Goal: Task Accomplishment & Management: Manage account settings

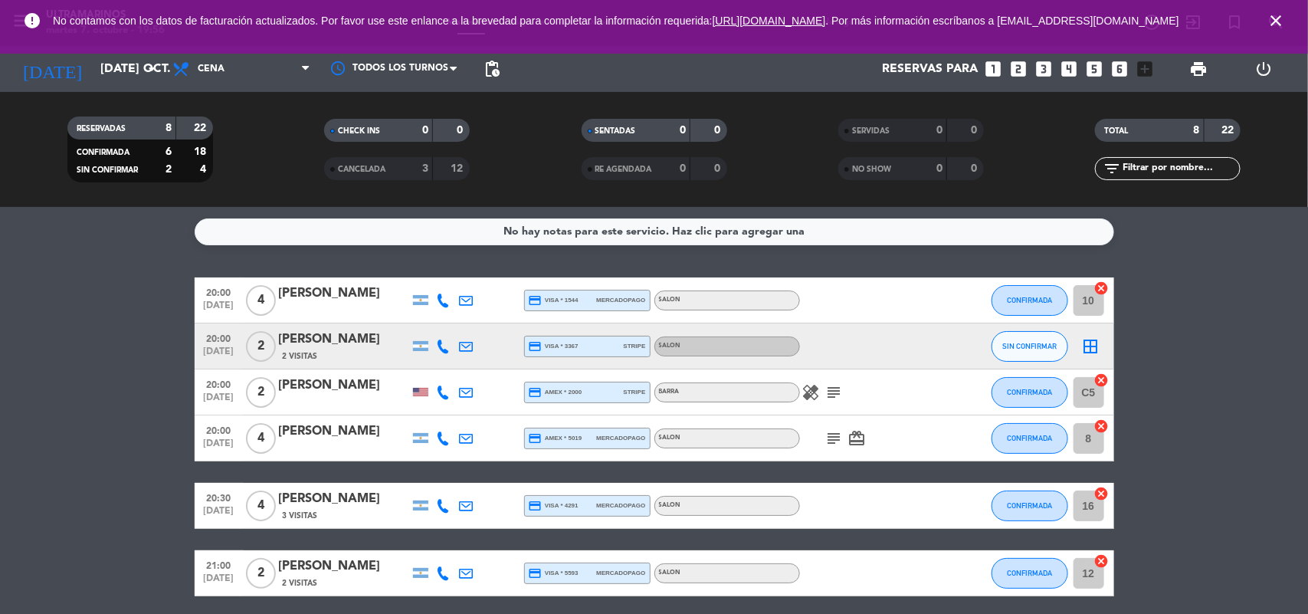
click at [339, 355] on div "2 Visitas" at bounding box center [344, 355] width 130 height 13
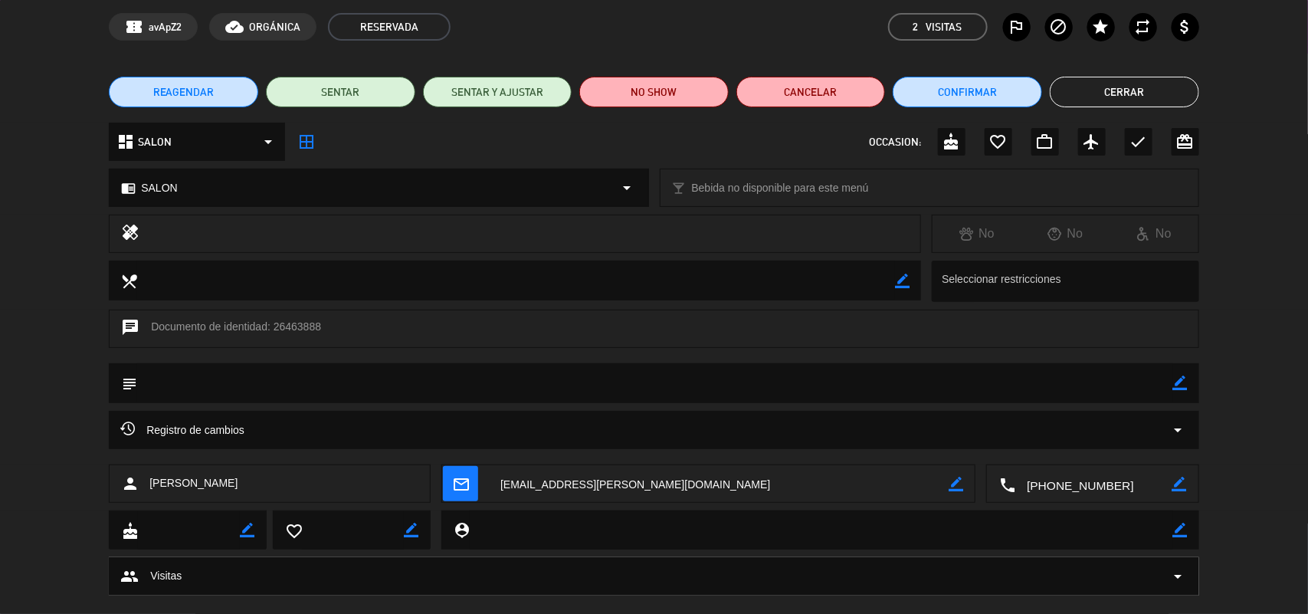
scroll to position [88, 0]
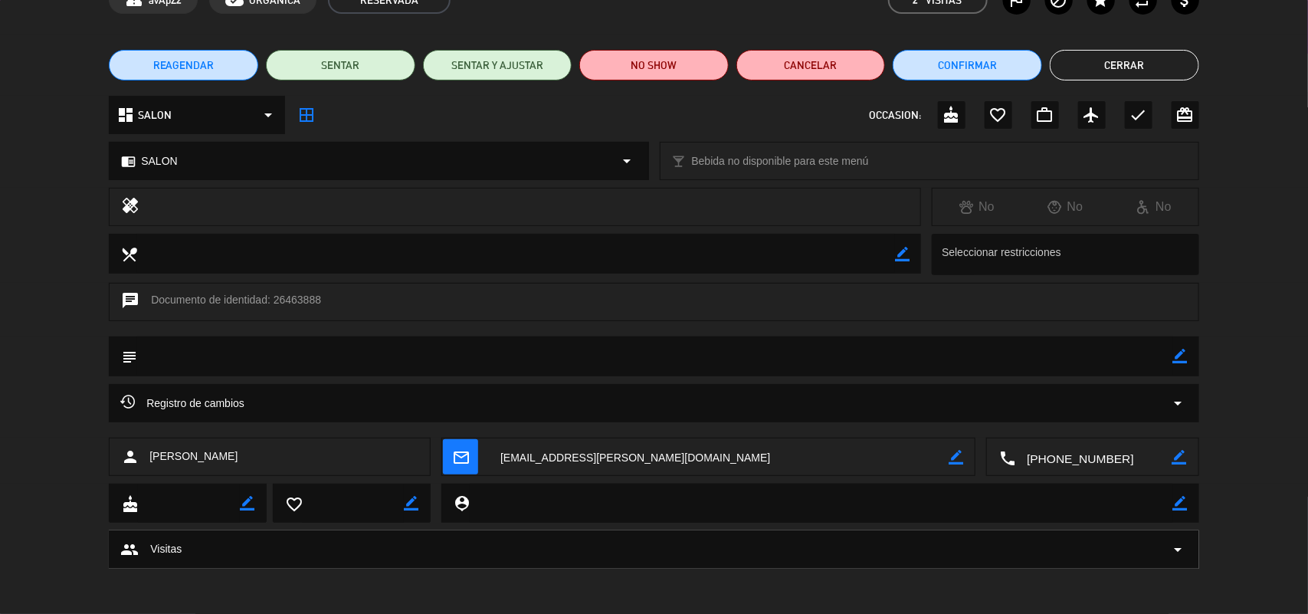
click at [1116, 454] on textarea at bounding box center [1093, 457] width 156 height 38
click at [1109, 444] on textarea at bounding box center [1093, 457] width 156 height 38
click at [1113, 418] on span "Click para copiar" at bounding box center [1074, 419] width 80 height 16
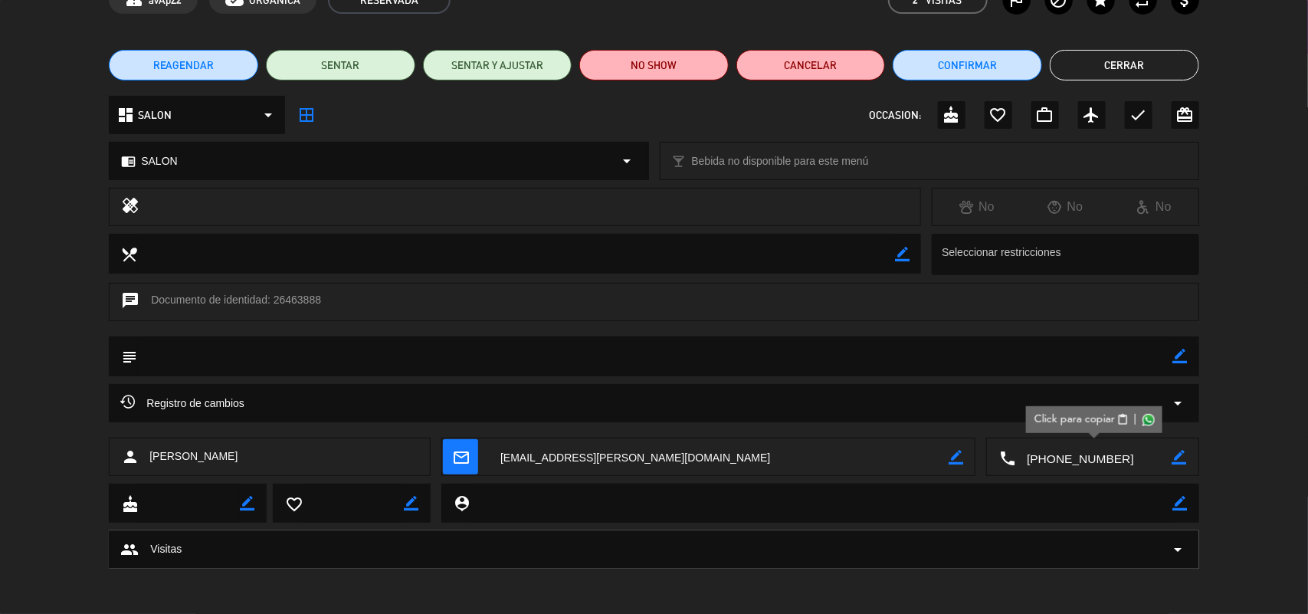
click at [1161, 67] on button "Cerrar" at bounding box center [1124, 65] width 149 height 31
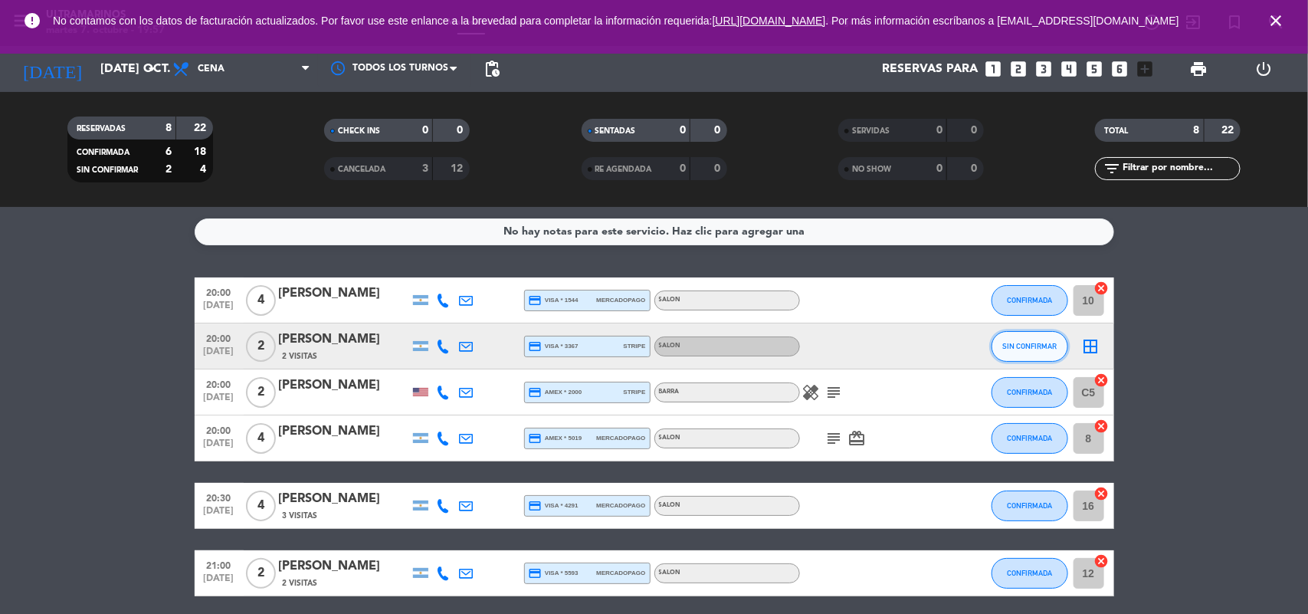
click at [1040, 335] on button "SIN CONFIRMAR" at bounding box center [1030, 346] width 77 height 31
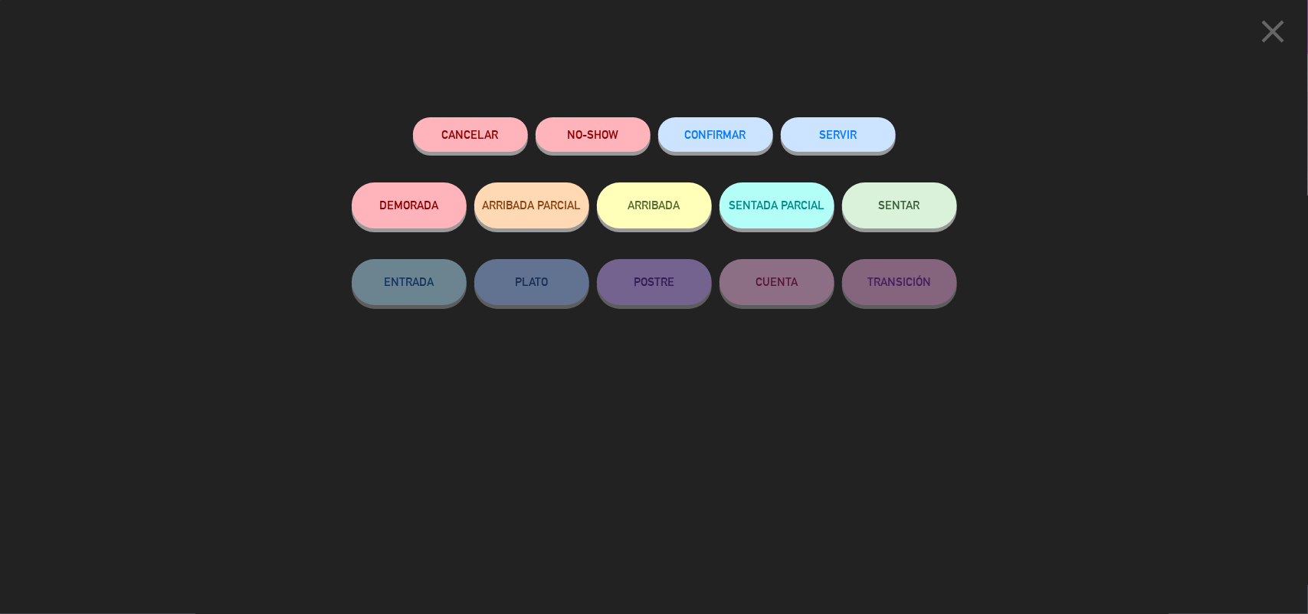
click at [1272, 31] on icon "close" at bounding box center [1273, 31] width 38 height 38
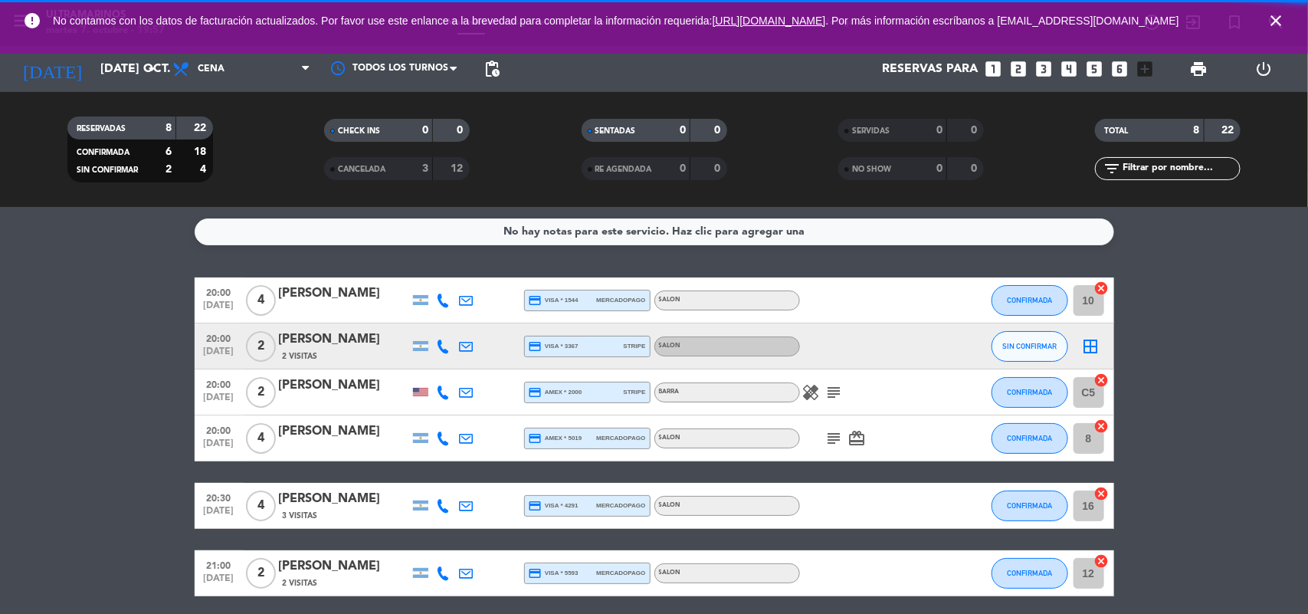
click at [1090, 347] on icon "border_all" at bounding box center [1091, 346] width 18 height 18
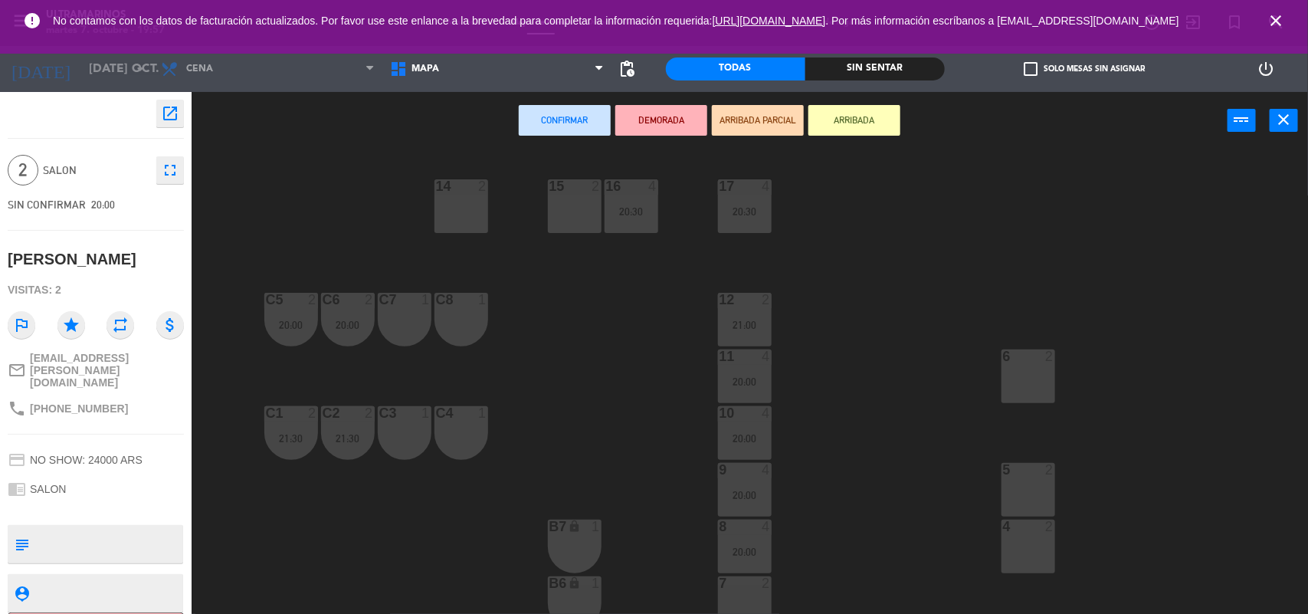
click at [464, 211] on div "14 2" at bounding box center [461, 206] width 54 height 54
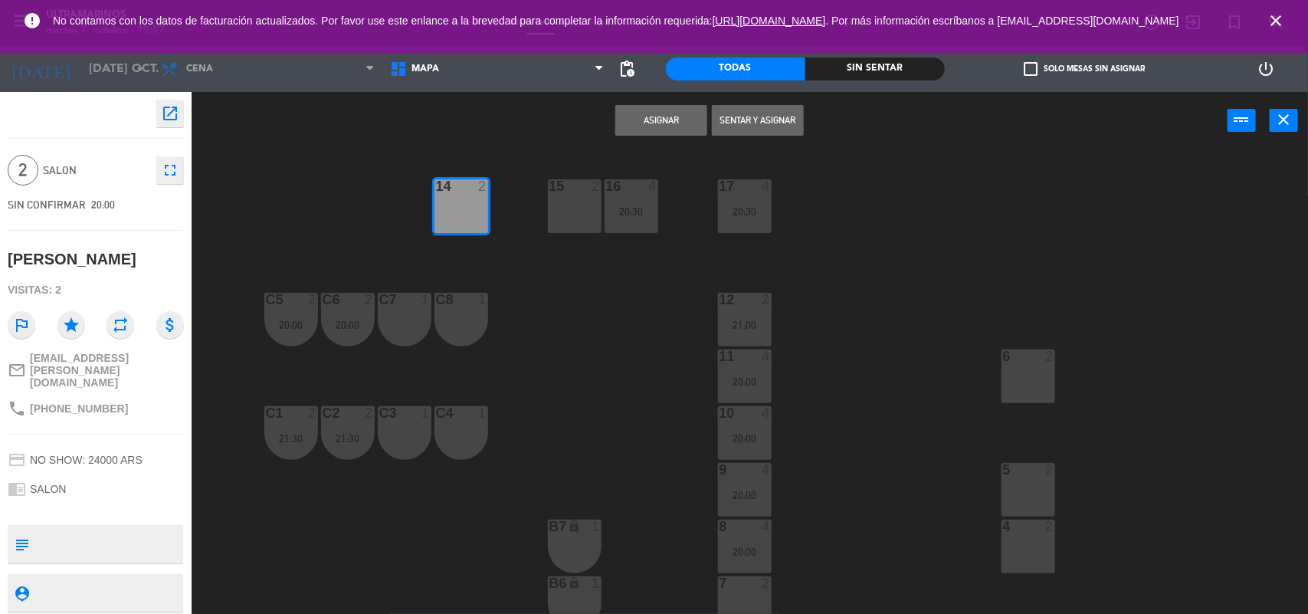
click at [657, 129] on button "Asignar" at bounding box center [661, 120] width 92 height 31
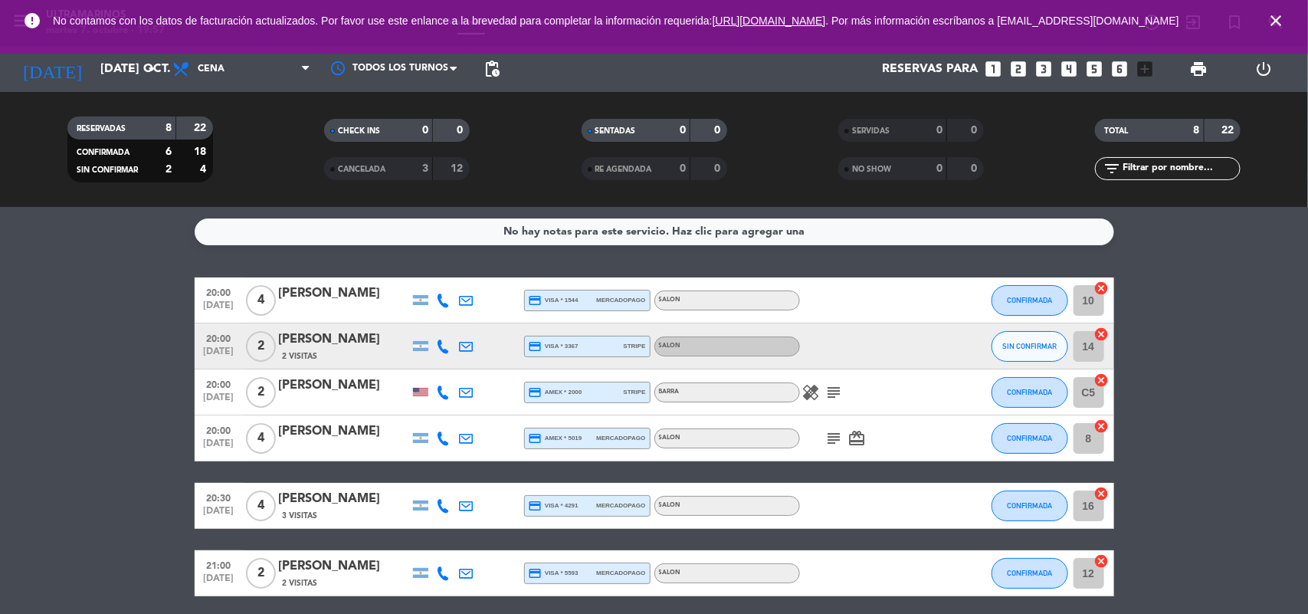
click at [1280, 25] on icon "close" at bounding box center [1276, 20] width 18 height 18
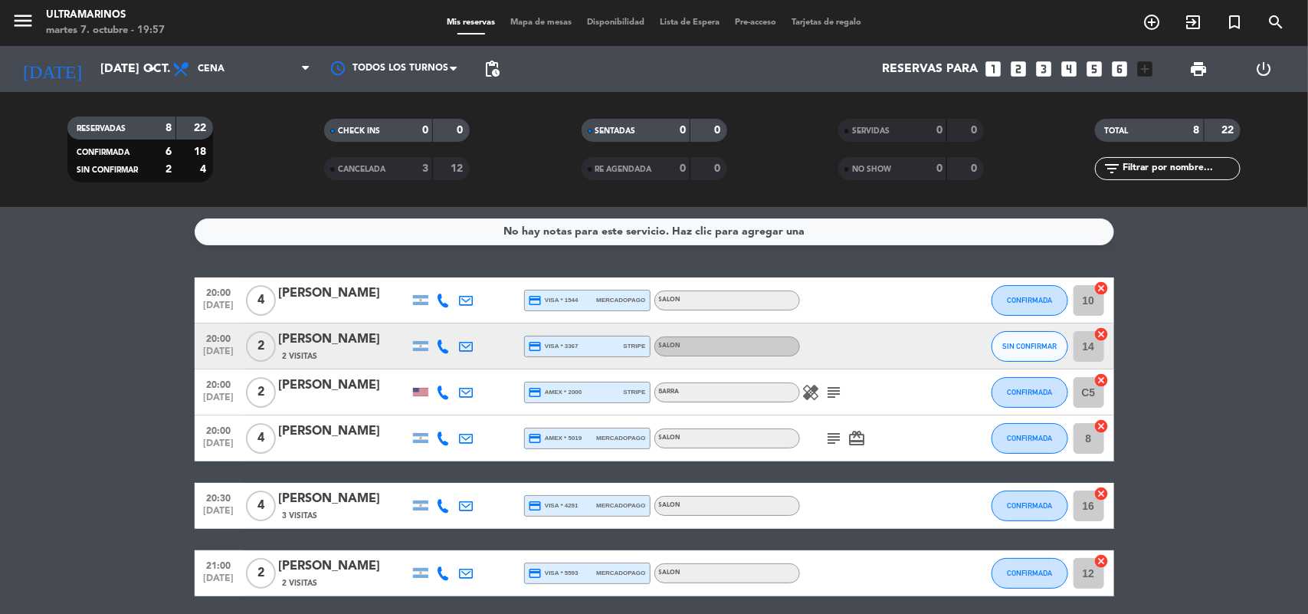
click at [560, 21] on span "Mapa de mesas" at bounding box center [541, 22] width 77 height 8
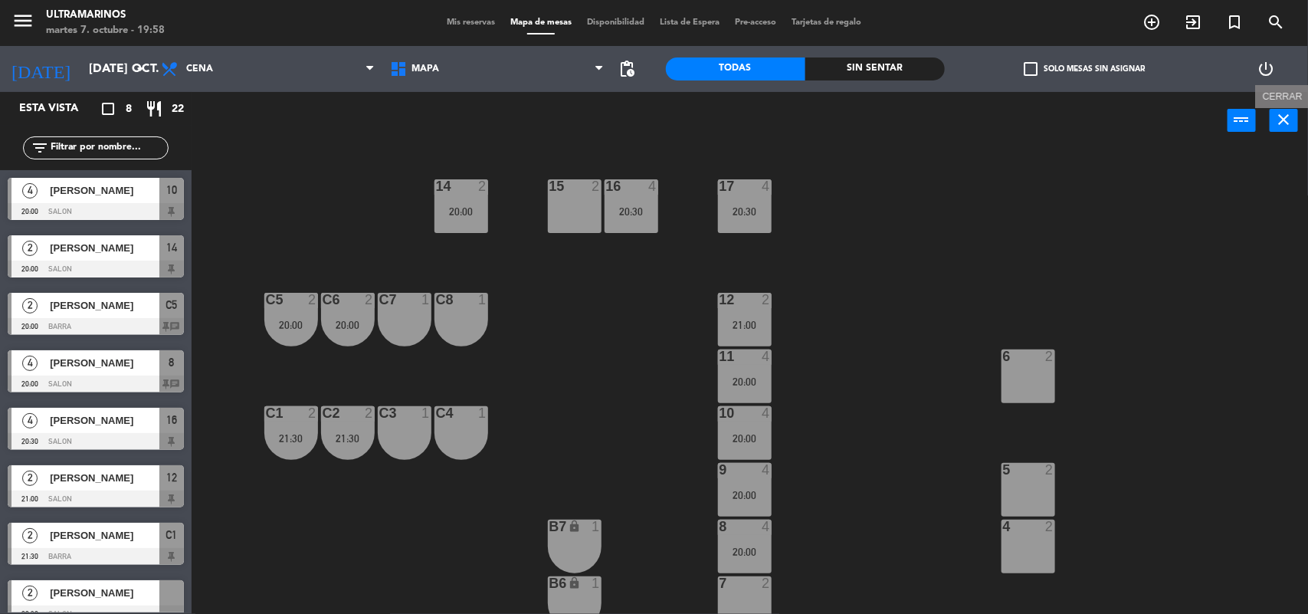
click at [1284, 124] on icon "close" at bounding box center [1284, 119] width 18 height 18
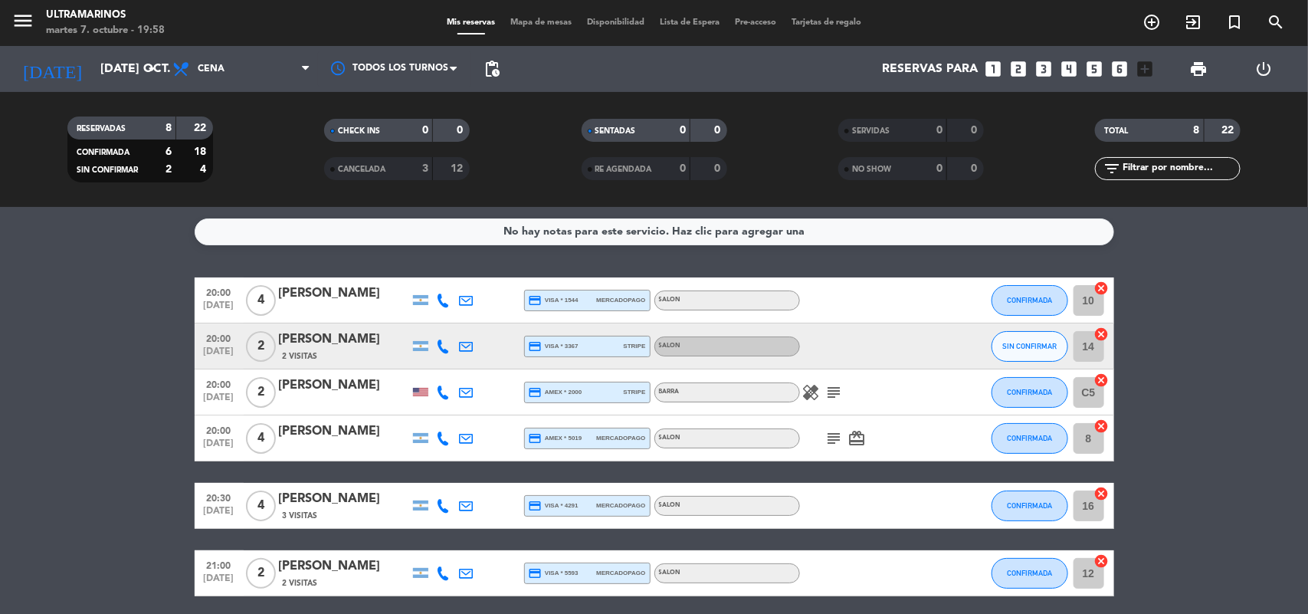
click at [1100, 426] on icon "cancel" at bounding box center [1101, 425] width 15 height 15
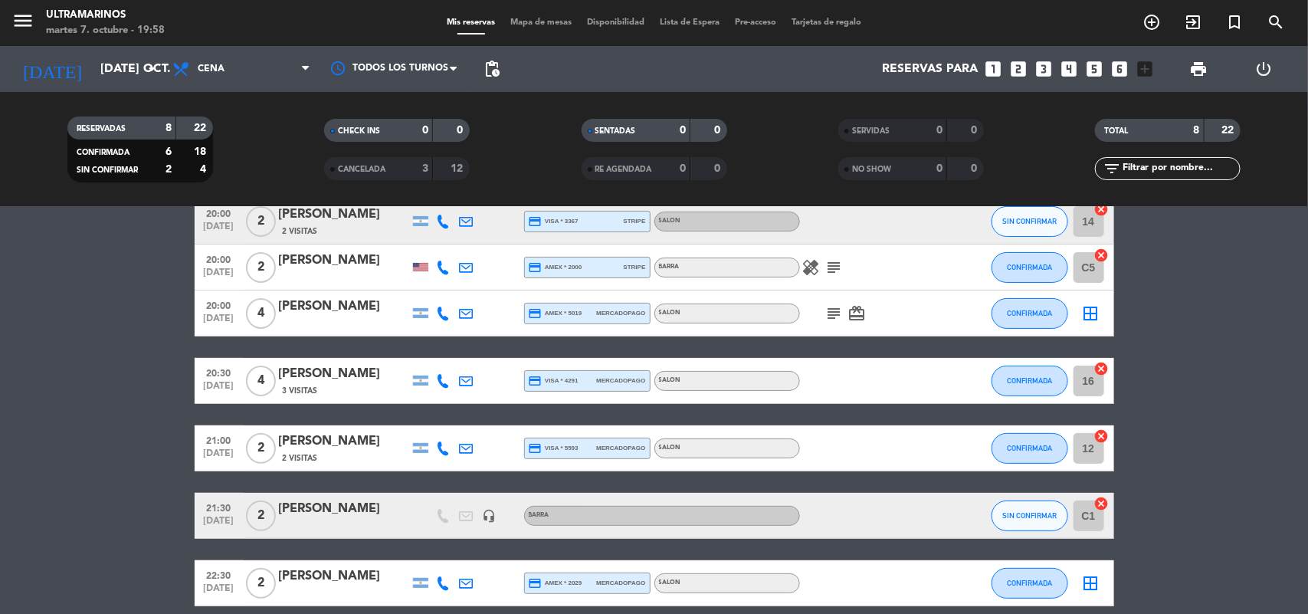
scroll to position [96, 0]
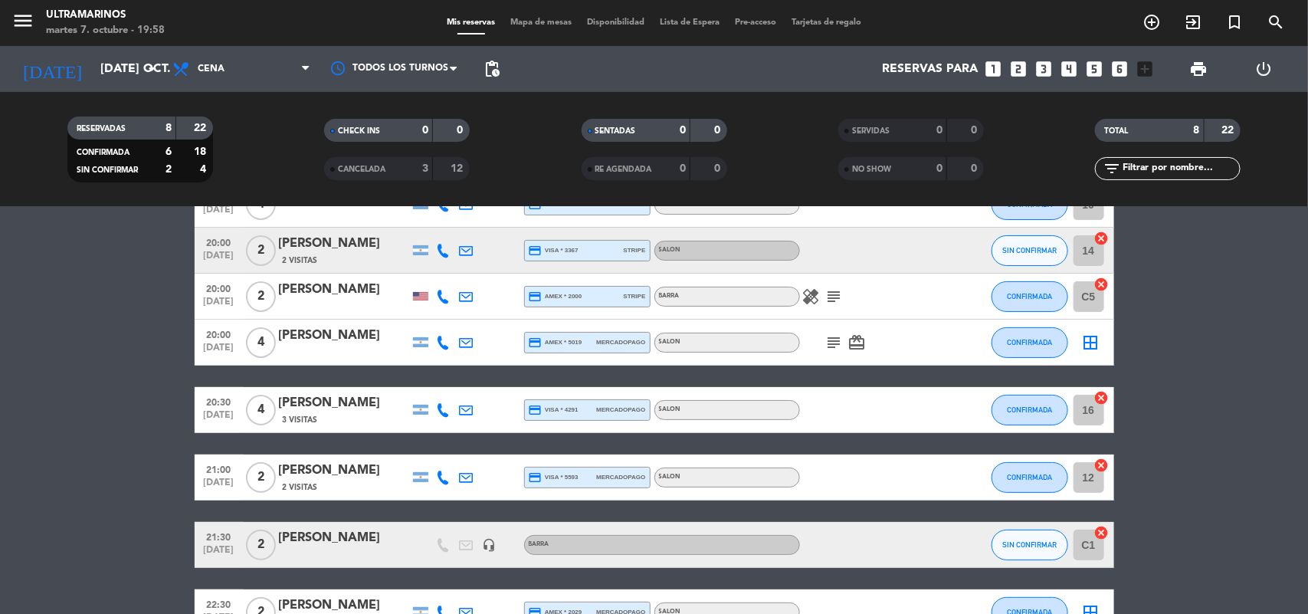
click at [1086, 346] on icon "border_all" at bounding box center [1091, 342] width 18 height 18
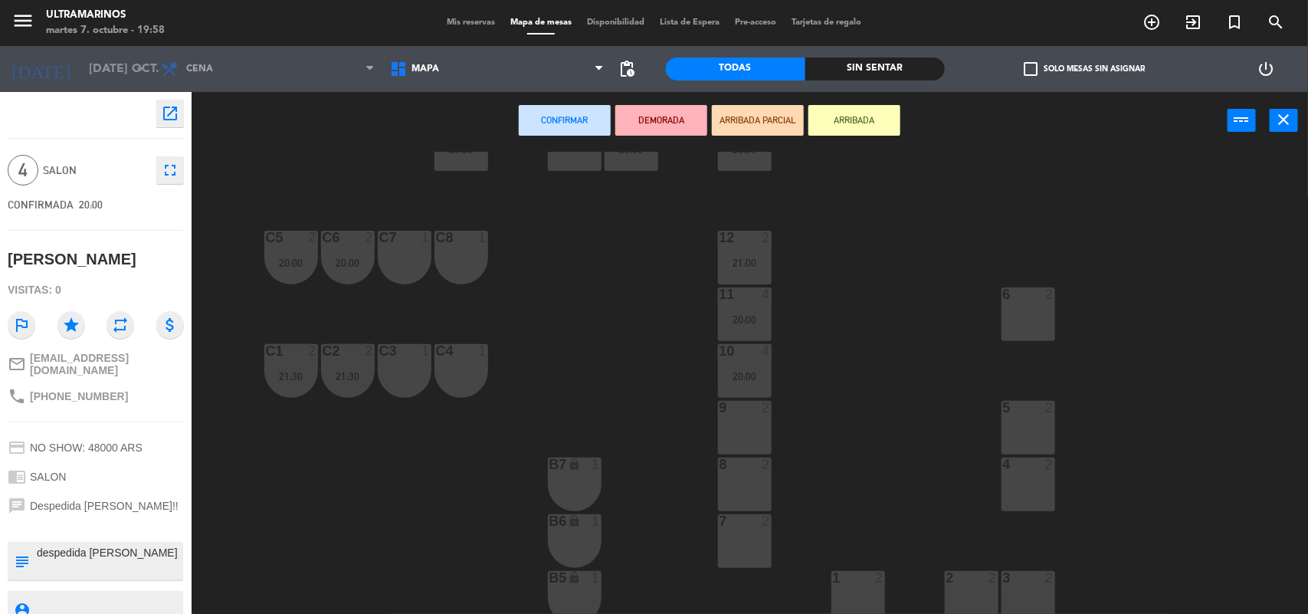
scroll to position [96, 0]
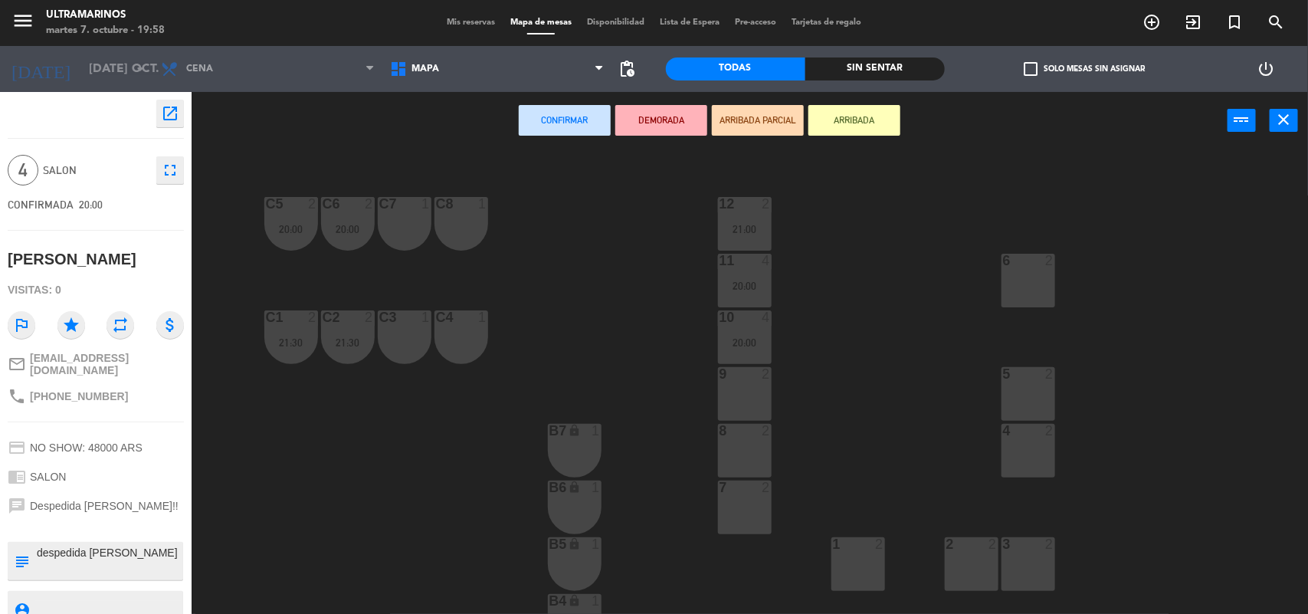
click at [1038, 435] on div at bounding box center [1027, 431] width 25 height 14
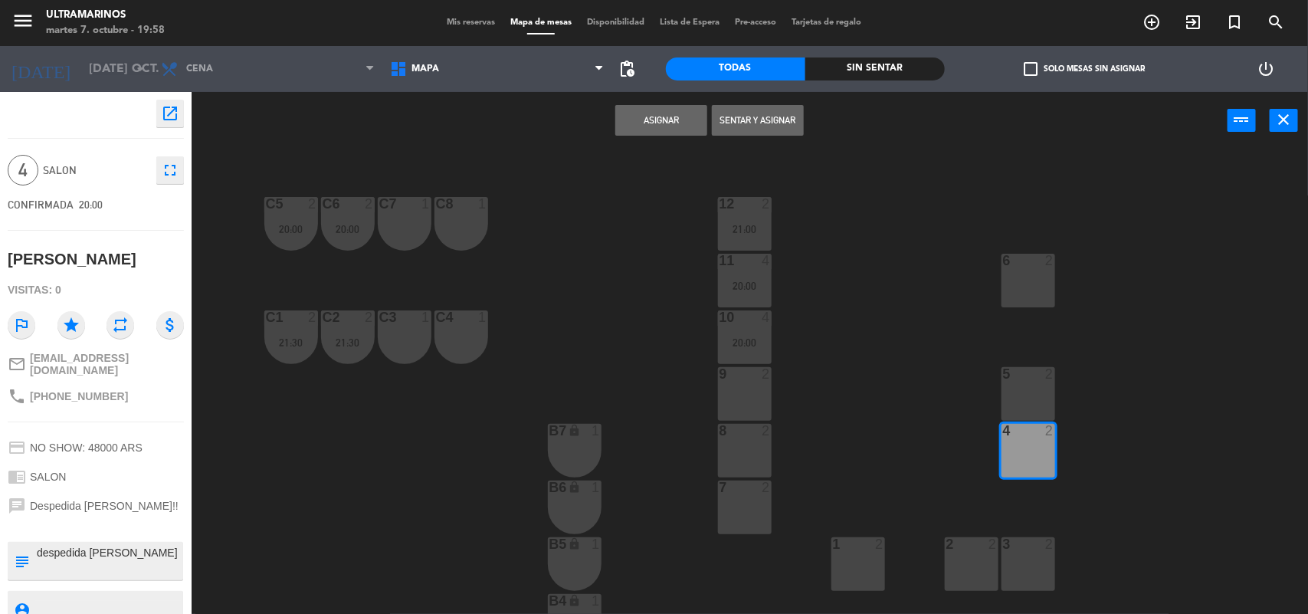
drag, startPoint x: 1042, startPoint y: 392, endPoint x: 1000, endPoint y: 277, distance: 122.4
click at [1043, 393] on div "5 2" at bounding box center [1029, 394] width 54 height 54
click at [1024, 434] on div at bounding box center [1027, 431] width 25 height 14
click at [1035, 358] on div "14 2 20:00 15 2 16 4 20:30 17 4 20:30 12 2 21:00 C5 2 20:00 C6 2 20:00 C7 1 C8 …" at bounding box center [756, 384] width 1103 height 464
click at [1280, 129] on button "close" at bounding box center [1284, 120] width 28 height 23
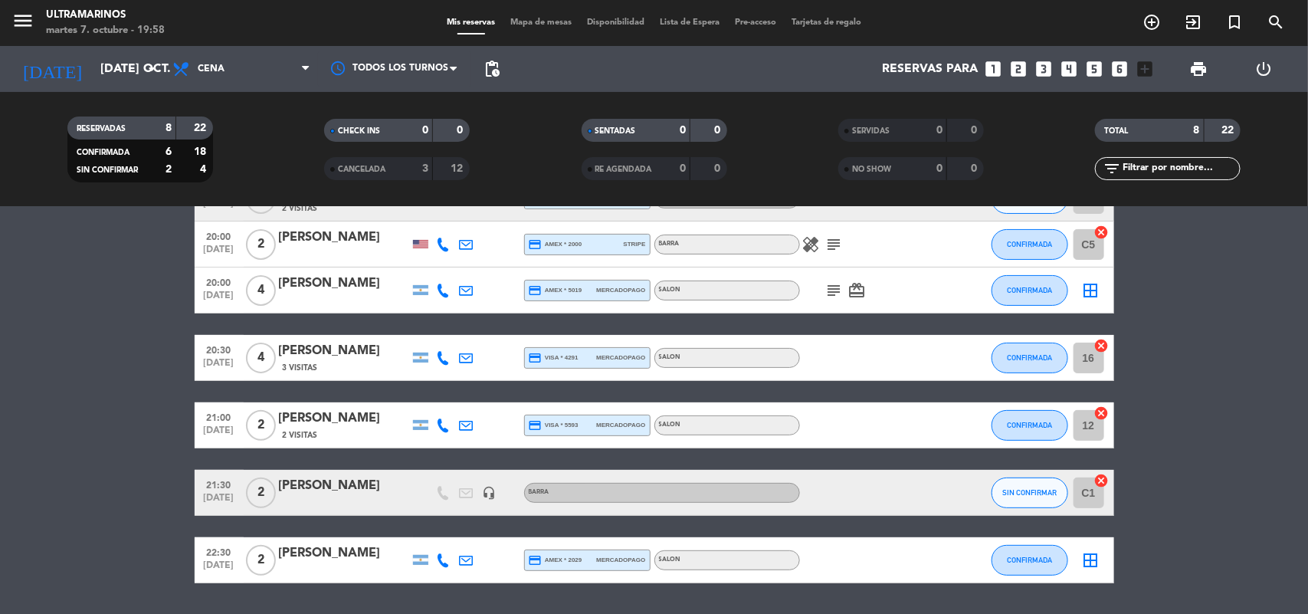
scroll to position [192, 0]
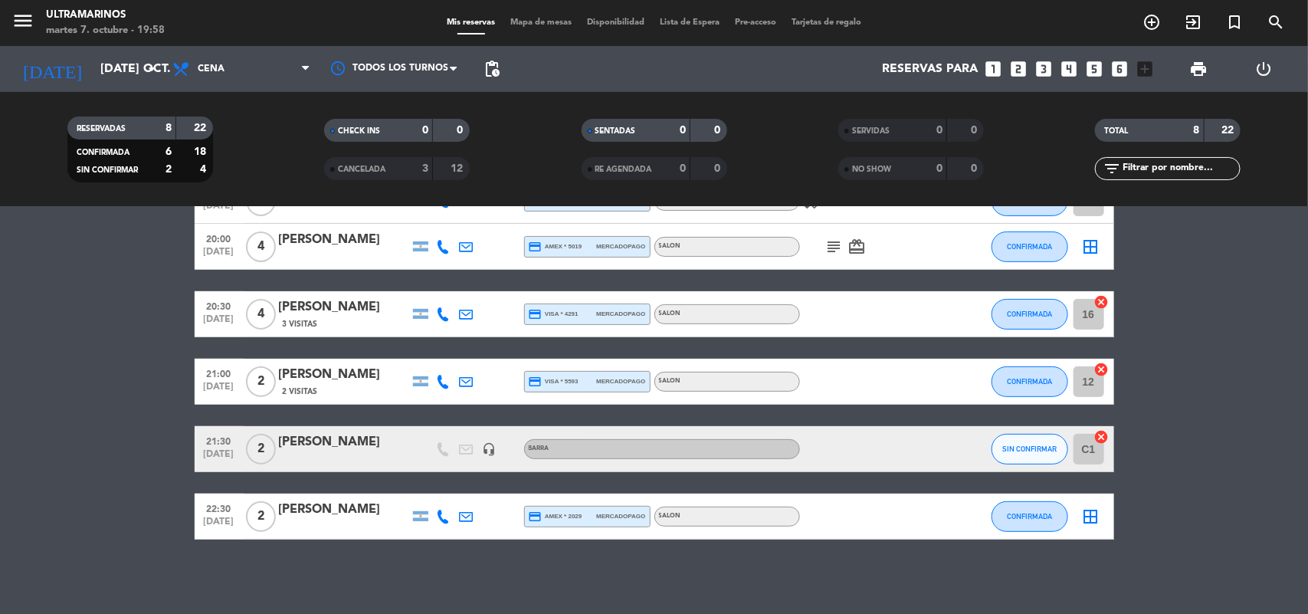
click at [1102, 297] on icon "cancel" at bounding box center [1101, 301] width 15 height 15
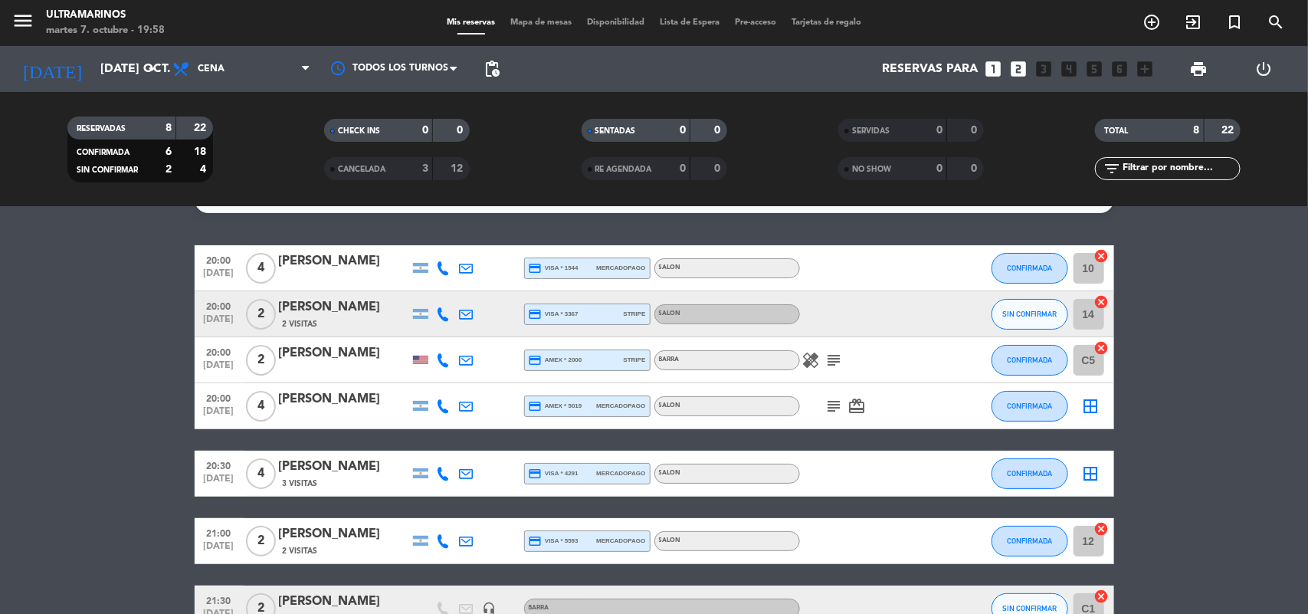
scroll to position [0, 0]
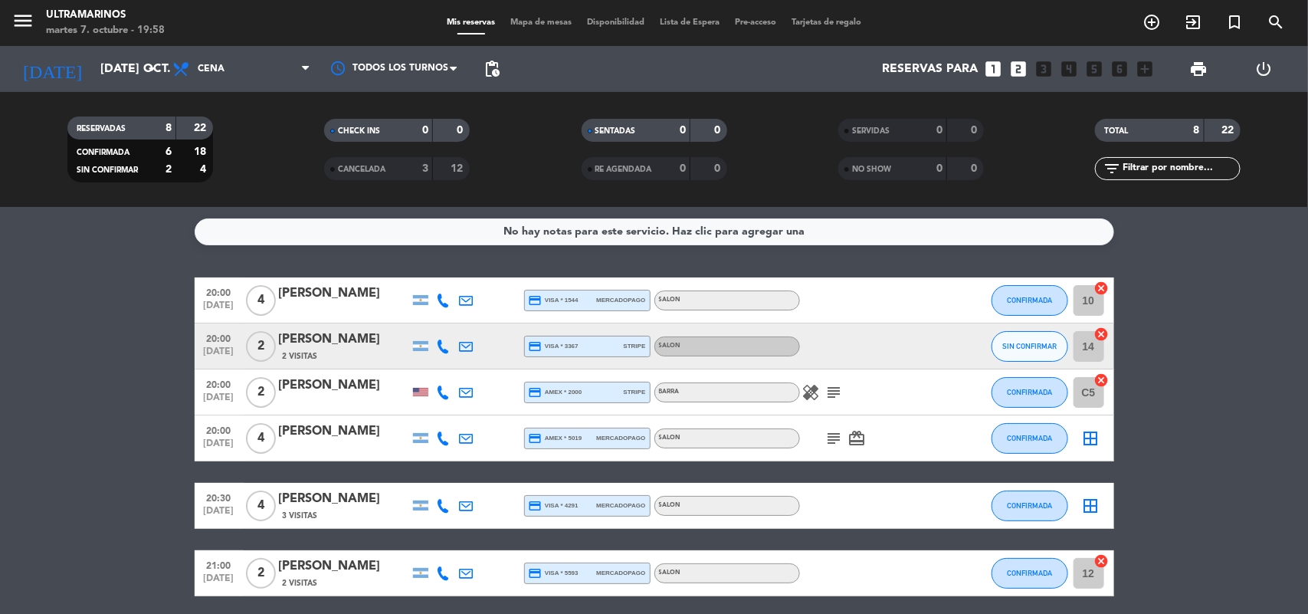
click at [1092, 434] on icon "border_all" at bounding box center [1091, 438] width 18 height 18
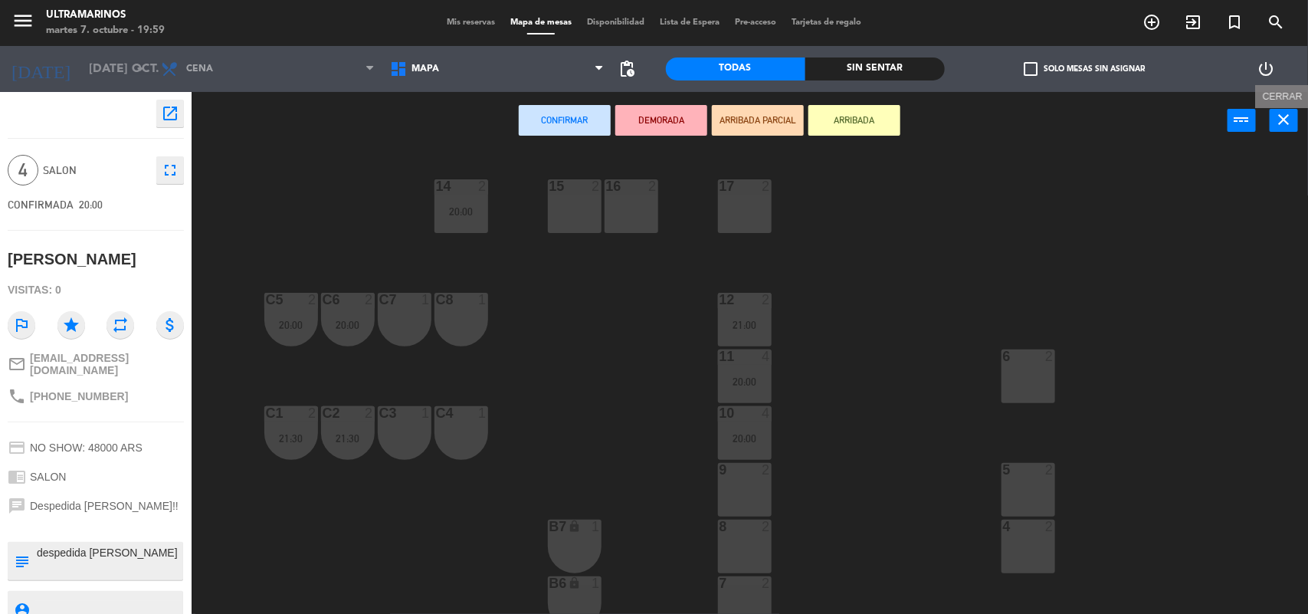
click at [1291, 131] on button "close" at bounding box center [1284, 120] width 28 height 23
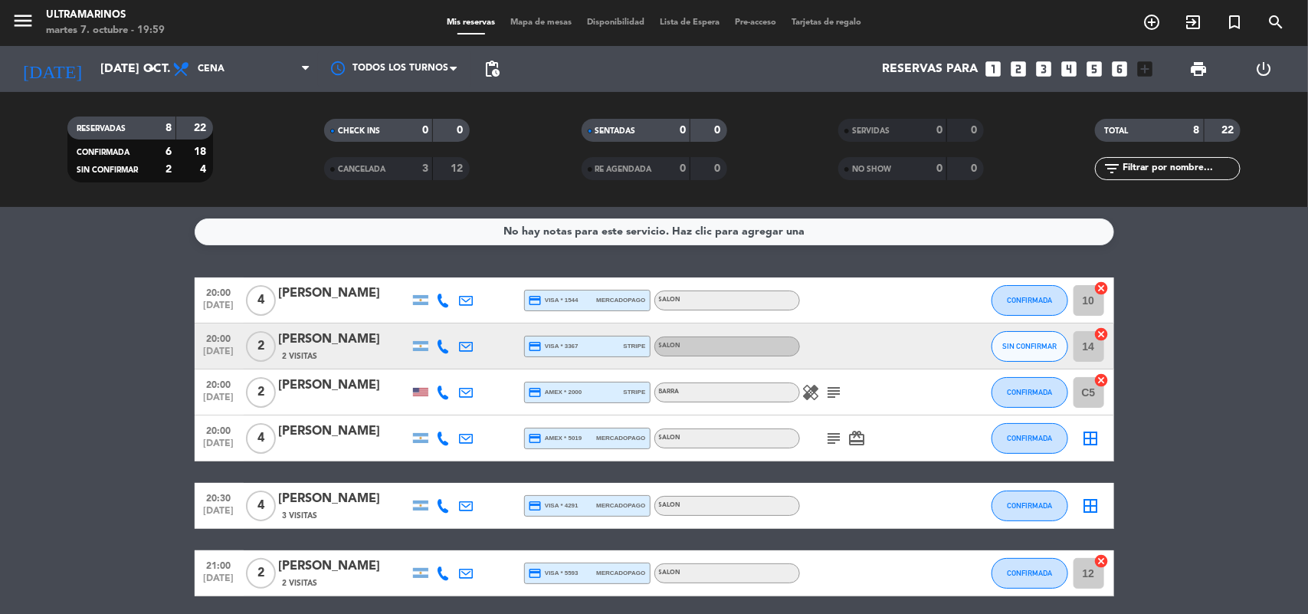
click at [1097, 333] on icon "cancel" at bounding box center [1101, 333] width 15 height 15
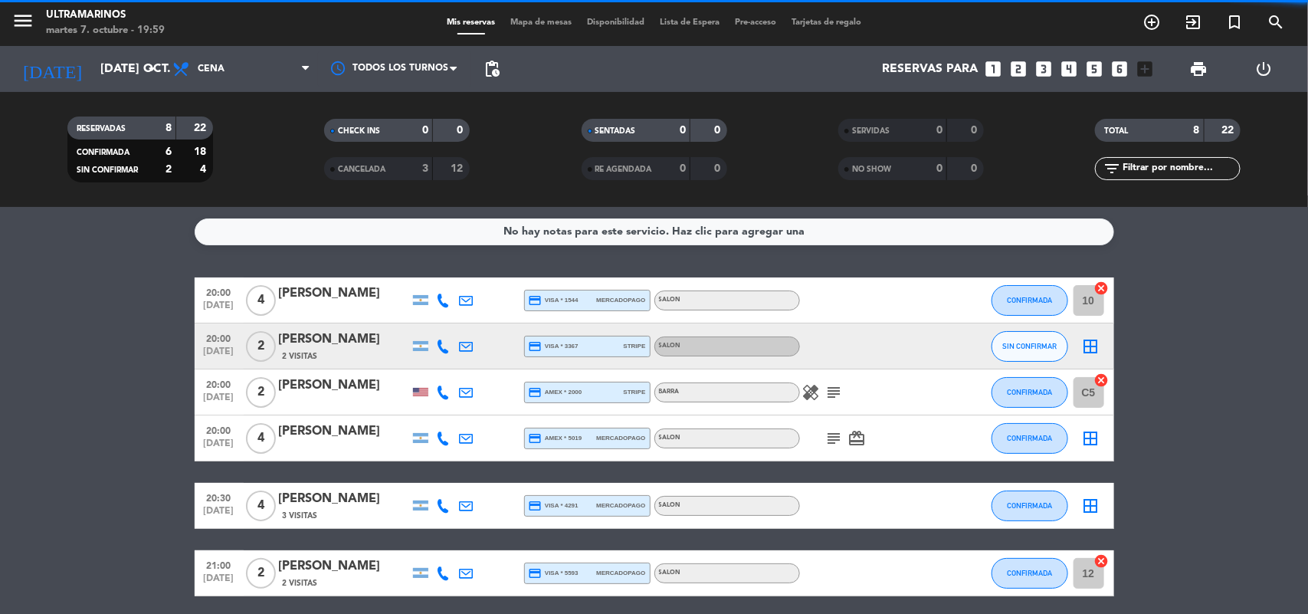
click at [1092, 346] on icon "border_all" at bounding box center [1091, 346] width 18 height 18
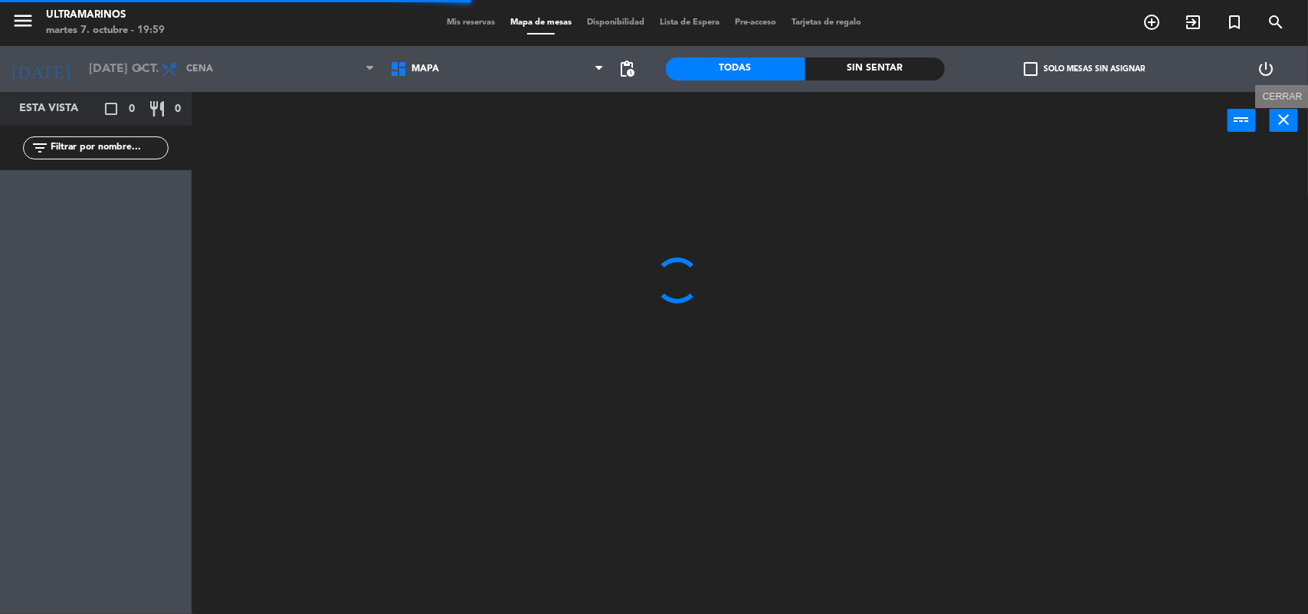
click at [1284, 123] on icon "close" at bounding box center [1284, 119] width 18 height 18
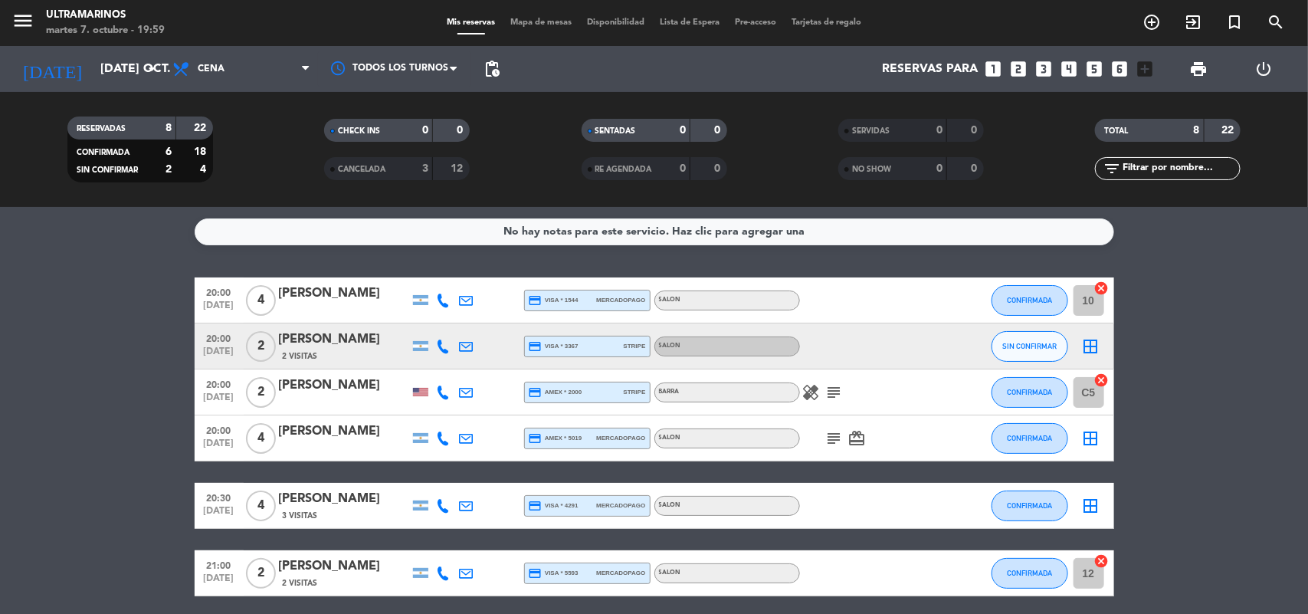
click at [1093, 438] on icon "border_all" at bounding box center [1091, 438] width 18 height 18
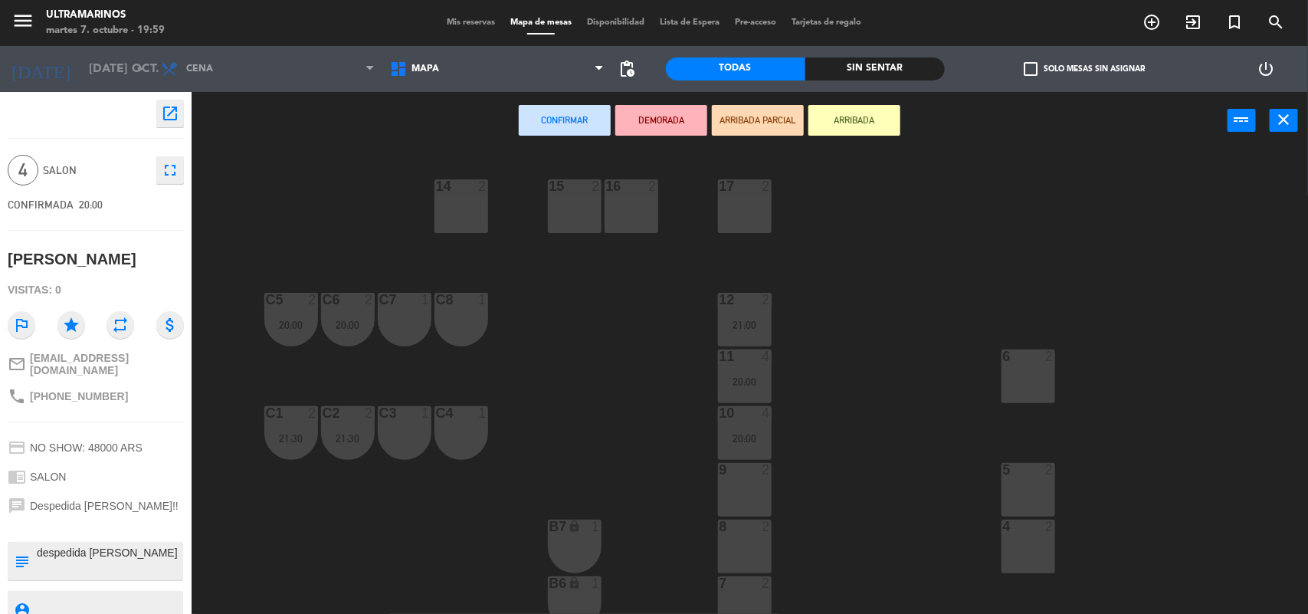
drag, startPoint x: 464, startPoint y: 218, endPoint x: 471, endPoint y: 209, distance: 11.5
click at [465, 215] on div "14 2" at bounding box center [461, 206] width 54 height 54
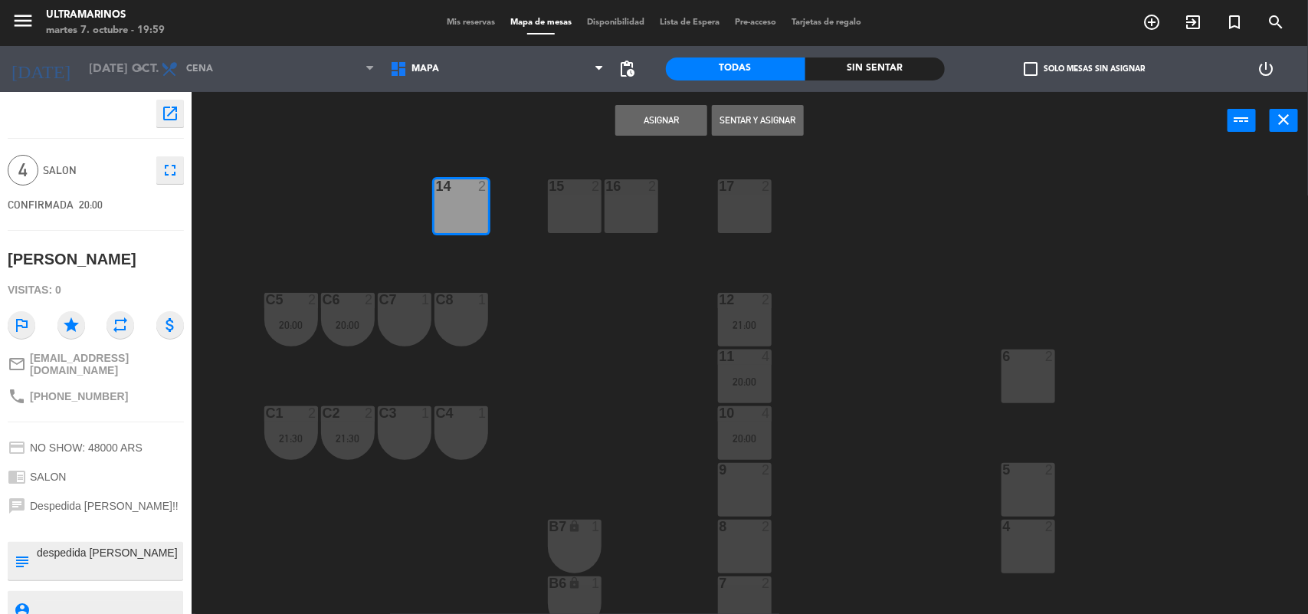
click at [591, 166] on div "14 2 15 2 16 2 17 2 12 2 21:00 C5 2 20:00 C6 2 20:00 C7 1 C8 1 6 2 11 4 20:00 1…" at bounding box center [756, 384] width 1103 height 464
click at [582, 190] on div at bounding box center [574, 186] width 25 height 14
click at [679, 113] on button "Asignar" at bounding box center [661, 120] width 92 height 31
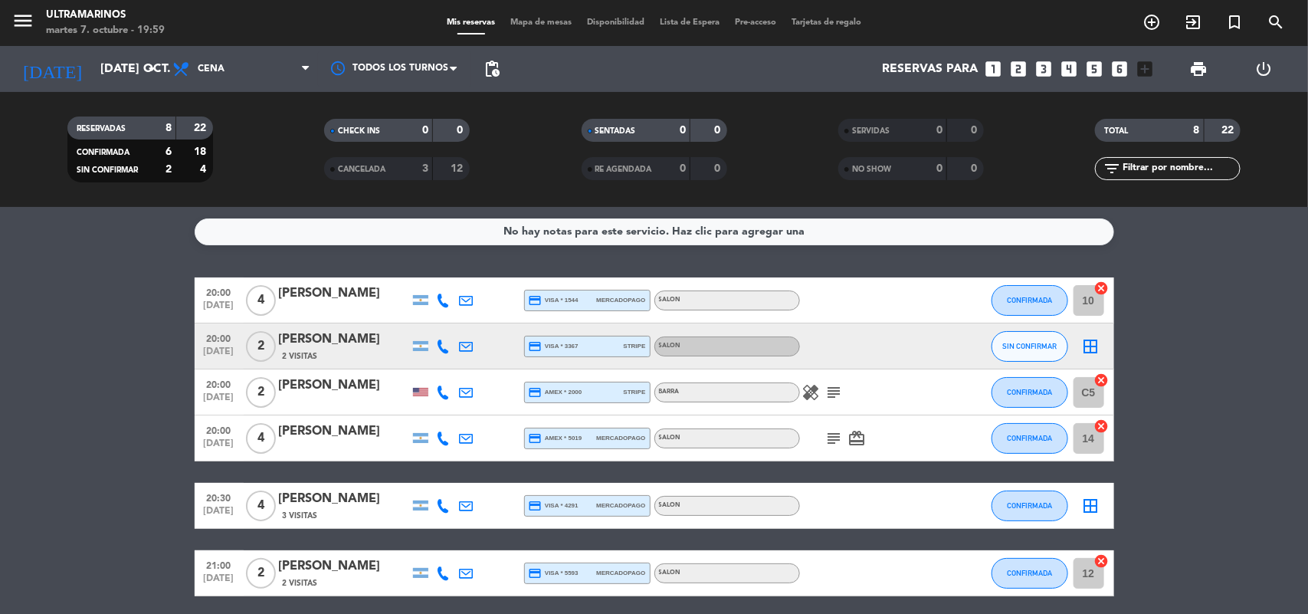
click at [1092, 338] on icon "border_all" at bounding box center [1091, 346] width 18 height 18
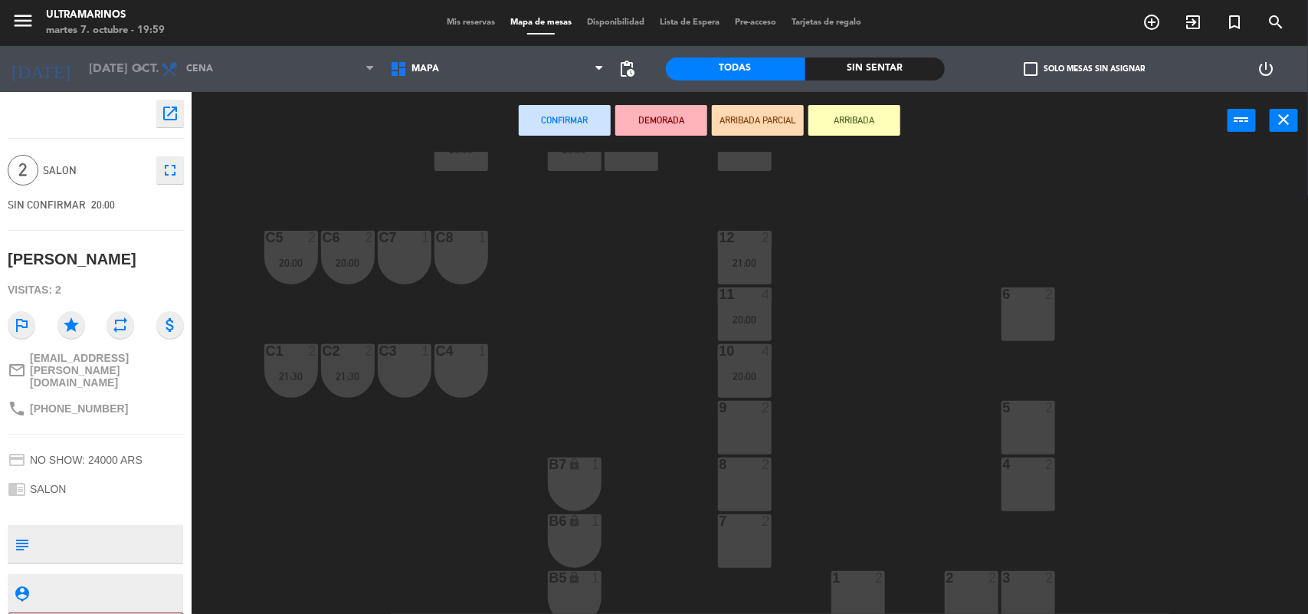
scroll to position [96, 0]
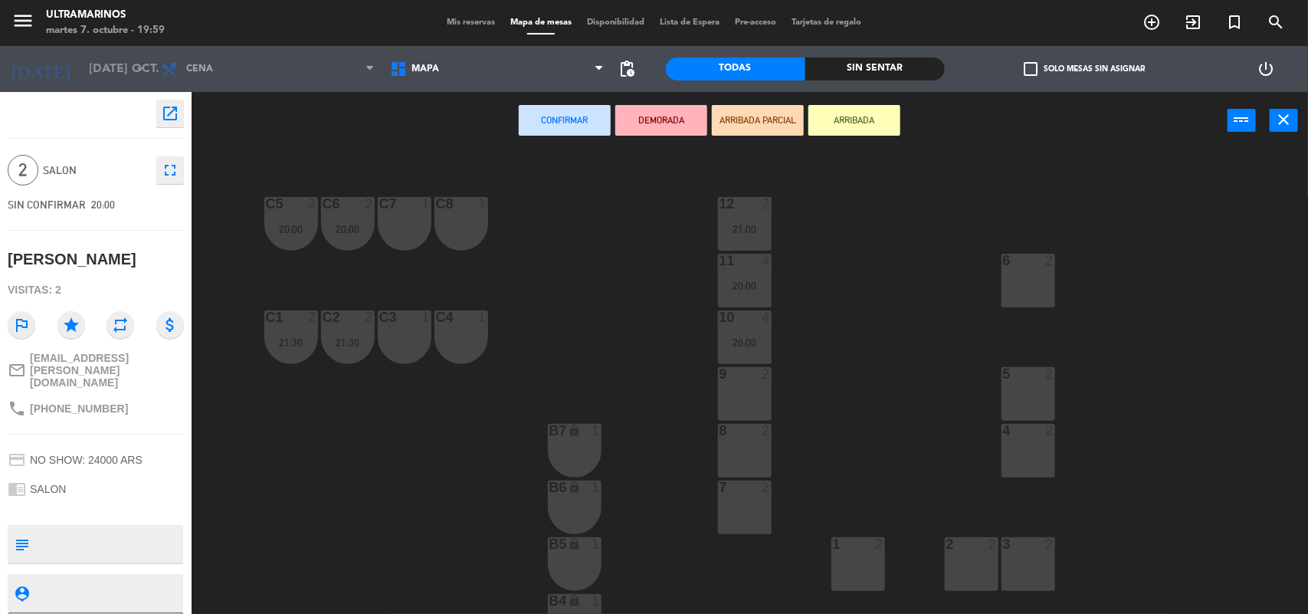
drag, startPoint x: 769, startPoint y: 504, endPoint x: 759, endPoint y: 484, distance: 22.6
click at [763, 499] on div "7 2" at bounding box center [745, 507] width 54 height 54
click at [749, 507] on div "7 2" at bounding box center [745, 507] width 54 height 54
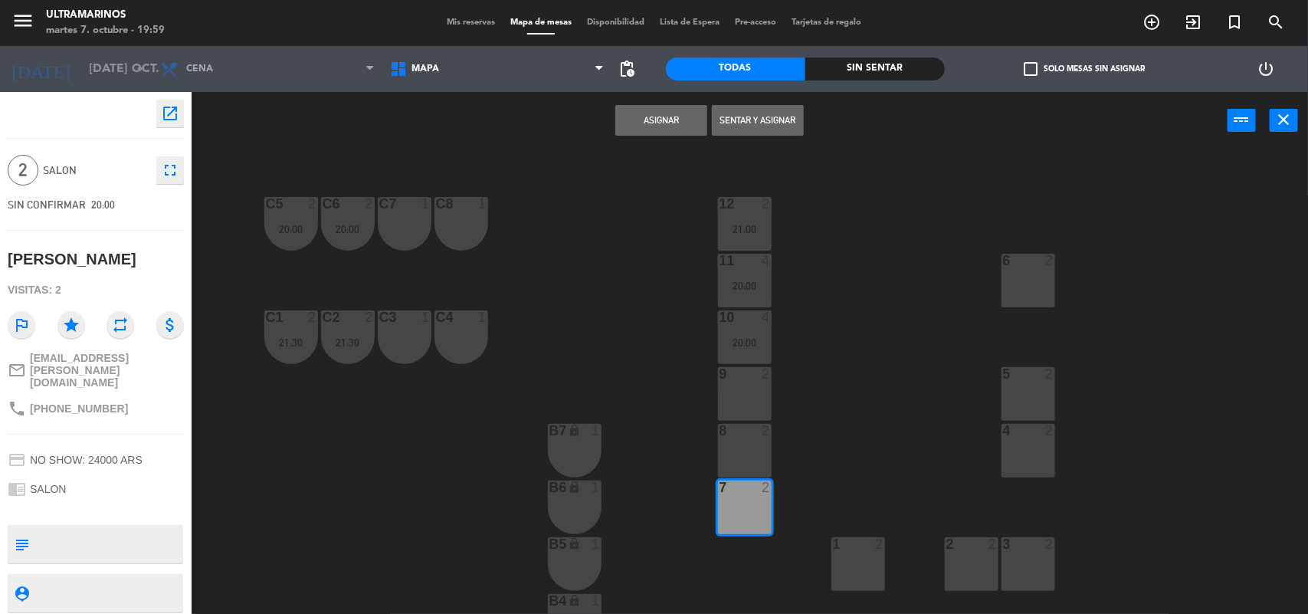
click at [752, 507] on div "7 2" at bounding box center [745, 507] width 54 height 54
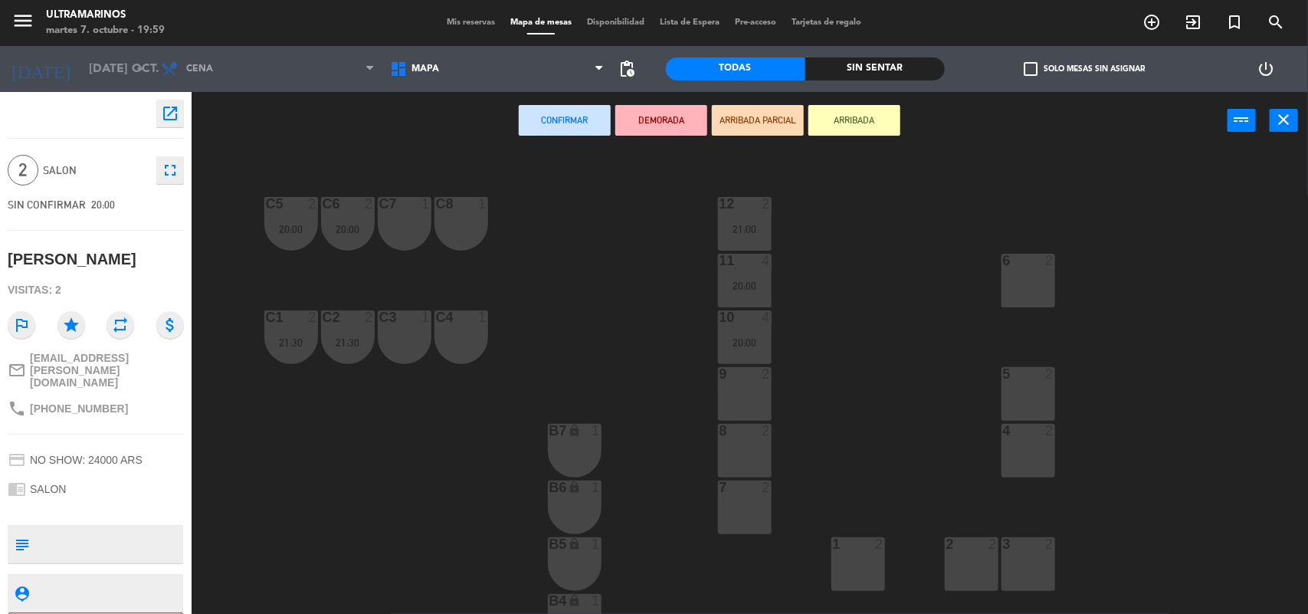
click at [1043, 272] on div "6 2" at bounding box center [1029, 281] width 54 height 54
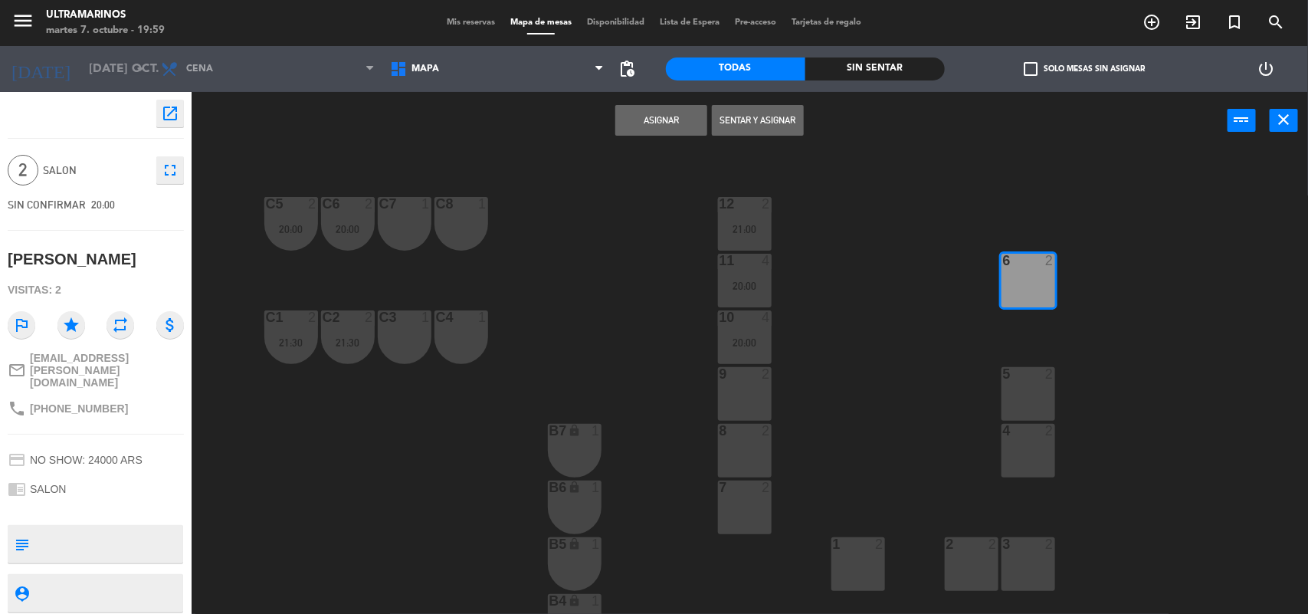
click at [679, 133] on button "Asignar" at bounding box center [661, 120] width 92 height 31
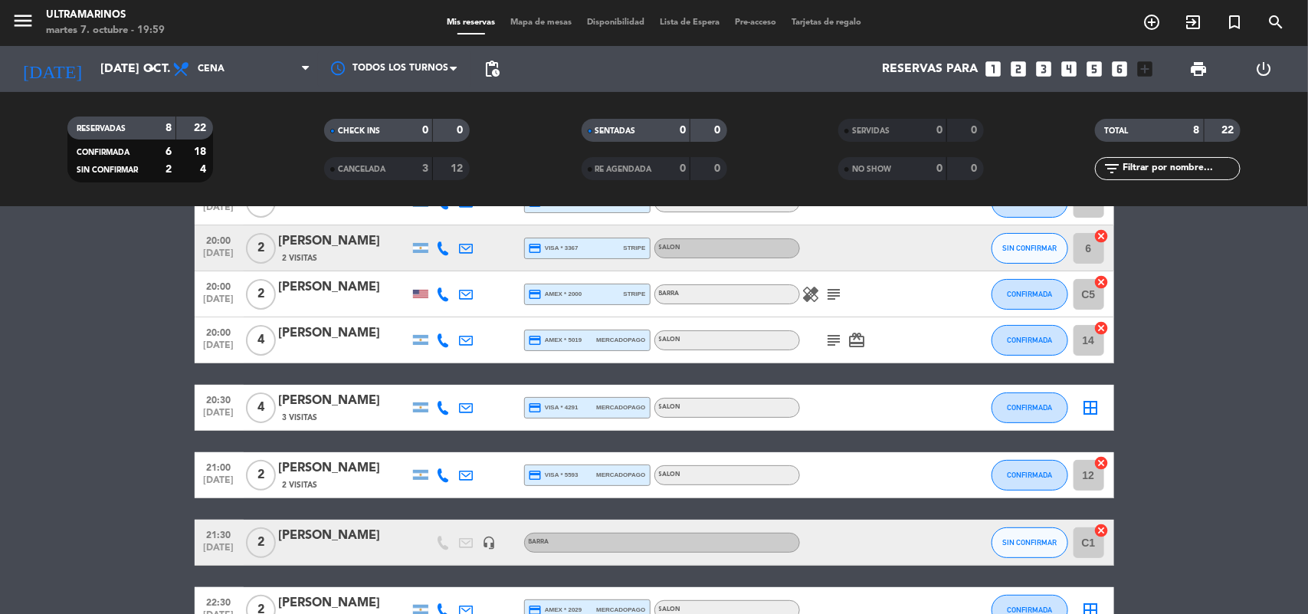
scroll to position [192, 0]
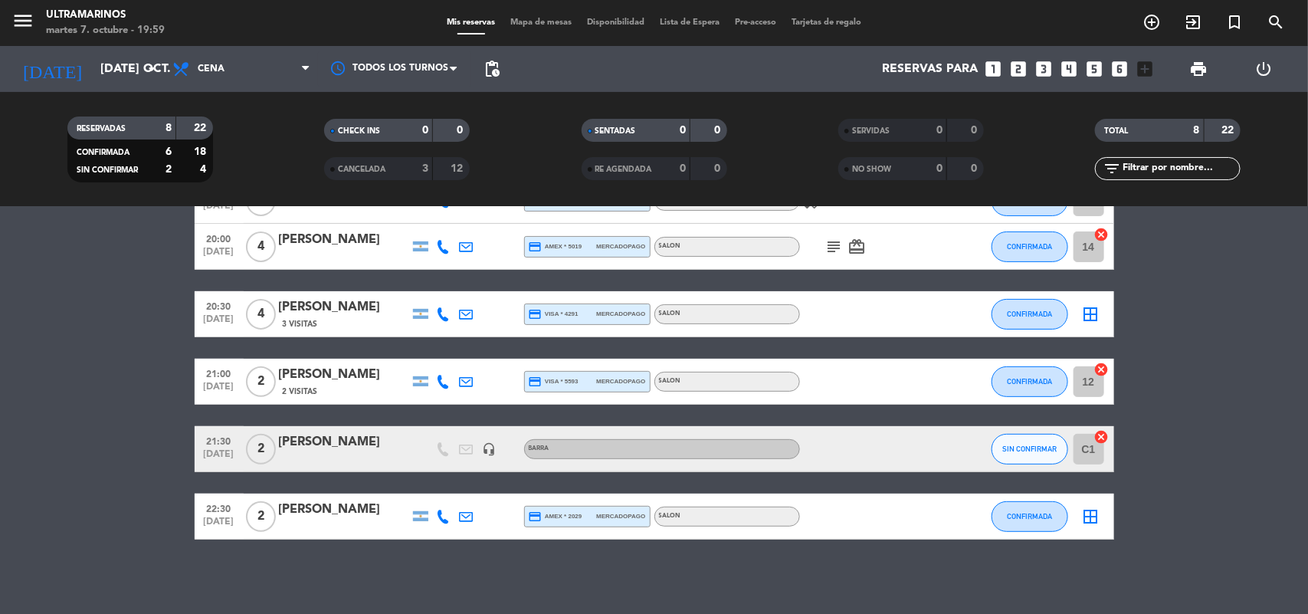
click at [1093, 314] on icon "border_all" at bounding box center [1091, 314] width 18 height 18
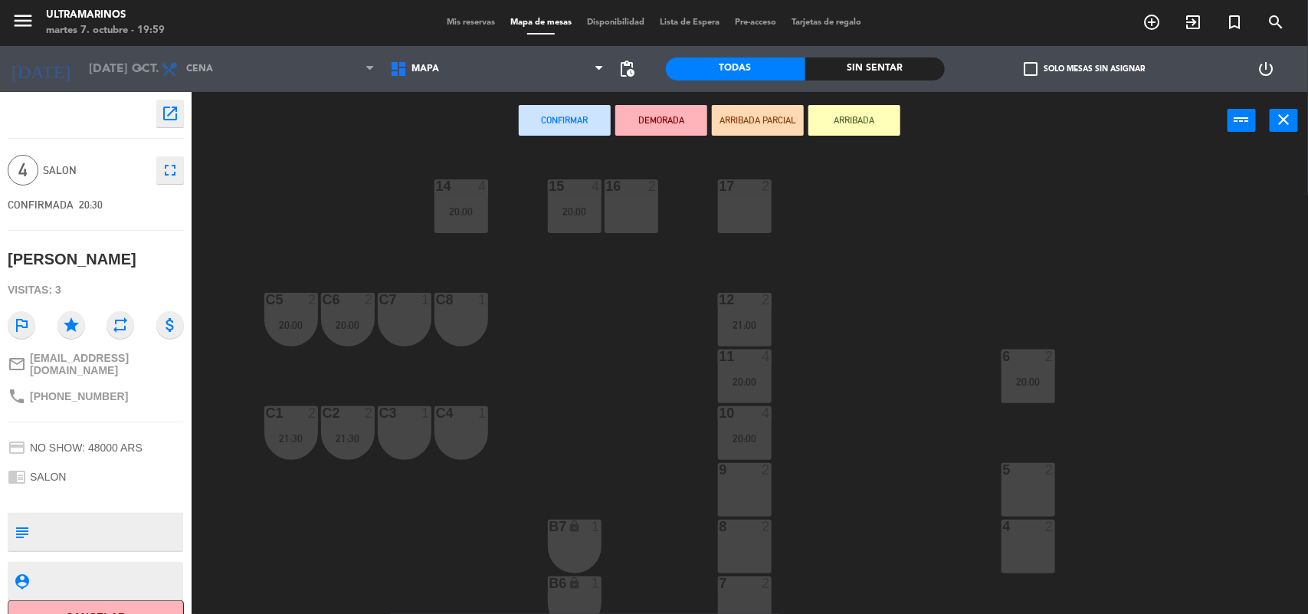
drag, startPoint x: 748, startPoint y: 539, endPoint x: 744, endPoint y: 481, distance: 57.6
click at [748, 526] on div "8 2" at bounding box center [745, 547] width 54 height 54
click at [744, 479] on div "9 2" at bounding box center [745, 490] width 54 height 54
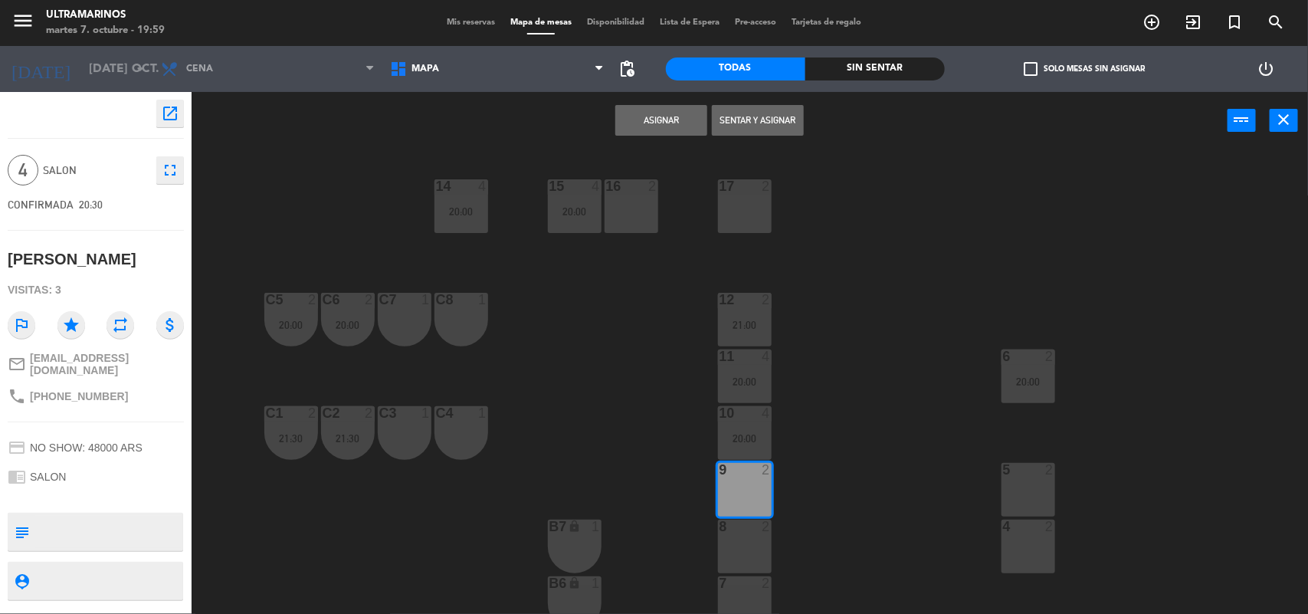
click at [762, 549] on div "8 2" at bounding box center [745, 547] width 54 height 54
click at [676, 120] on button "Asignar" at bounding box center [661, 120] width 92 height 31
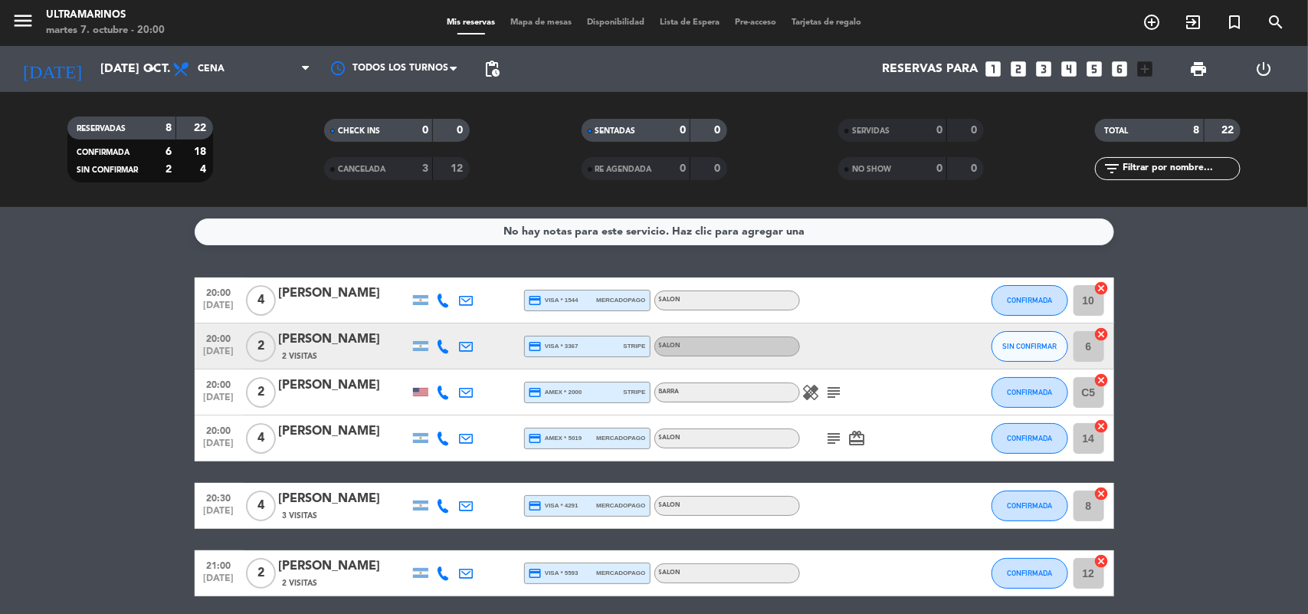
click at [1264, 366] on bookings-row "20:00 [DATE] 4 [PERSON_NAME] credit_card visa * 1544 mercadopago SALON CONFIRMA…" at bounding box center [654, 504] width 1308 height 454
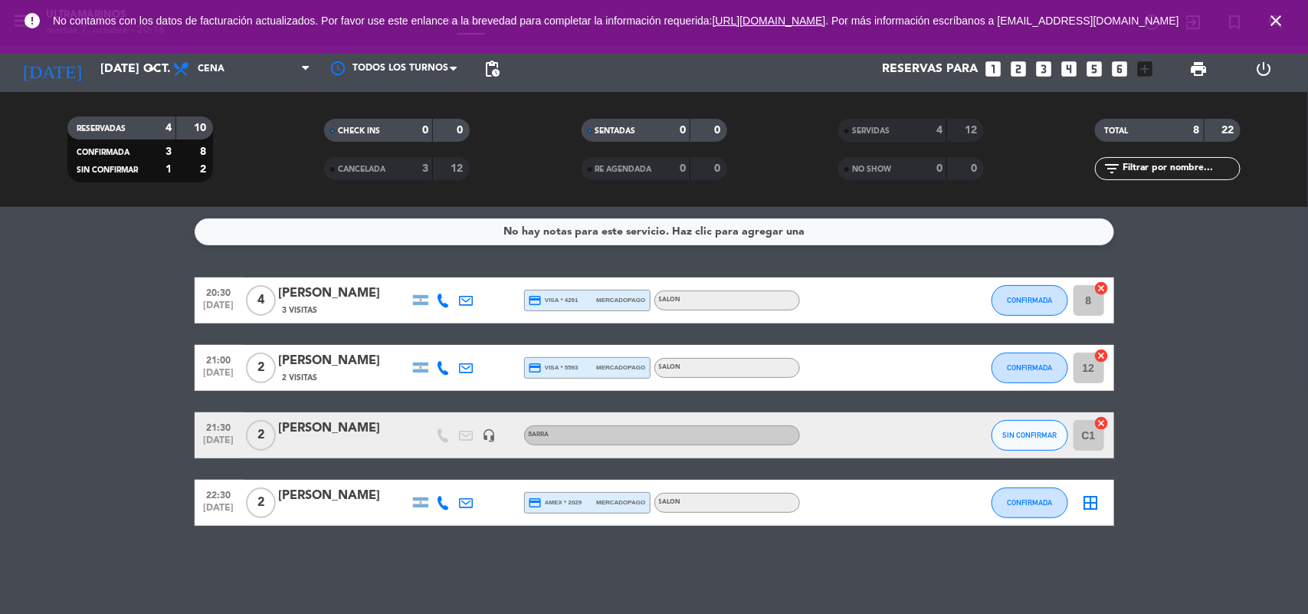
click at [845, 123] on div "SERVIDAS" at bounding box center [877, 131] width 70 height 18
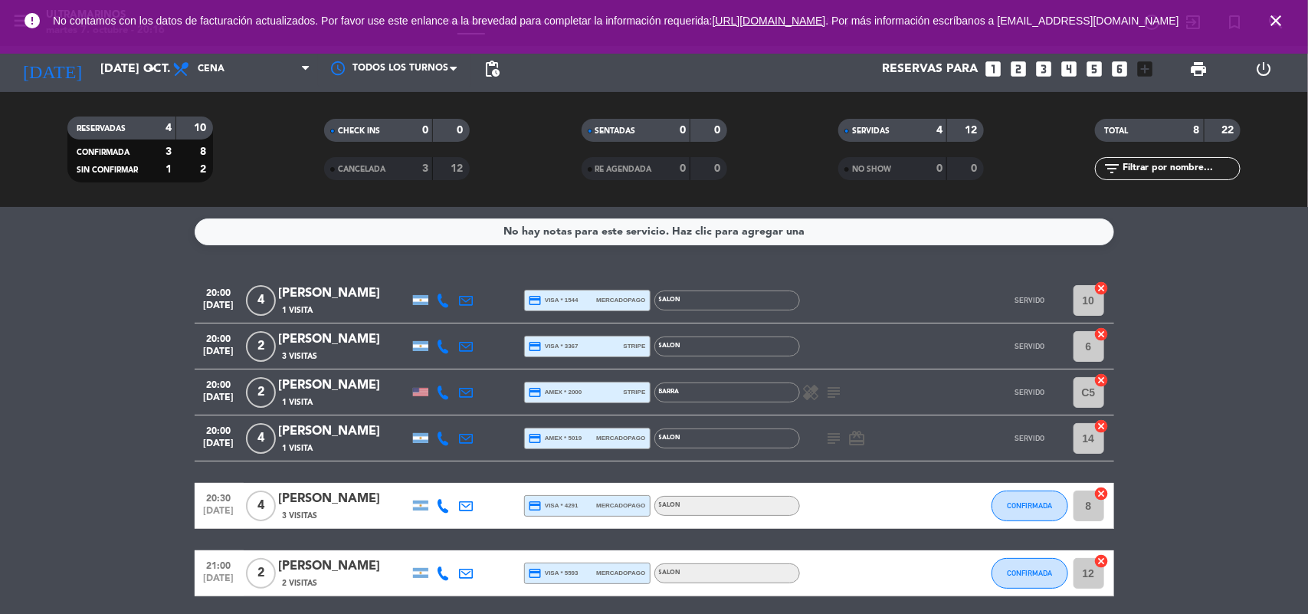
click at [845, 124] on div "SERVIDAS" at bounding box center [877, 131] width 70 height 18
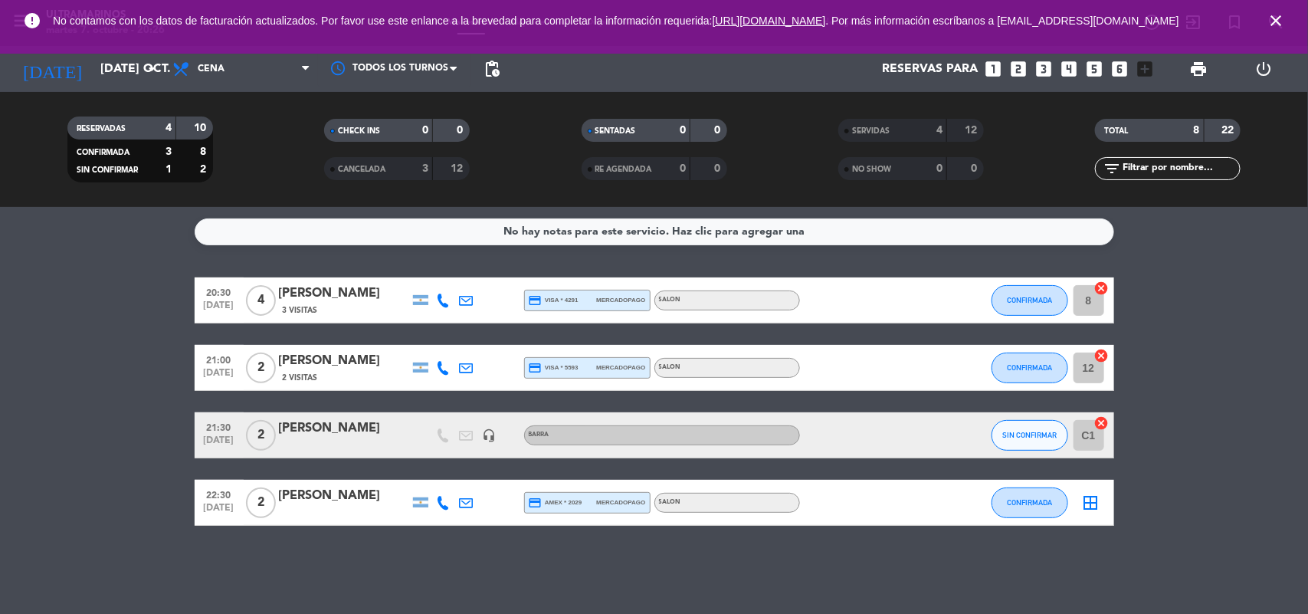
click at [1277, 29] on icon "close" at bounding box center [1276, 20] width 18 height 18
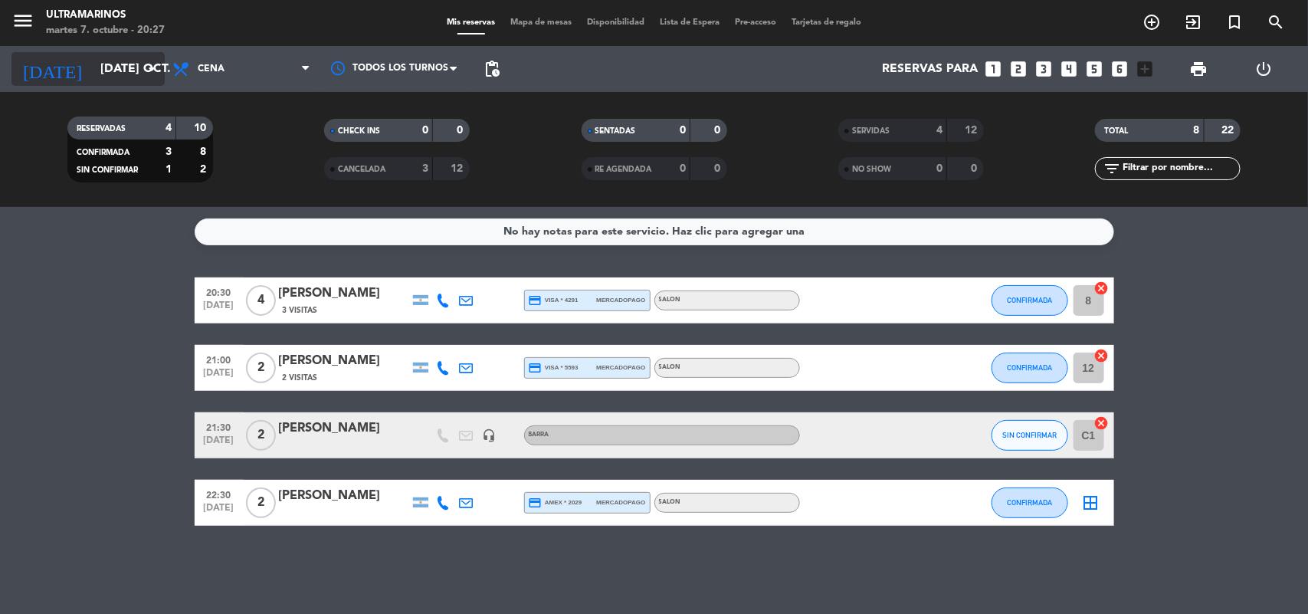
click at [94, 80] on input "[DATE] oct." at bounding box center [174, 69] width 162 height 30
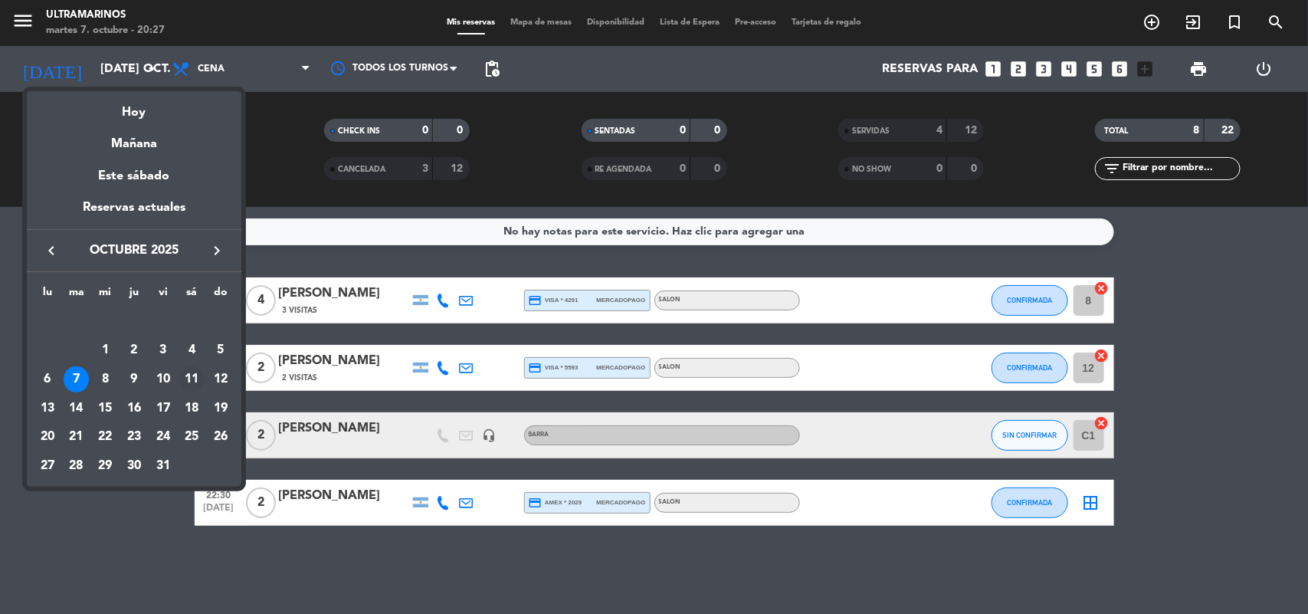
click at [190, 377] on div "11" at bounding box center [192, 379] width 26 height 26
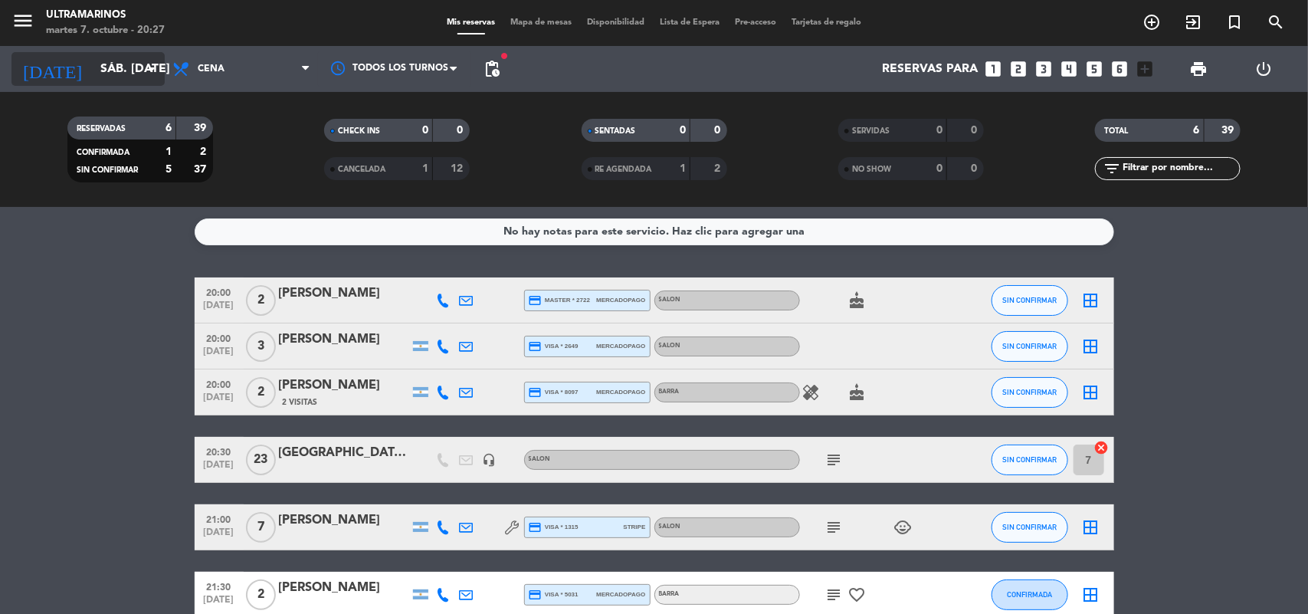
click at [147, 66] on icon "arrow_drop_down" at bounding box center [152, 69] width 18 height 18
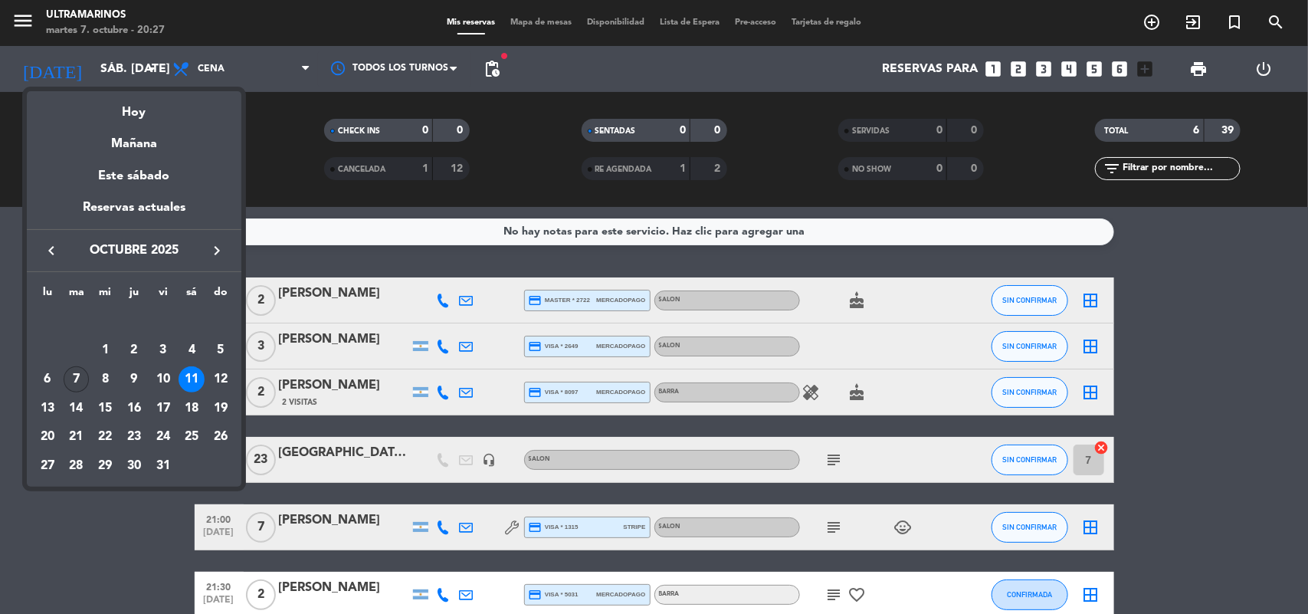
click at [74, 382] on div "7" at bounding box center [77, 379] width 26 height 26
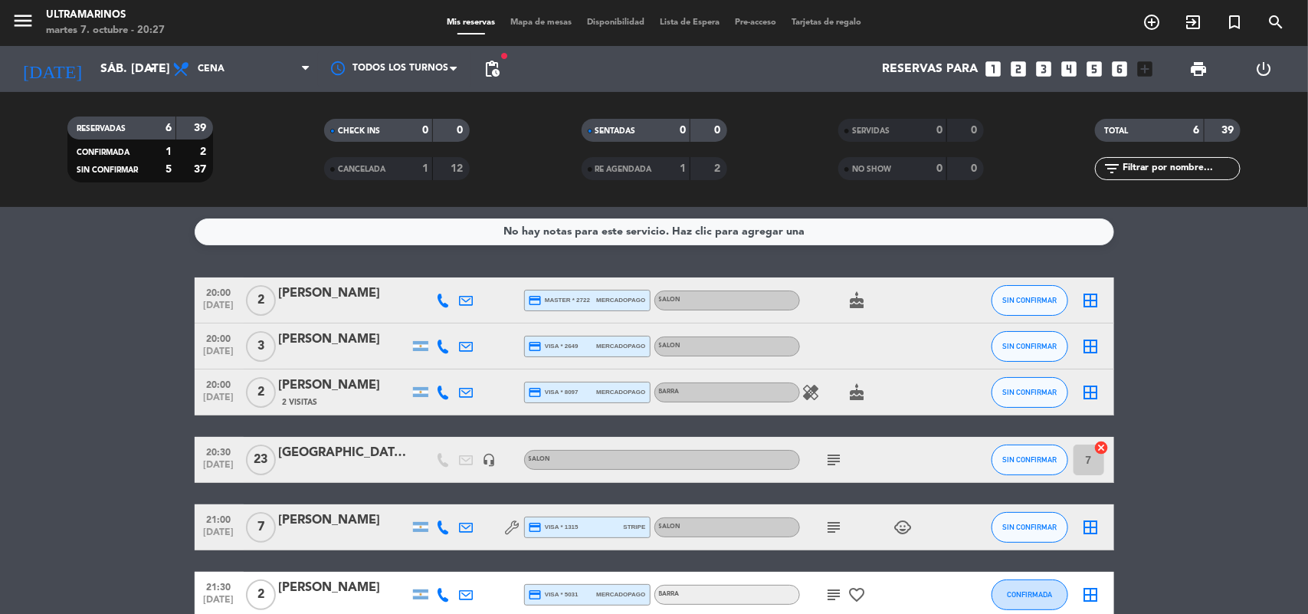
type input "[DATE] oct."
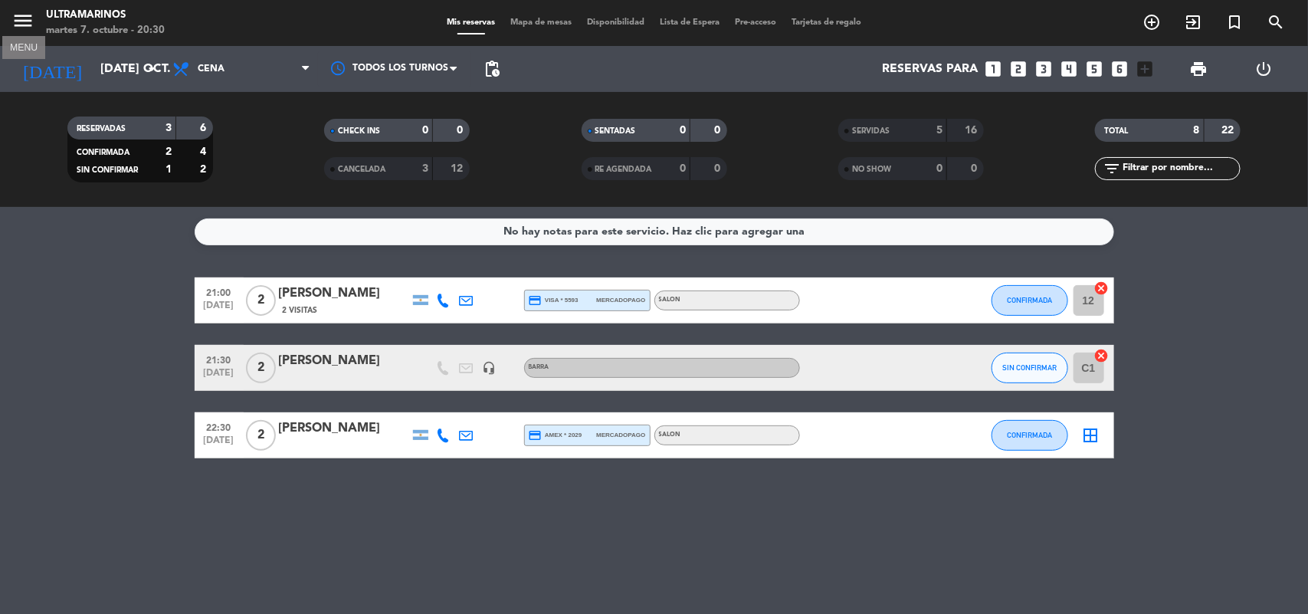
click at [23, 21] on icon "menu" at bounding box center [22, 20] width 23 height 23
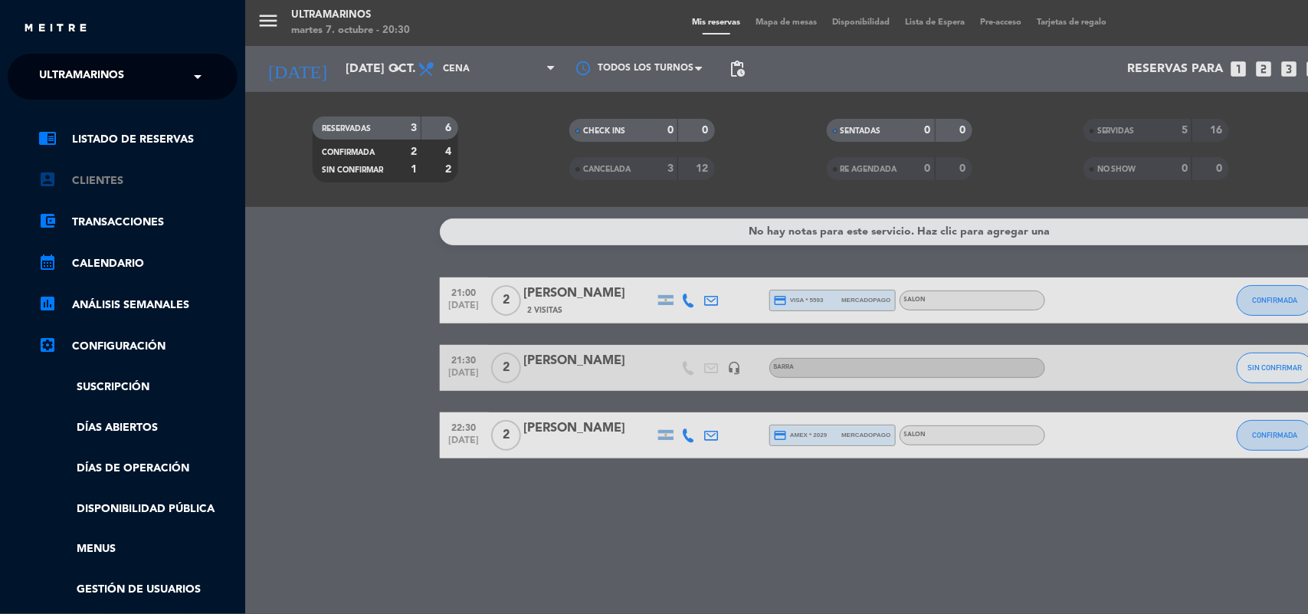
click at [97, 185] on link "account_box Clientes" at bounding box center [137, 181] width 199 height 18
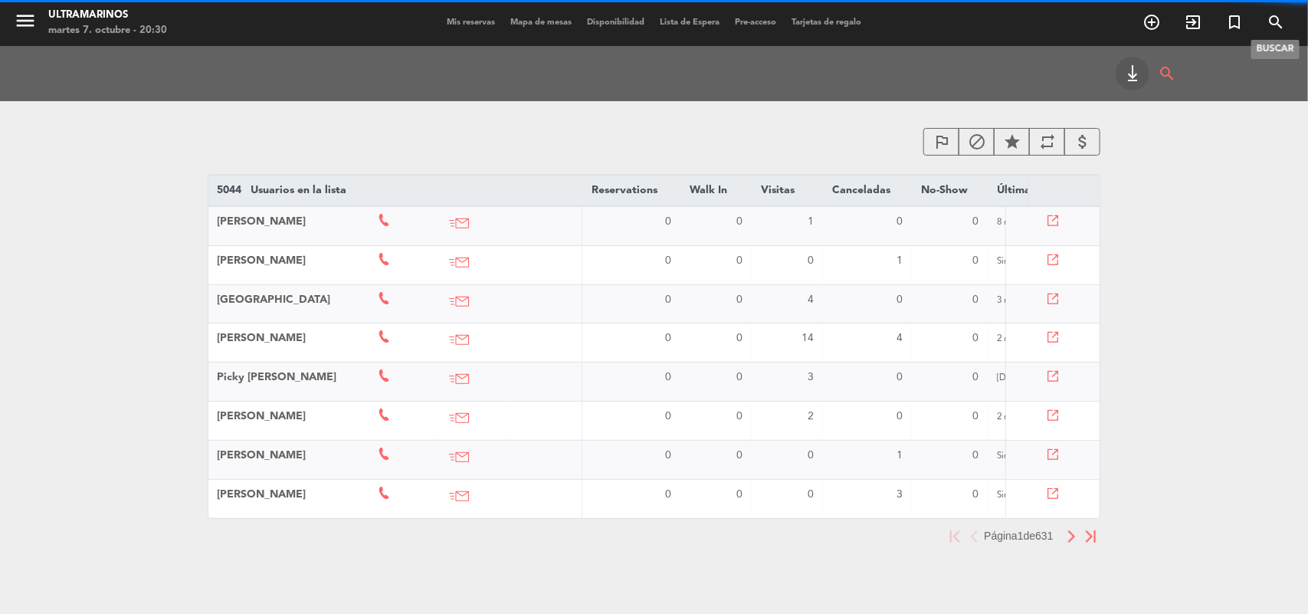
click at [1277, 28] on icon "search" at bounding box center [1276, 22] width 18 height 18
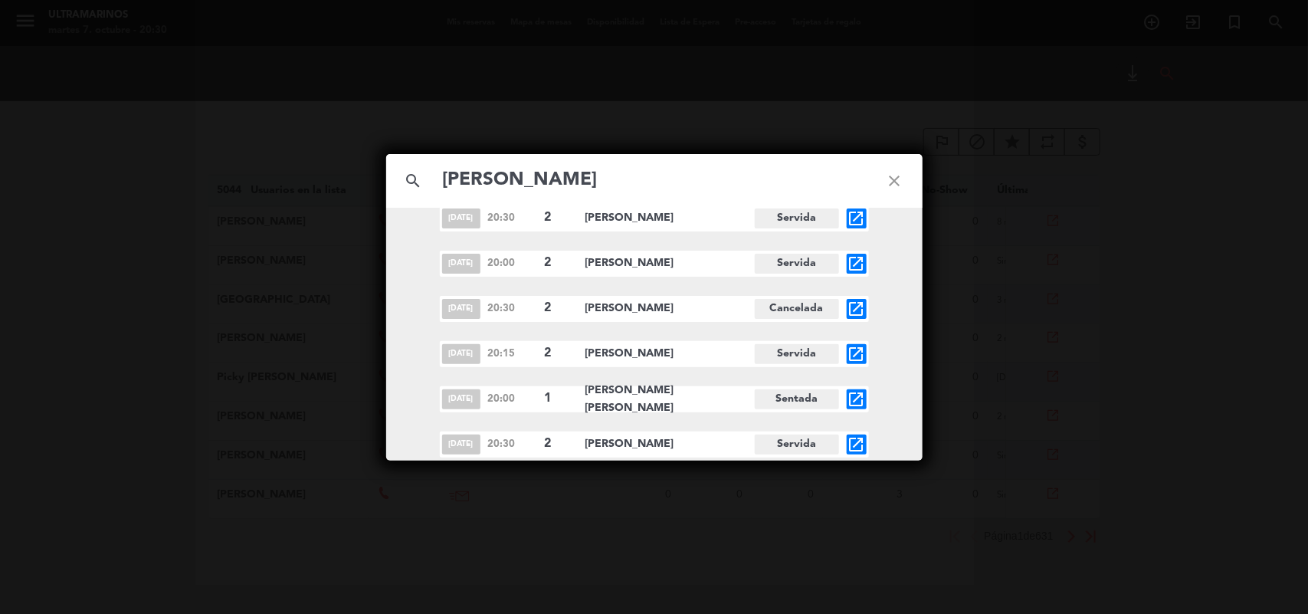
scroll to position [424, 0]
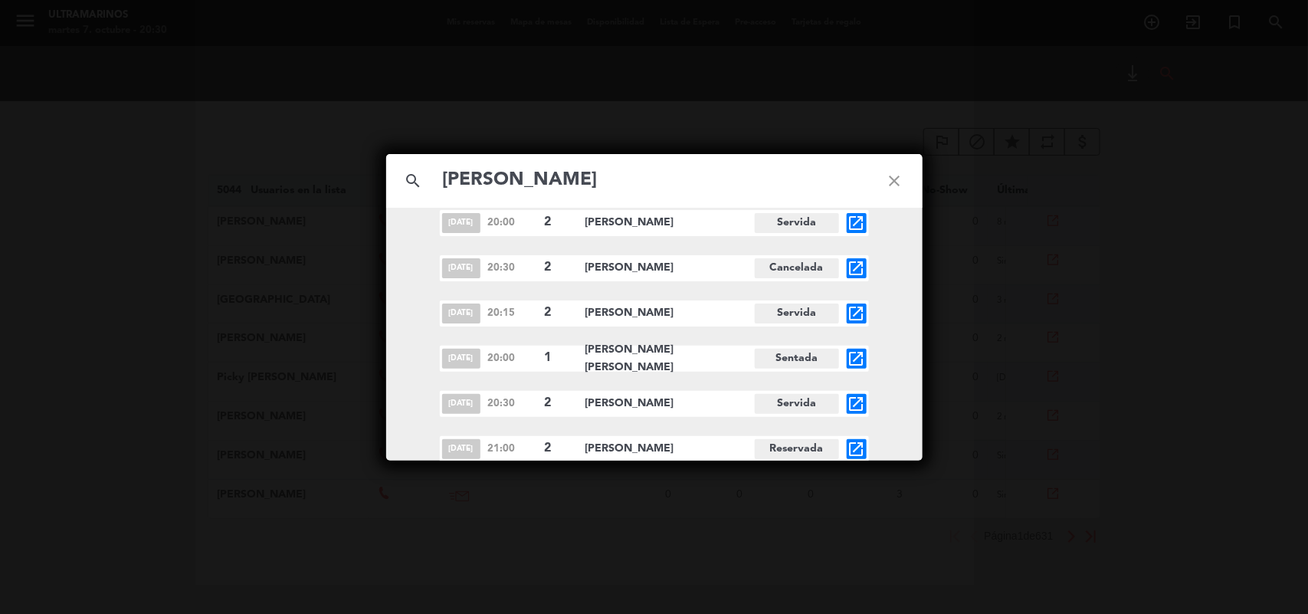
type input "[PERSON_NAME]"
click at [891, 181] on icon "close" at bounding box center [894, 180] width 55 height 55
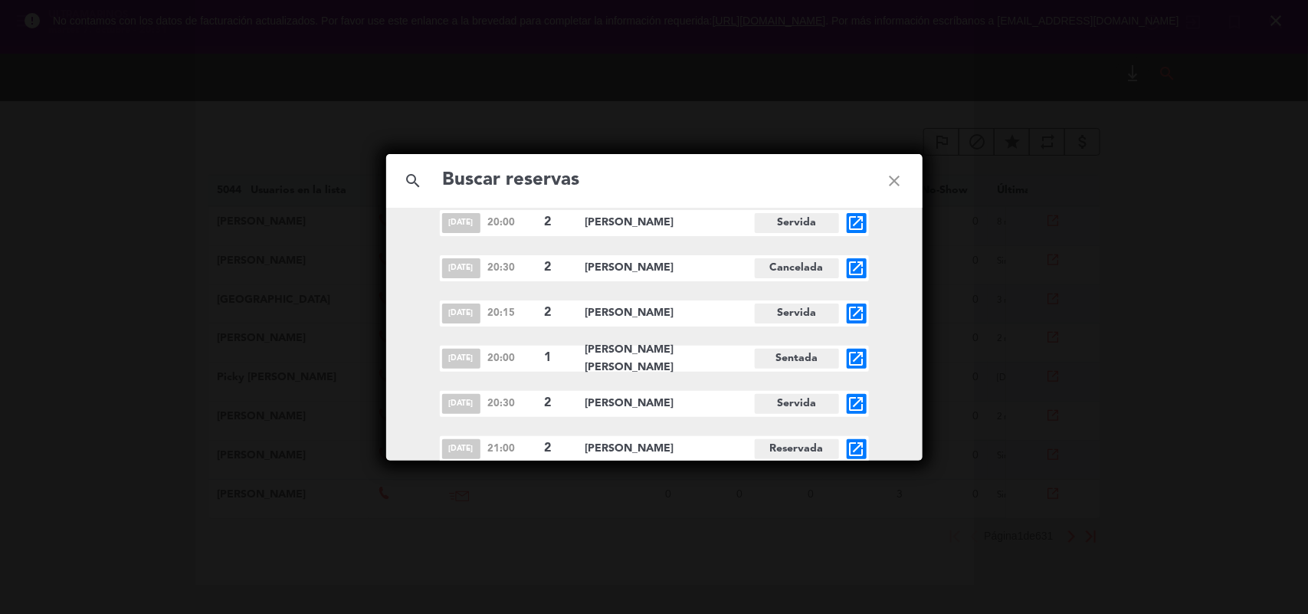
click at [889, 170] on icon "close" at bounding box center [894, 180] width 55 height 55
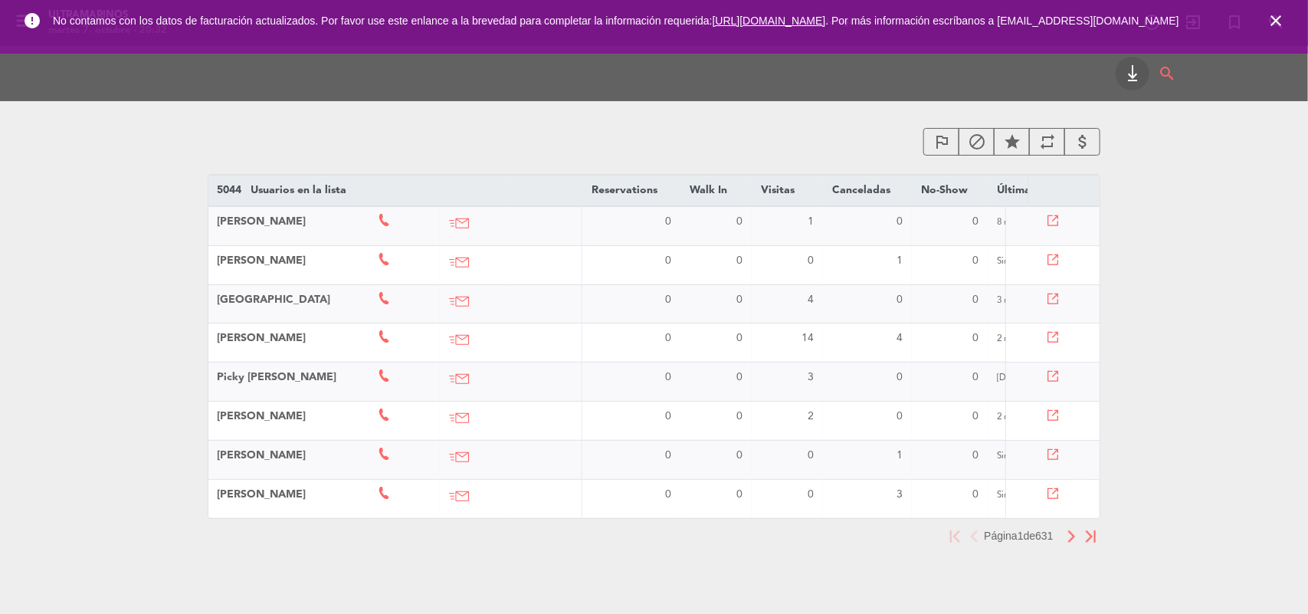
click at [1267, 25] on icon "close" at bounding box center [1276, 20] width 18 height 18
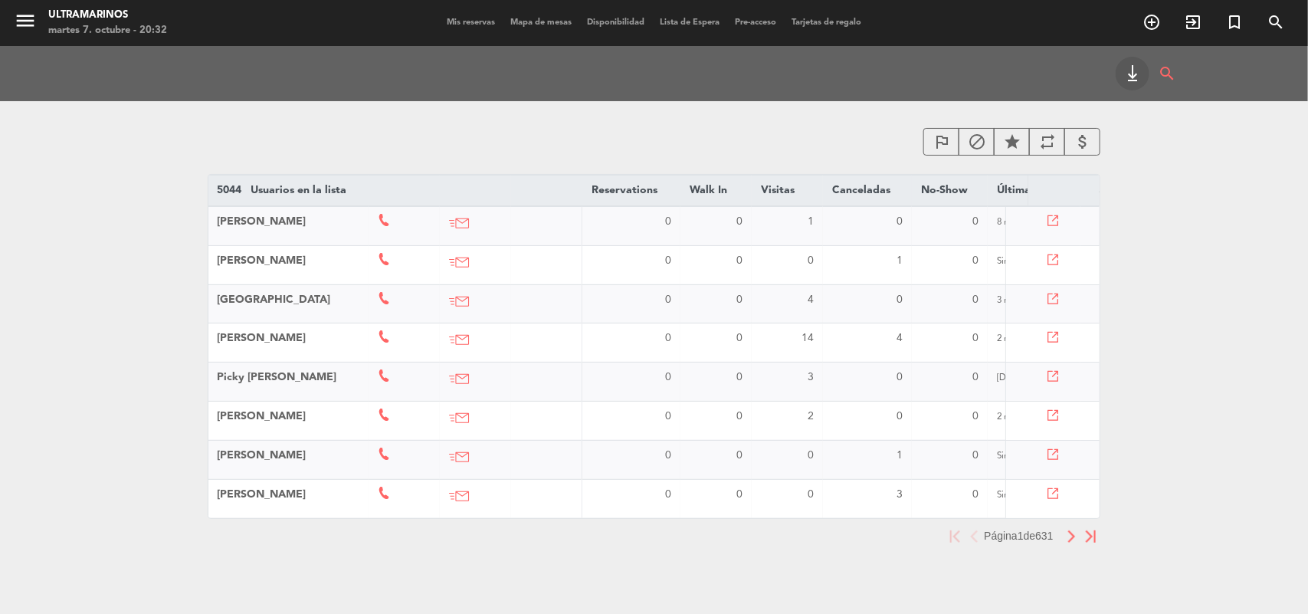
click at [115, 16] on div "Ultramarinos" at bounding box center [107, 15] width 119 height 15
drag, startPoint x: 6, startPoint y: 15, endPoint x: 21, endPoint y: 21, distance: 16.5
click at [8, 15] on div "menu Ultramarinos martes 7. octubre - 20:32" at bounding box center [163, 23] width 327 height 36
click at [21, 21] on icon "menu" at bounding box center [25, 20] width 23 height 23
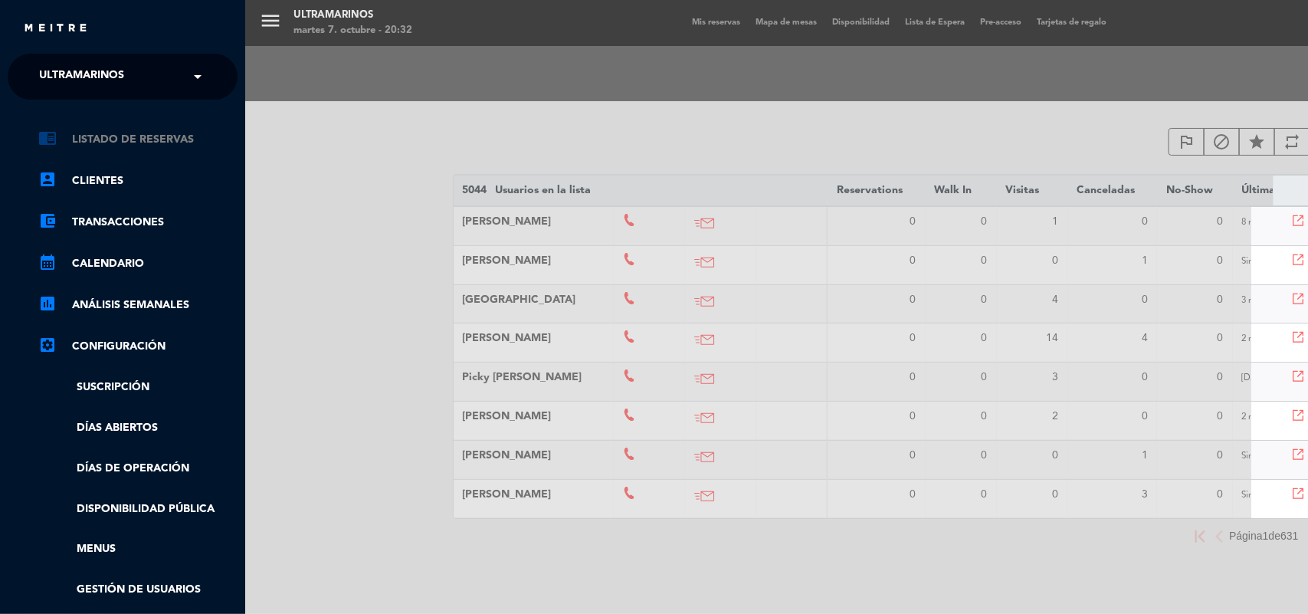
click at [189, 142] on link "chrome_reader_mode Listado de Reservas" at bounding box center [137, 139] width 199 height 18
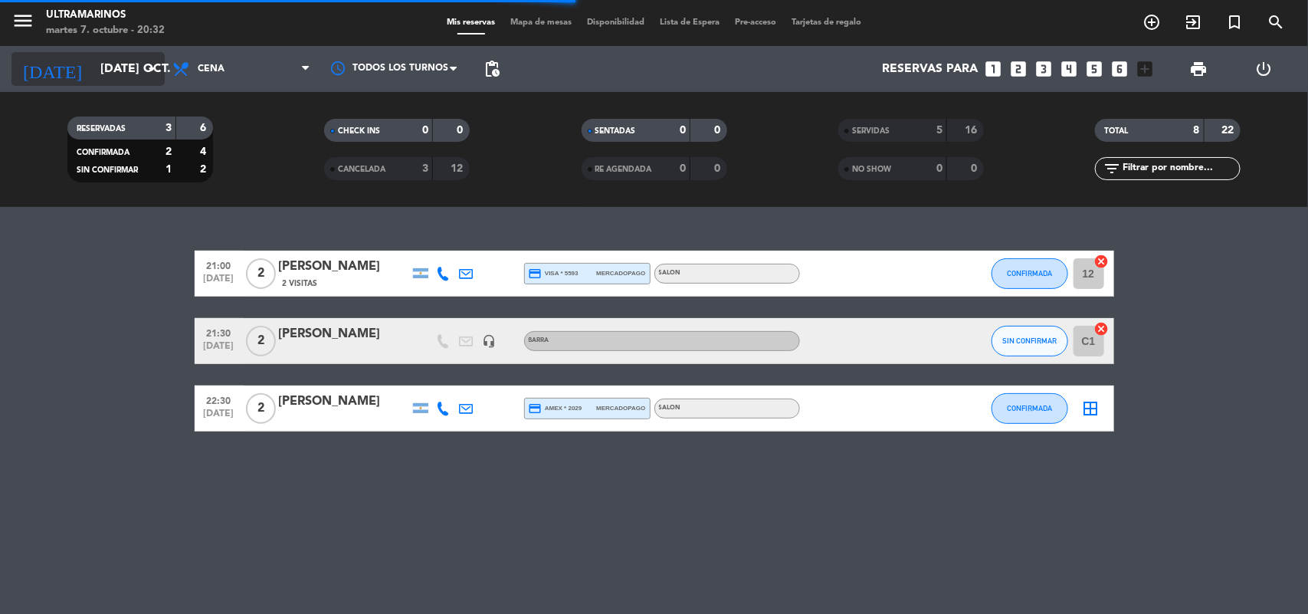
click at [93, 61] on input "[DATE] oct." at bounding box center [174, 69] width 162 height 30
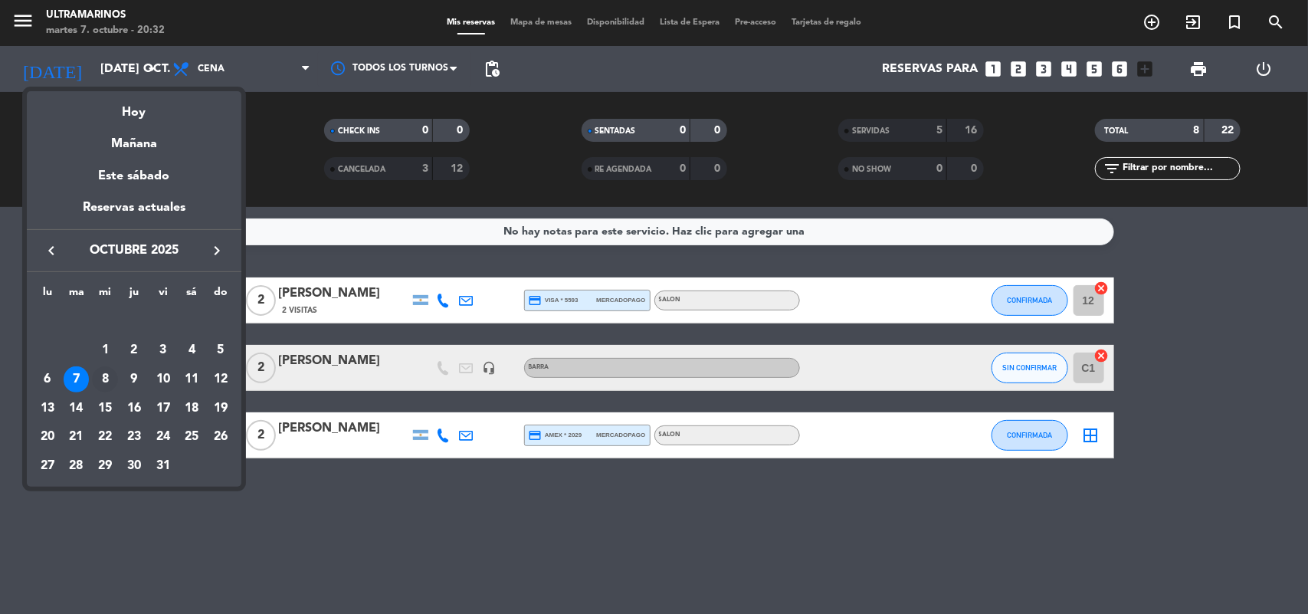
click at [108, 378] on div "8" at bounding box center [105, 379] width 26 height 26
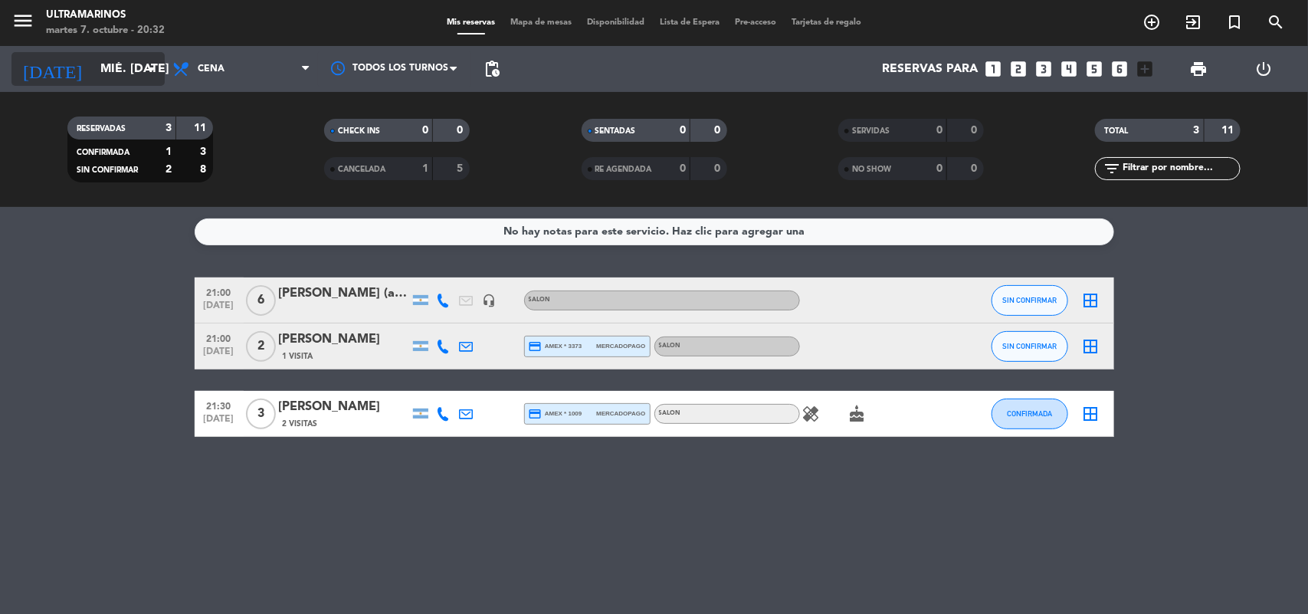
click at [93, 61] on input "mié. [DATE]" at bounding box center [174, 69] width 162 height 30
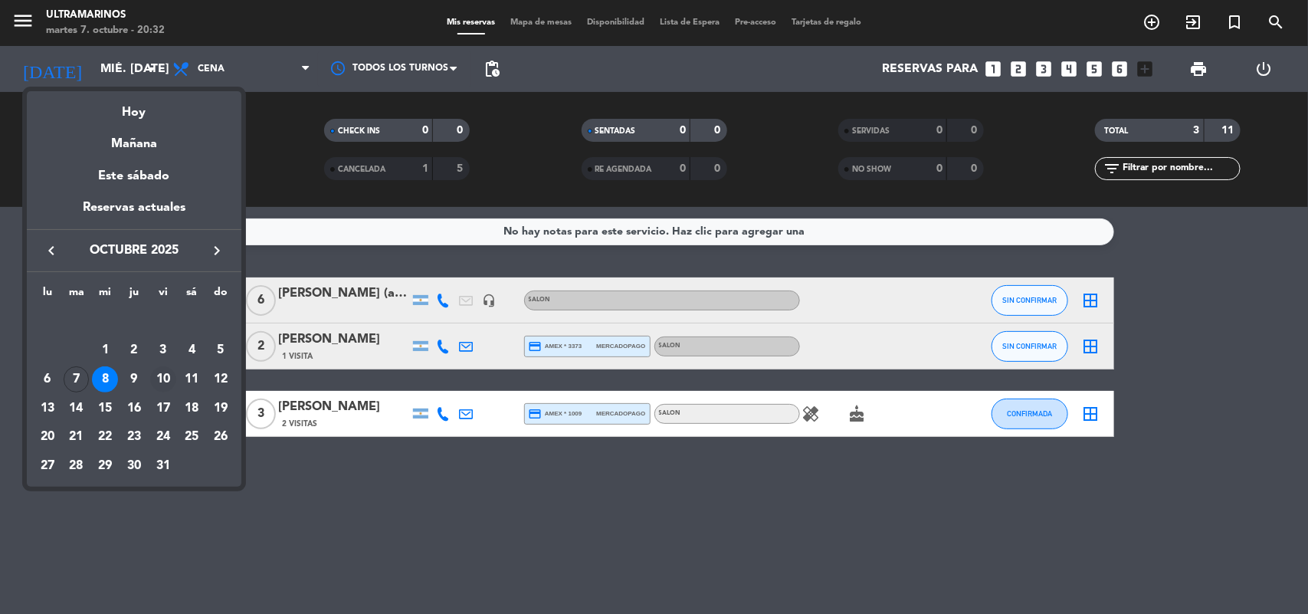
click at [167, 374] on div "10" at bounding box center [163, 379] width 26 height 26
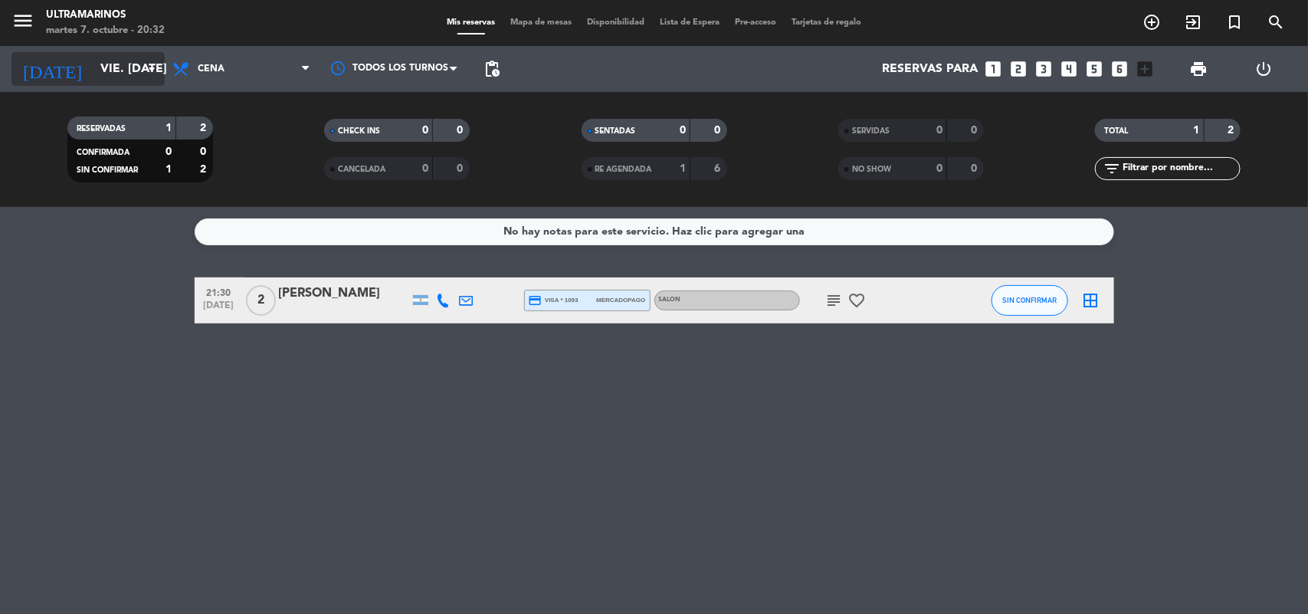
click at [123, 70] on input "vie. [DATE]" at bounding box center [174, 69] width 162 height 30
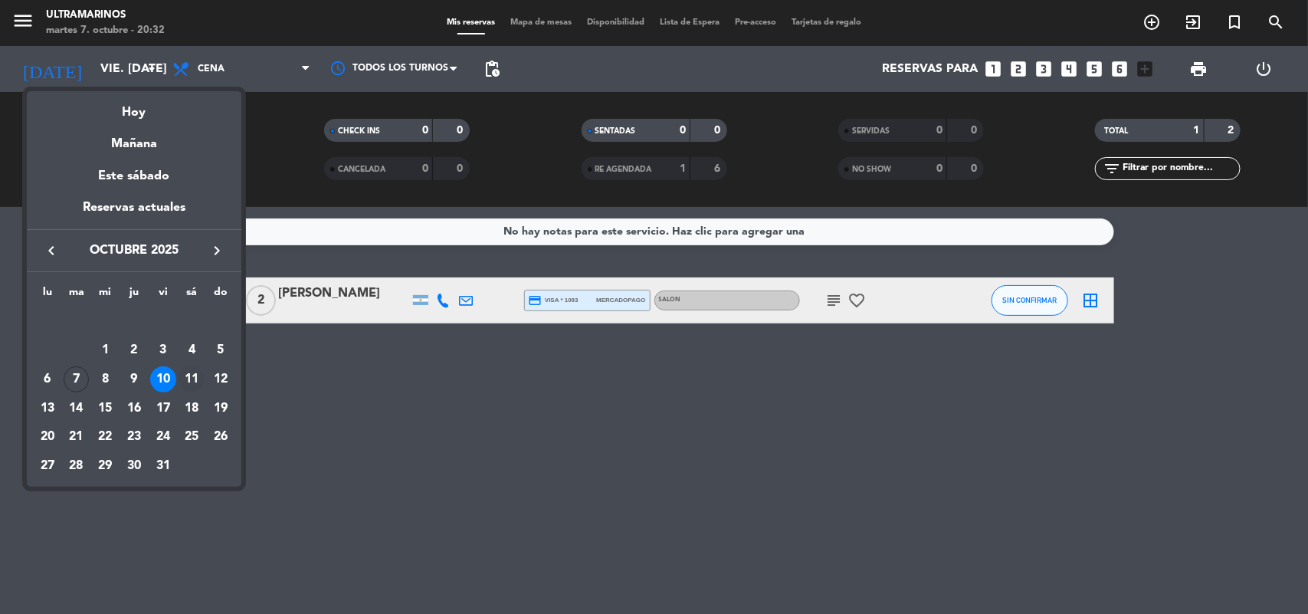
click at [185, 383] on div "11" at bounding box center [192, 379] width 26 height 26
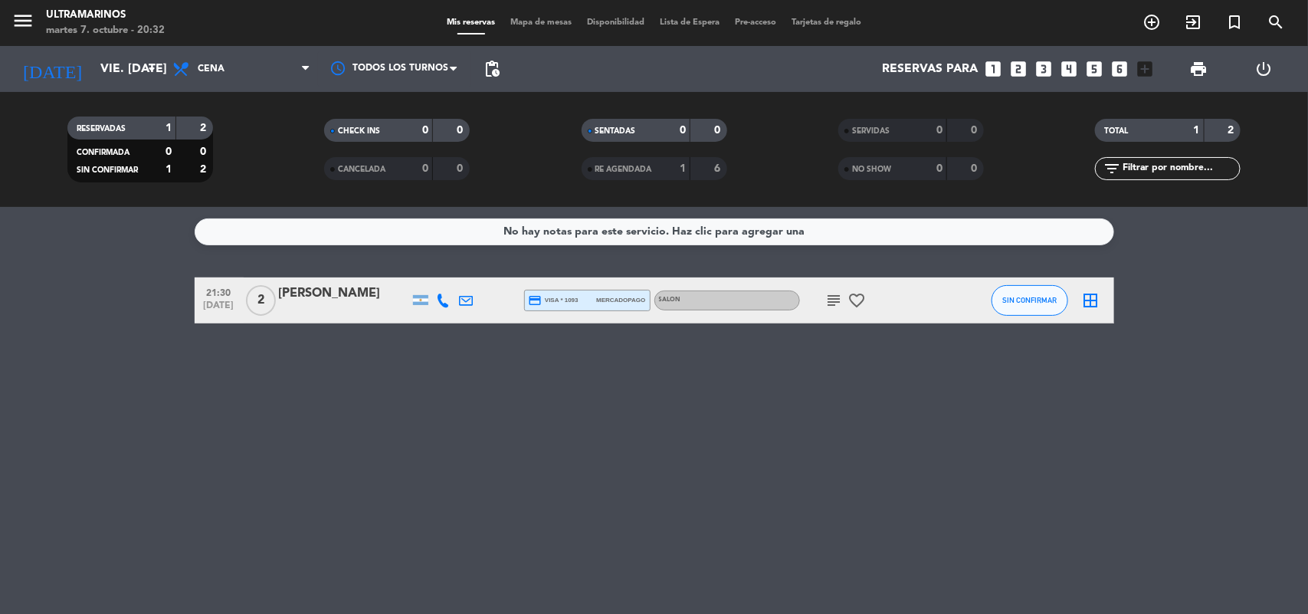
type input "sáb. [DATE]"
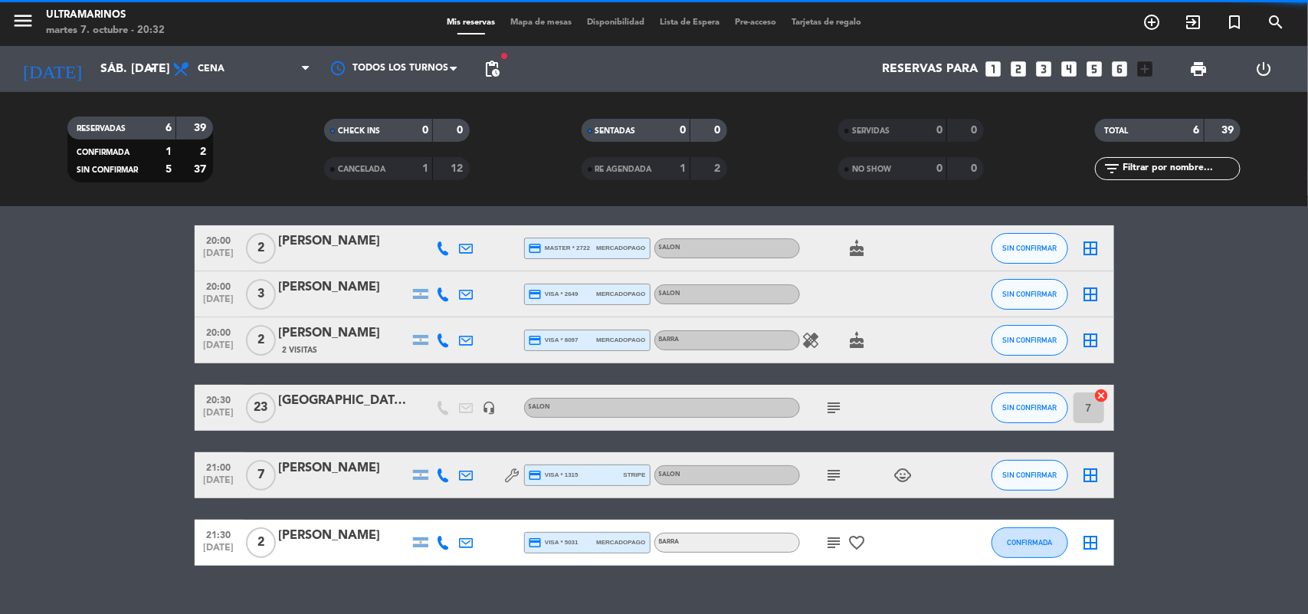
scroll to position [80, 0]
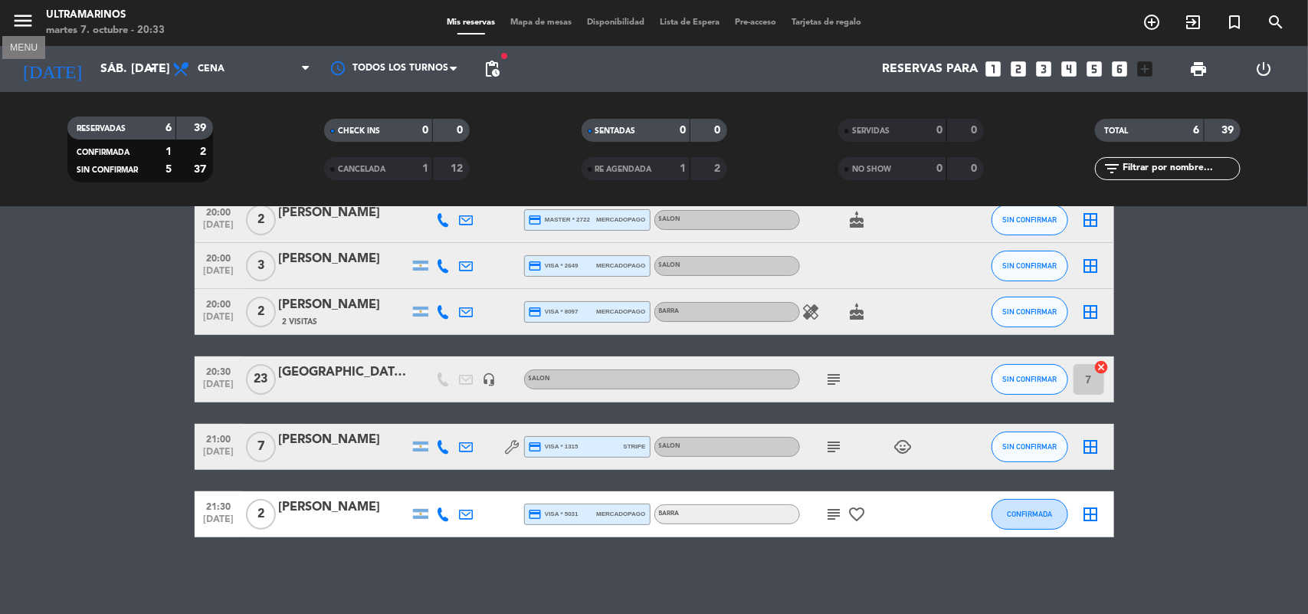
click at [21, 27] on icon "menu" at bounding box center [22, 20] width 23 height 23
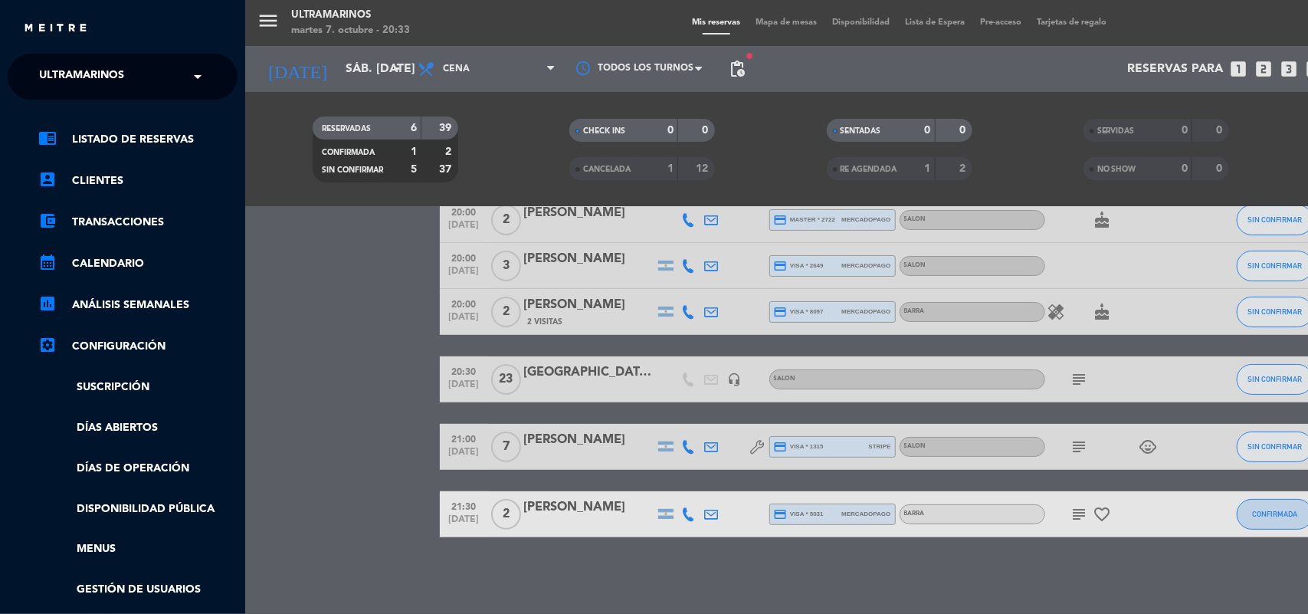
click at [78, 194] on ul "chrome_reader_mode Listado de Reservas account_box Clientes account_balance_wal…" at bounding box center [123, 384] width 230 height 509
click at [89, 182] on link "account_box Clientes" at bounding box center [137, 181] width 199 height 18
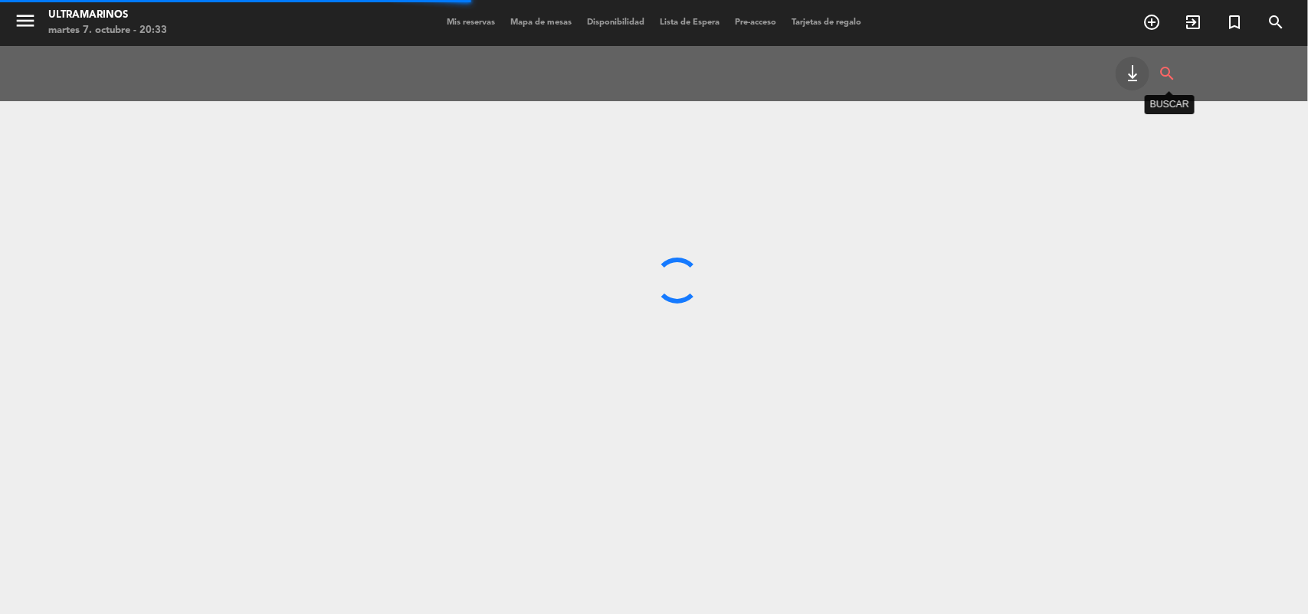
click at [1170, 66] on icon "search" at bounding box center [1168, 74] width 18 height 34
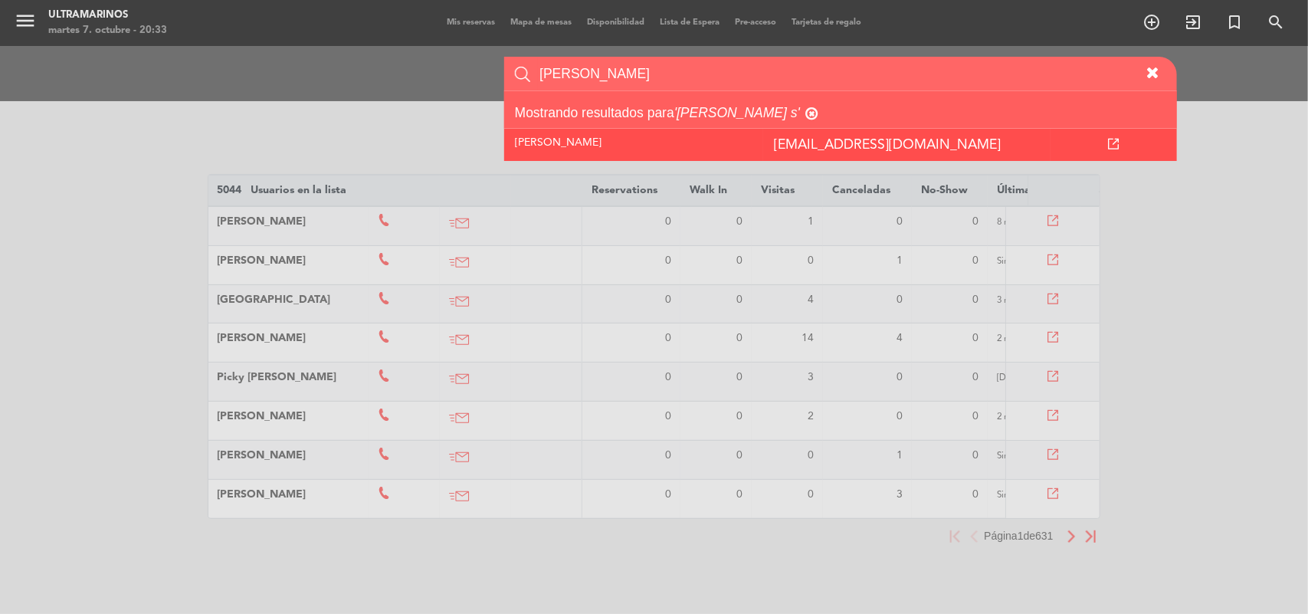
type input "[PERSON_NAME]"
click at [1116, 139] on icon at bounding box center [1114, 144] width 11 height 11
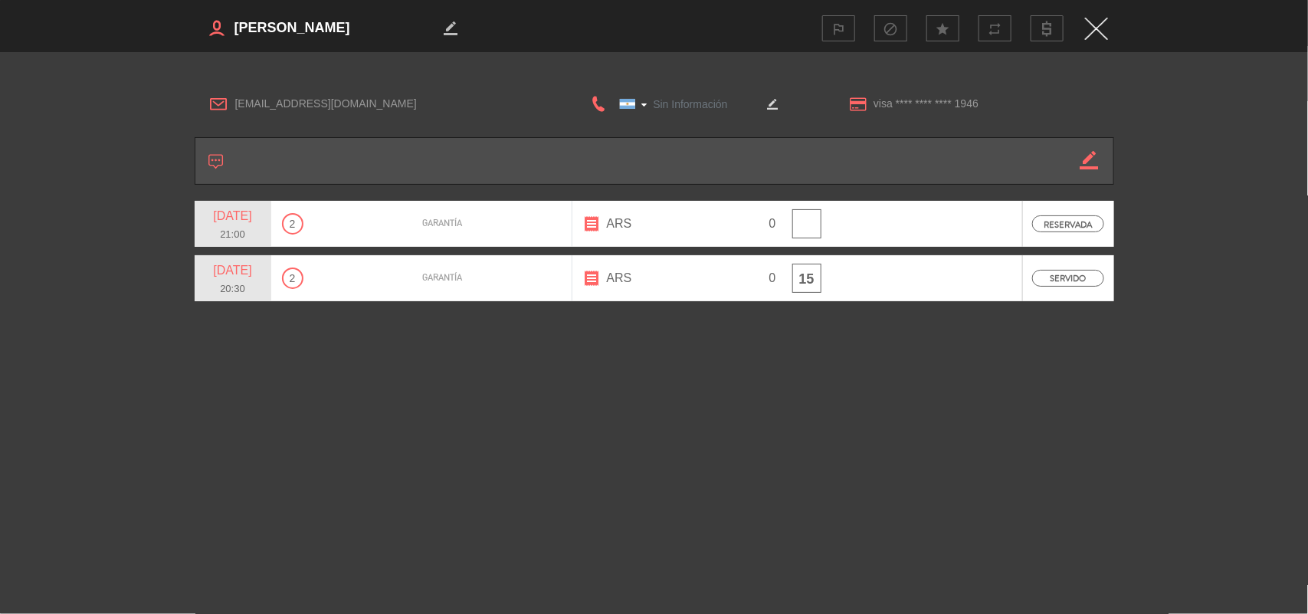
type input "[PHONE_NUMBER]"
click at [458, 221] on span "Garantía" at bounding box center [443, 223] width 40 height 15
click at [1094, 219] on span "RESERVADA" at bounding box center [1068, 223] width 73 height 17
click at [1097, 25] on img "Close" at bounding box center [1096, 29] width 23 height 22
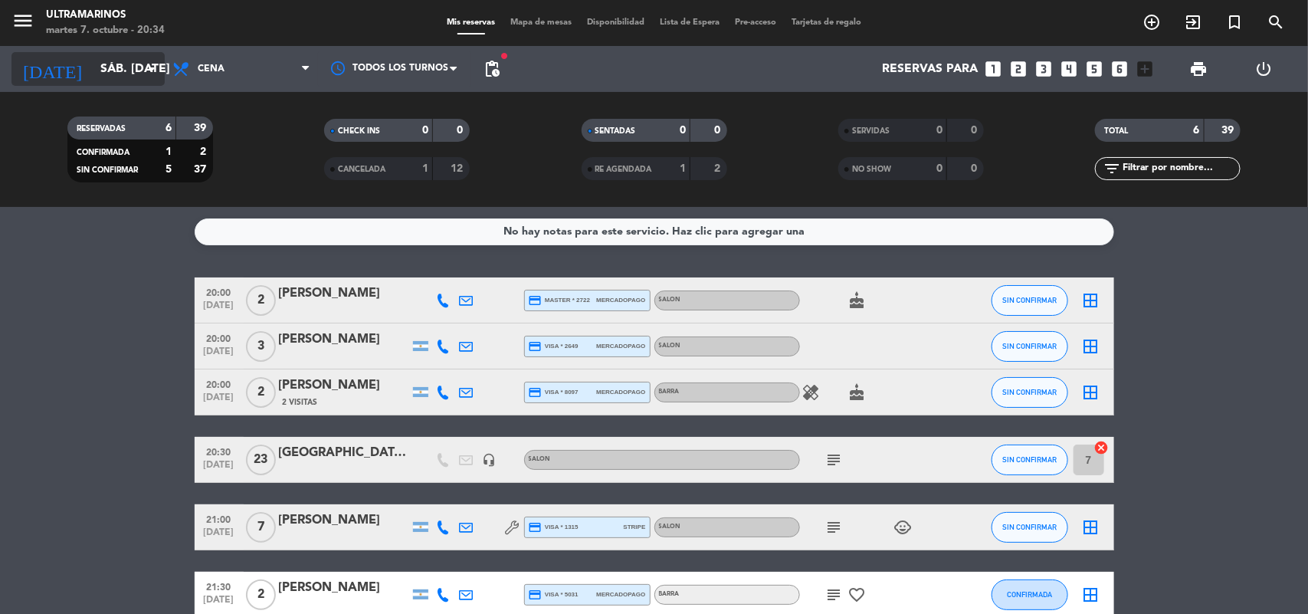
click at [130, 77] on input "sáb. [DATE]" at bounding box center [174, 69] width 162 height 30
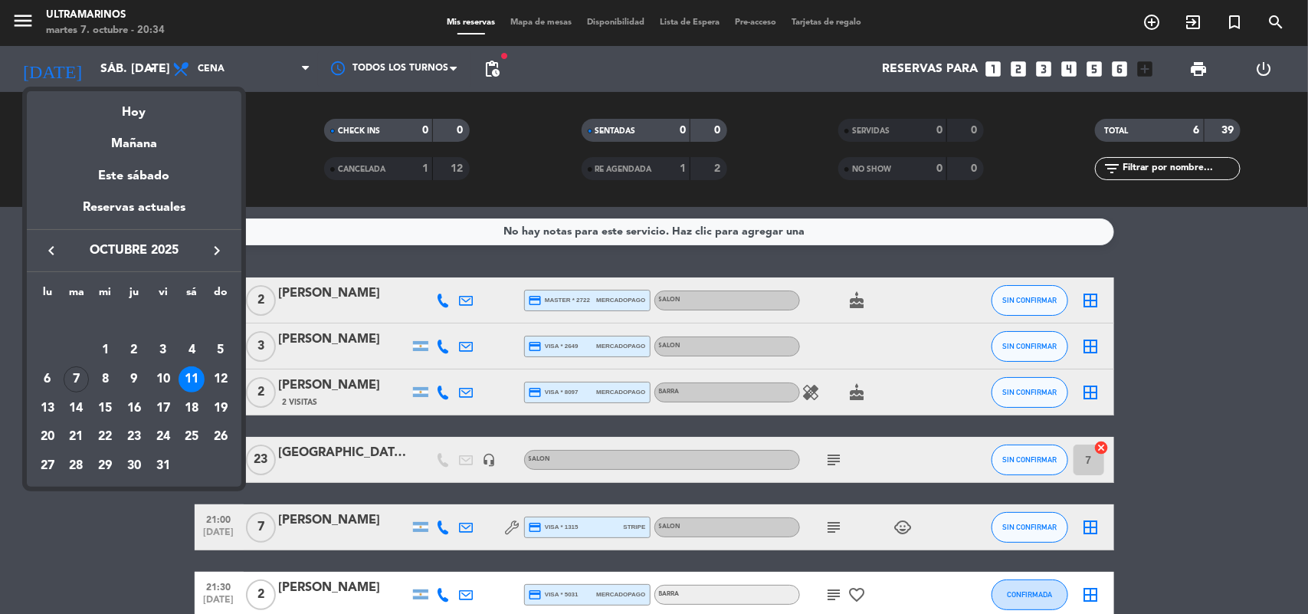
click at [112, 380] on div "8" at bounding box center [105, 379] width 26 height 26
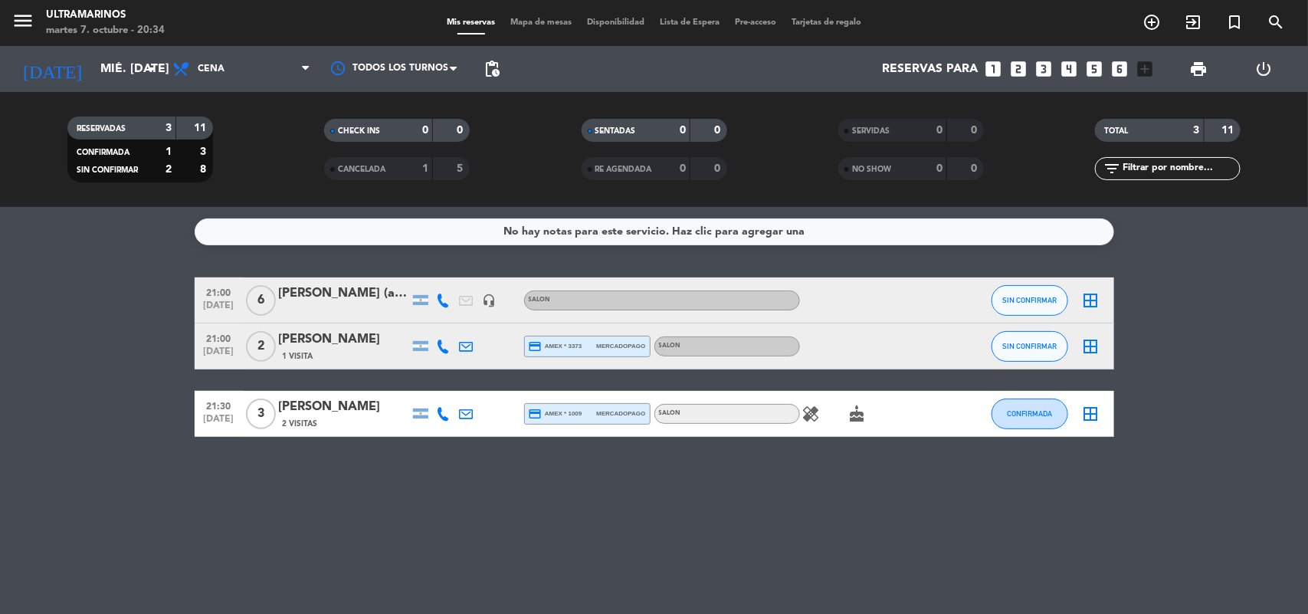
click at [384, 341] on div "[PERSON_NAME]" at bounding box center [344, 339] width 130 height 20
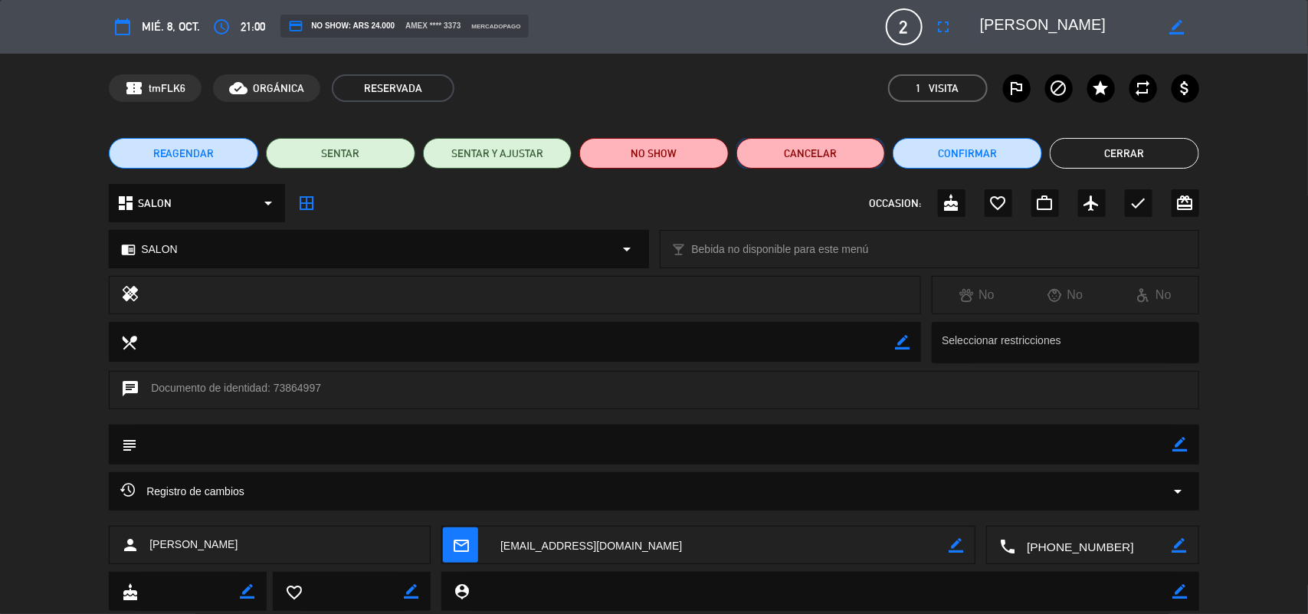
click at [844, 157] on button "Cancelar" at bounding box center [810, 153] width 149 height 31
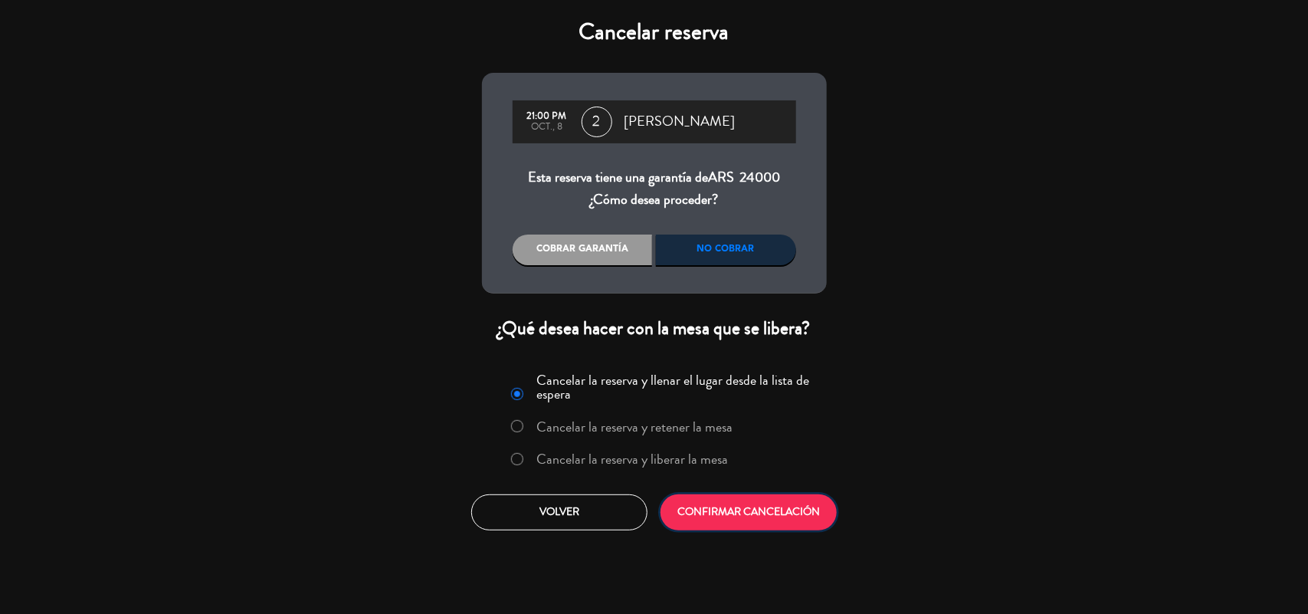
click at [726, 522] on button "CONFIRMAR CANCELACIÓN" at bounding box center [749, 512] width 176 height 36
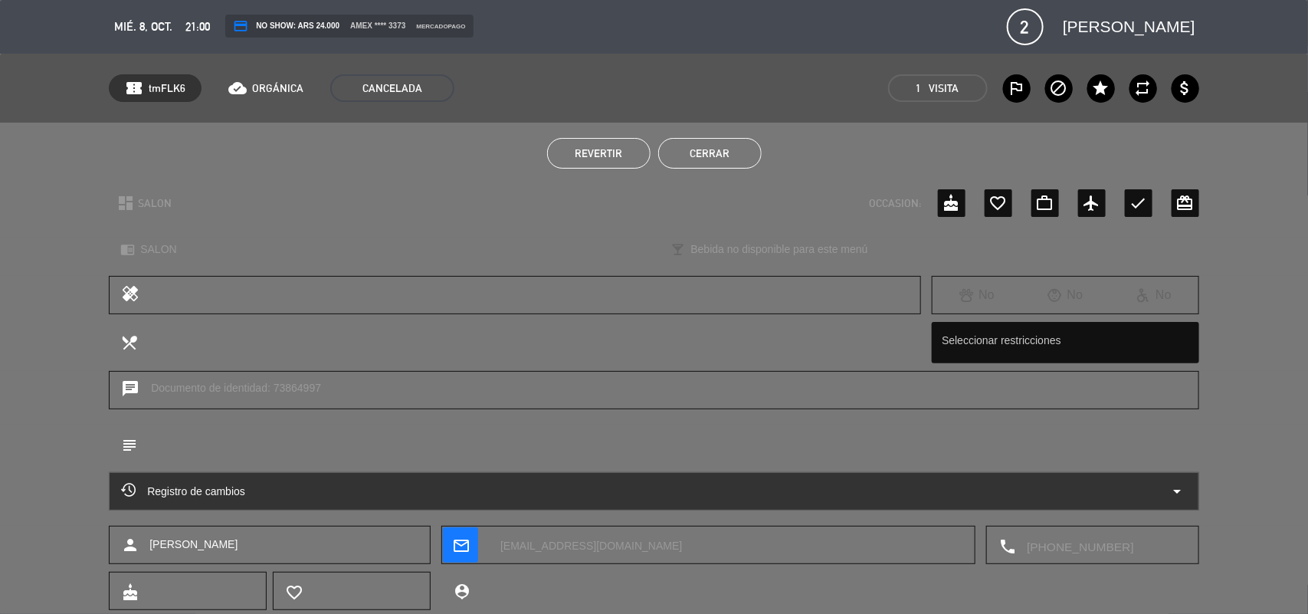
click at [698, 152] on button "Cerrar" at bounding box center [709, 153] width 103 height 31
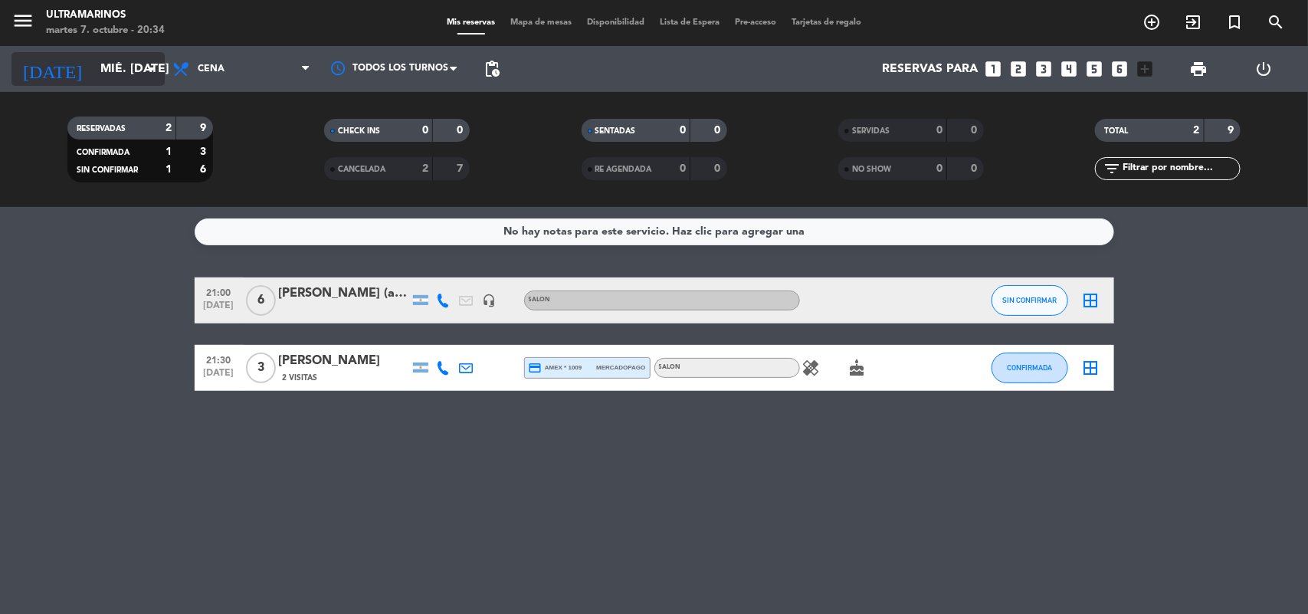
click at [120, 62] on input "mié. [DATE]" at bounding box center [174, 69] width 162 height 30
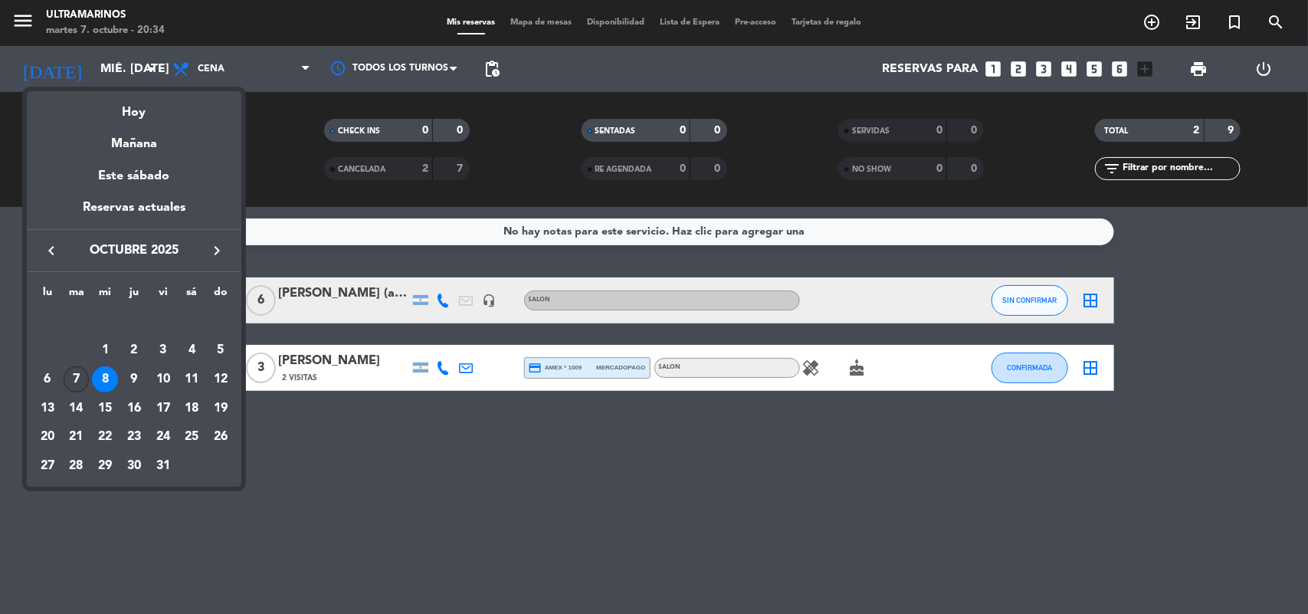
click at [69, 374] on div "7" at bounding box center [77, 379] width 26 height 26
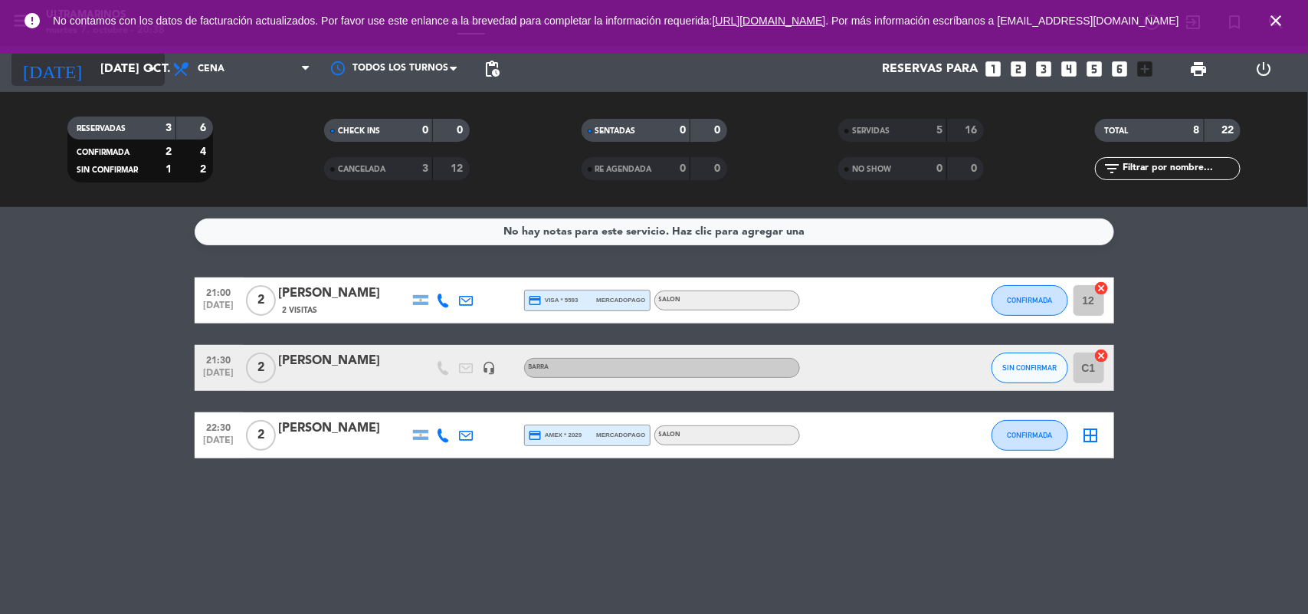
click at [123, 77] on input "[DATE] oct." at bounding box center [174, 69] width 162 height 30
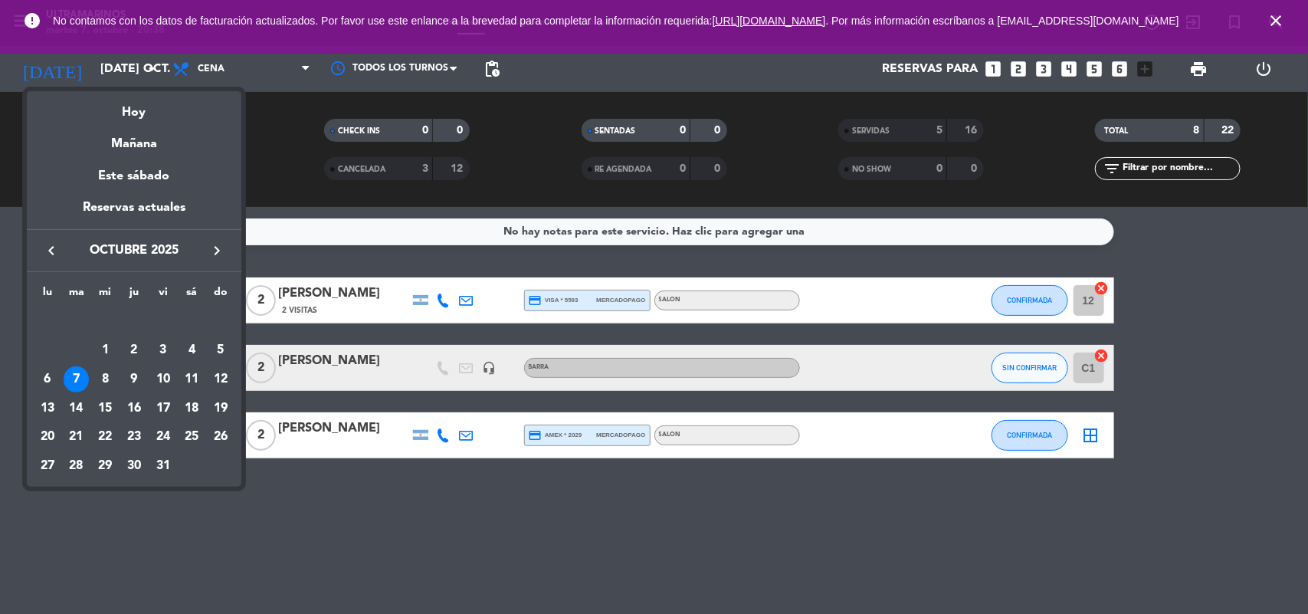
click at [100, 380] on div "8" at bounding box center [105, 379] width 26 height 26
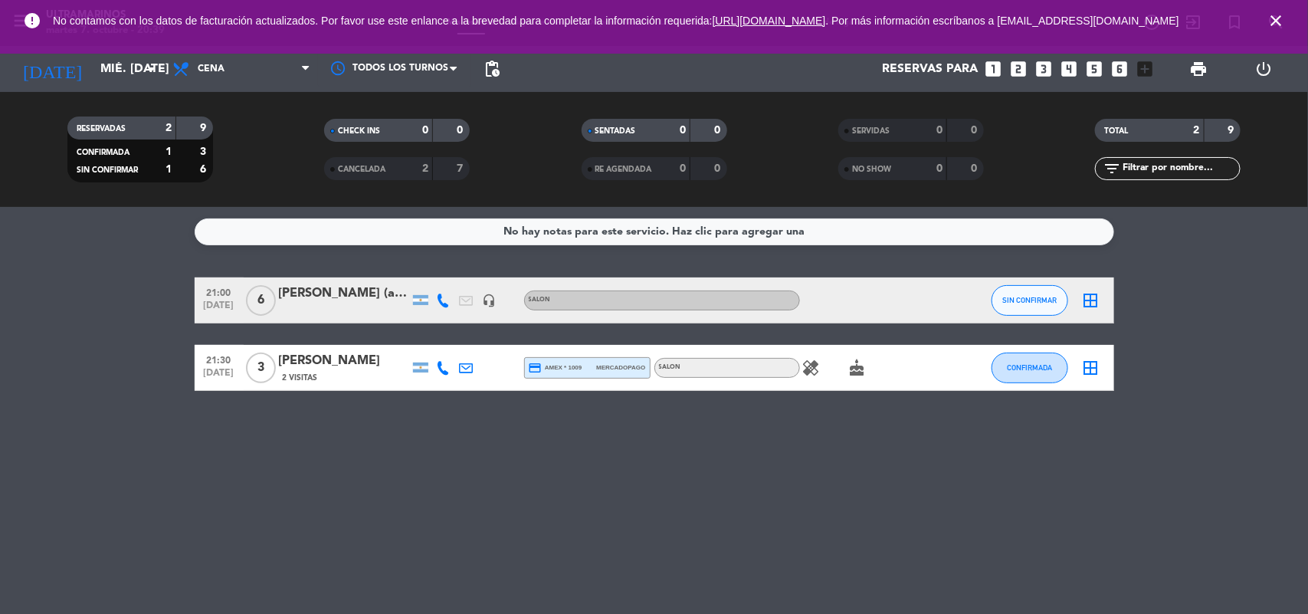
click at [126, 51] on div "error No contamos con los datos de facturación actualizados. Por favor use este…" at bounding box center [654, 27] width 1308 height 54
click at [130, 70] on input "mié. [DATE]" at bounding box center [174, 69] width 162 height 30
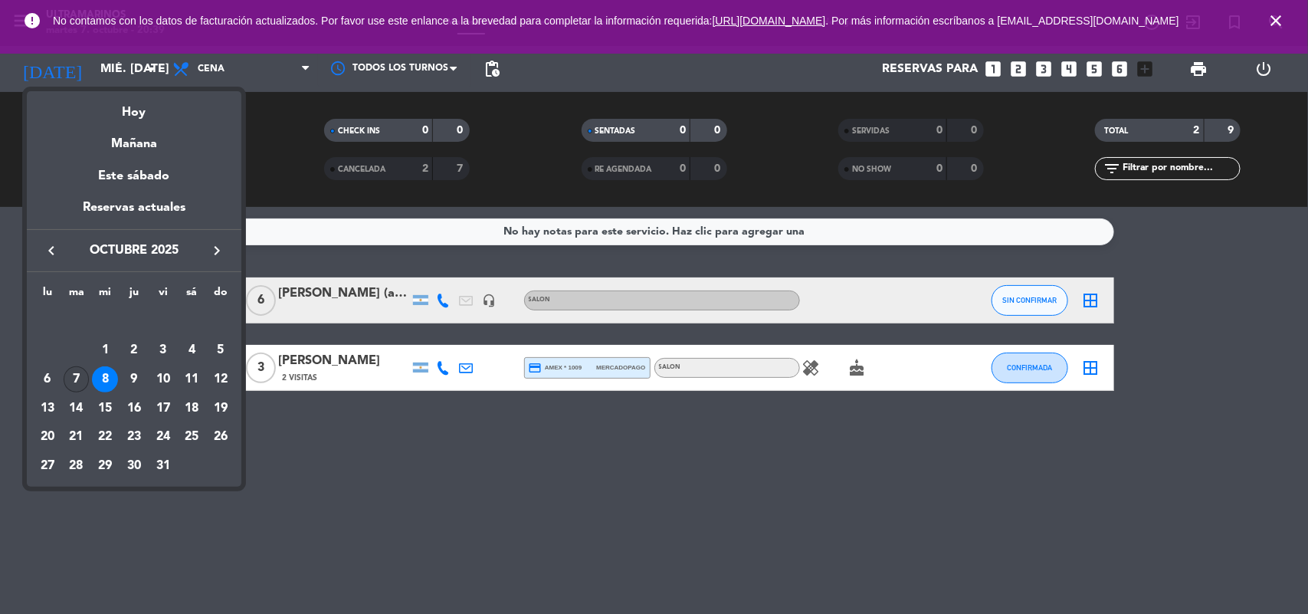
click at [77, 372] on div "7" at bounding box center [77, 379] width 26 height 26
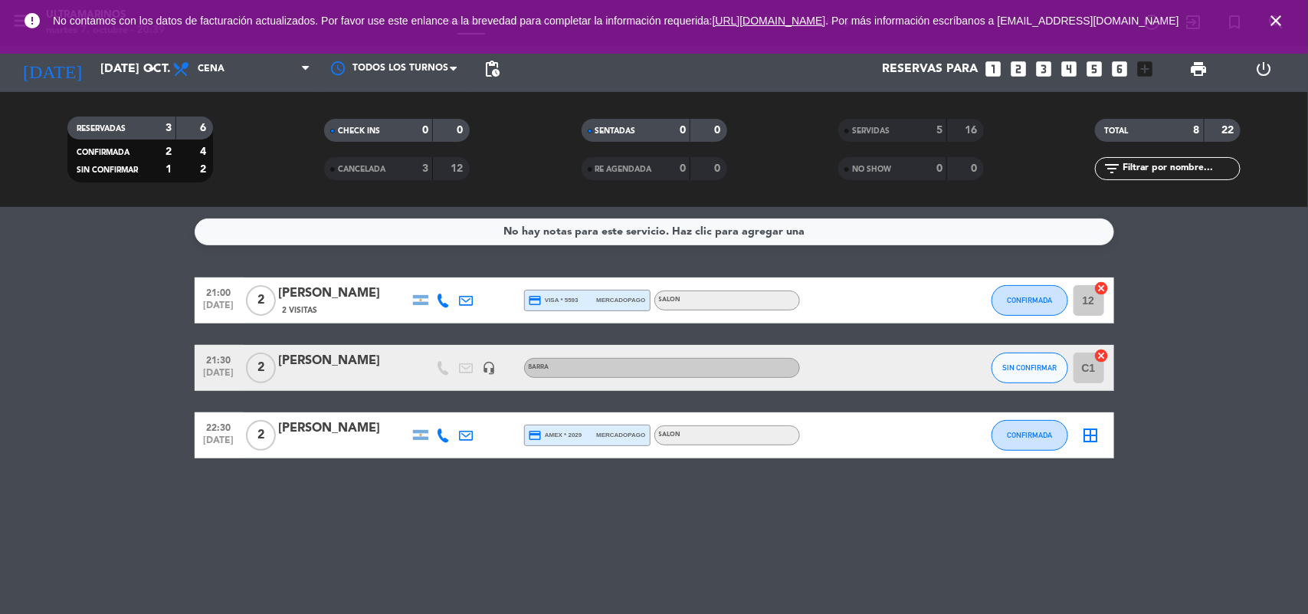
click at [418, 169] on div "3" at bounding box center [413, 169] width 31 height 18
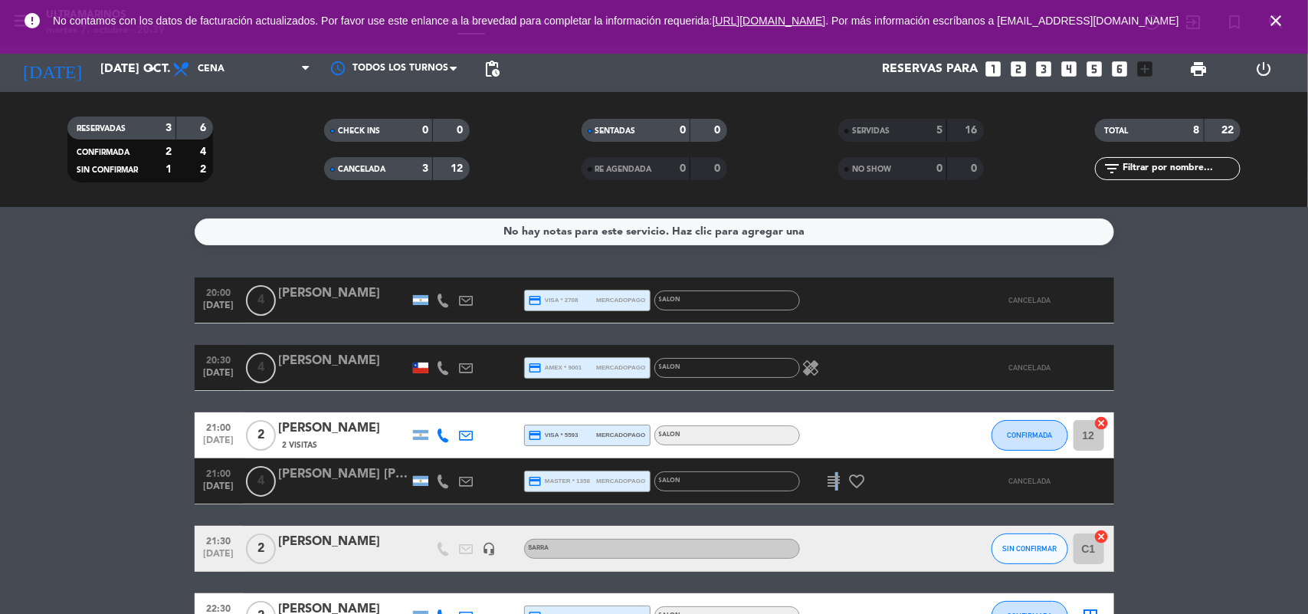
click at [834, 472] on icon "subject" at bounding box center [834, 481] width 18 height 18
click at [1205, 464] on bookings-row "20:00 [DATE] 4 [PERSON_NAME] credit_card visa * 2708 mercadopago SALON CANCELAD…" at bounding box center [654, 458] width 1308 height 362
click at [805, 366] on icon "healing" at bounding box center [811, 368] width 18 height 18
click at [120, 66] on input "[DATE] oct." at bounding box center [174, 69] width 162 height 30
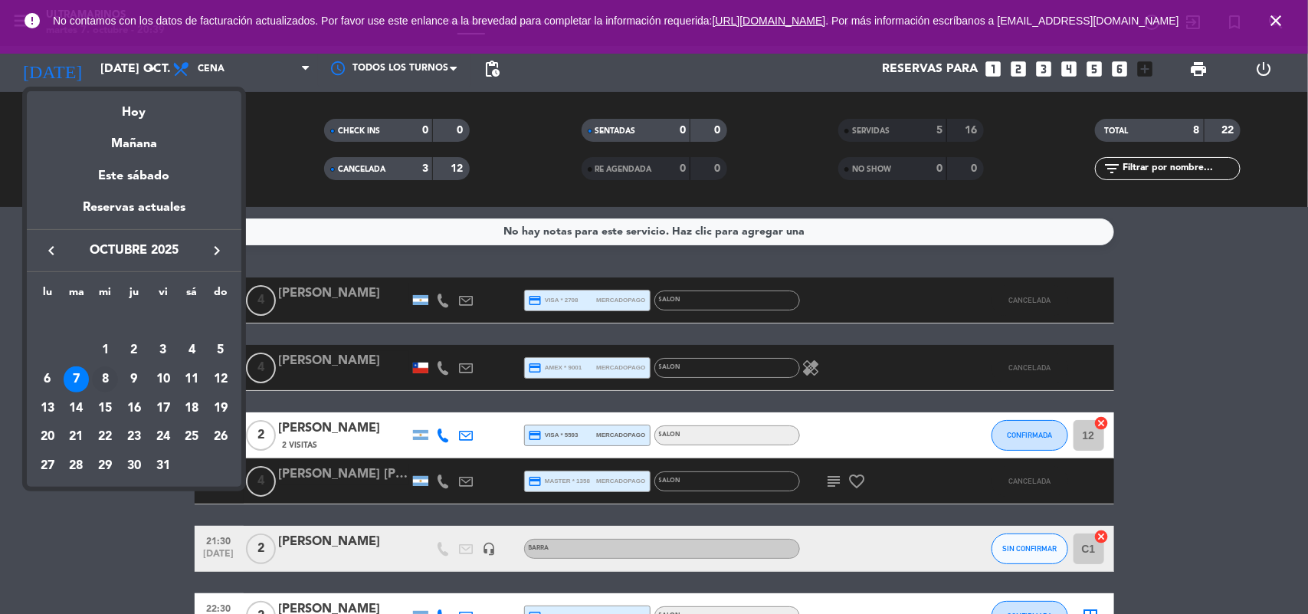
click at [106, 374] on div "8" at bounding box center [105, 379] width 26 height 26
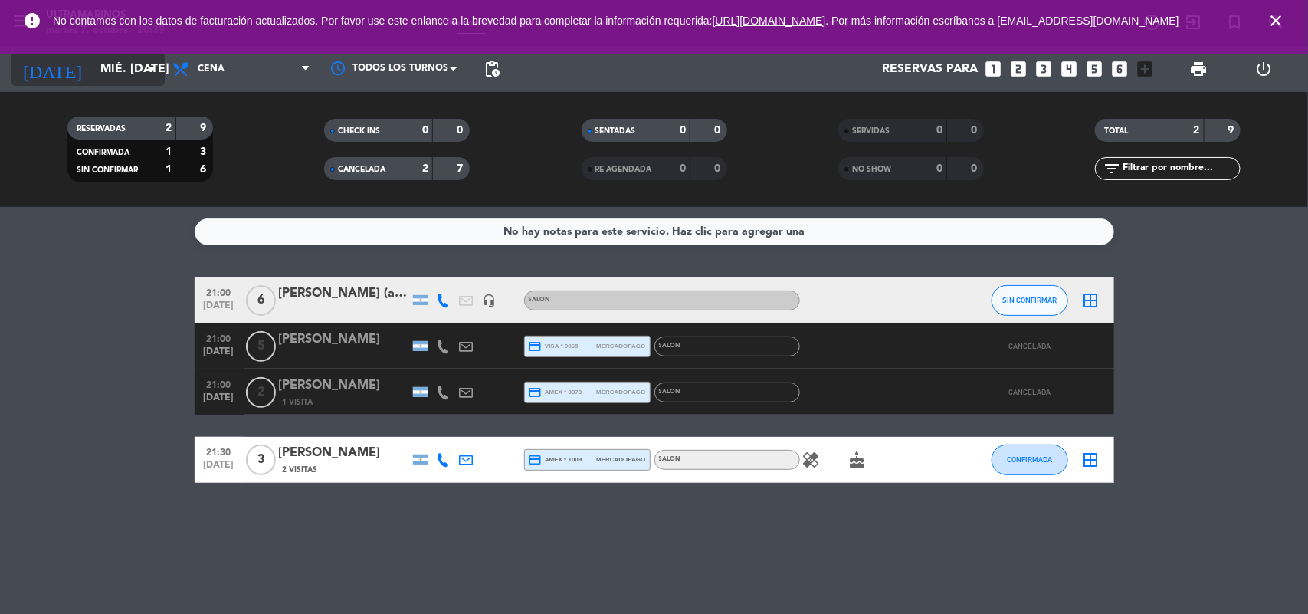
click at [111, 84] on div "[DATE] mié. [DATE] arrow_drop_down" at bounding box center [87, 69] width 153 height 34
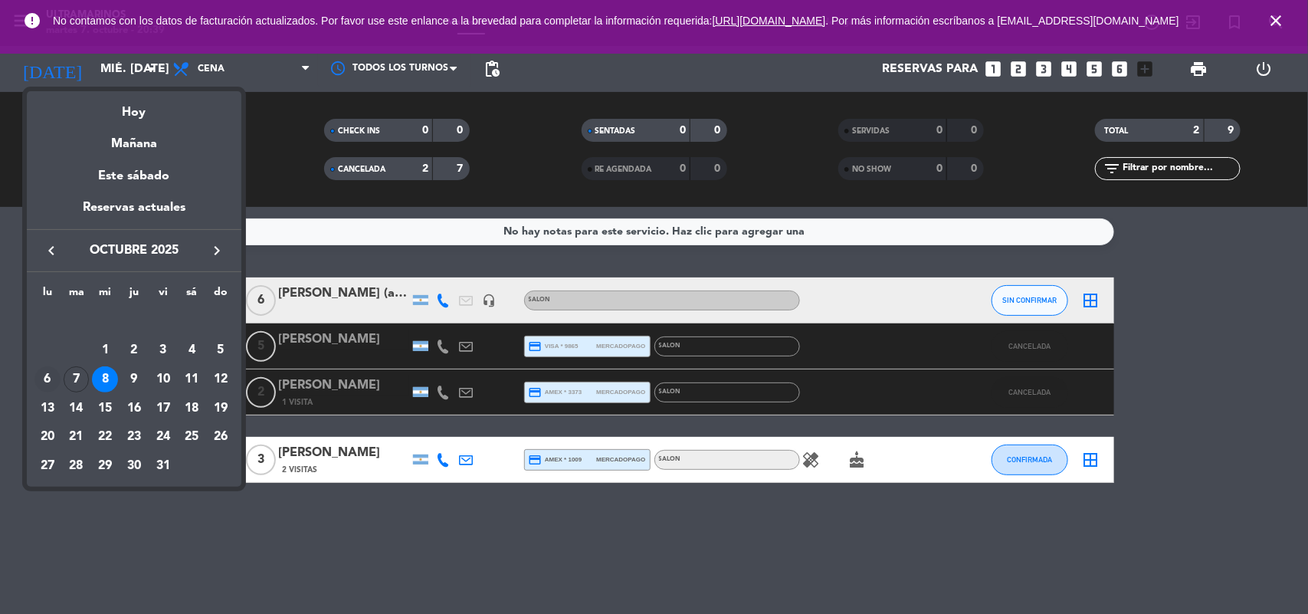
click at [51, 369] on div "6" at bounding box center [47, 379] width 26 height 26
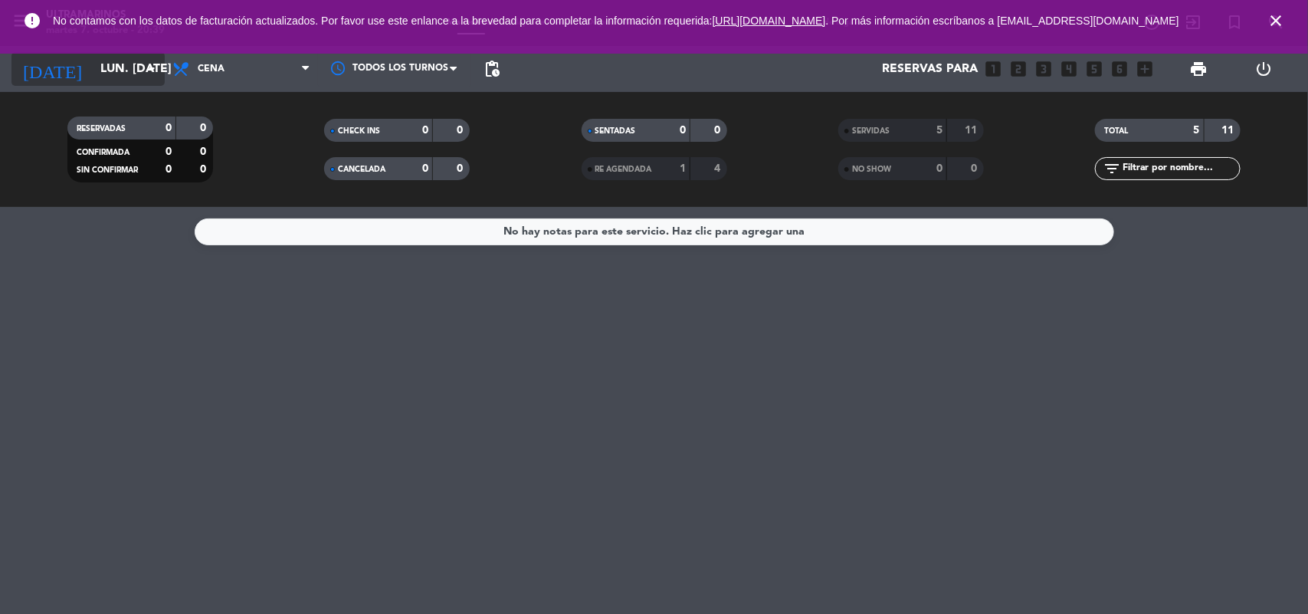
click at [127, 77] on input "lun. [DATE]" at bounding box center [174, 69] width 162 height 30
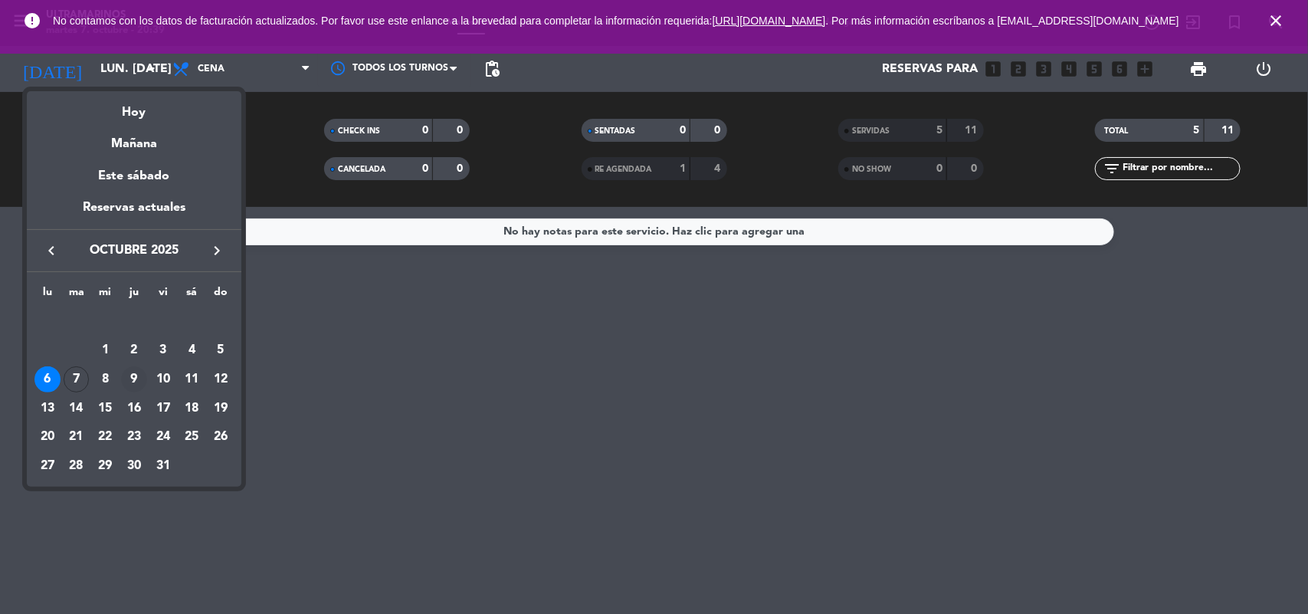
click at [138, 378] on div "9" at bounding box center [134, 379] width 26 height 26
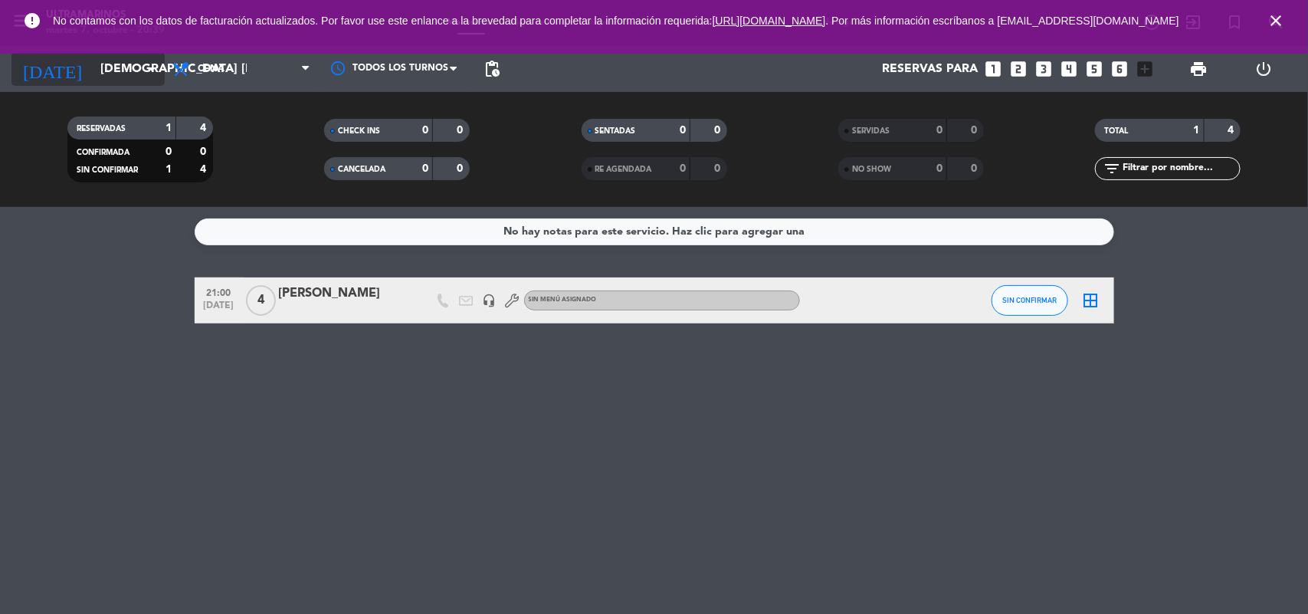
click at [115, 78] on input "[DEMOGRAPHIC_DATA] [DATE]" at bounding box center [174, 69] width 162 height 30
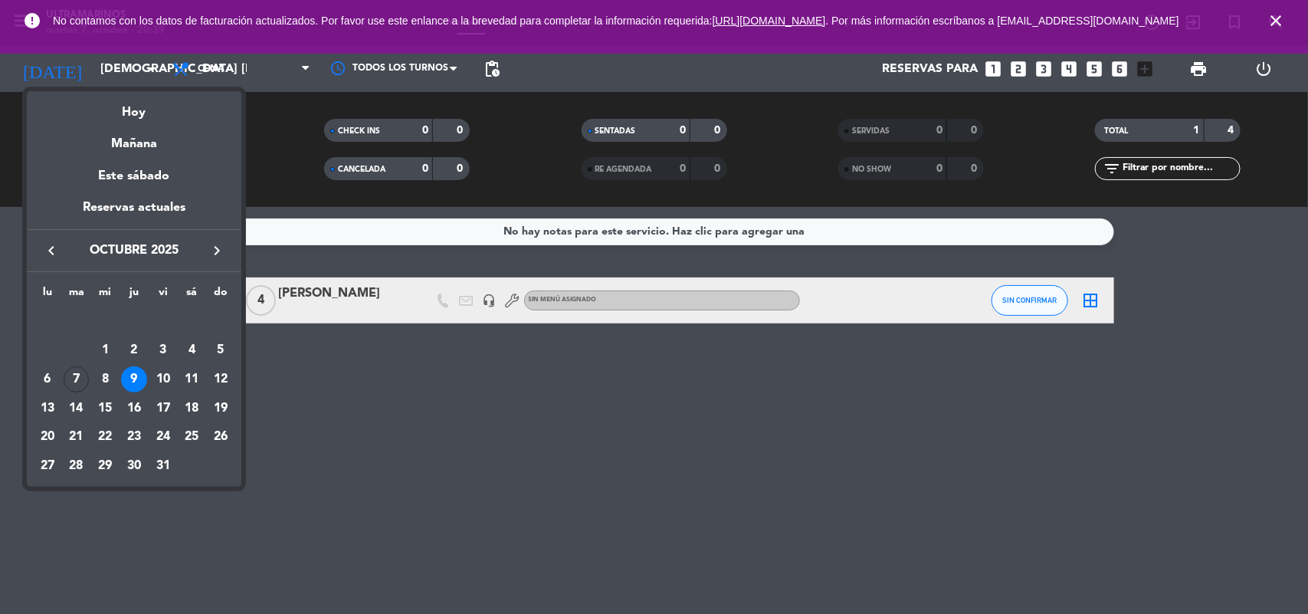
click at [163, 388] on div "10" at bounding box center [163, 379] width 26 height 26
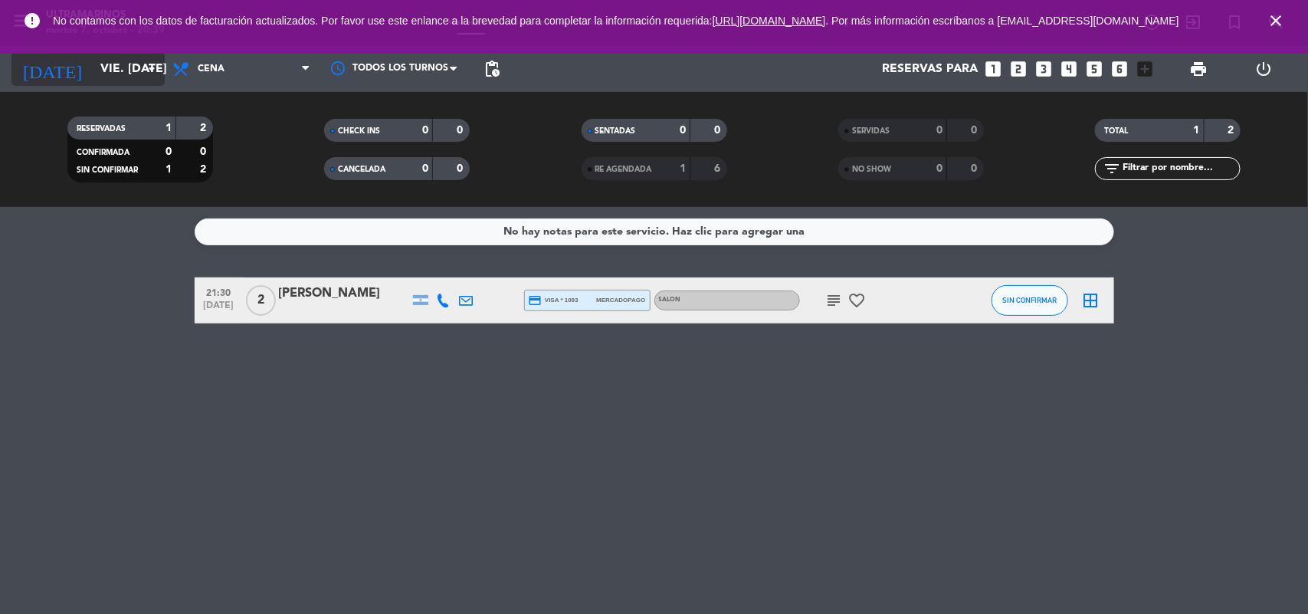
click at [93, 67] on input "vie. [DATE]" at bounding box center [174, 69] width 162 height 30
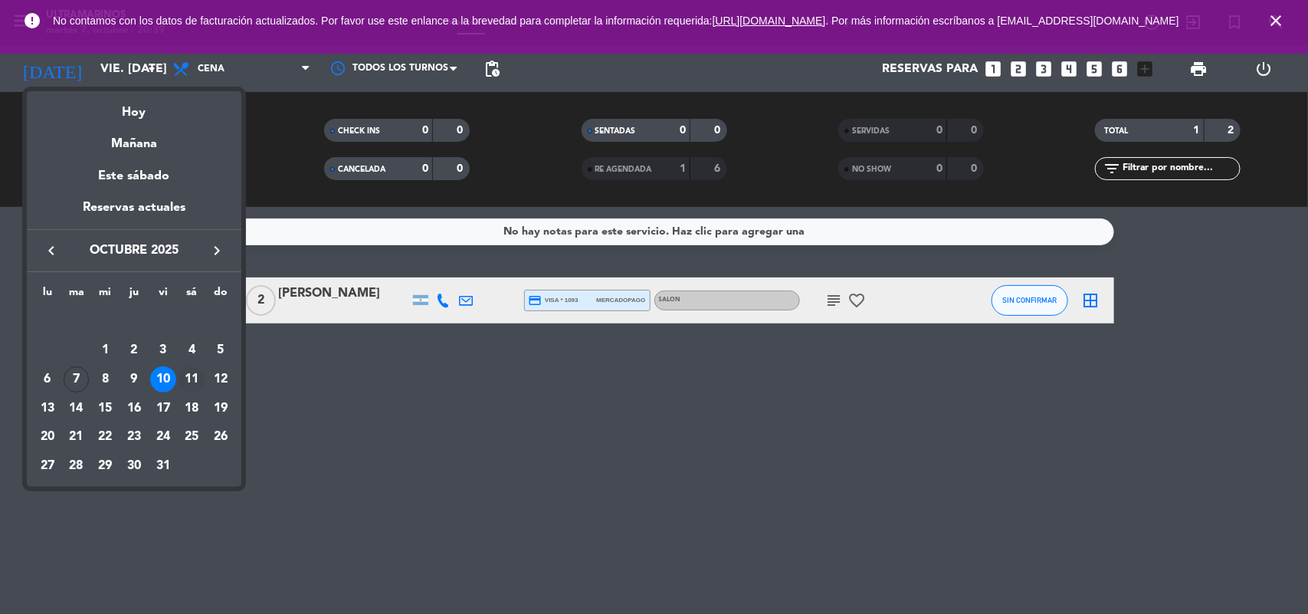
click at [185, 378] on div "11" at bounding box center [192, 379] width 26 height 26
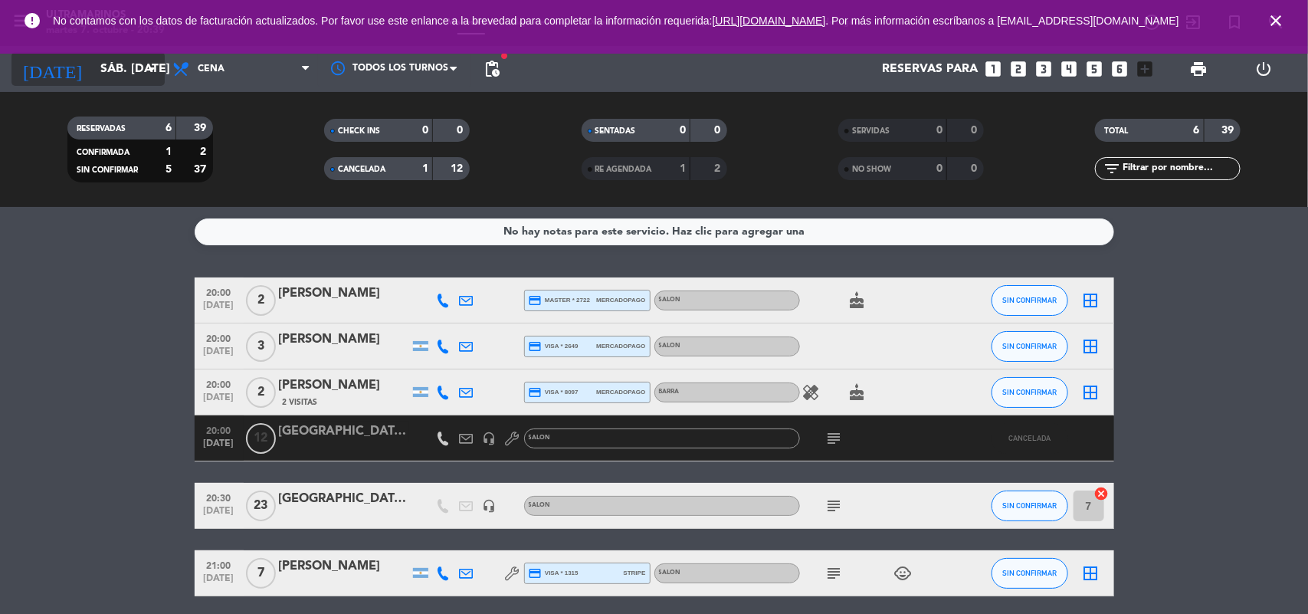
click at [93, 69] on input "sáb. [DATE]" at bounding box center [174, 69] width 162 height 30
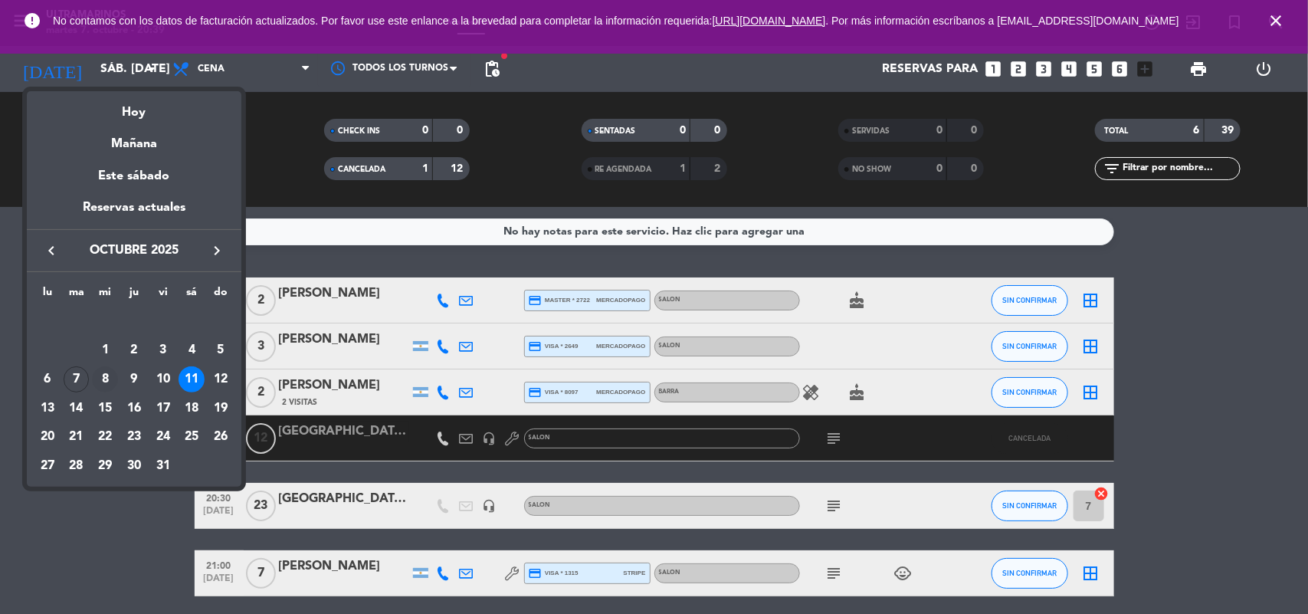
click at [107, 384] on div "8" at bounding box center [105, 379] width 26 height 26
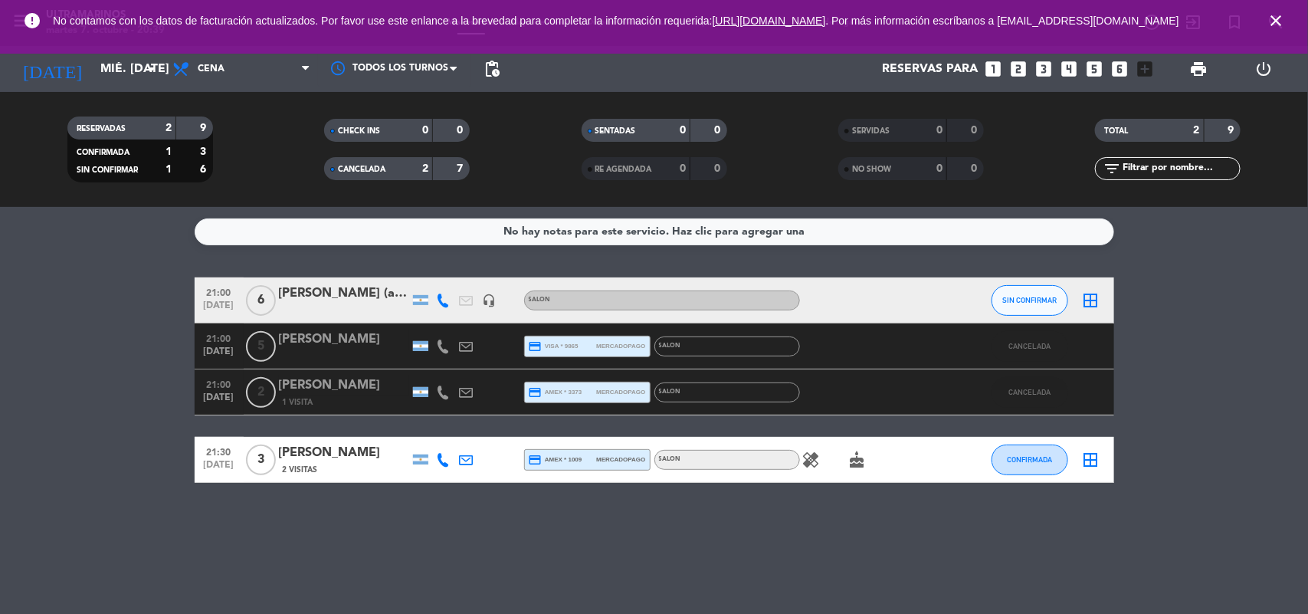
click at [369, 166] on span "CANCELADA" at bounding box center [362, 170] width 48 height 8
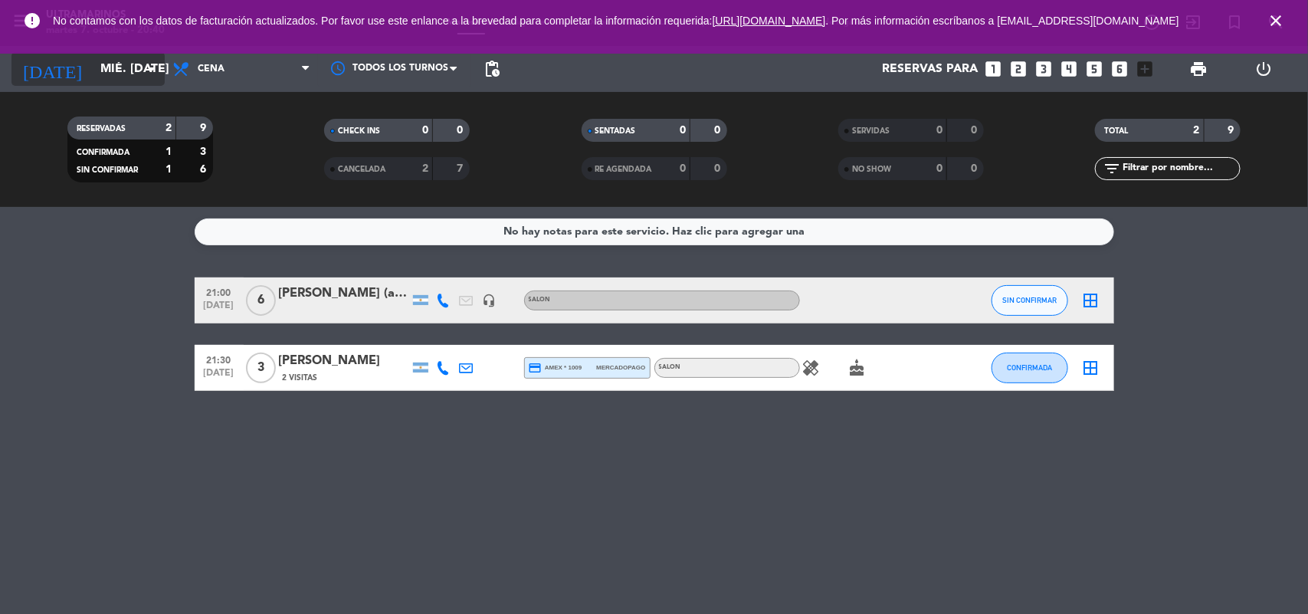
click at [102, 77] on input "mié. [DATE]" at bounding box center [174, 69] width 162 height 30
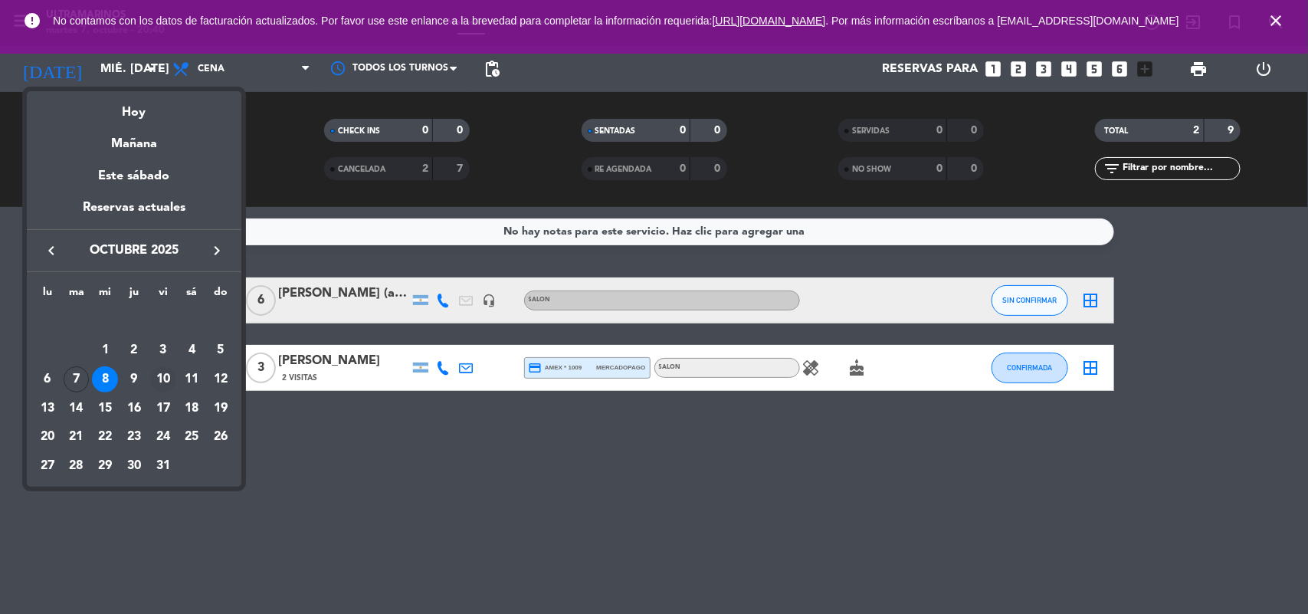
click at [162, 380] on div "10" at bounding box center [163, 379] width 26 height 26
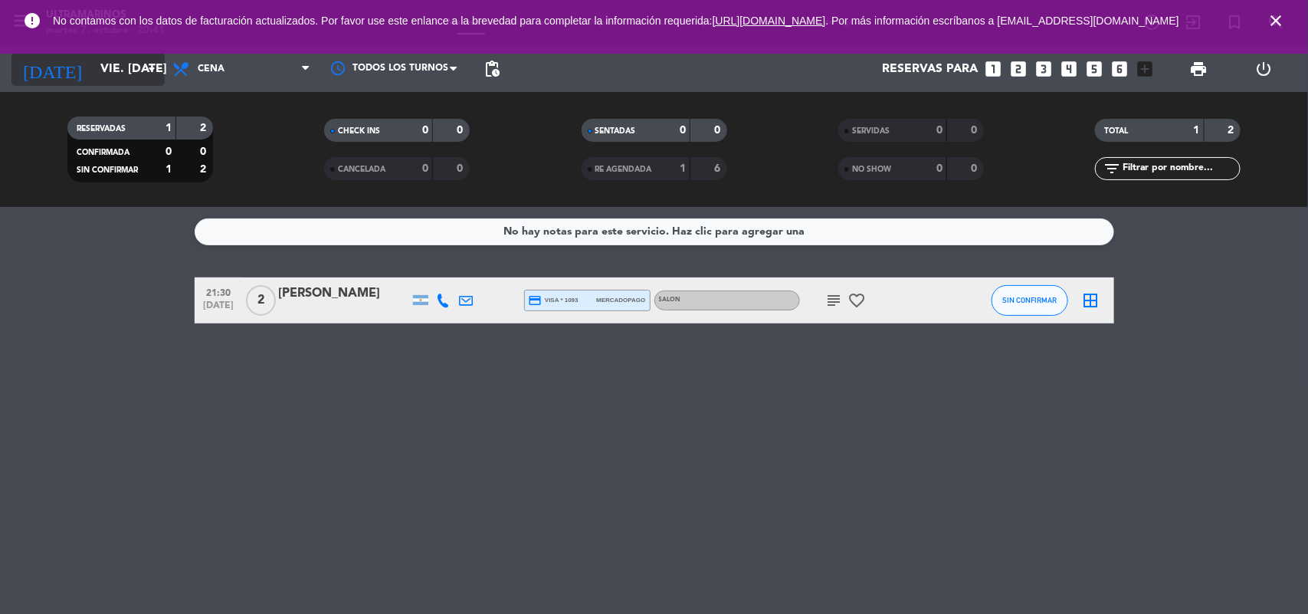
click at [121, 71] on input "vie. [DATE]" at bounding box center [174, 69] width 162 height 30
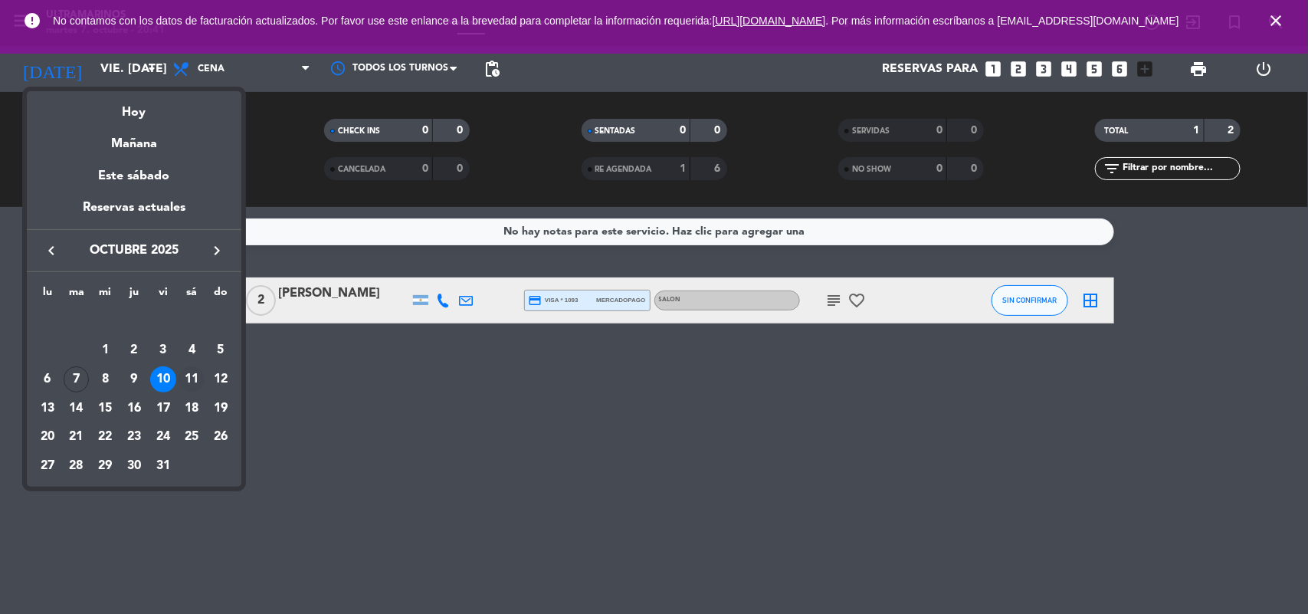
click at [179, 381] on div "11" at bounding box center [192, 379] width 26 height 26
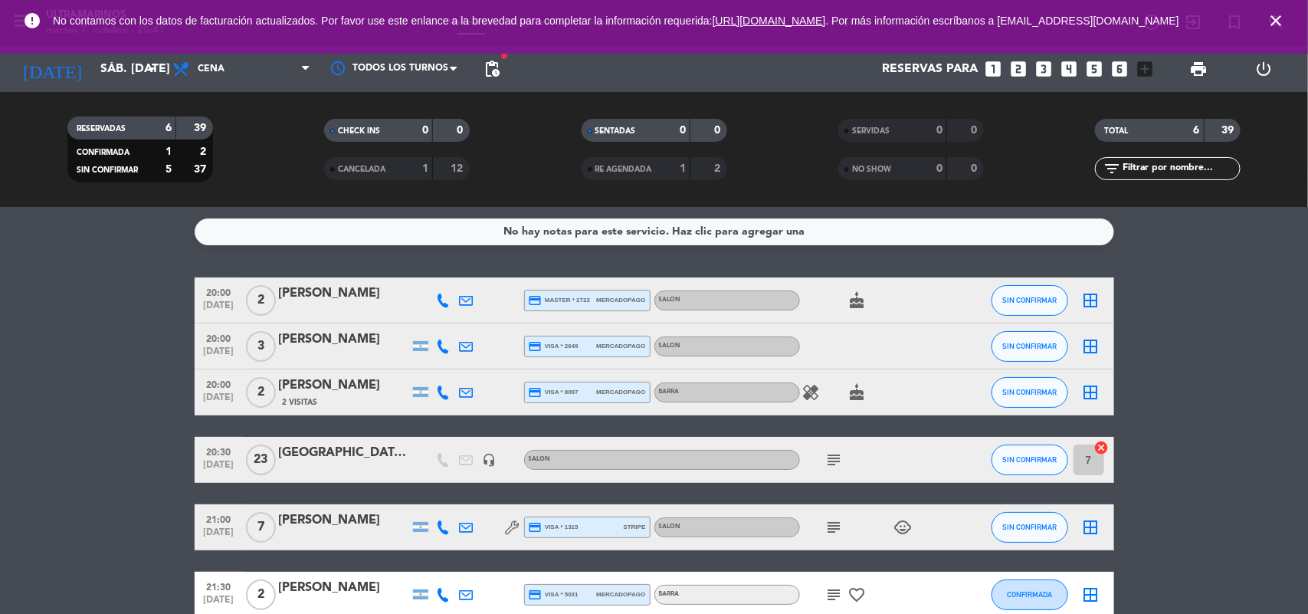
click at [1277, 21] on icon "close" at bounding box center [1276, 20] width 18 height 18
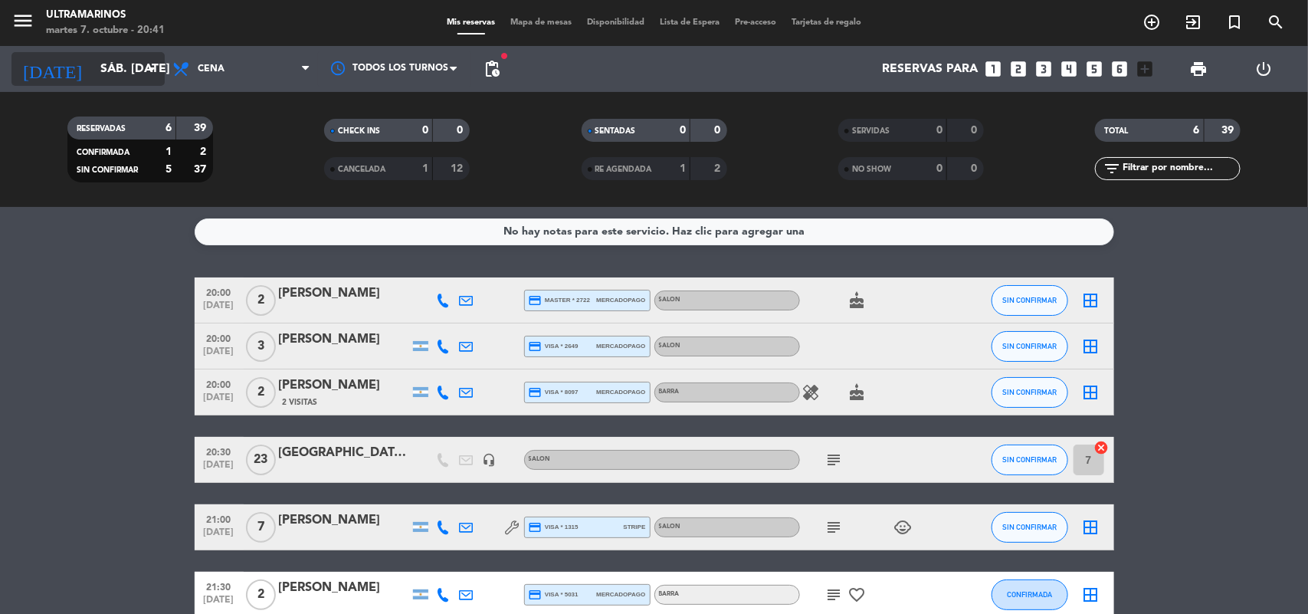
click at [116, 56] on input "sáb. [DATE]" at bounding box center [174, 69] width 162 height 30
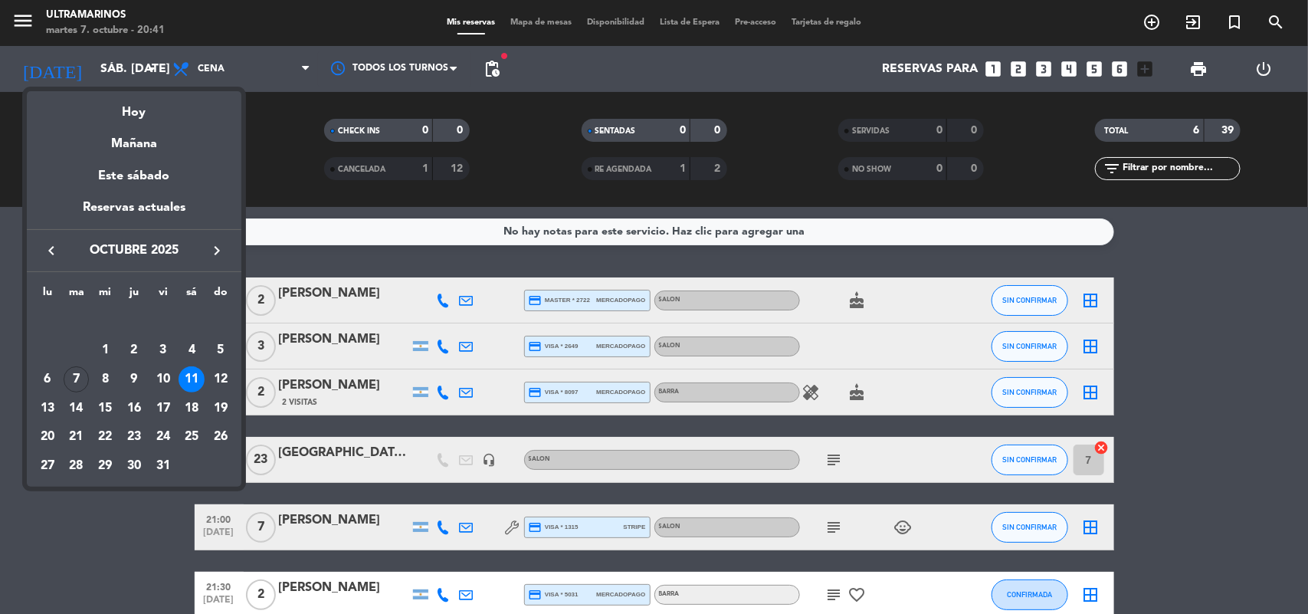
click at [494, 74] on div at bounding box center [654, 307] width 1308 height 614
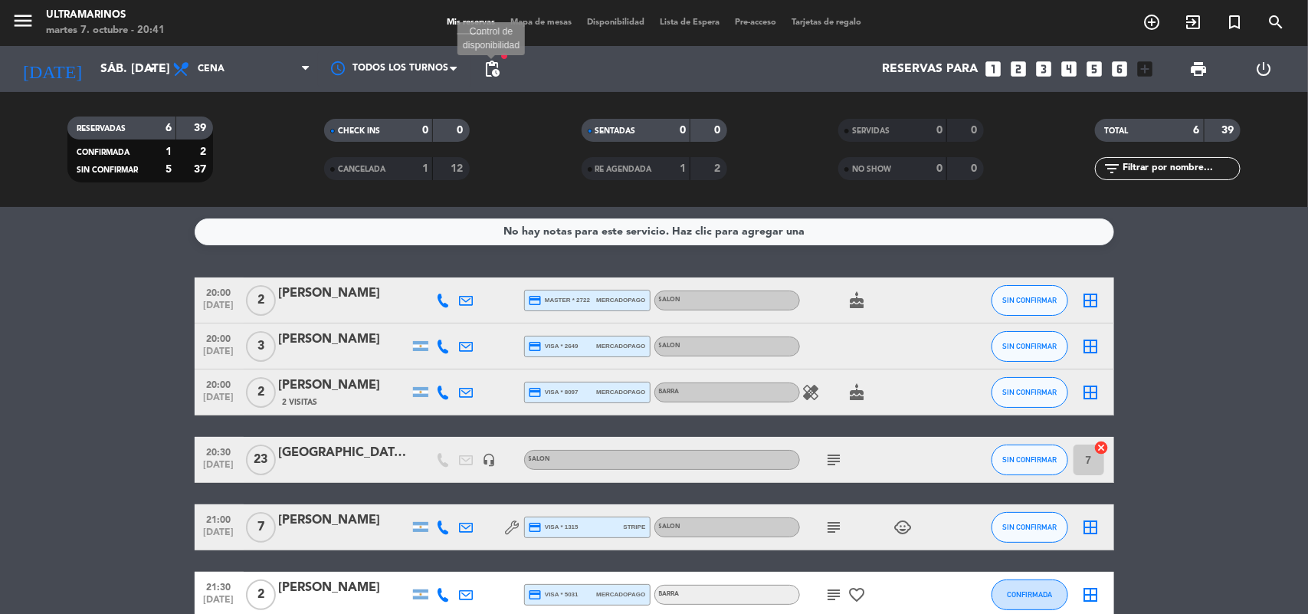
click at [499, 73] on span "pending_actions" at bounding box center [492, 69] width 18 height 18
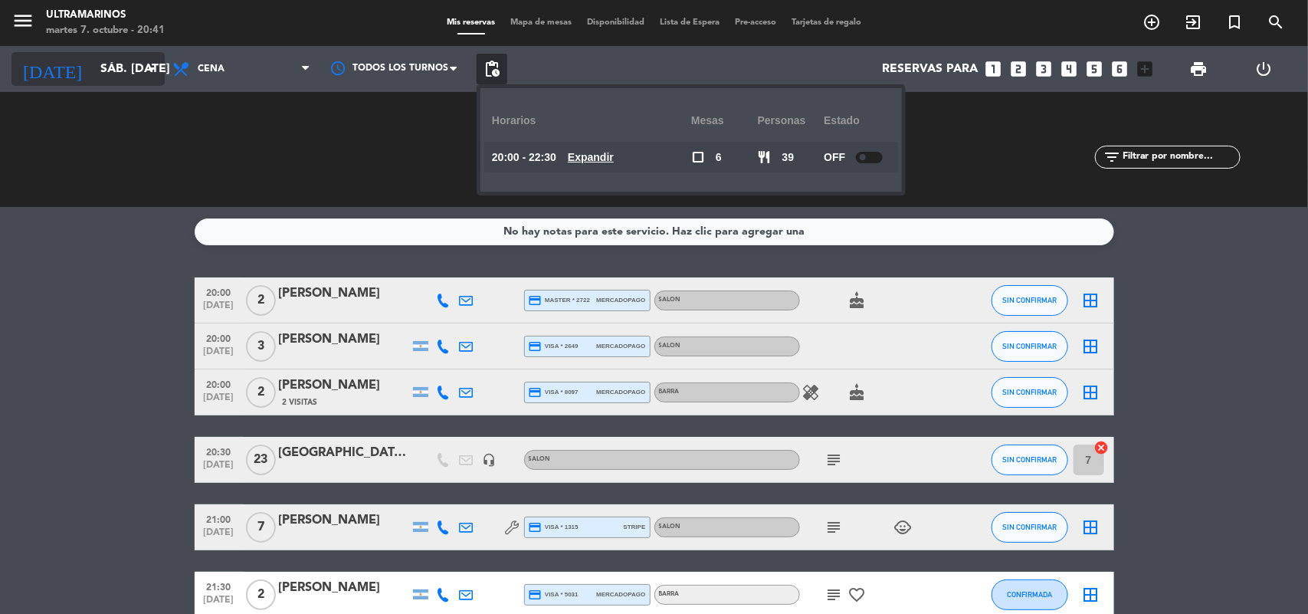
click at [93, 54] on input "sáb. [DATE]" at bounding box center [174, 69] width 162 height 30
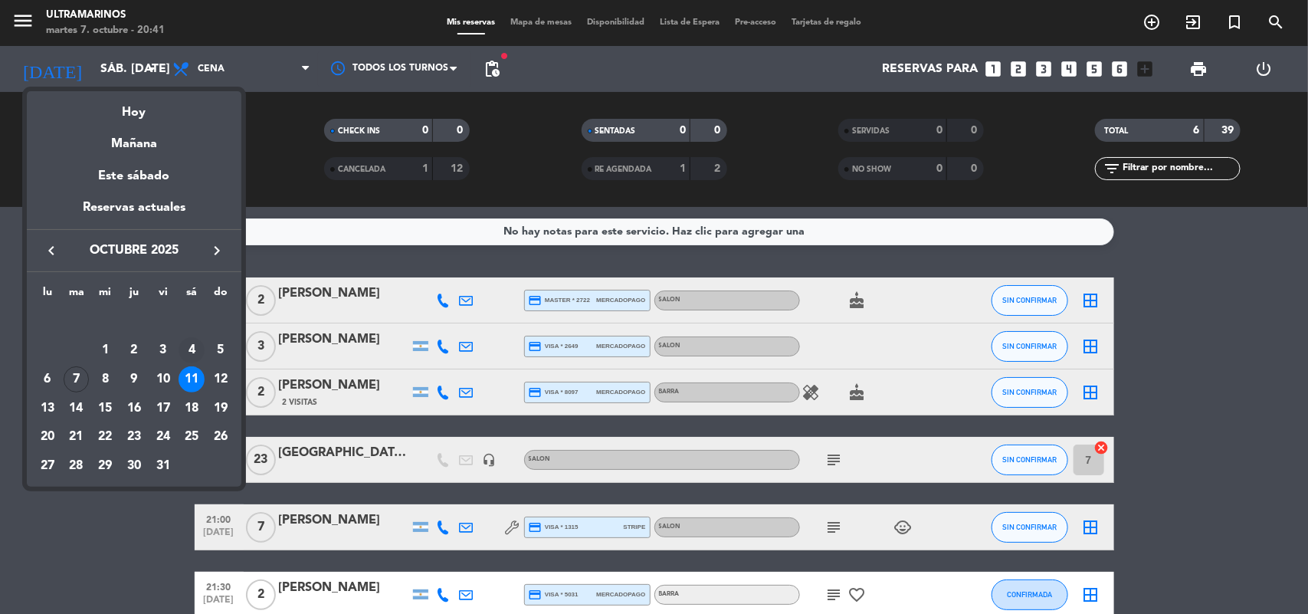
click at [197, 356] on div "4" at bounding box center [192, 350] width 26 height 26
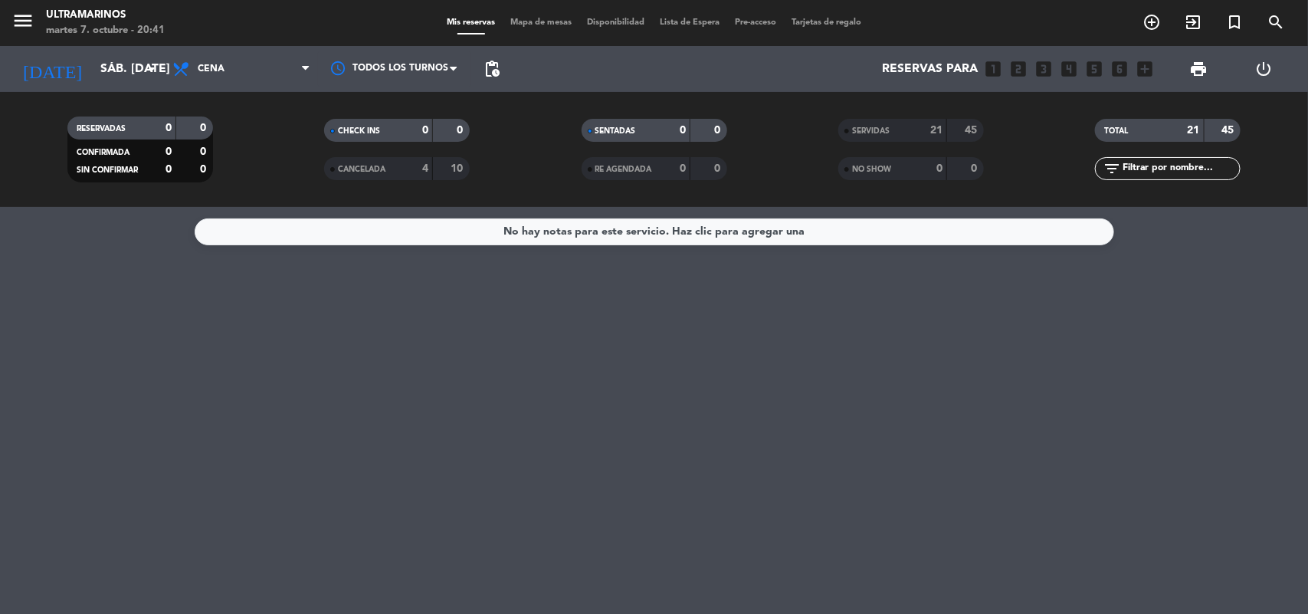
click at [883, 132] on span "SERVIDAS" at bounding box center [871, 131] width 38 height 8
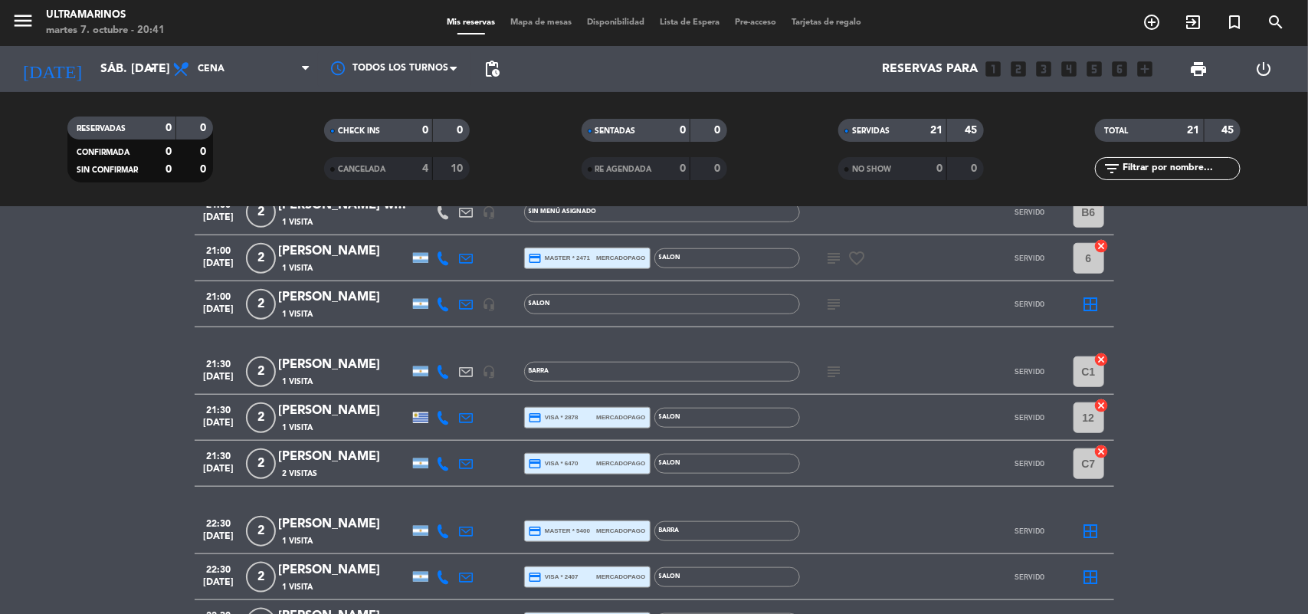
scroll to position [670, 0]
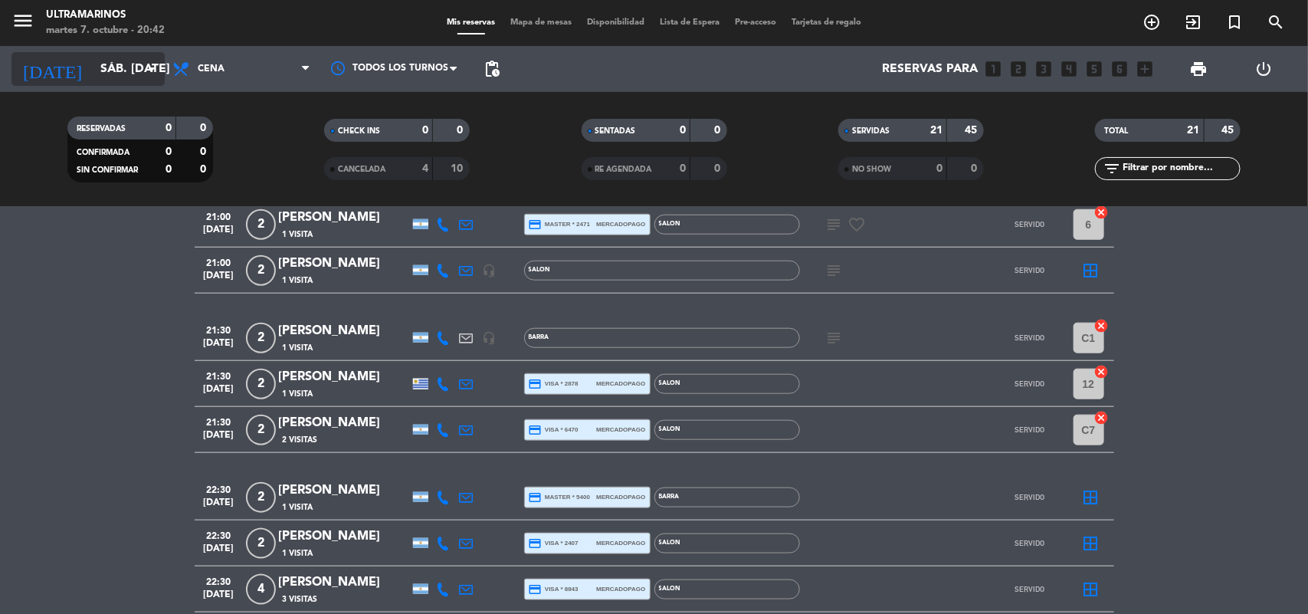
click at [150, 67] on icon "arrow_drop_down" at bounding box center [152, 69] width 18 height 18
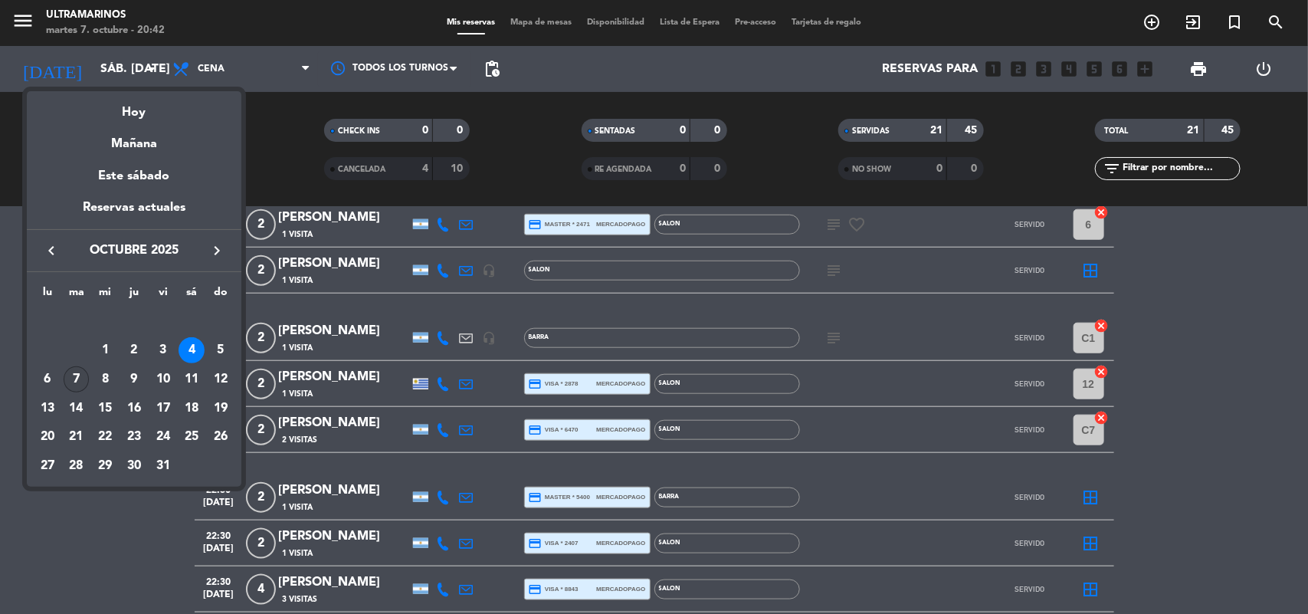
click at [80, 376] on div "7" at bounding box center [77, 379] width 26 height 26
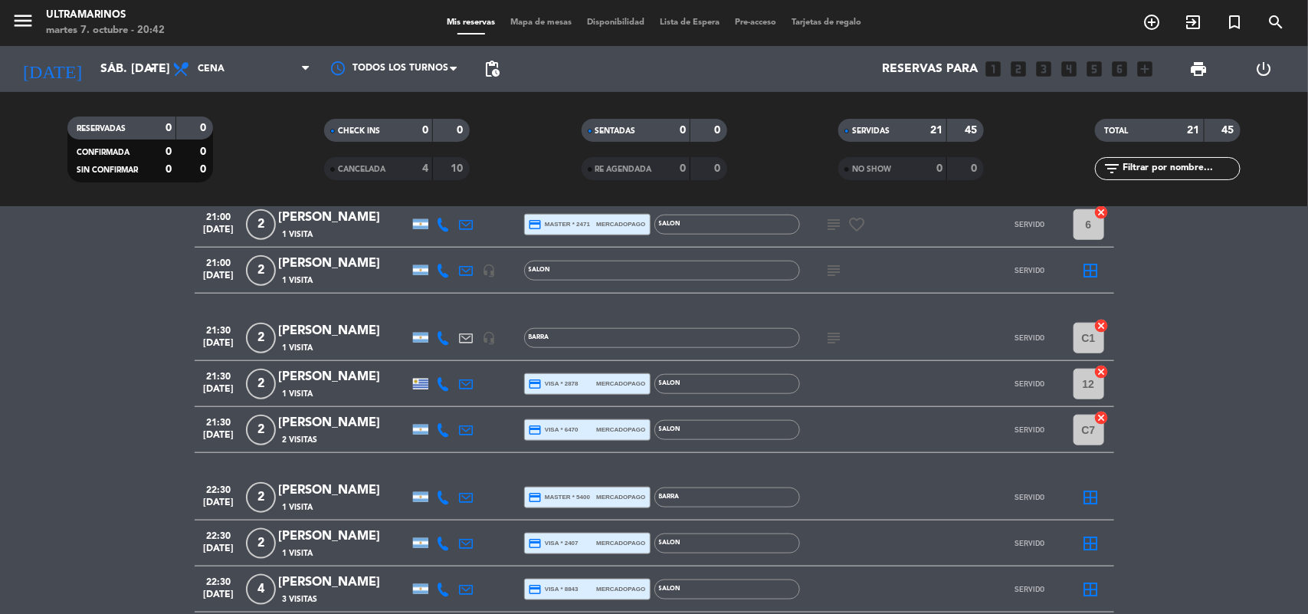
type input "[DATE] oct."
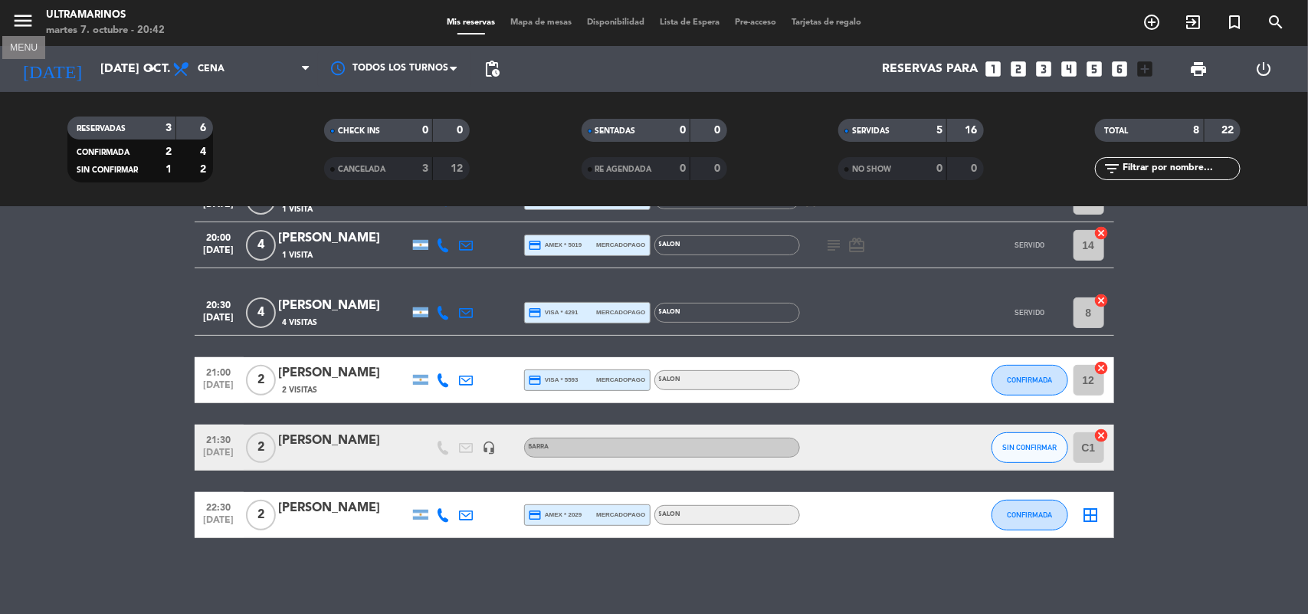
click at [24, 10] on icon "menu" at bounding box center [22, 20] width 23 height 23
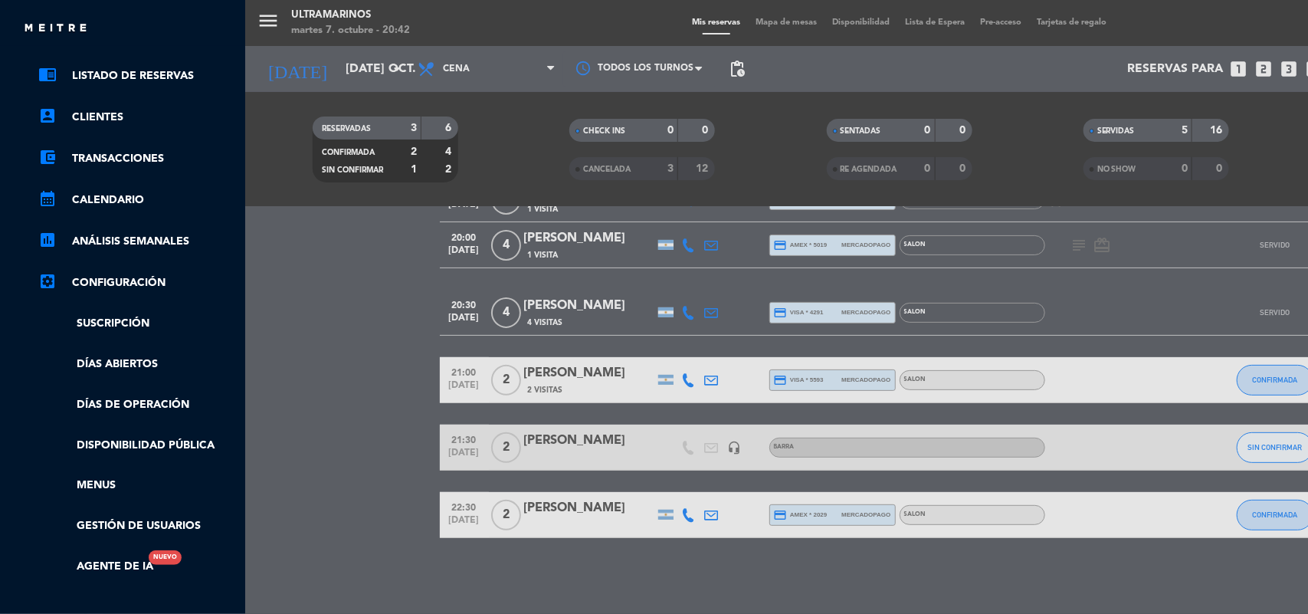
scroll to position [96, 0]
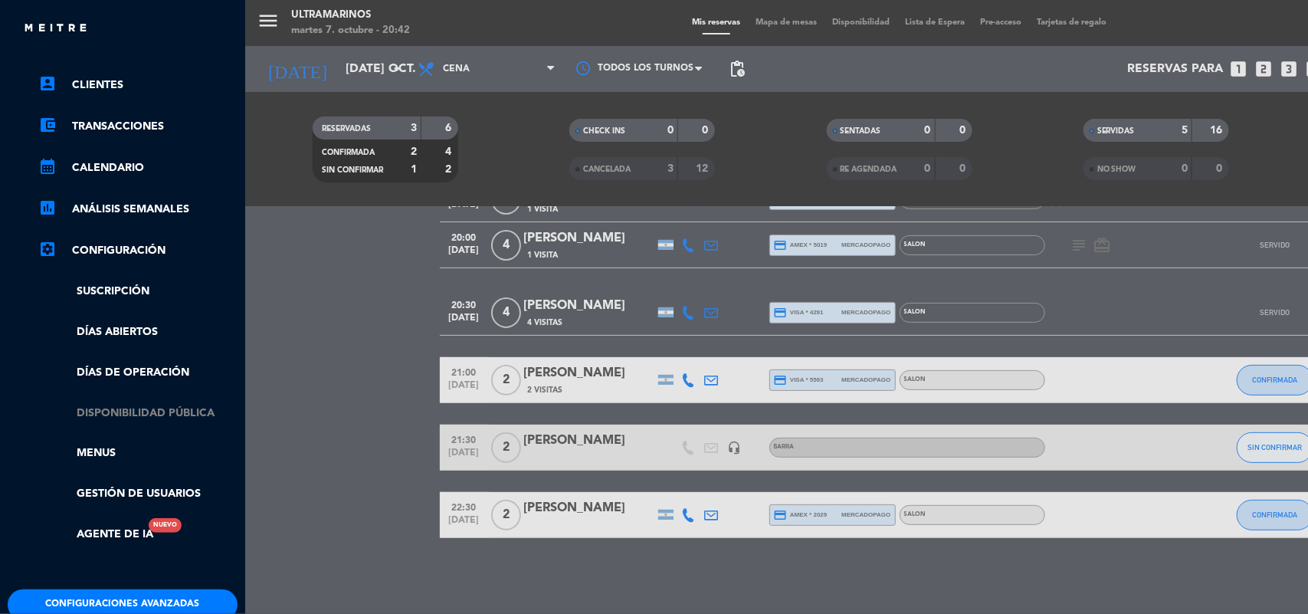
click at [156, 410] on link "Disponibilidad pública" at bounding box center [137, 414] width 199 height 18
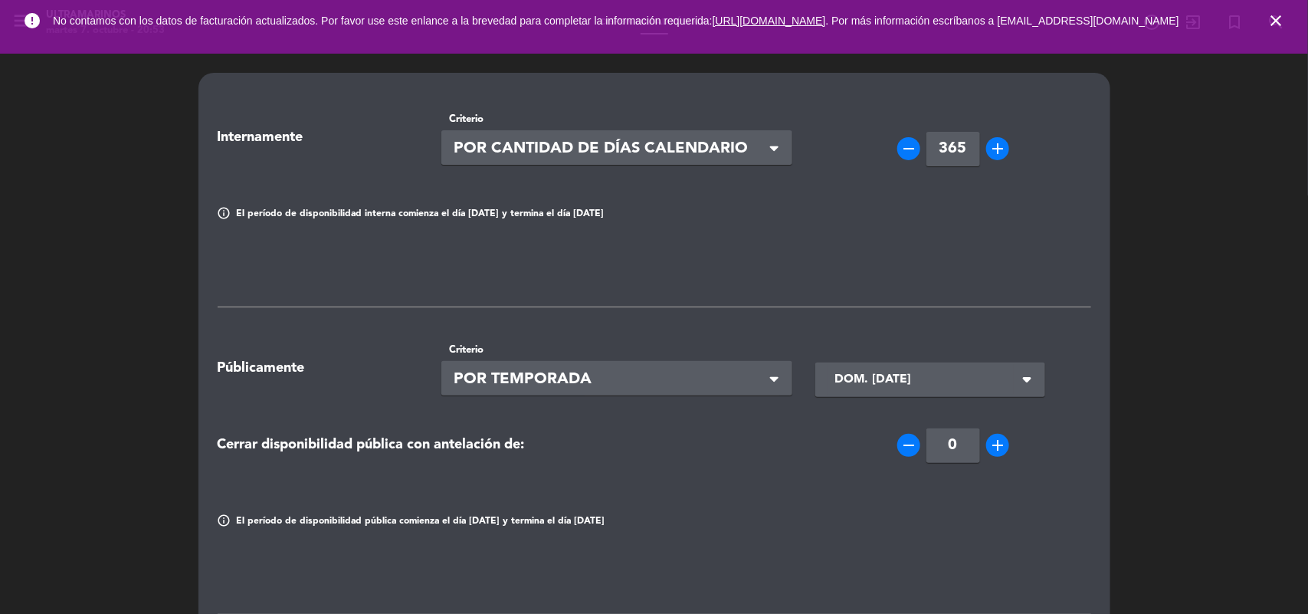
click at [1273, 193] on div "Internamente Criterio Seleccionar × POR CANTIDAD [PERSON_NAME] CALENDARIO × rem…" at bounding box center [654, 589] width 1308 height 1087
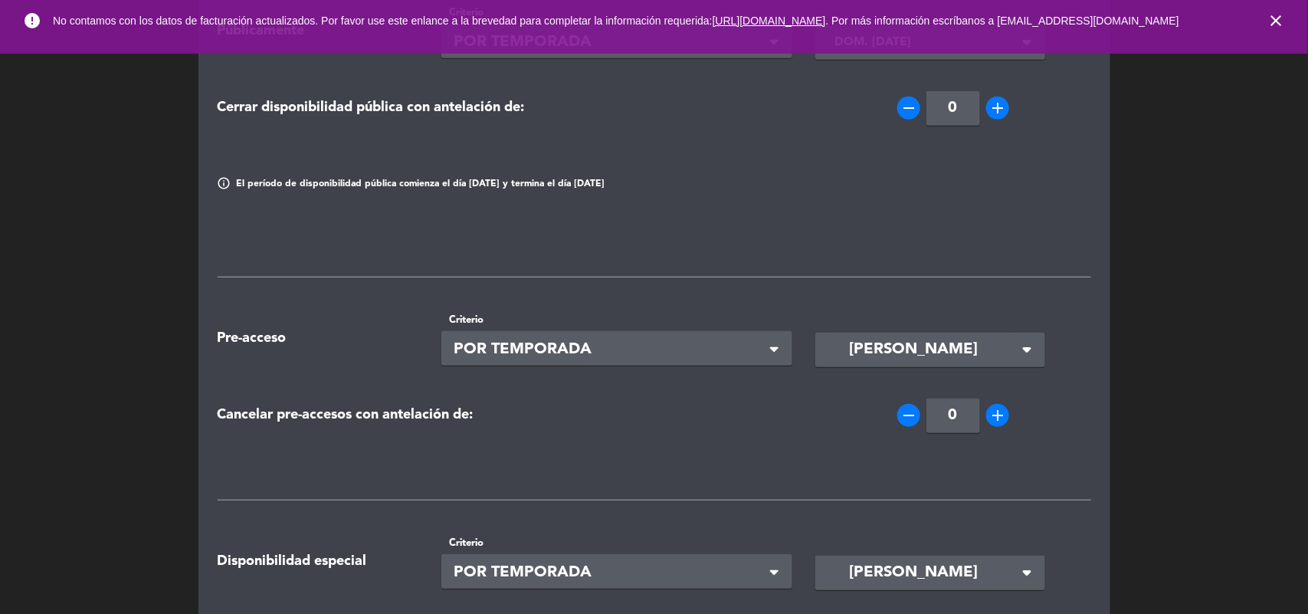
scroll to position [519, 0]
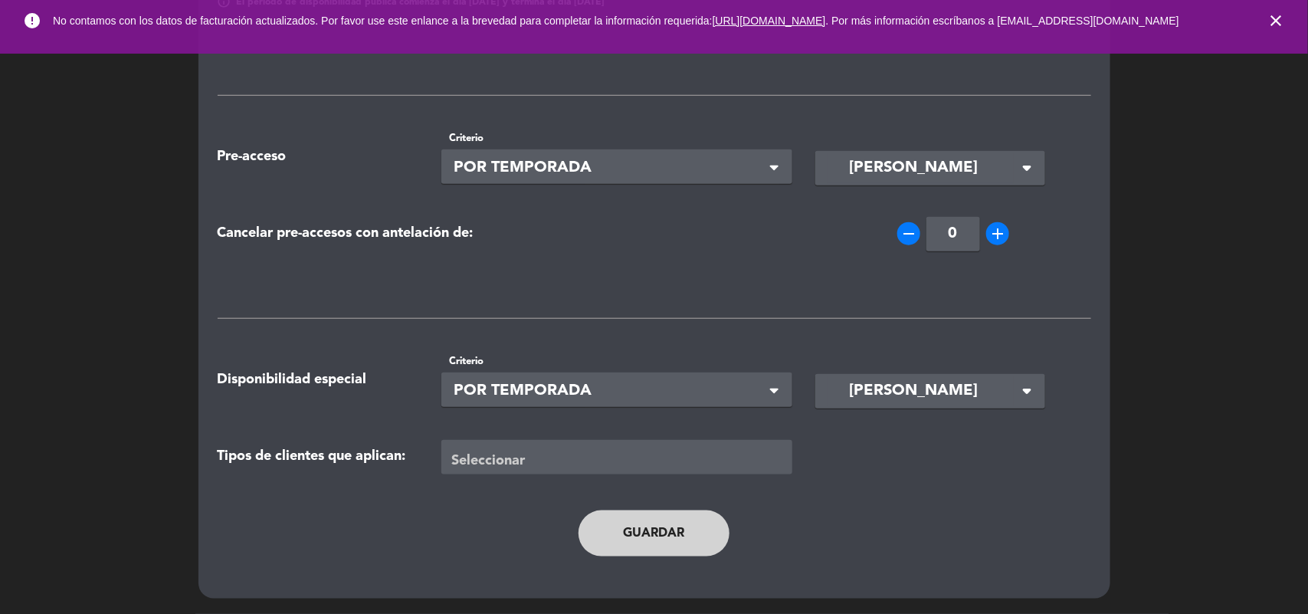
click at [634, 546] on button "Guardar" at bounding box center [655, 533] width 152 height 46
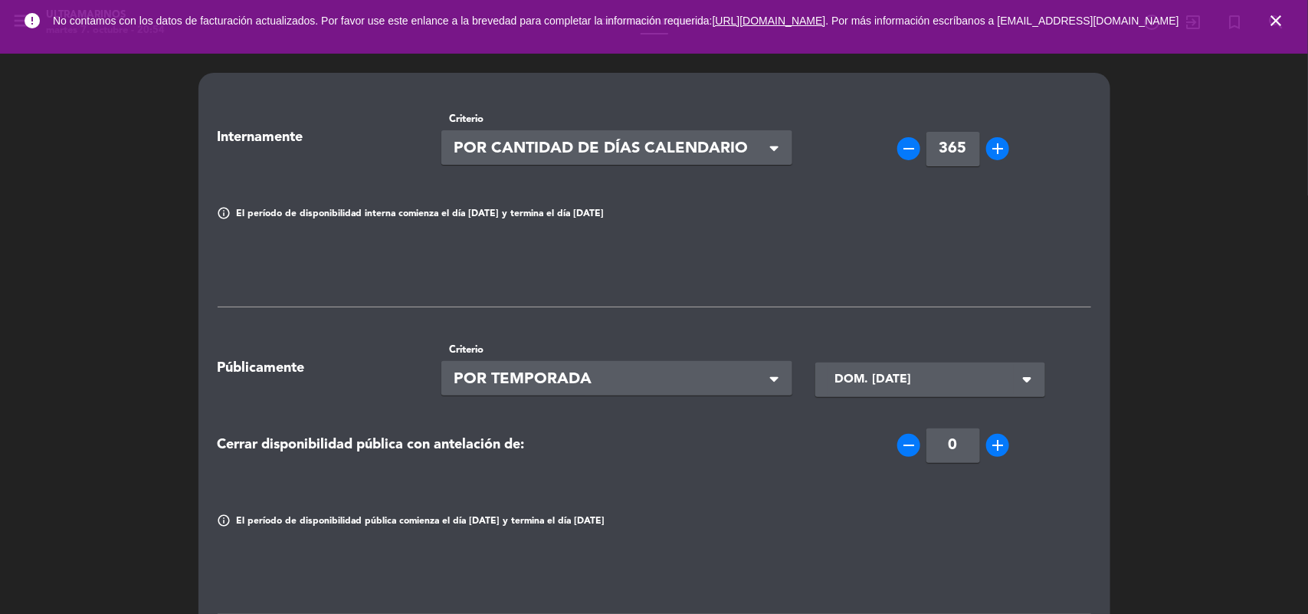
click at [1282, 21] on icon "close" at bounding box center [1276, 20] width 18 height 18
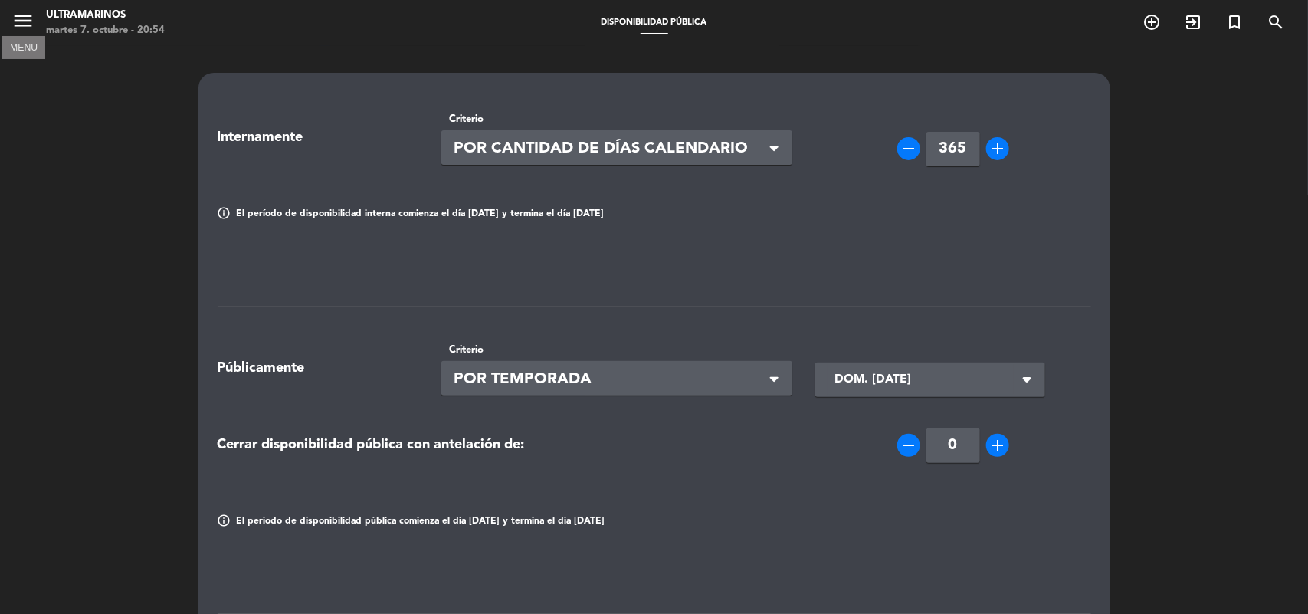
click at [27, 31] on icon "menu" at bounding box center [22, 20] width 23 height 23
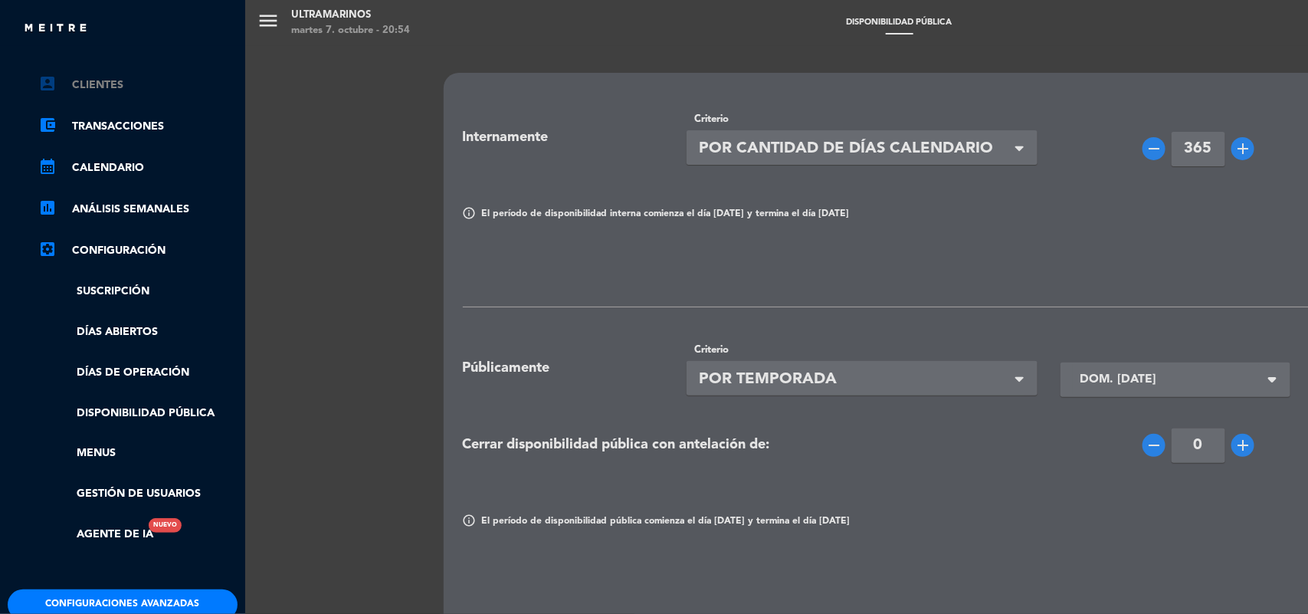
click at [77, 76] on link "account_box Clientes" at bounding box center [137, 85] width 199 height 18
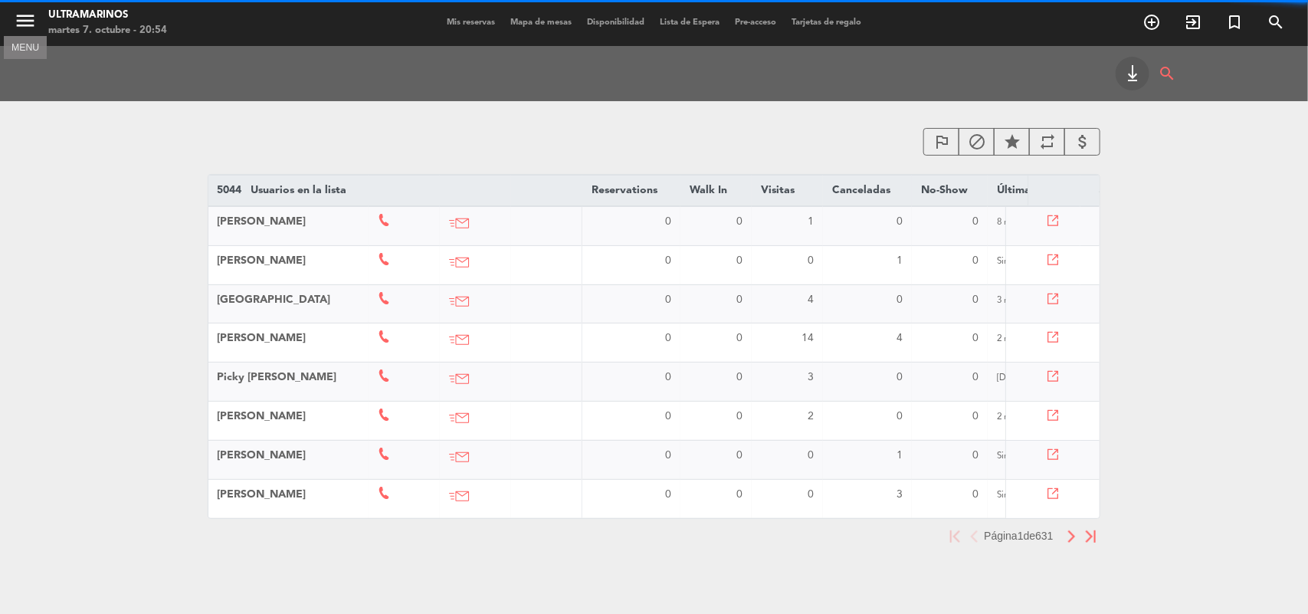
click at [25, 19] on icon "menu" at bounding box center [25, 20] width 23 height 23
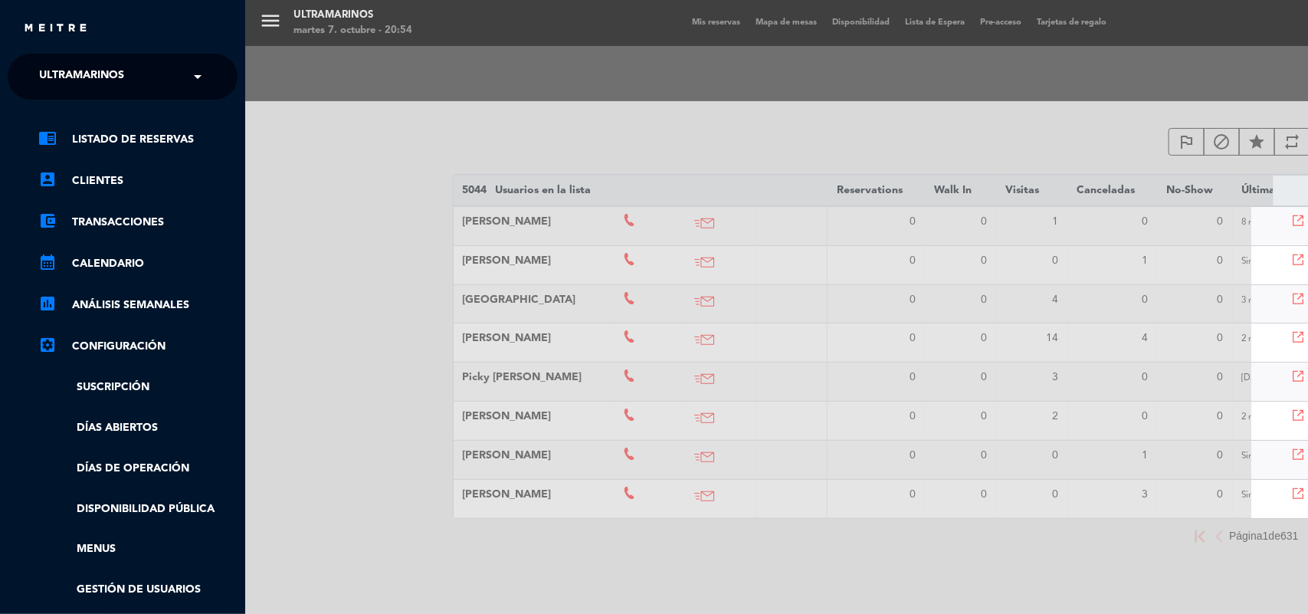
click at [100, 125] on div "chrome_reader_mode Listado de Reservas account_box Clientes account_balance_wal…" at bounding box center [122, 392] width 253 height 585
click at [105, 135] on link "chrome_reader_mode Listado de Reservas" at bounding box center [137, 139] width 199 height 18
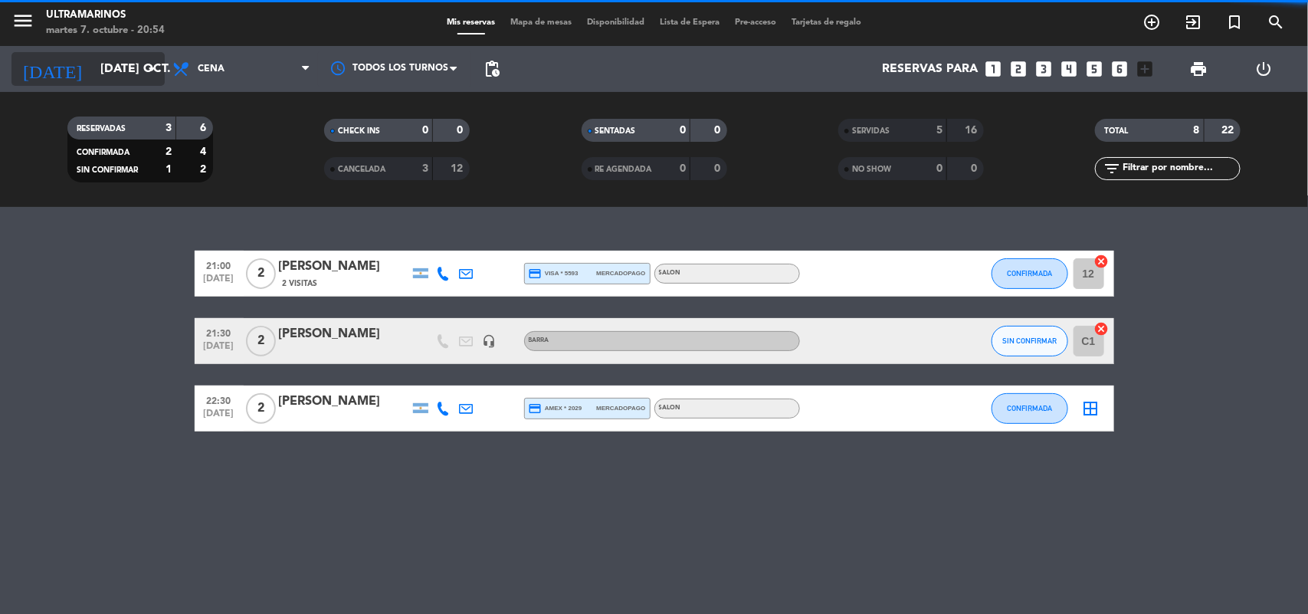
click at [135, 75] on input "[DATE] oct." at bounding box center [174, 69] width 162 height 30
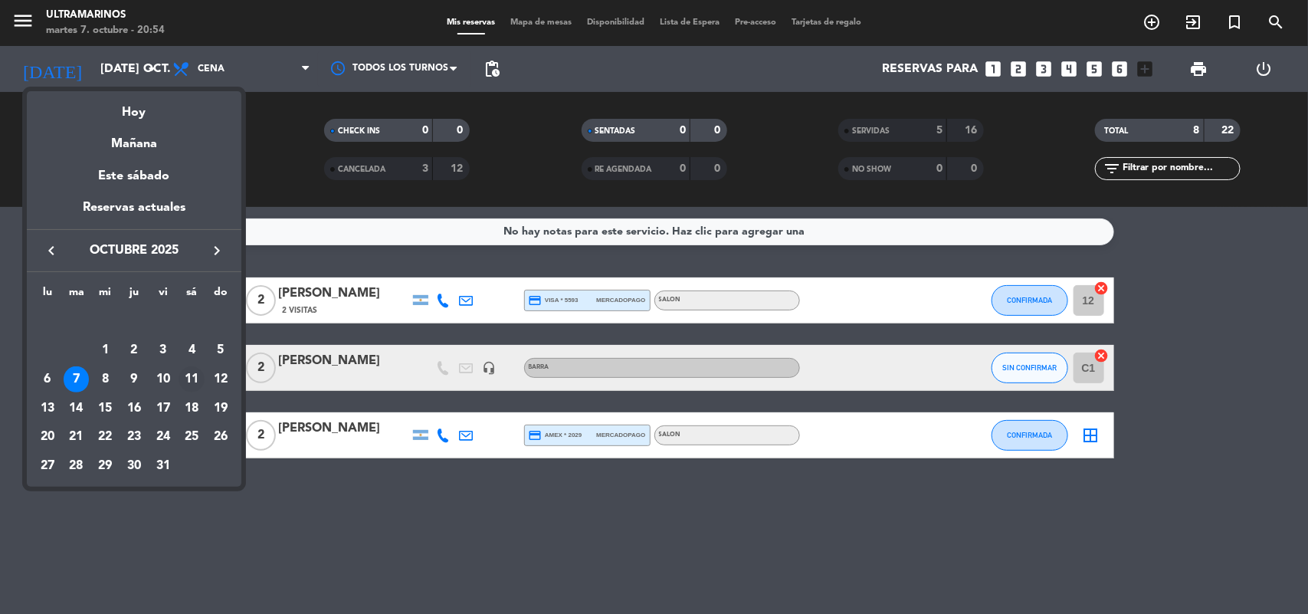
click at [186, 372] on div "11" at bounding box center [192, 379] width 26 height 26
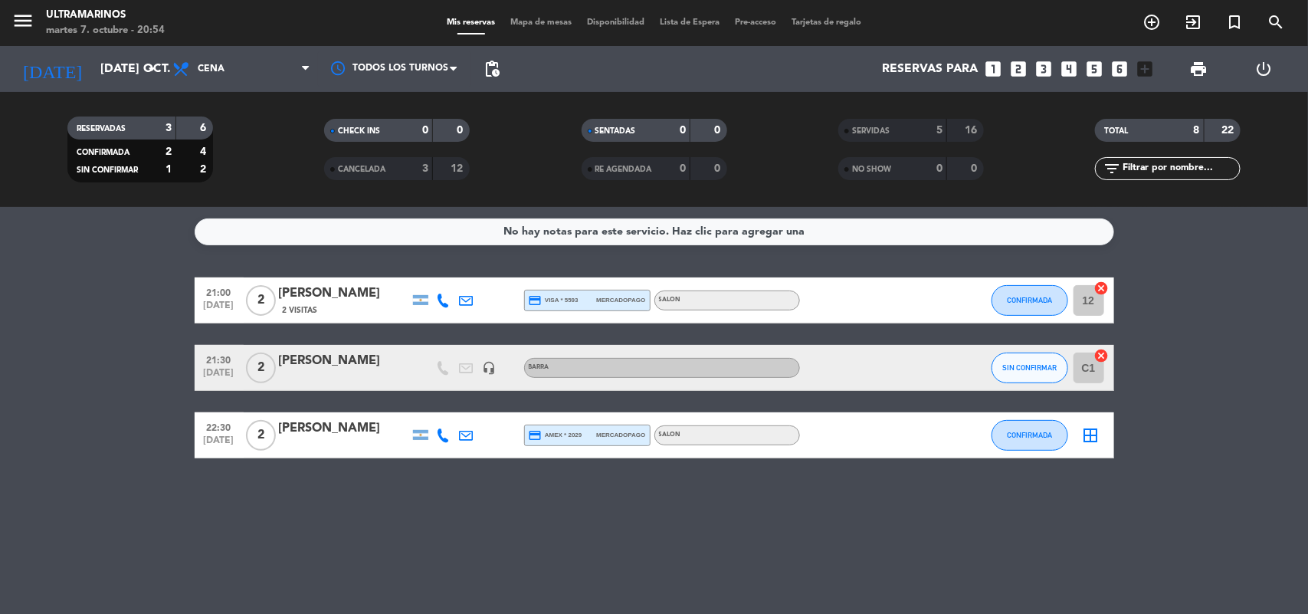
type input "sáb. [DATE]"
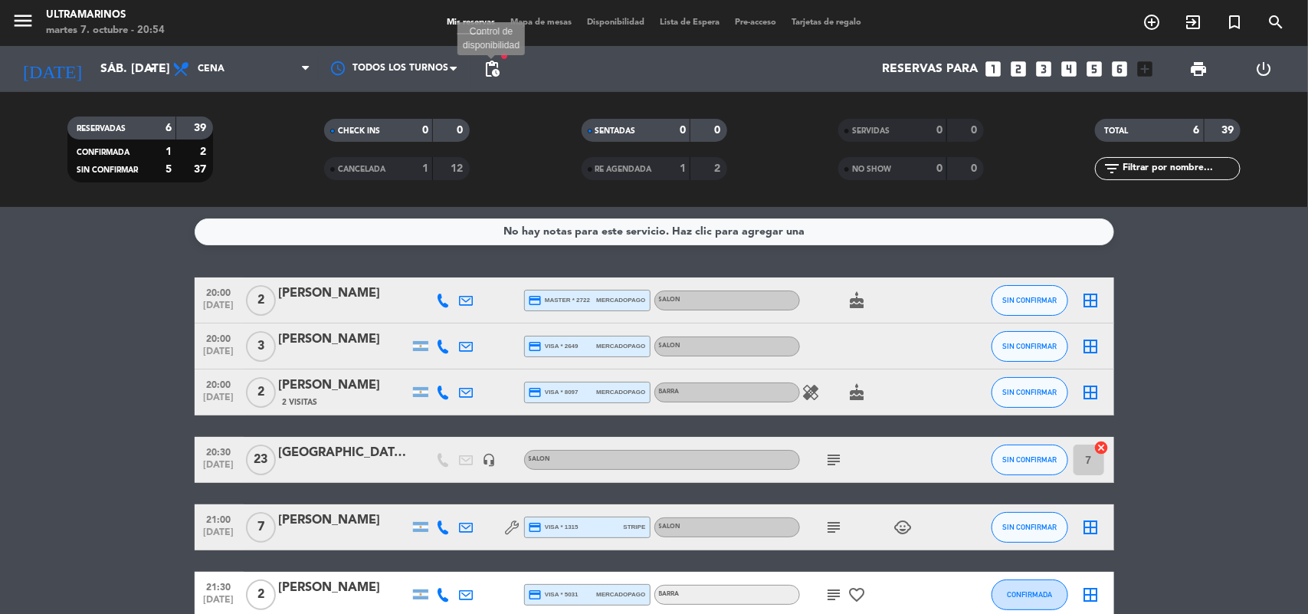
click at [498, 73] on span "pending_actions" at bounding box center [492, 69] width 18 height 18
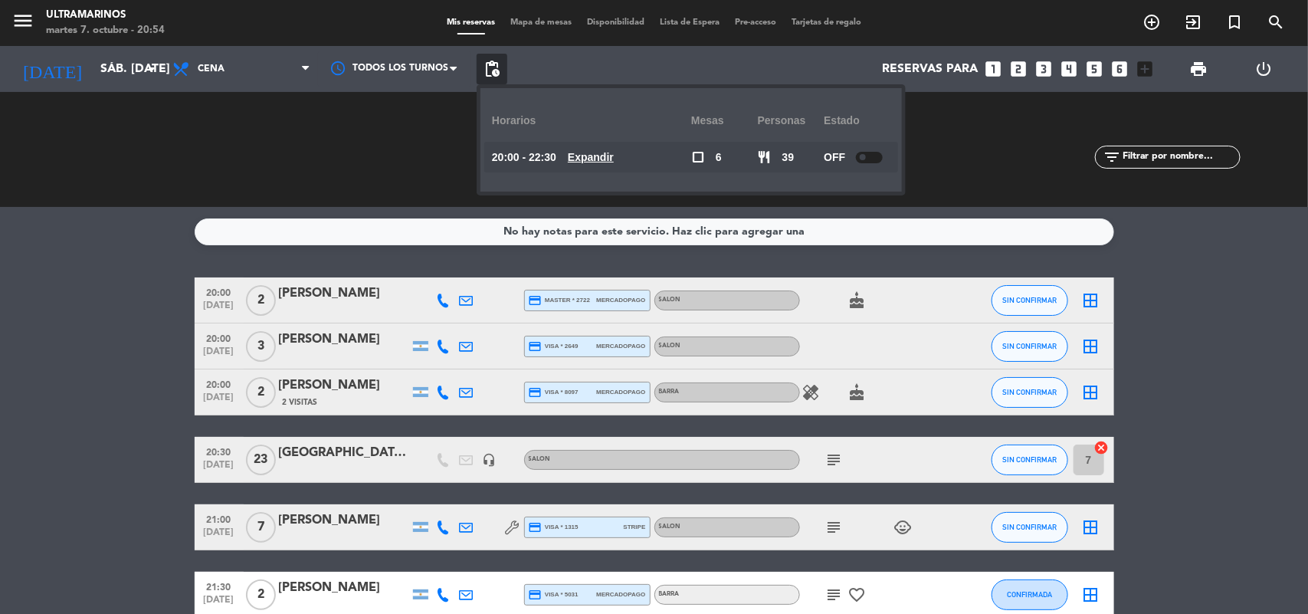
click at [602, 163] on span "Expandir" at bounding box center [591, 158] width 46 height 18
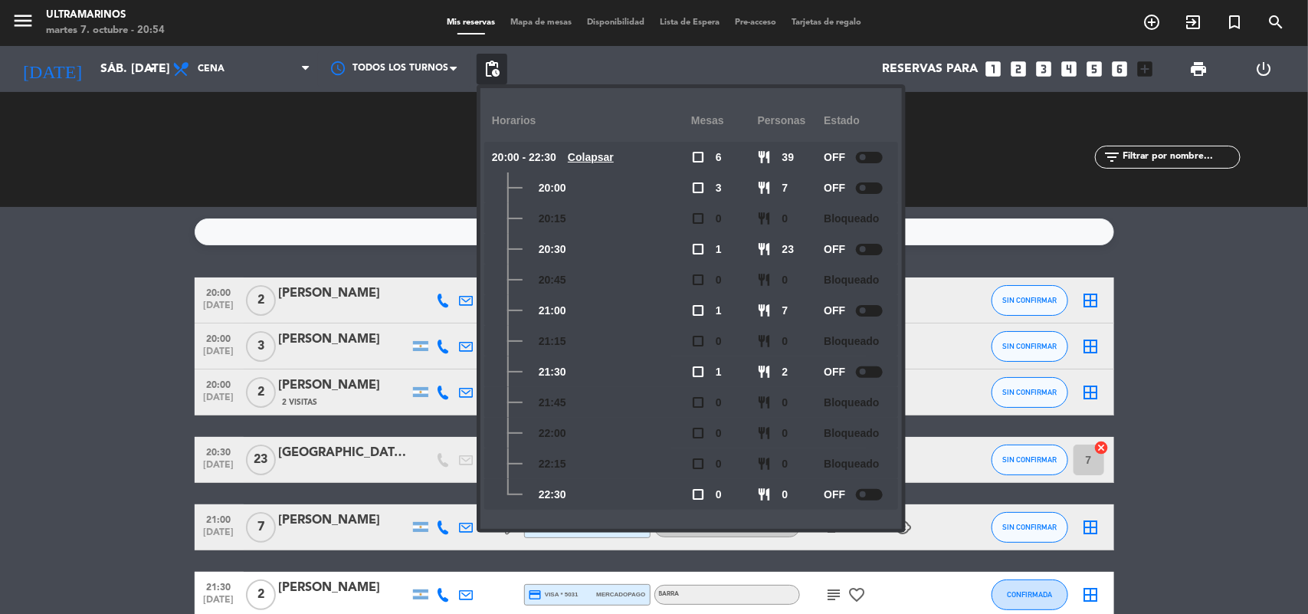
click at [866, 492] on span at bounding box center [863, 494] width 6 height 6
click at [876, 493] on div at bounding box center [869, 494] width 27 height 11
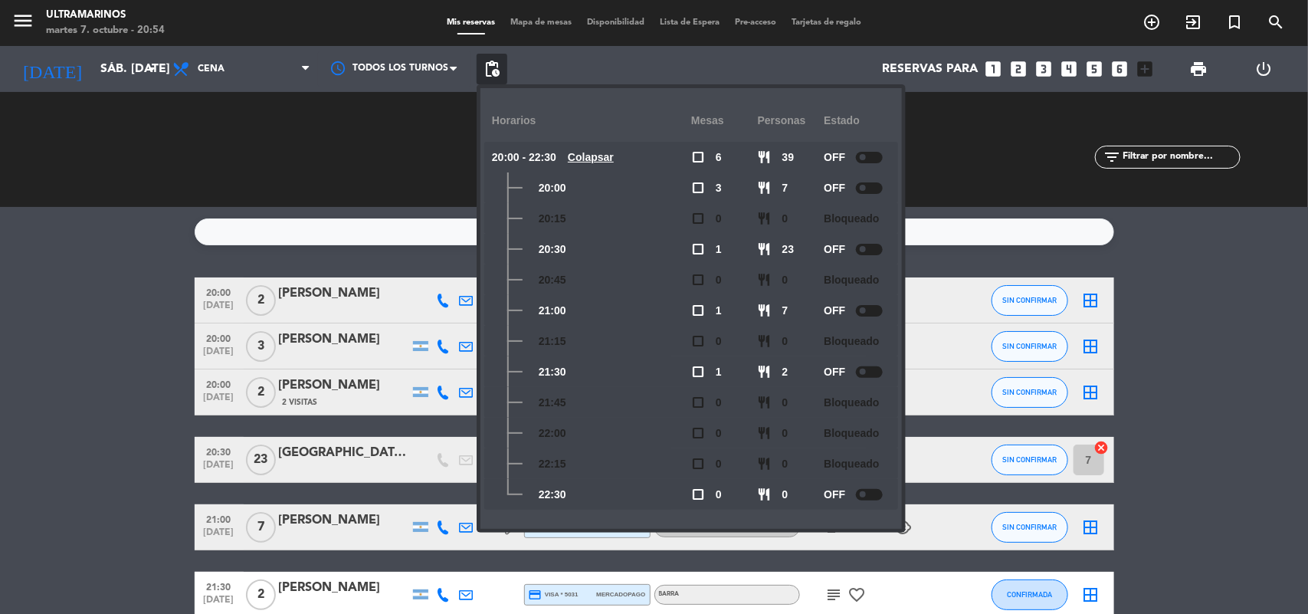
click at [876, 493] on div at bounding box center [869, 494] width 27 height 11
click at [875, 496] on div at bounding box center [869, 494] width 27 height 11
click at [1185, 305] on bookings-row "20:00 [DATE] 2 [PERSON_NAME] credit_card master * 2722 mercadopago SALON cake S…" at bounding box center [654, 447] width 1308 height 340
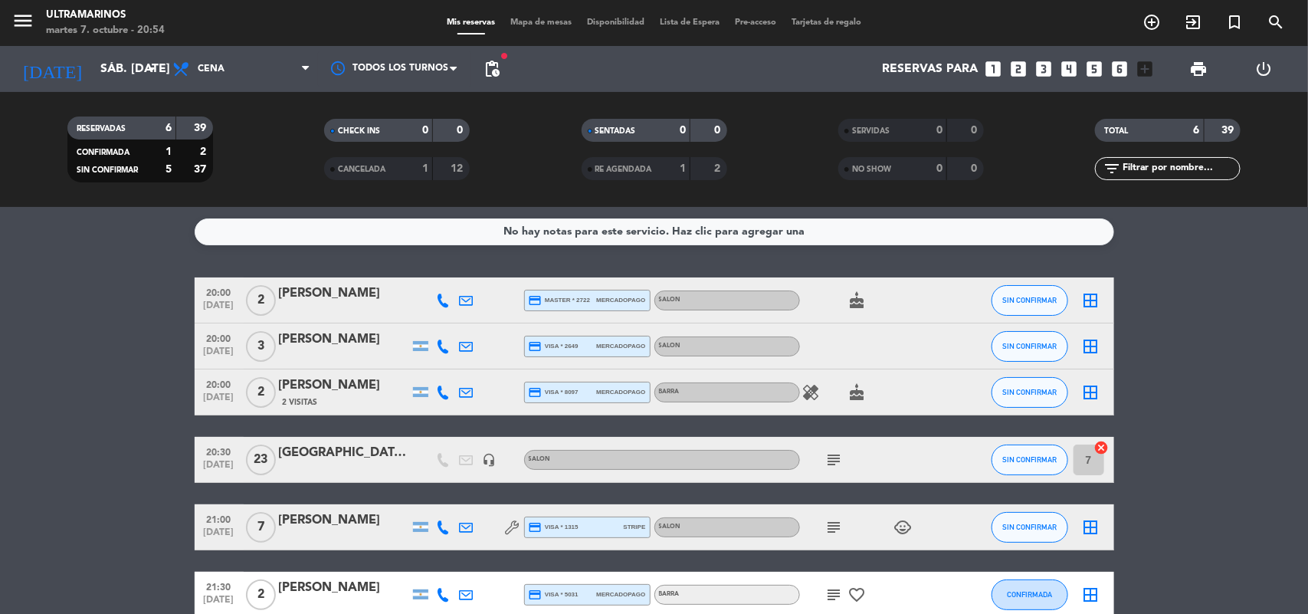
click at [548, 13] on div "menu Ultramarinos martes 7. octubre - 20:54 Mis reservas Mapa de mesas Disponib…" at bounding box center [654, 23] width 1308 height 46
click at [549, 15] on div "menu Ultramarinos martes 7. octubre - 20:54 Mis reservas Mapa de mesas Disponib…" at bounding box center [654, 23] width 1308 height 46
click at [552, 19] on span "Mapa de mesas" at bounding box center [541, 22] width 77 height 8
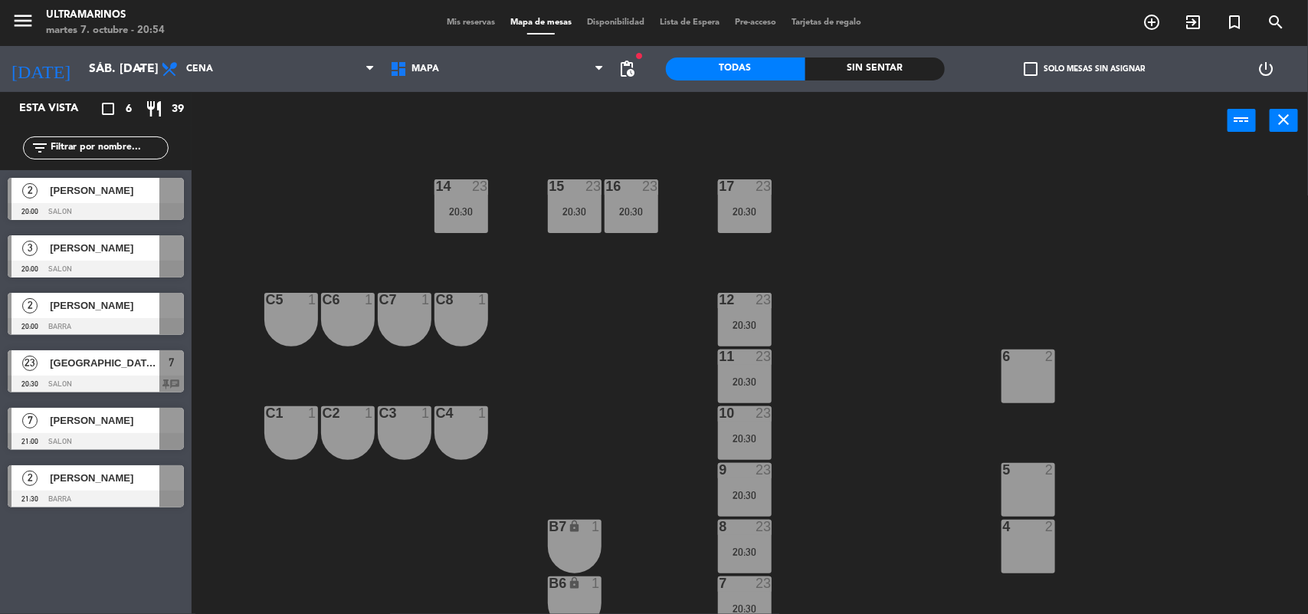
click at [140, 254] on span "[PERSON_NAME]" at bounding box center [105, 248] width 110 height 16
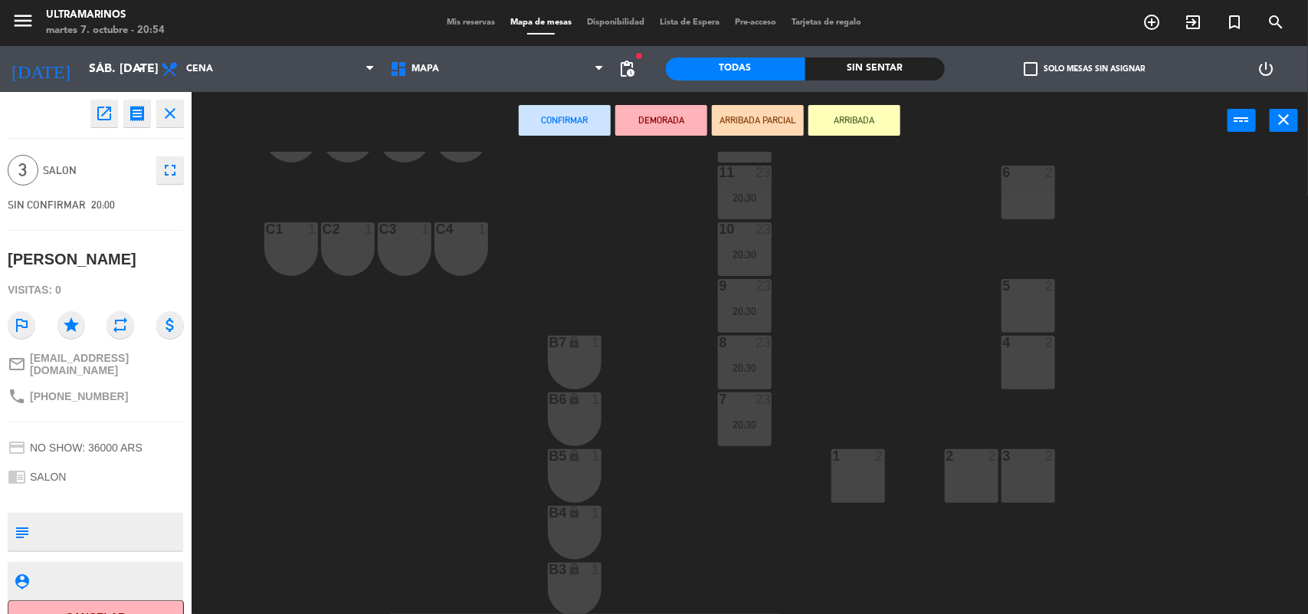
scroll to position [192, 0]
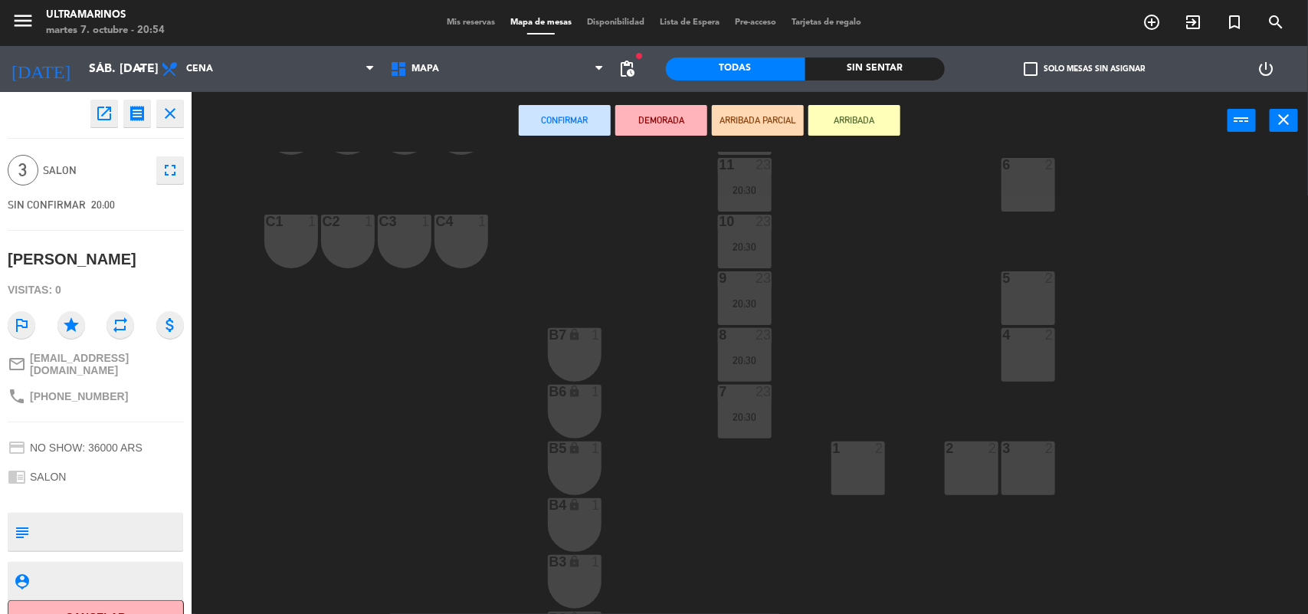
drag, startPoint x: 1034, startPoint y: 287, endPoint x: 1033, endPoint y: 326, distance: 39.1
click at [1033, 286] on div "5 2" at bounding box center [1029, 298] width 54 height 54
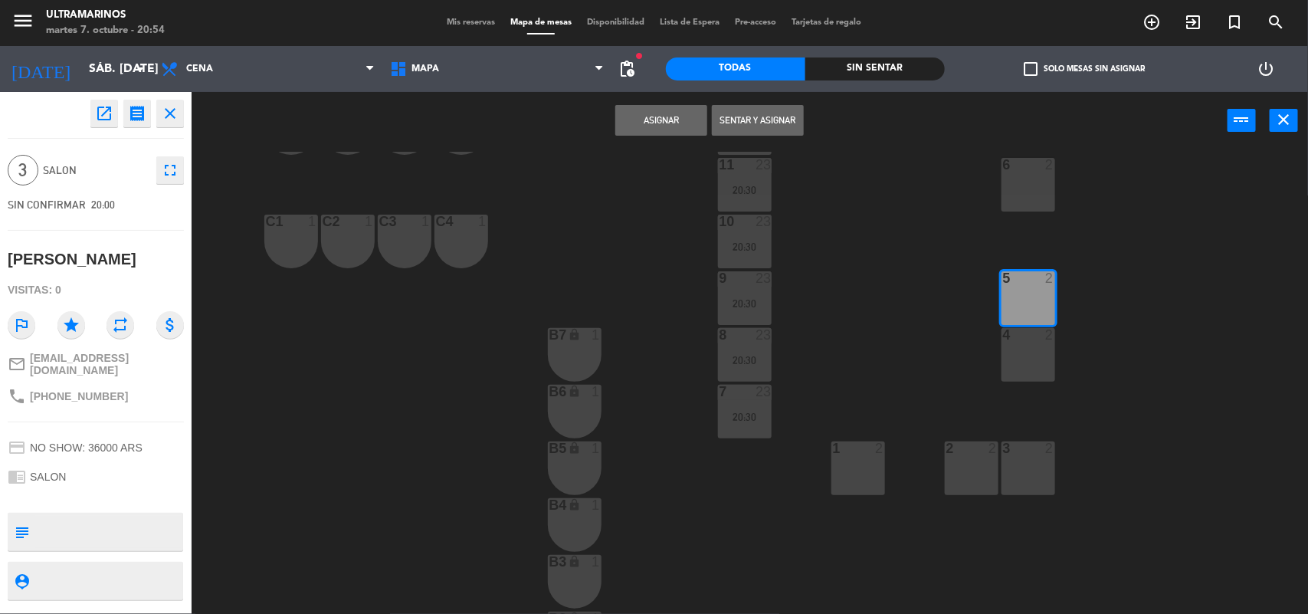
click at [1034, 342] on div "4 2" at bounding box center [1029, 335] width 54 height 15
click at [705, 130] on button "Asignar" at bounding box center [661, 120] width 92 height 31
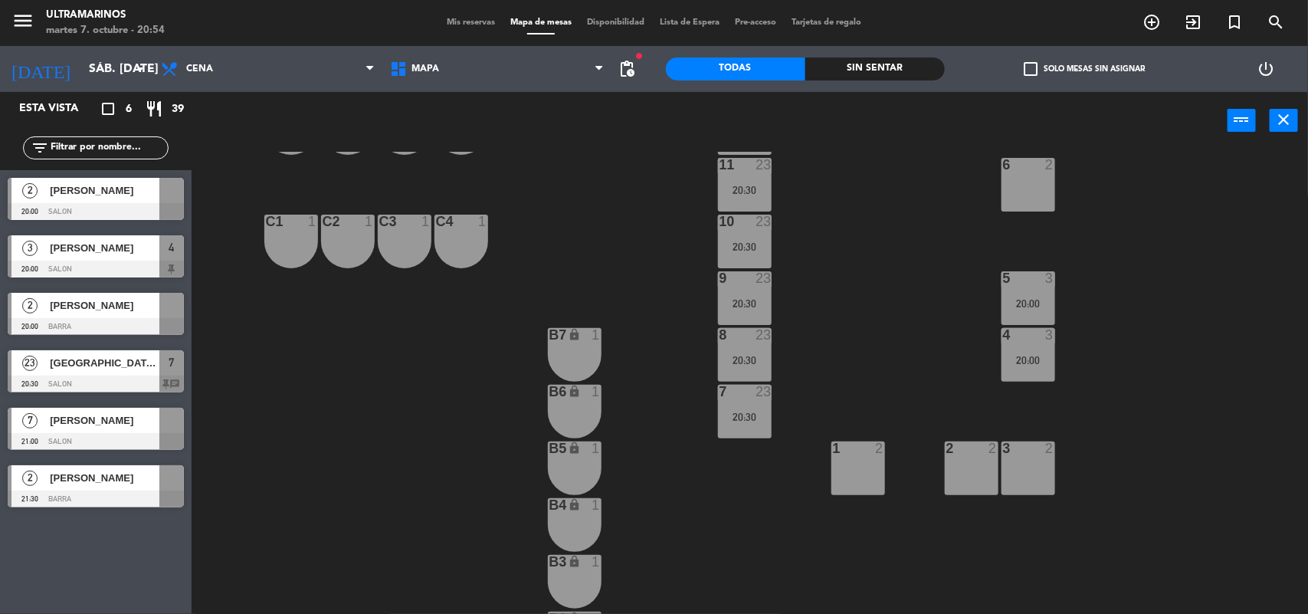
click at [133, 313] on span "[PERSON_NAME]" at bounding box center [105, 305] width 110 height 16
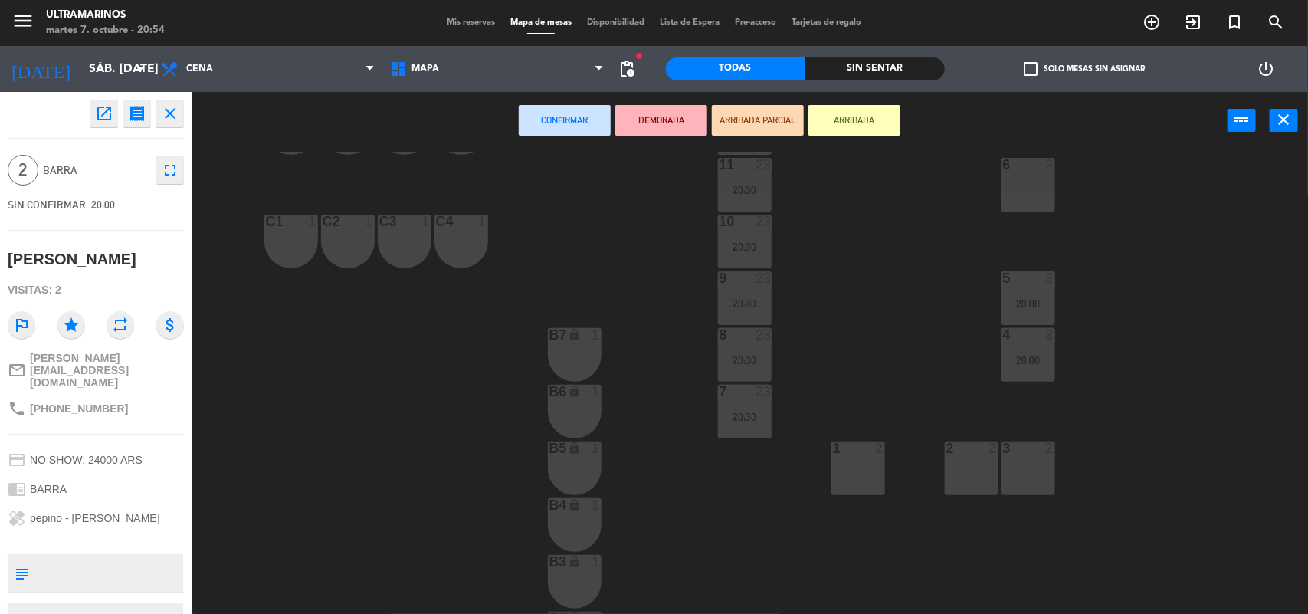
click at [408, 218] on div at bounding box center [404, 222] width 25 height 14
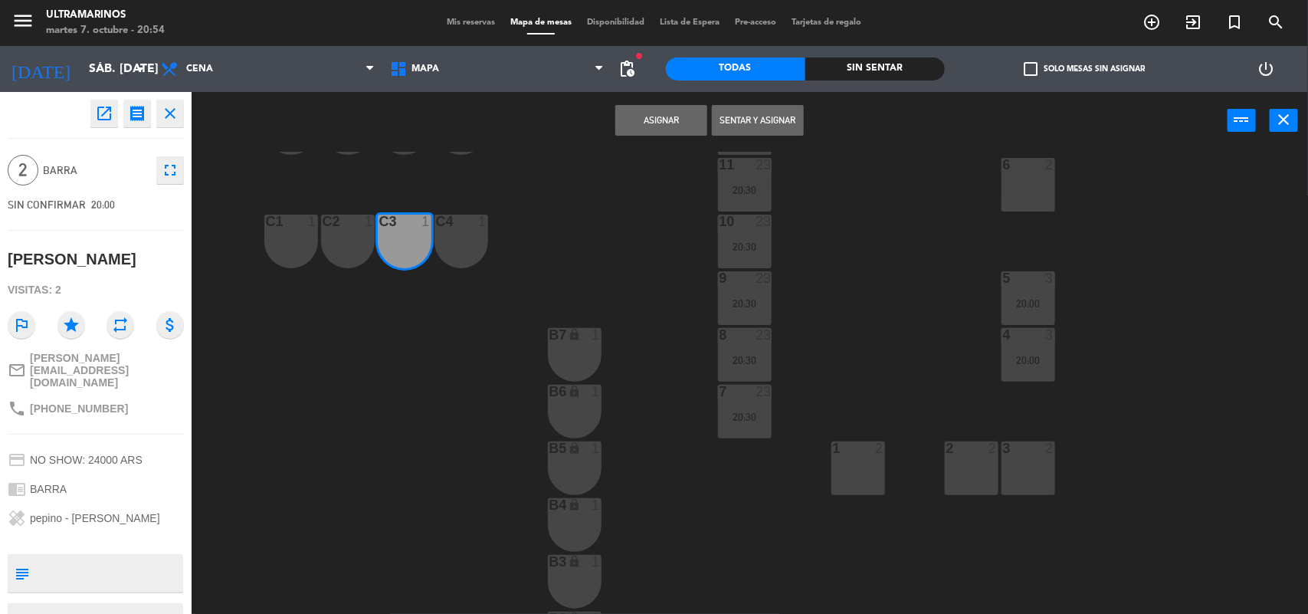
click at [464, 223] on div at bounding box center [460, 222] width 25 height 14
click at [672, 116] on button "Asignar" at bounding box center [661, 120] width 92 height 31
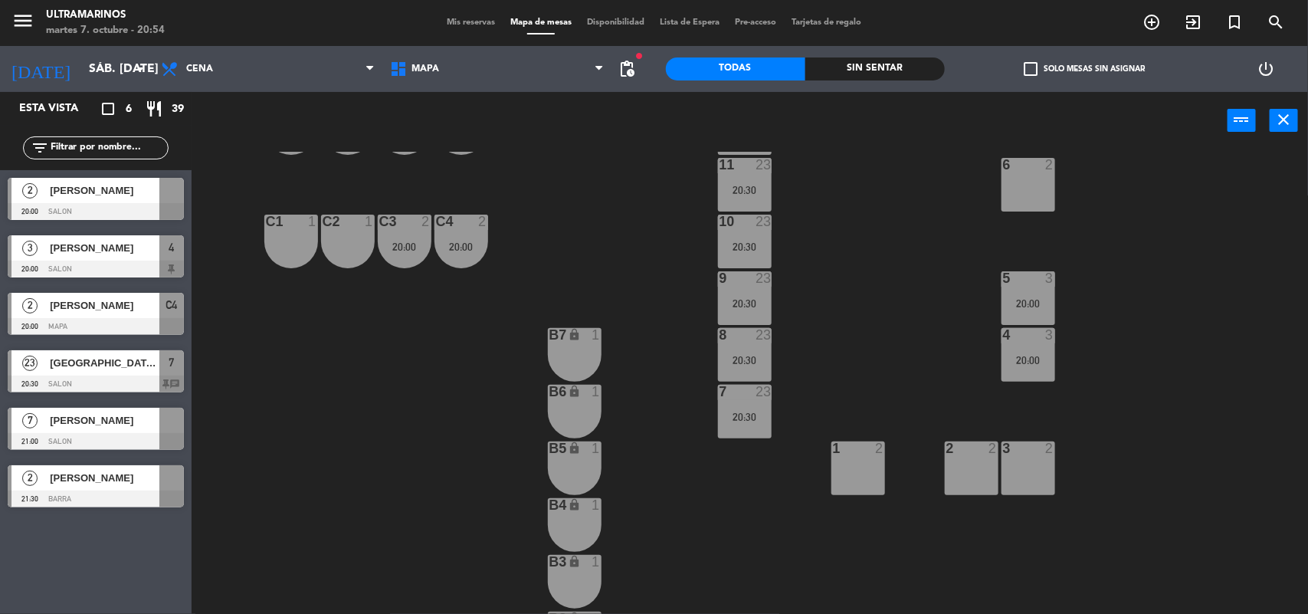
click at [71, 196] on span "[PERSON_NAME]" at bounding box center [105, 190] width 110 height 16
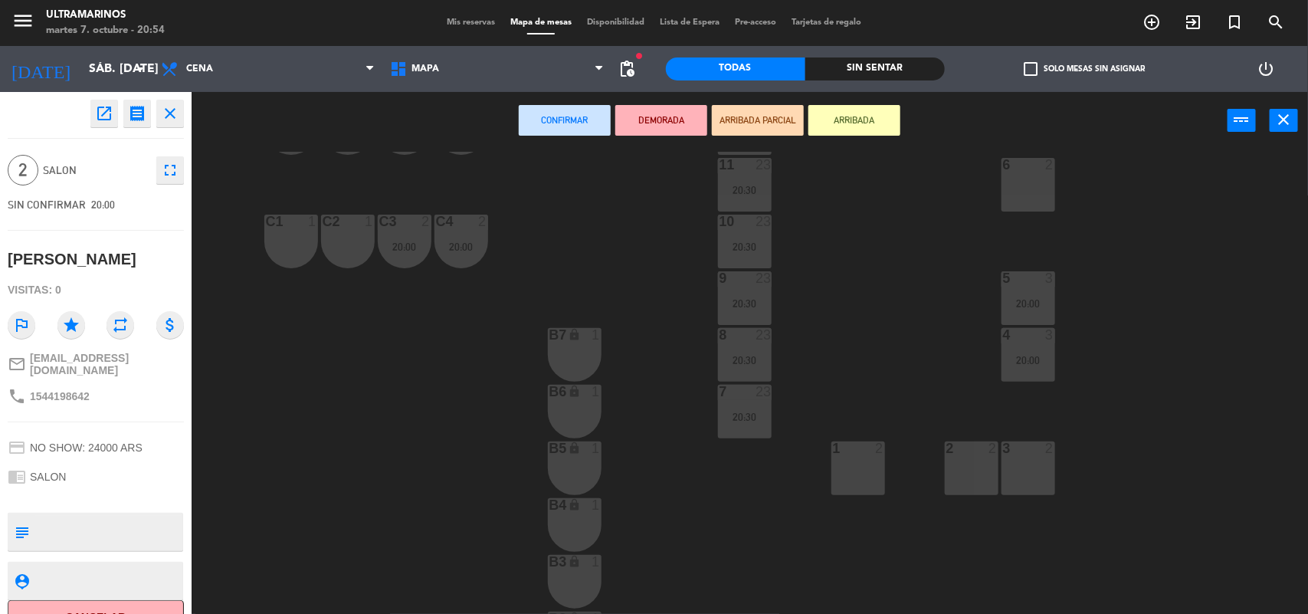
click at [1028, 182] on div "6 2" at bounding box center [1029, 185] width 54 height 54
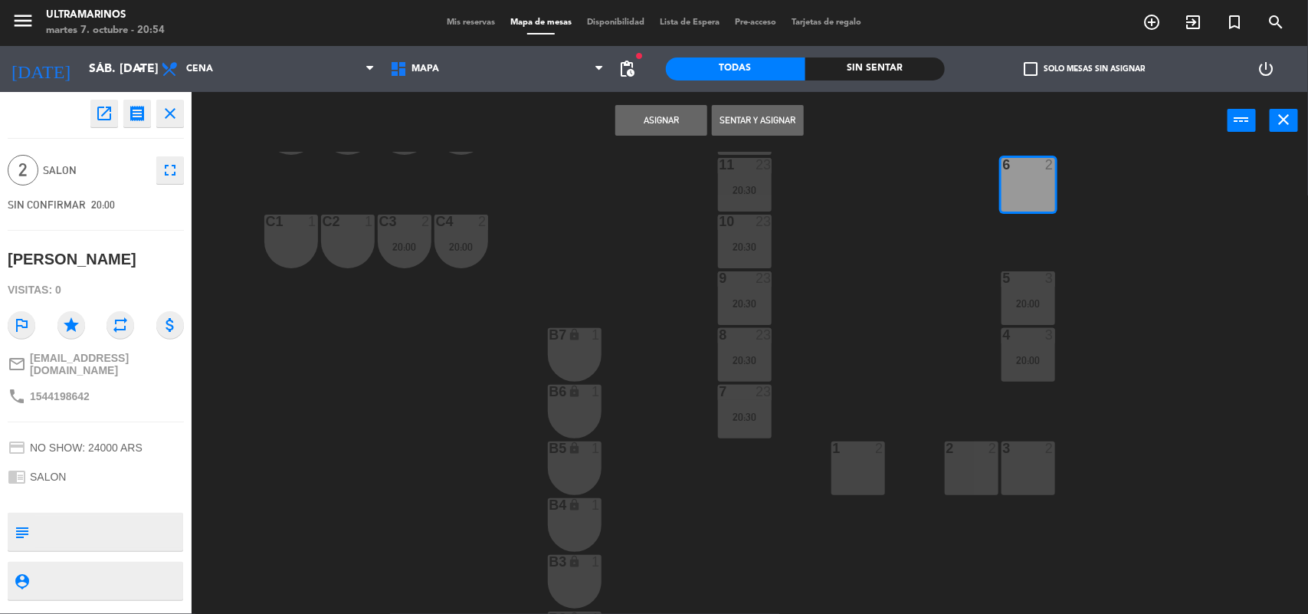
click at [661, 105] on button "Asignar" at bounding box center [661, 120] width 92 height 31
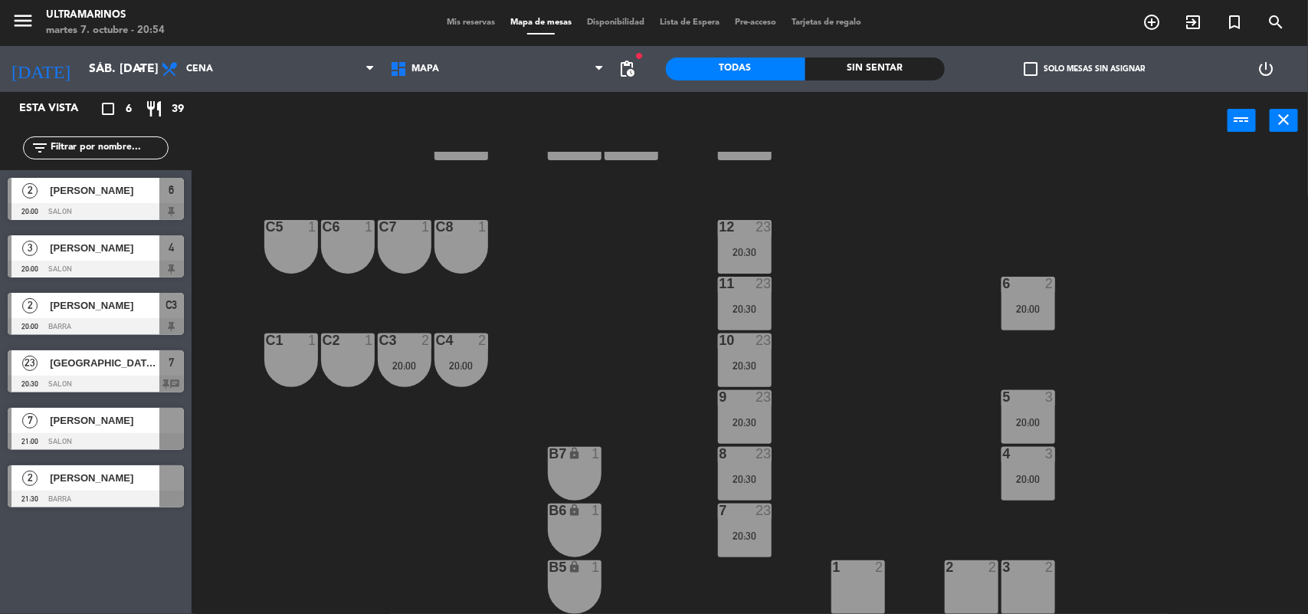
scroll to position [287, 0]
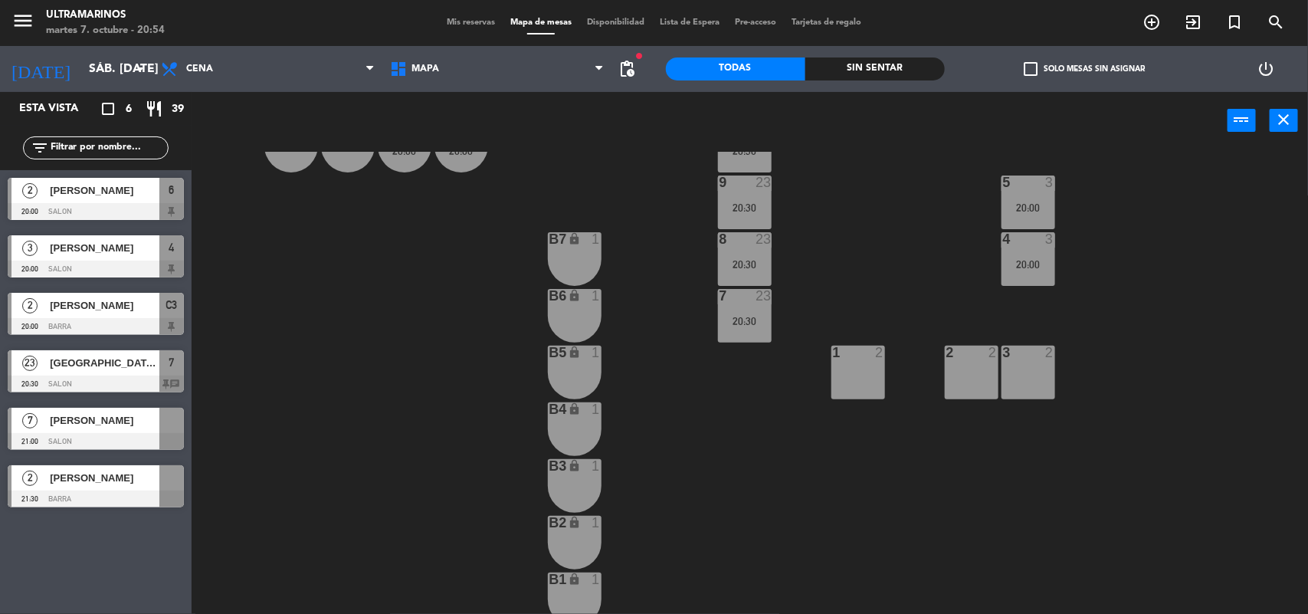
click at [124, 462] on div "2 [PERSON_NAME] 21:30 BARRA" at bounding box center [96, 485] width 192 height 57
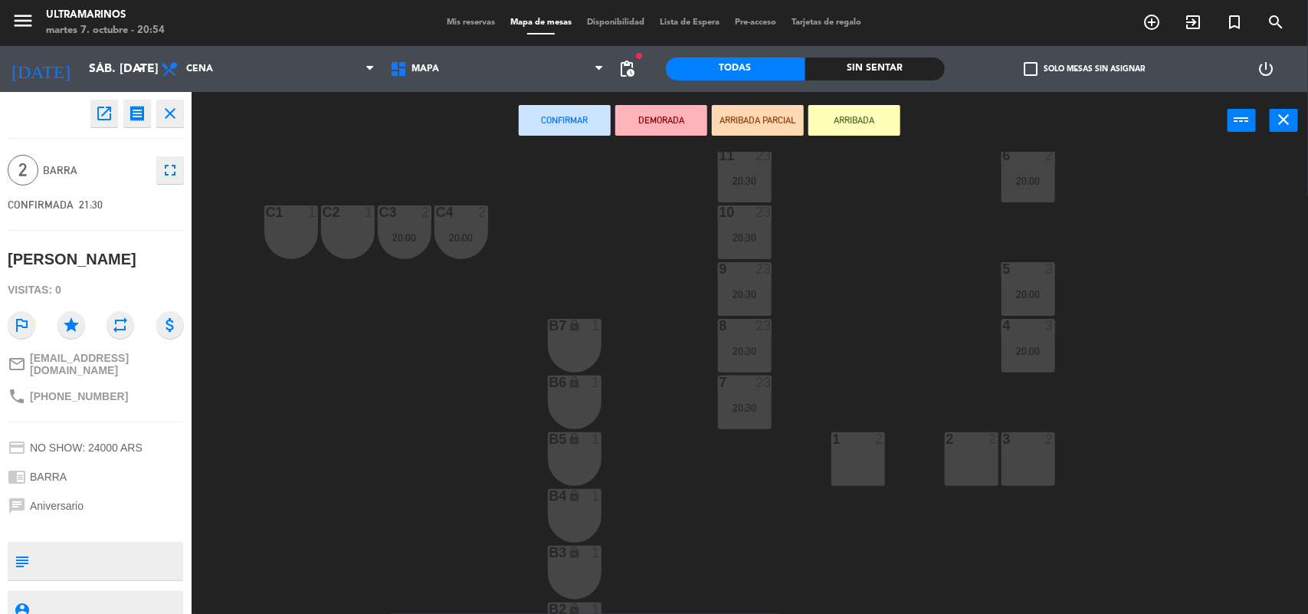
scroll to position [0, 0]
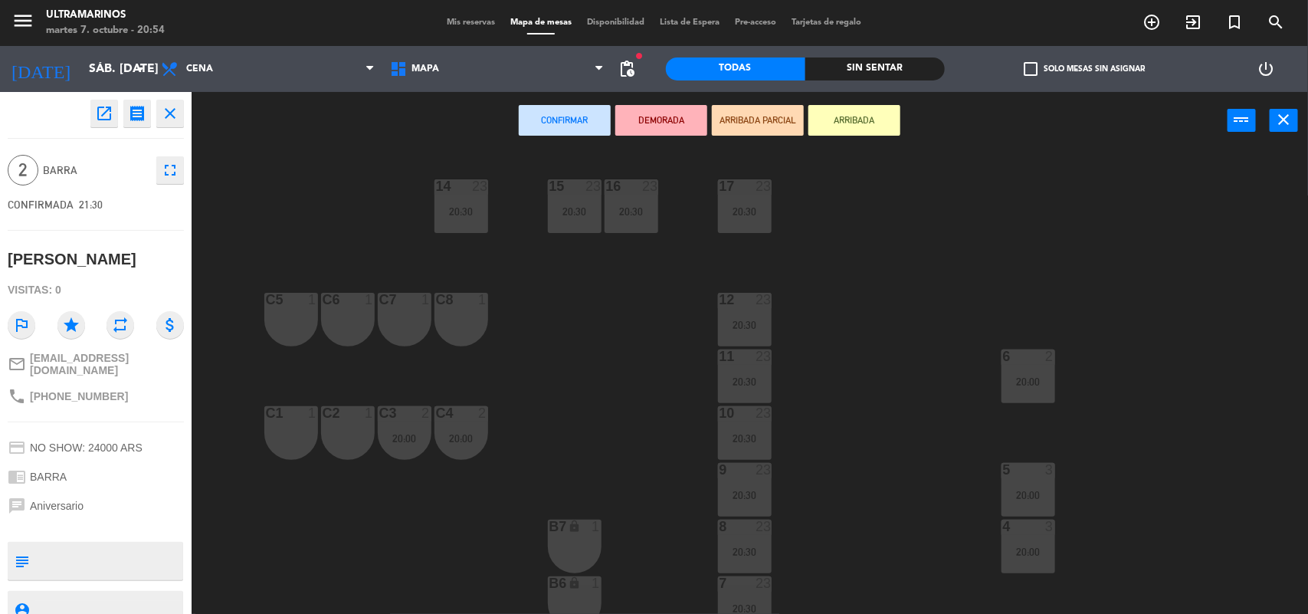
drag, startPoint x: 293, startPoint y: 428, endPoint x: 326, endPoint y: 438, distance: 35.4
click at [296, 430] on div "C1 1" at bounding box center [291, 433] width 54 height 54
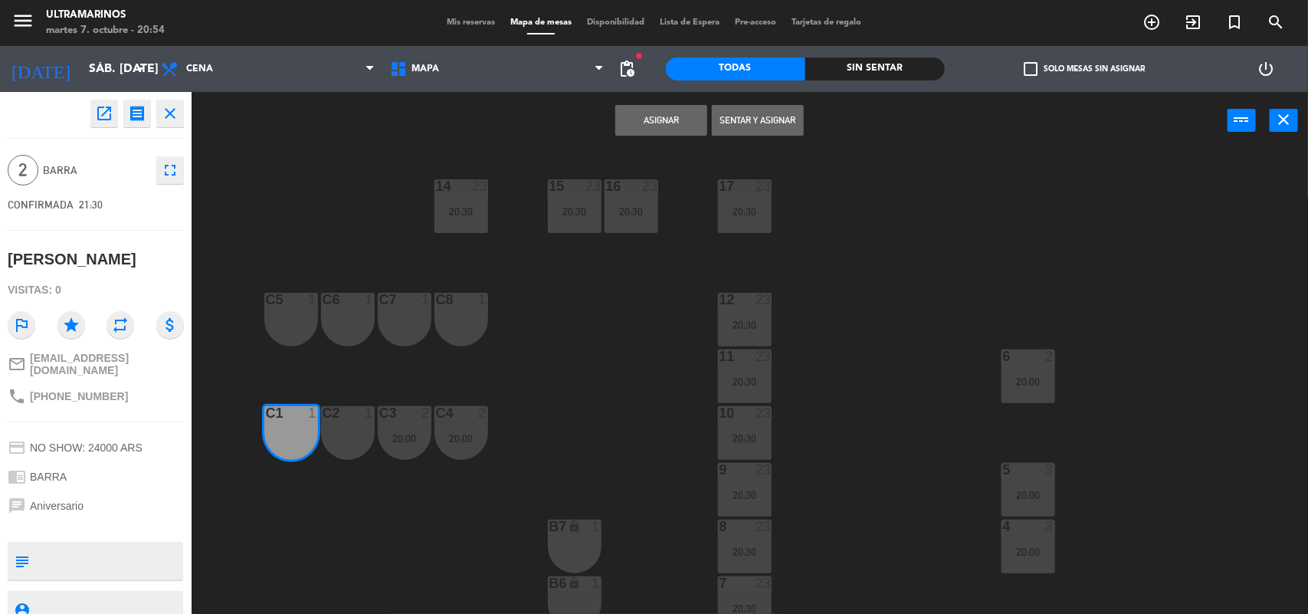
click at [327, 438] on div "C2 1" at bounding box center [348, 433] width 54 height 54
click at [695, 107] on button "Asignar" at bounding box center [661, 120] width 92 height 31
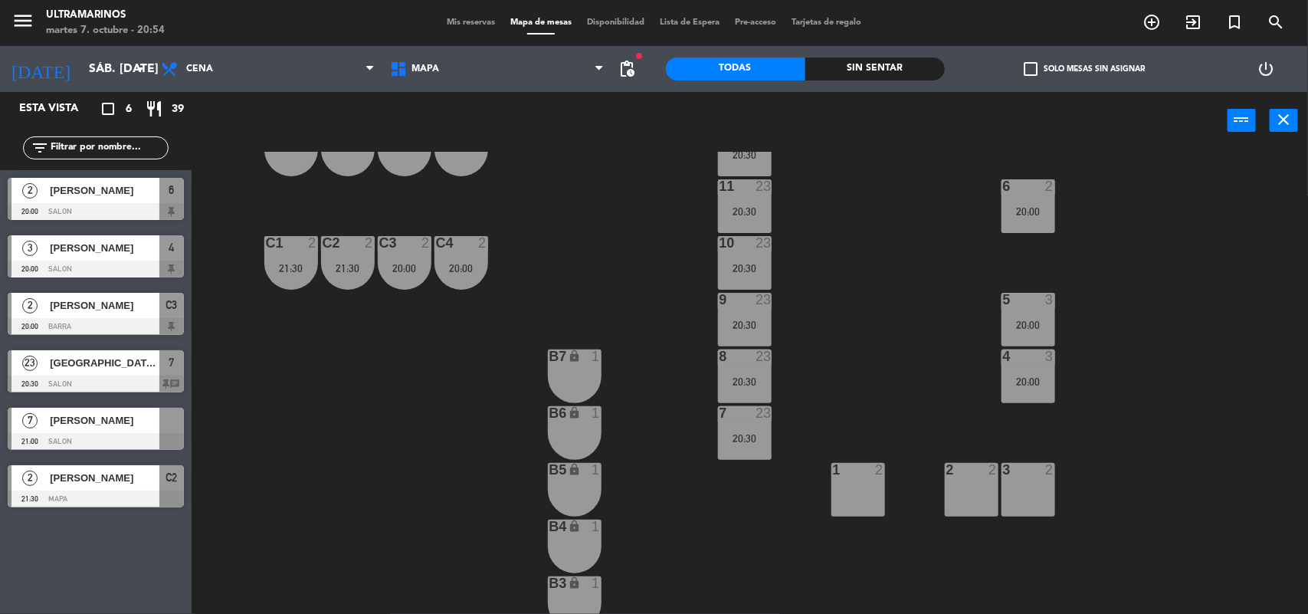
scroll to position [192, 0]
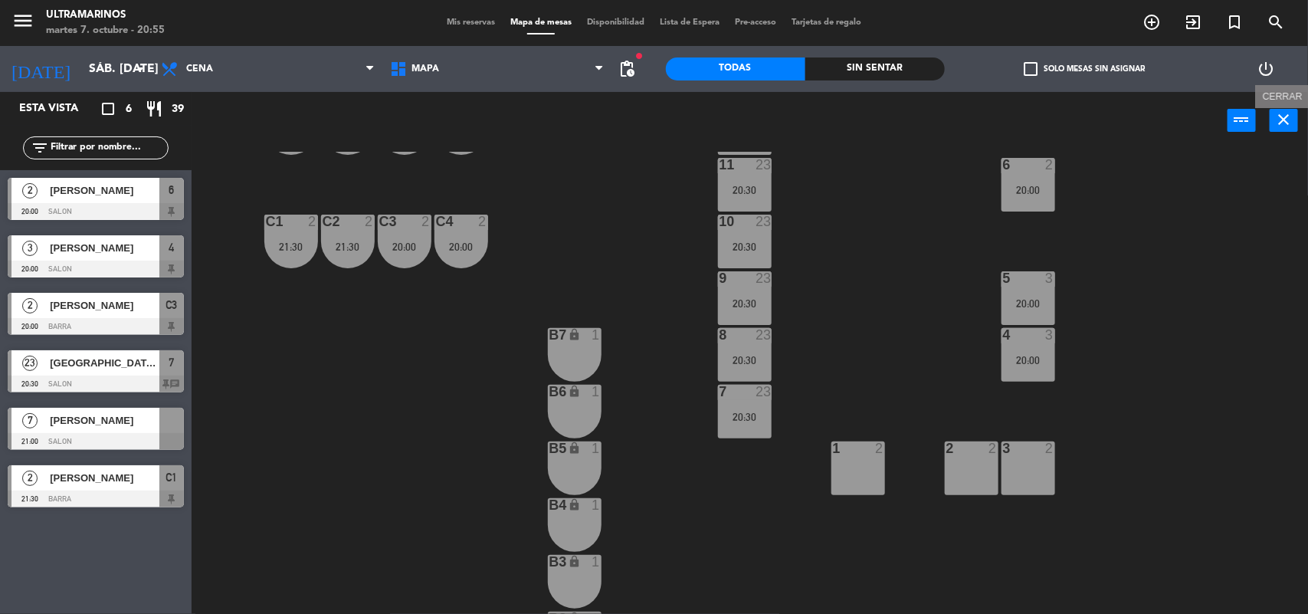
click at [1282, 113] on icon "close" at bounding box center [1284, 119] width 18 height 18
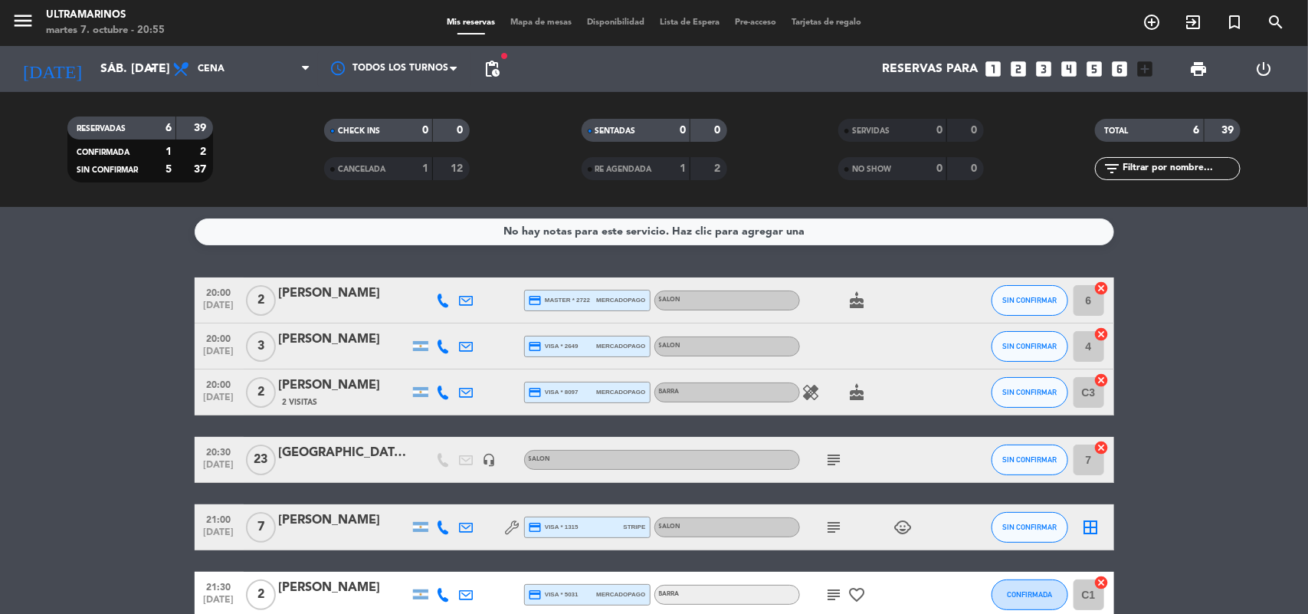
click at [1100, 331] on icon "cancel" at bounding box center [1101, 333] width 15 height 15
click at [1097, 285] on icon "cancel" at bounding box center [1101, 287] width 15 height 15
click at [511, 24] on span "Mapa de mesas" at bounding box center [541, 22] width 77 height 8
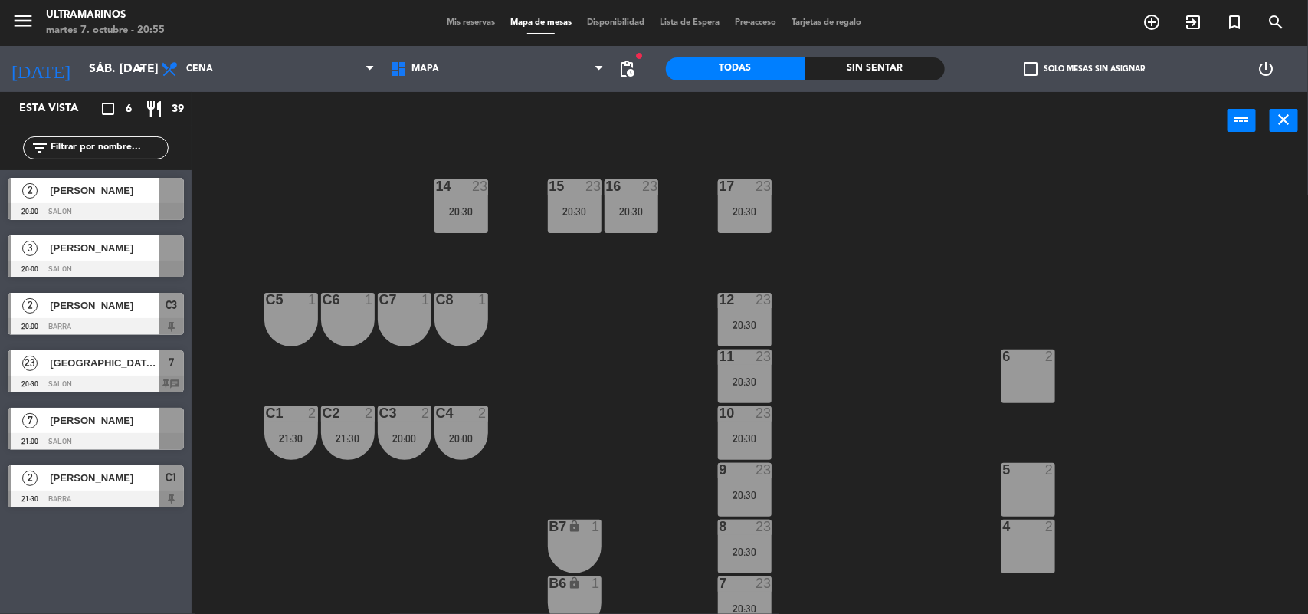
click at [102, 428] on span "[PERSON_NAME]" at bounding box center [105, 420] width 110 height 16
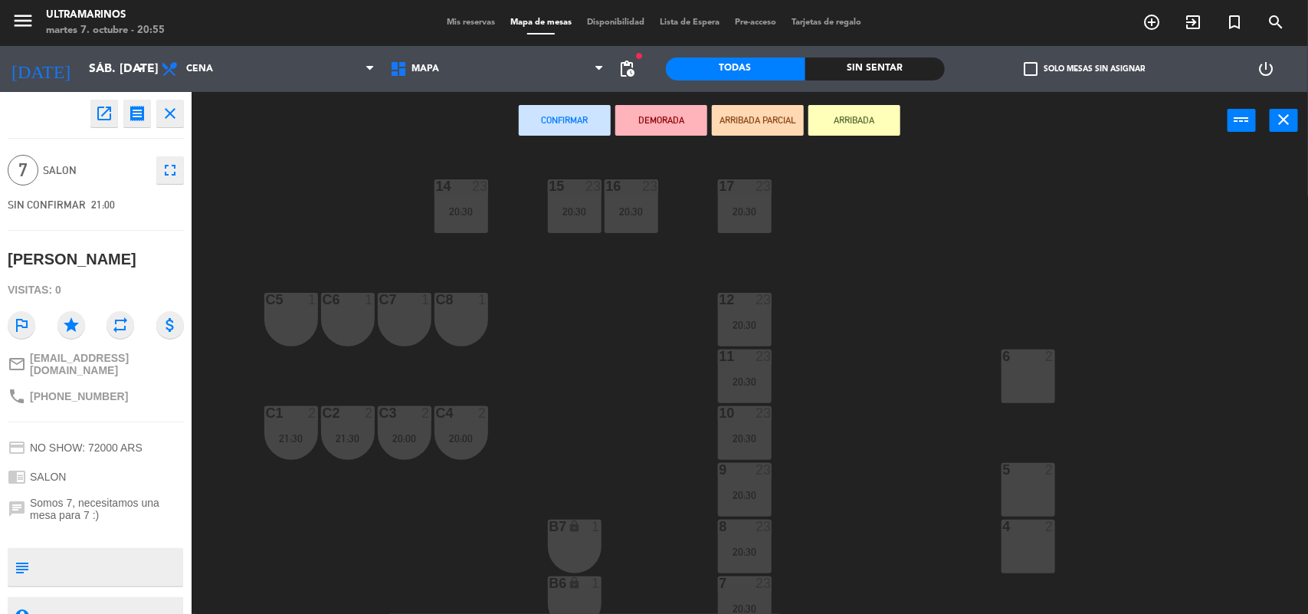
drag, startPoint x: 1011, startPoint y: 395, endPoint x: 1017, endPoint y: 467, distance: 73.0
click at [1011, 397] on div "6 2" at bounding box center [1029, 376] width 54 height 54
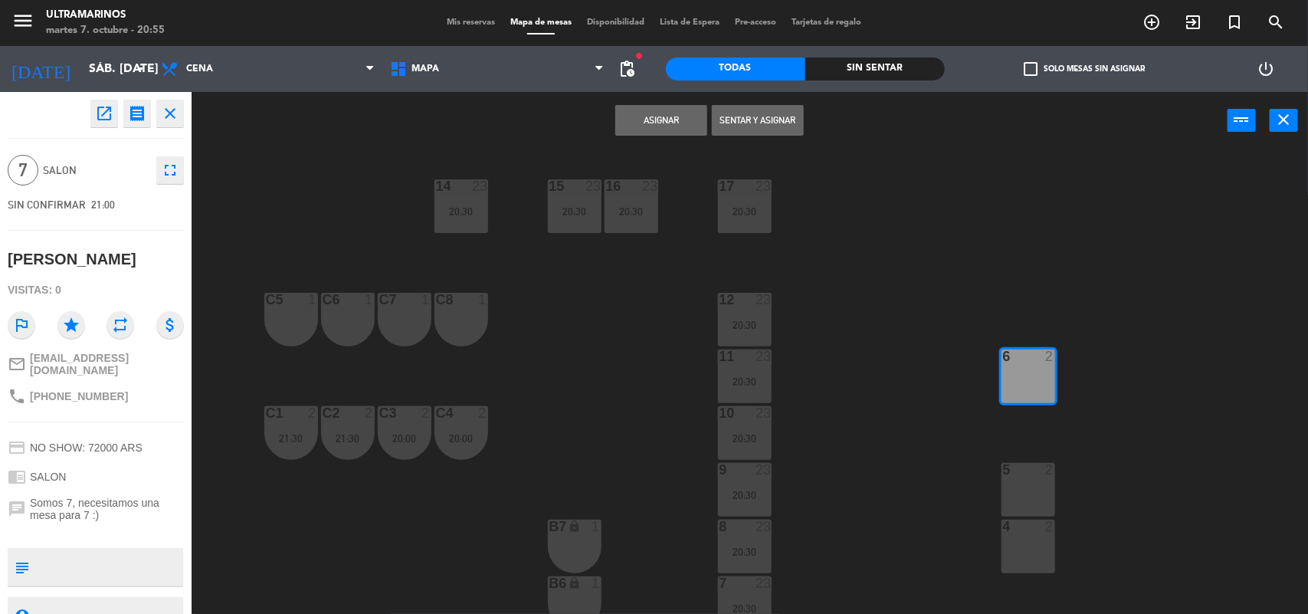
drag, startPoint x: 1020, startPoint y: 491, endPoint x: 1023, endPoint y: 540, distance: 49.1
click at [1023, 508] on div "5 2" at bounding box center [1029, 490] width 54 height 54
drag, startPoint x: 1023, startPoint y: 540, endPoint x: 972, endPoint y: 503, distance: 63.2
click at [1021, 539] on div "4 2" at bounding box center [1029, 547] width 54 height 54
click at [1031, 500] on div "5 2" at bounding box center [1029, 490] width 54 height 54
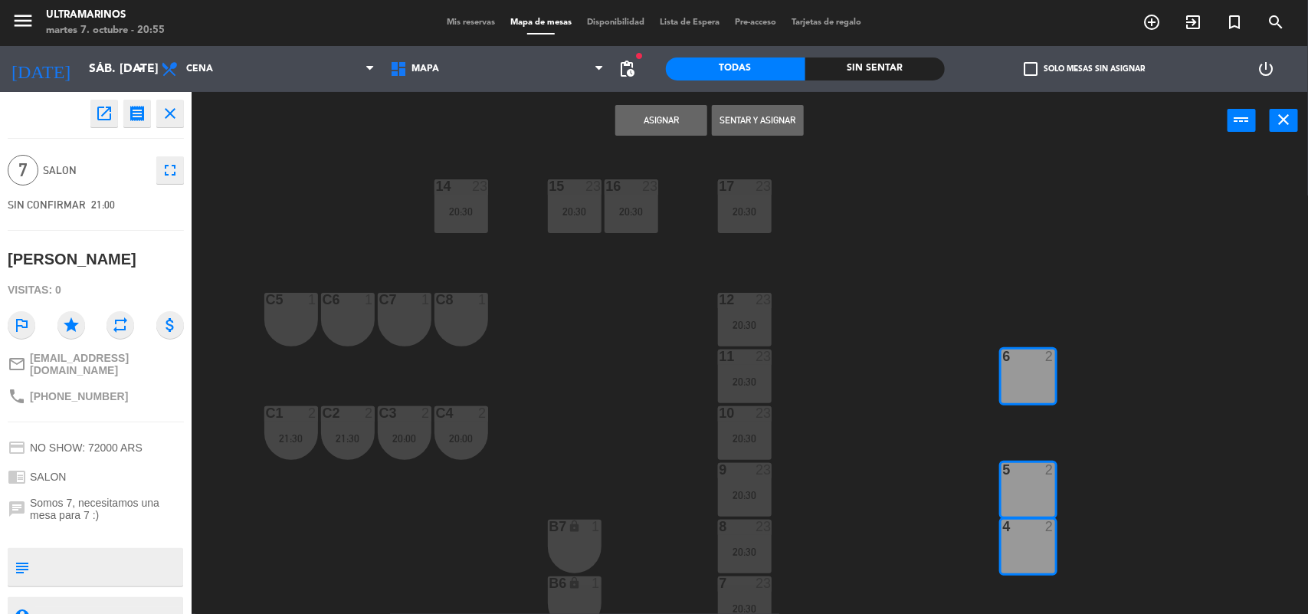
click at [667, 124] on button "Asignar" at bounding box center [661, 120] width 92 height 31
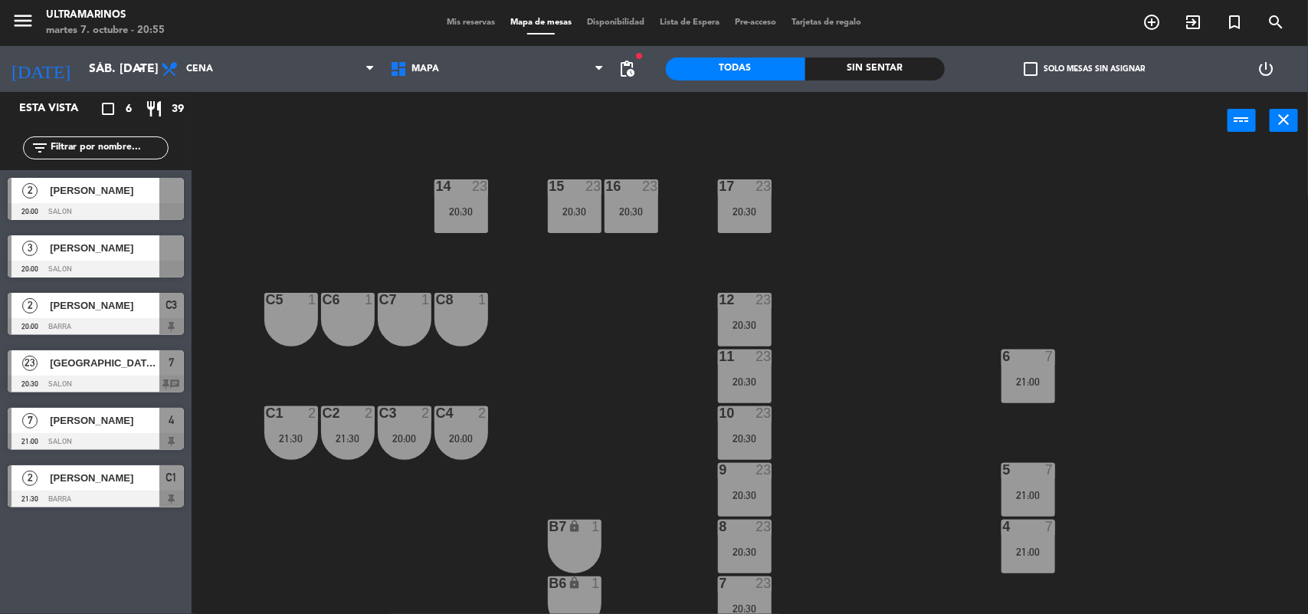
click at [117, 255] on span "[PERSON_NAME]" at bounding box center [105, 248] width 110 height 16
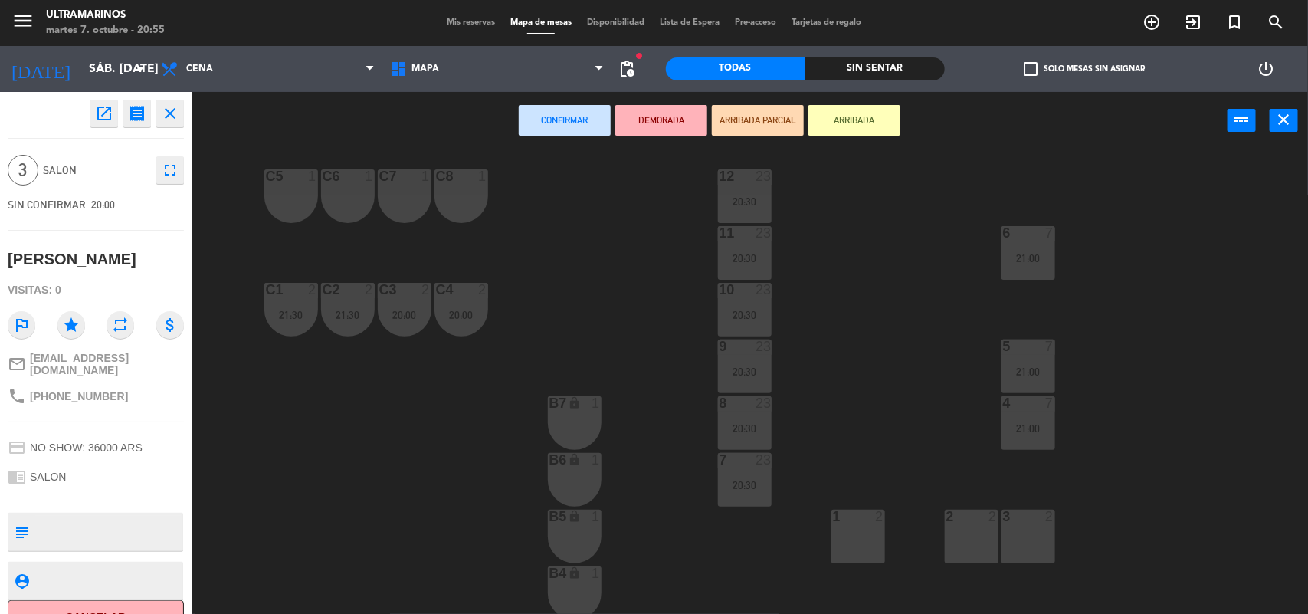
scroll to position [297, 0]
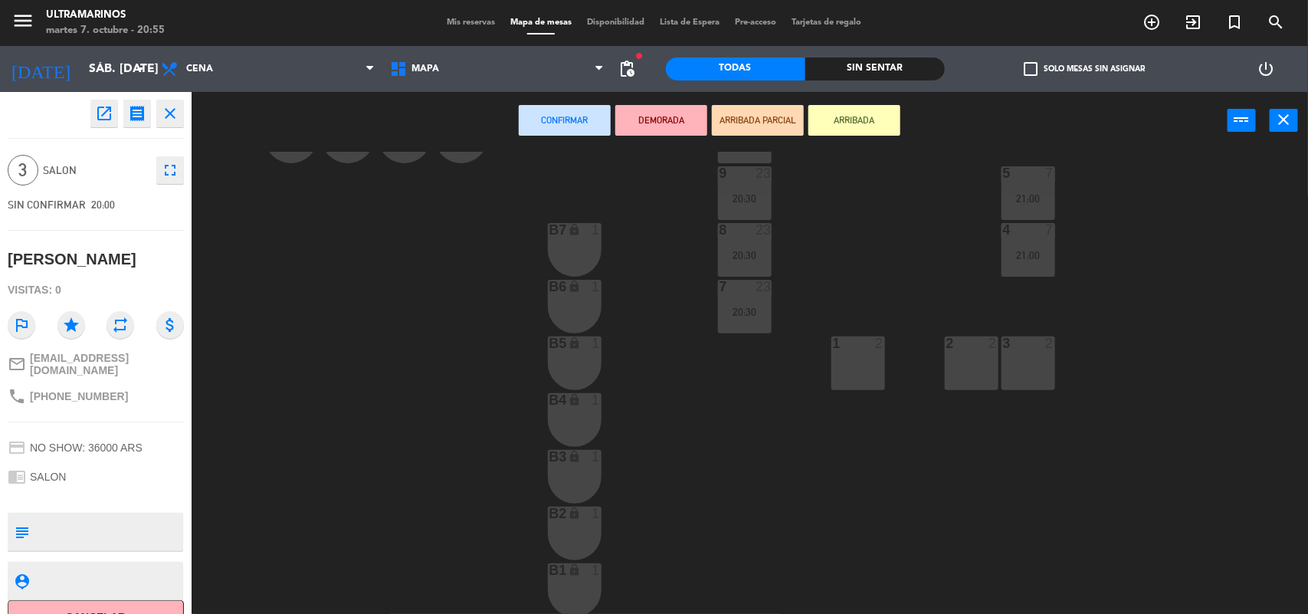
drag, startPoint x: 962, startPoint y: 362, endPoint x: 1032, endPoint y: 373, distance: 71.3
click at [979, 368] on div "2 2" at bounding box center [972, 363] width 54 height 54
click at [1032, 373] on div "3 2" at bounding box center [1029, 363] width 54 height 54
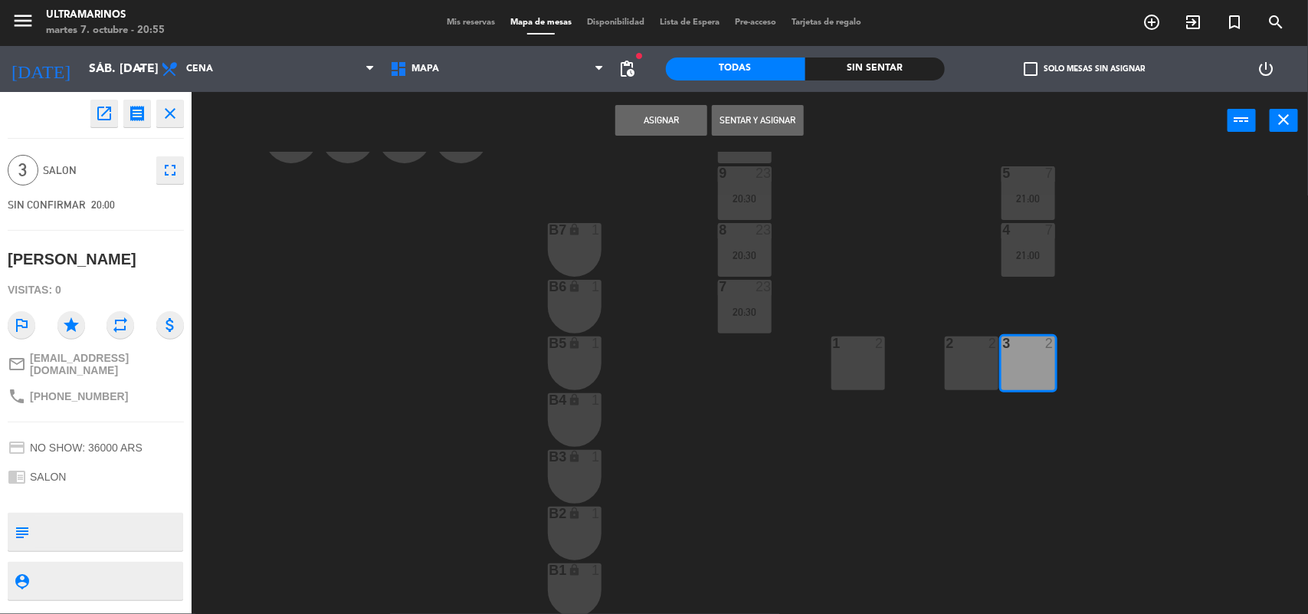
click at [985, 366] on div "2 2" at bounding box center [972, 363] width 54 height 54
drag, startPoint x: 680, startPoint y: 107, endPoint x: 673, endPoint y: 112, distance: 8.3
click at [678, 108] on button "Asignar" at bounding box center [661, 120] width 92 height 31
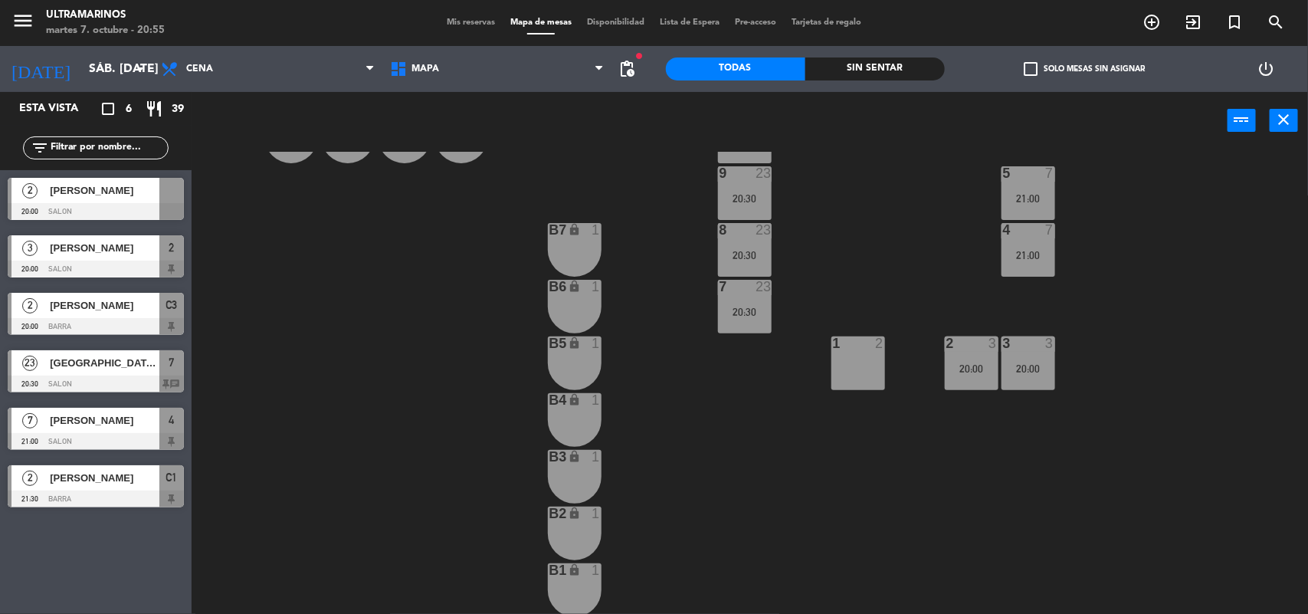
click at [93, 197] on span "[PERSON_NAME]" at bounding box center [105, 190] width 110 height 16
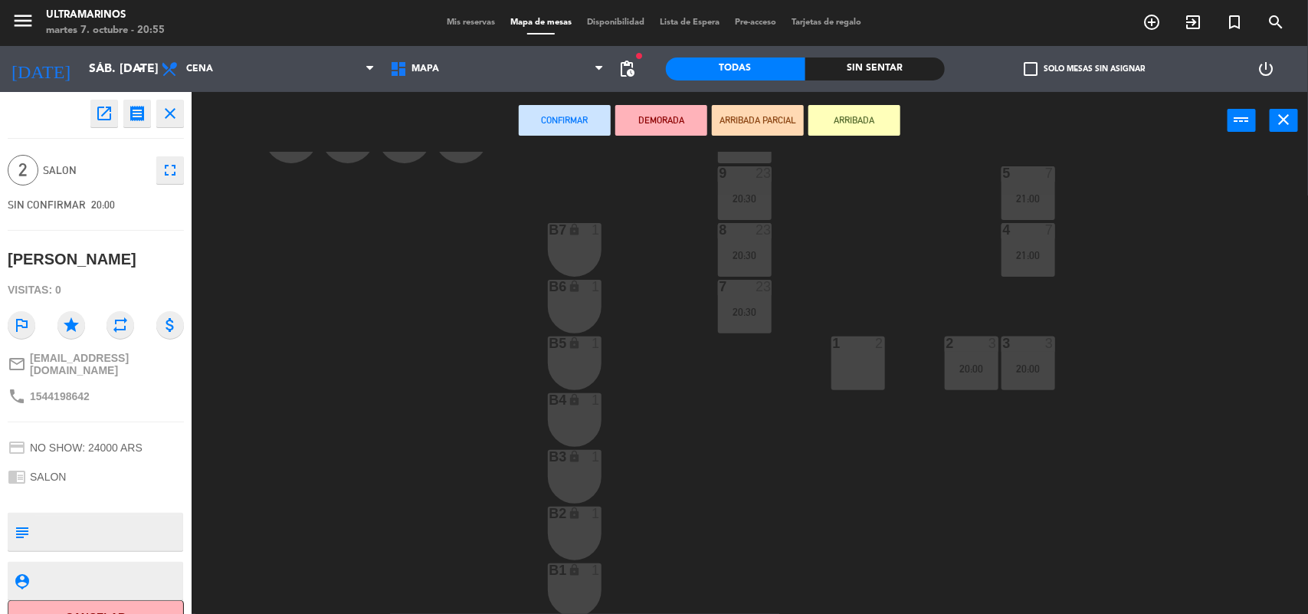
drag, startPoint x: 895, startPoint y: 361, endPoint x: 885, endPoint y: 360, distance: 10.0
click at [894, 361] on div "14 23 20:30 15 23 20:30 16 23 20:30 17 23 20:30 12 23 20:30 C5 1 C6 1 C7 1 C8 1…" at bounding box center [756, 384] width 1103 height 464
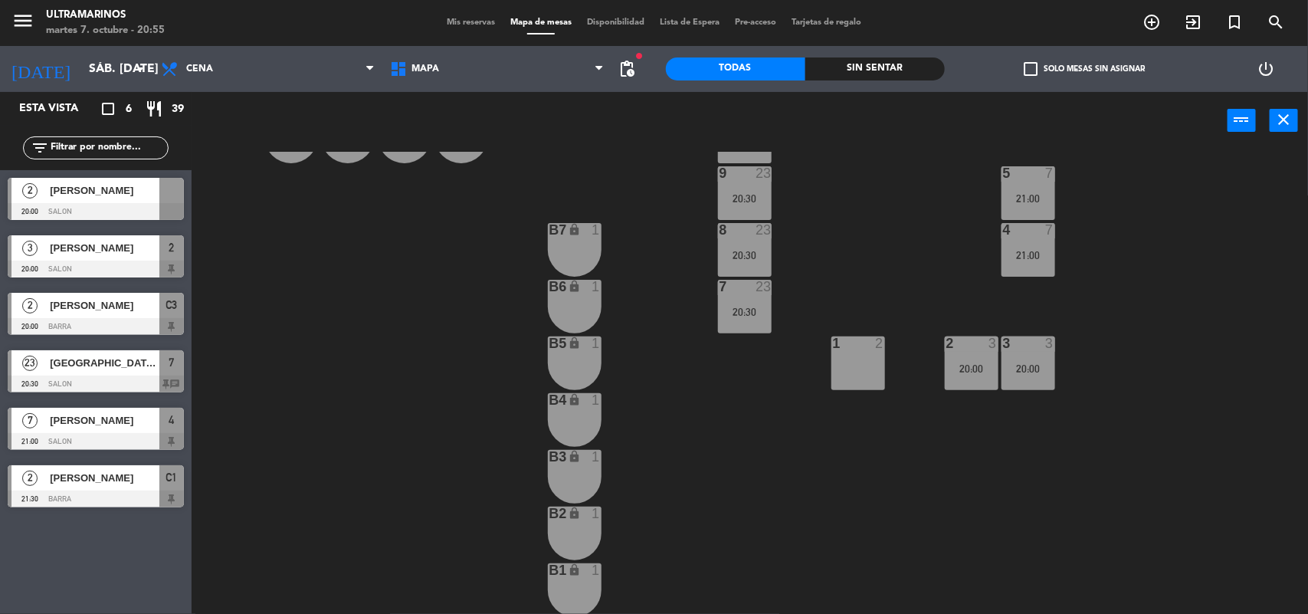
click at [882, 361] on div "1 2" at bounding box center [858, 363] width 54 height 54
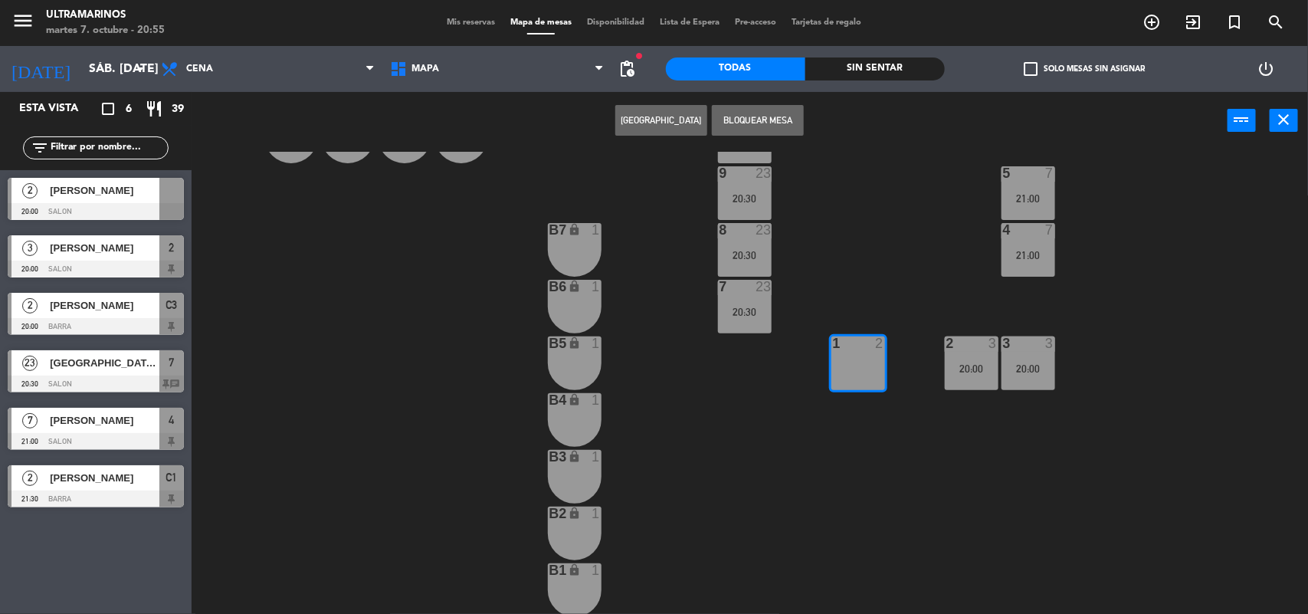
click at [31, 188] on span "2" at bounding box center [29, 190] width 15 height 15
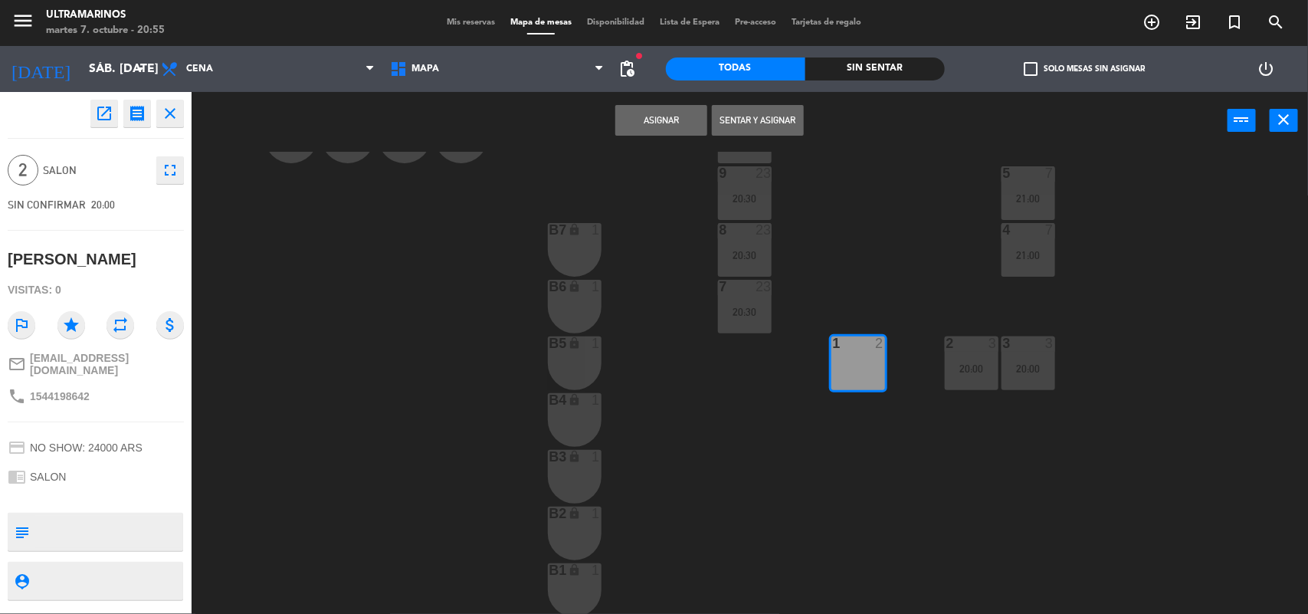
click at [638, 123] on button "Asignar" at bounding box center [661, 120] width 92 height 31
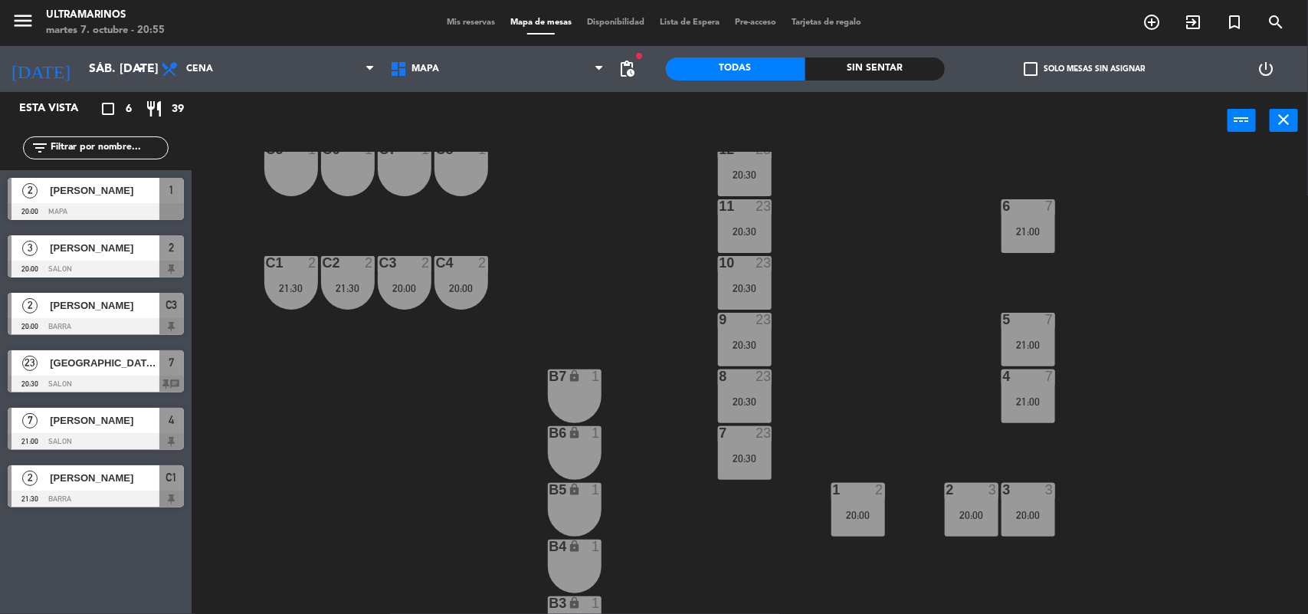
scroll to position [0, 0]
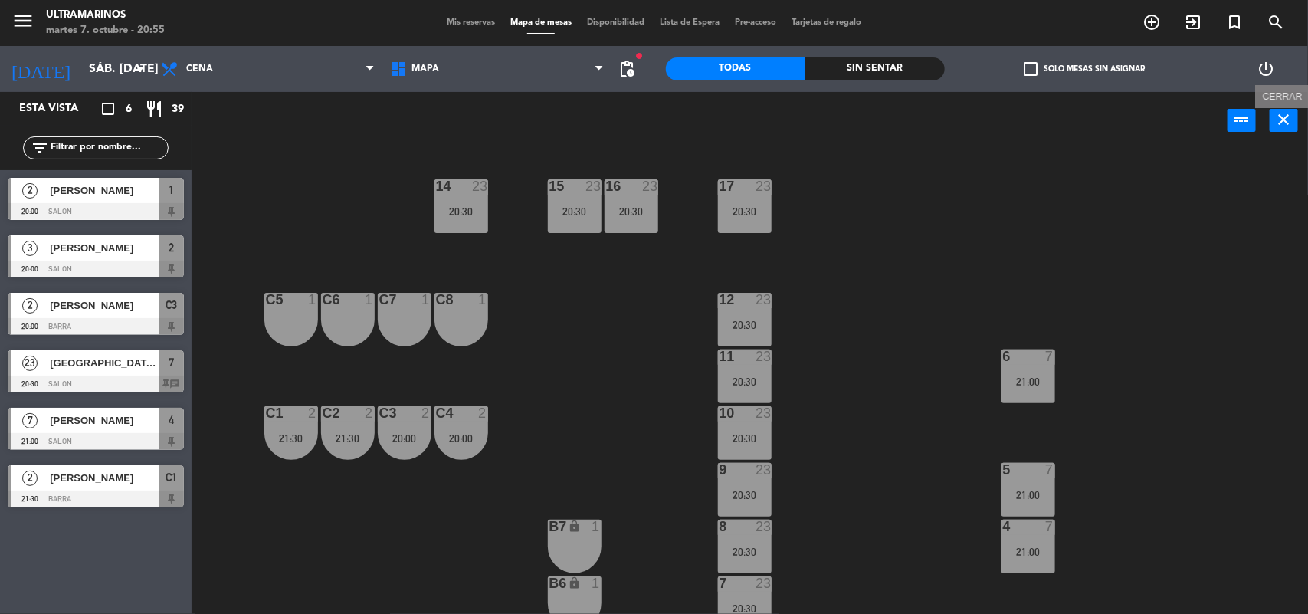
click at [1281, 117] on icon "close" at bounding box center [1284, 119] width 18 height 18
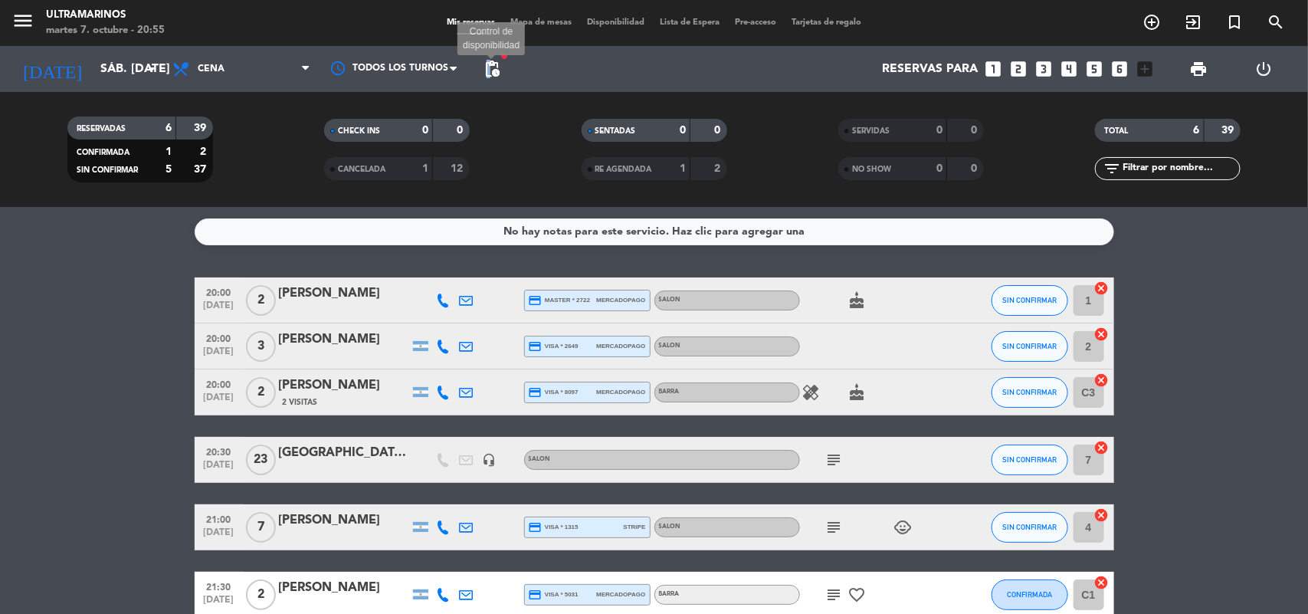
click at [490, 73] on span "pending_actions" at bounding box center [492, 69] width 18 height 18
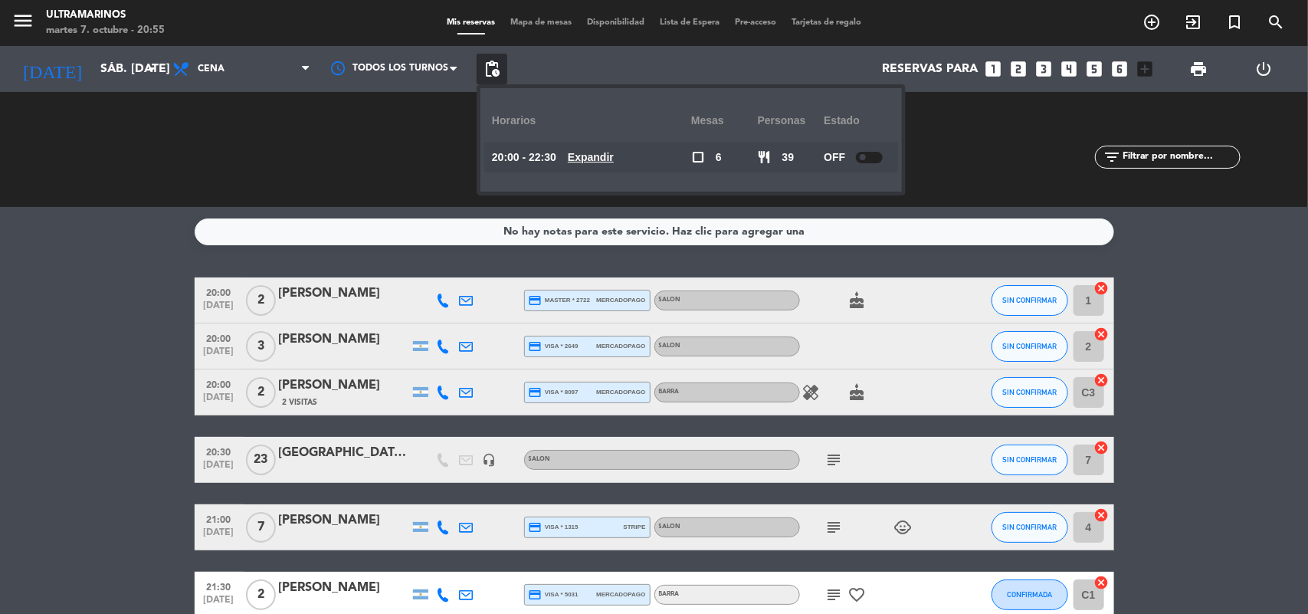
drag, startPoint x: 584, startPoint y: 170, endPoint x: 588, endPoint y: 163, distance: 8.3
click at [585, 170] on div "20:00 - 22:30 Expandir" at bounding box center [591, 157] width 199 height 31
click at [588, 162] on u "Expandir" at bounding box center [591, 157] width 46 height 12
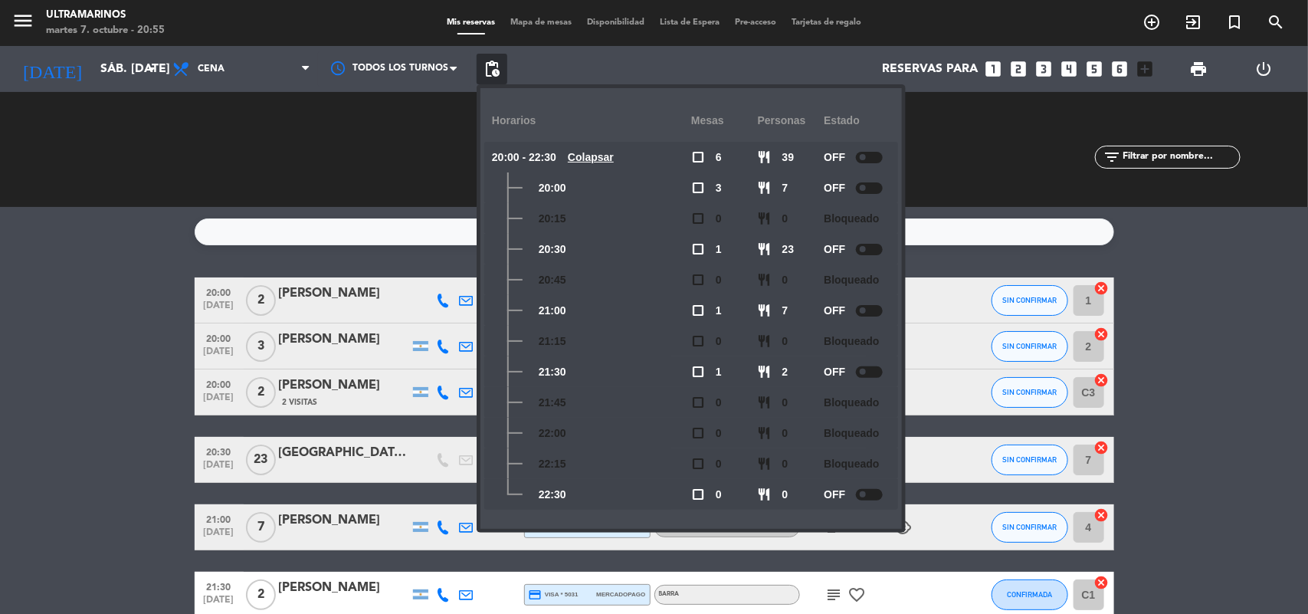
click at [864, 491] on span at bounding box center [863, 494] width 6 height 6
click at [866, 156] on span at bounding box center [863, 157] width 6 height 6
click at [870, 184] on div at bounding box center [869, 187] width 27 height 11
click at [864, 192] on div at bounding box center [864, 187] width 27 height 11
click at [867, 156] on div at bounding box center [864, 157] width 27 height 11
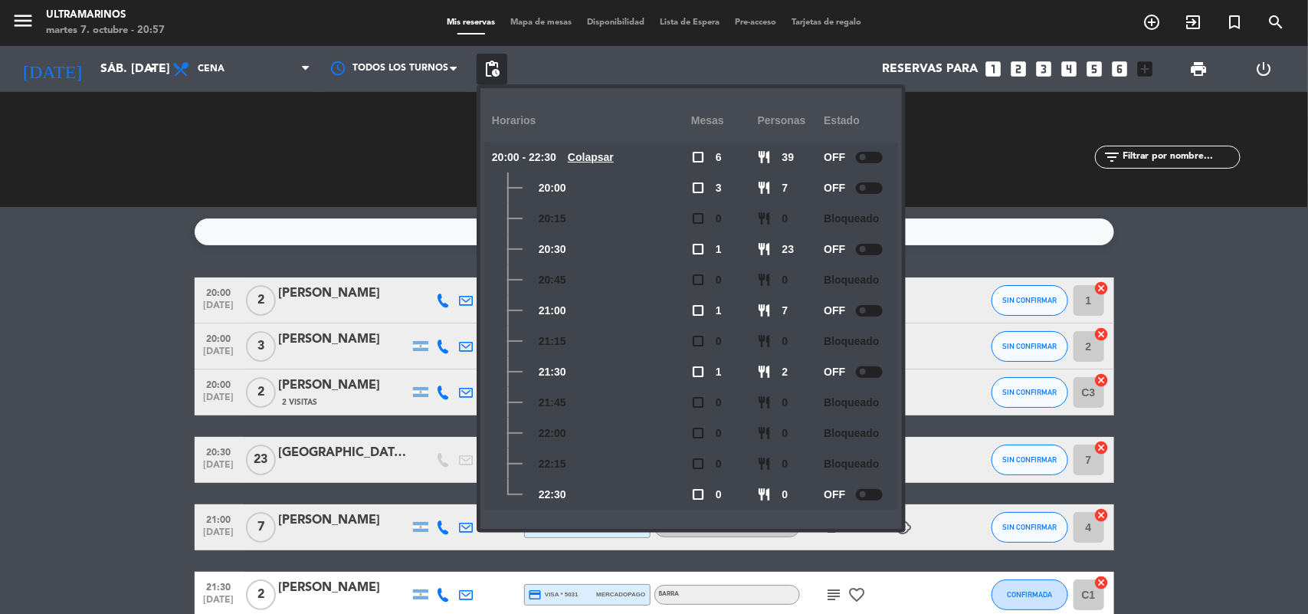
click at [866, 156] on span at bounding box center [863, 157] width 6 height 6
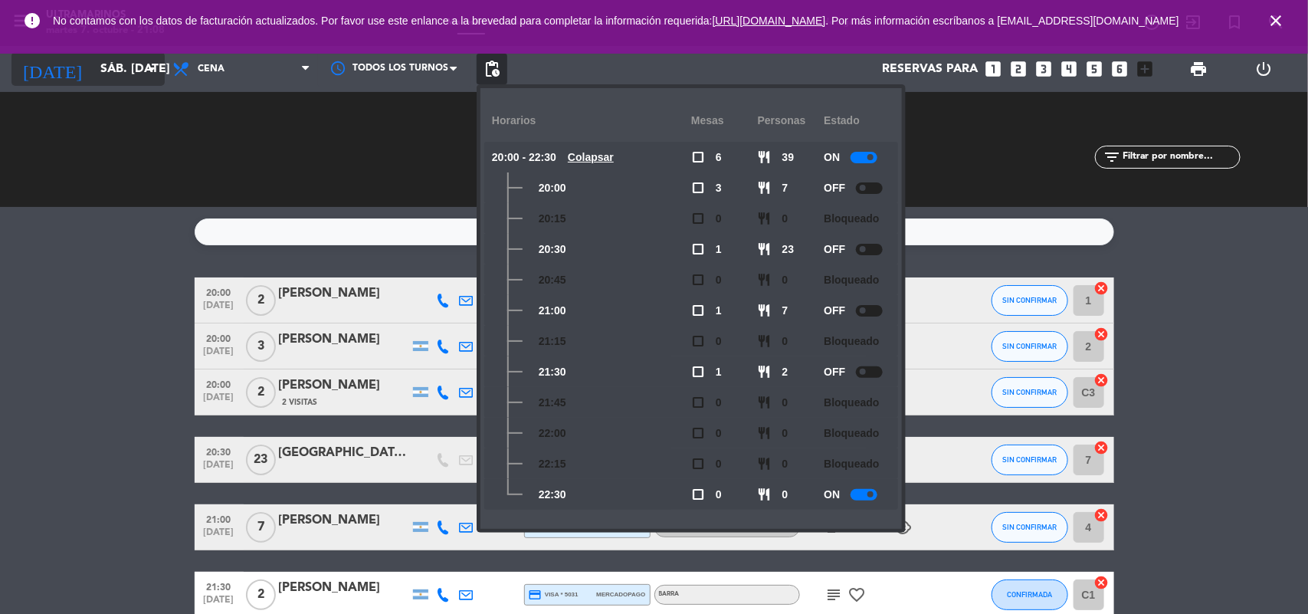
drag, startPoint x: 170, startPoint y: 178, endPoint x: 132, endPoint y: 67, distance: 117.5
click at [162, 159] on div "RESERVADAS 6 39 CONFIRMADA 1 2 SIN CONFIRMAR 5 37" at bounding box center [139, 149] width 257 height 84
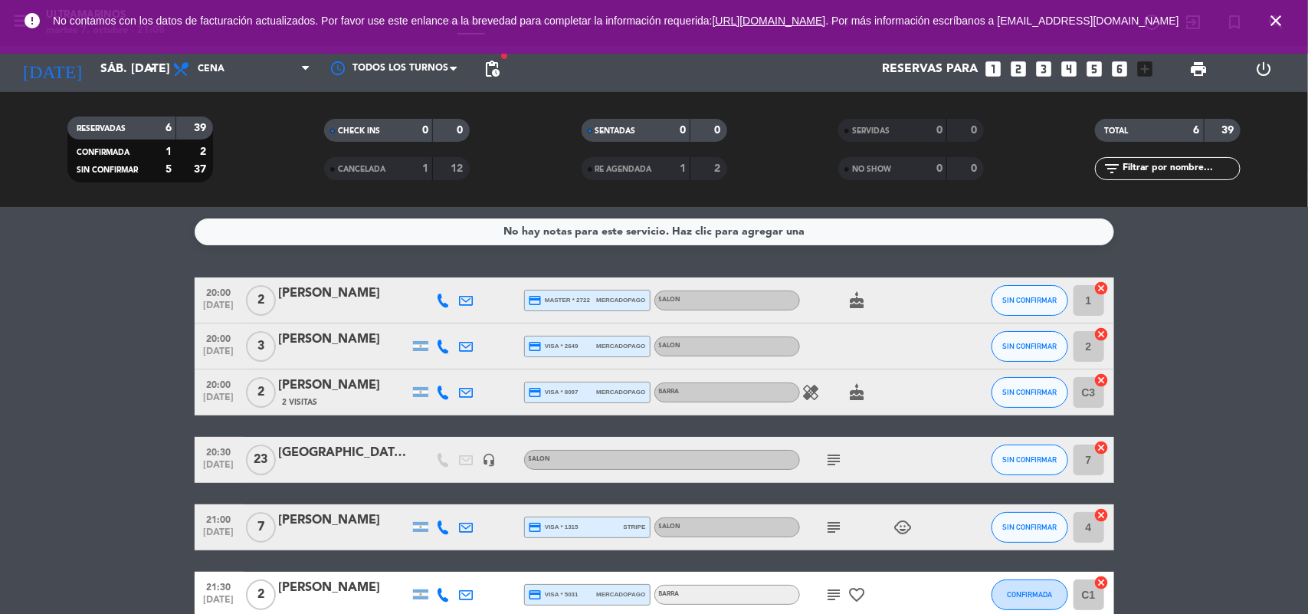
click at [136, 87] on div "[DATE] sáb. [DATE] arrow_drop_down" at bounding box center [87, 69] width 153 height 46
click at [128, 67] on input "sáb. [DATE]" at bounding box center [174, 69] width 162 height 30
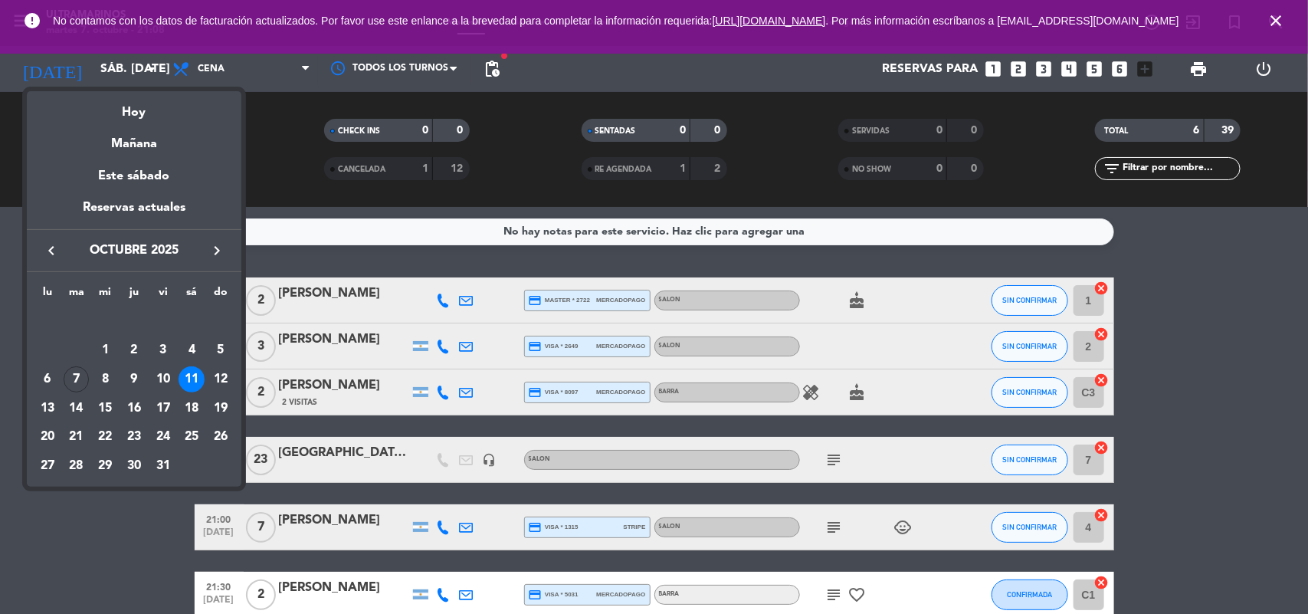
click at [73, 376] on div "7" at bounding box center [77, 379] width 26 height 26
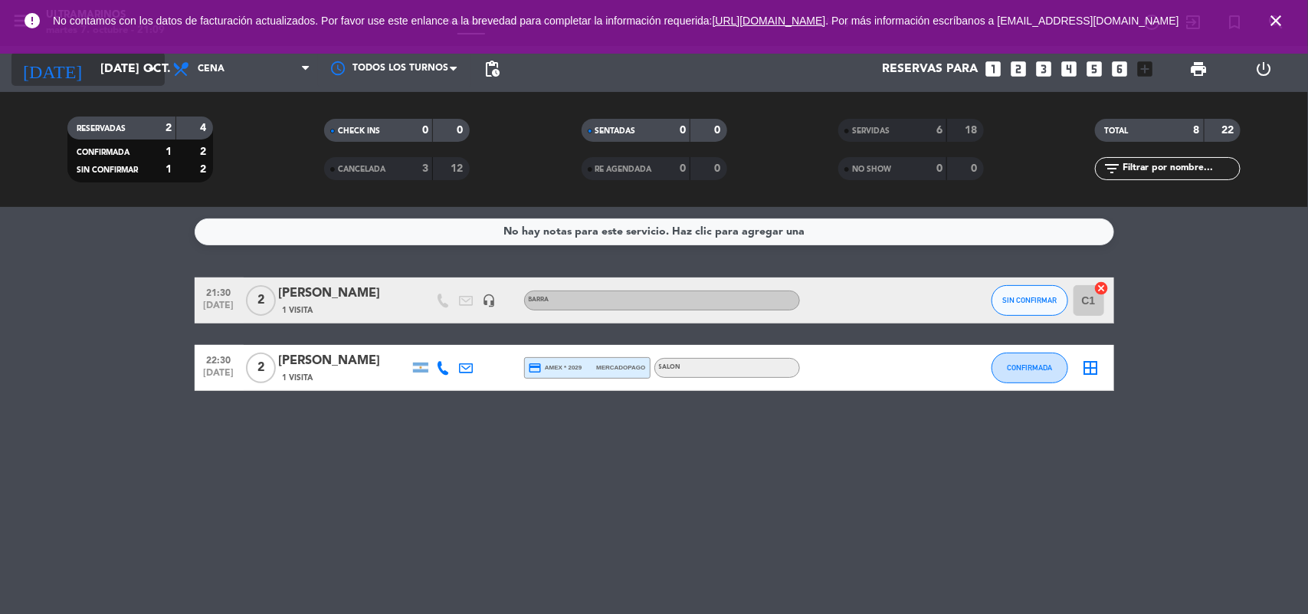
click at [143, 65] on icon "arrow_drop_down" at bounding box center [152, 69] width 18 height 18
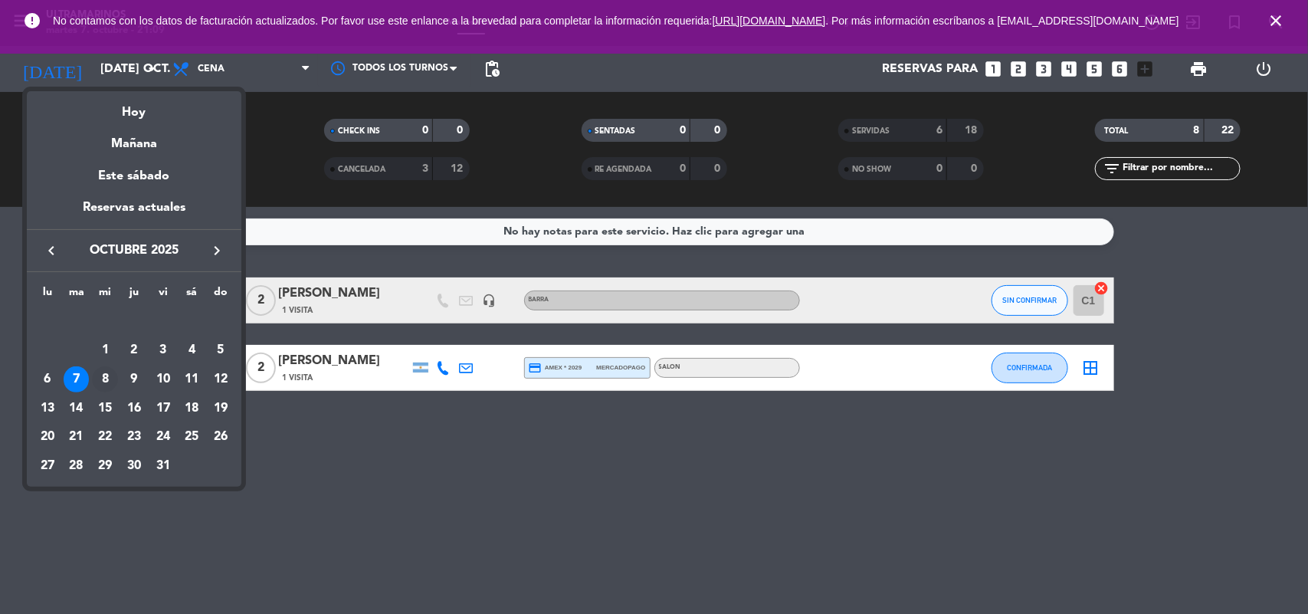
click at [102, 382] on div "8" at bounding box center [105, 379] width 26 height 26
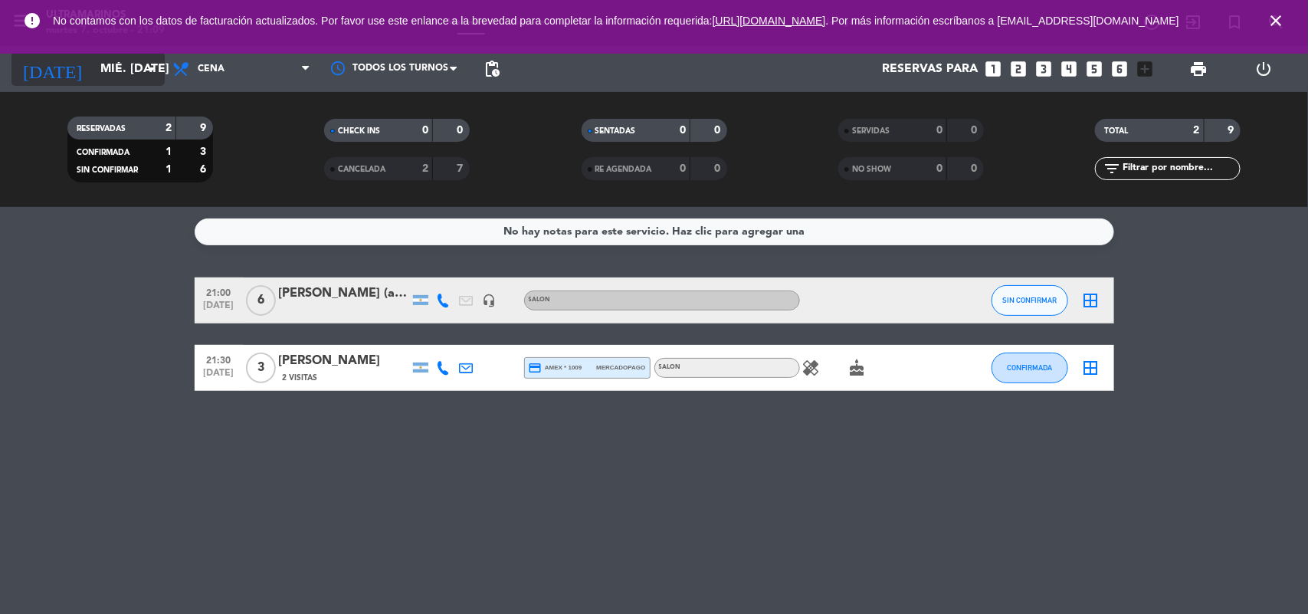
click at [101, 79] on input "mié. [DATE]" at bounding box center [174, 69] width 162 height 30
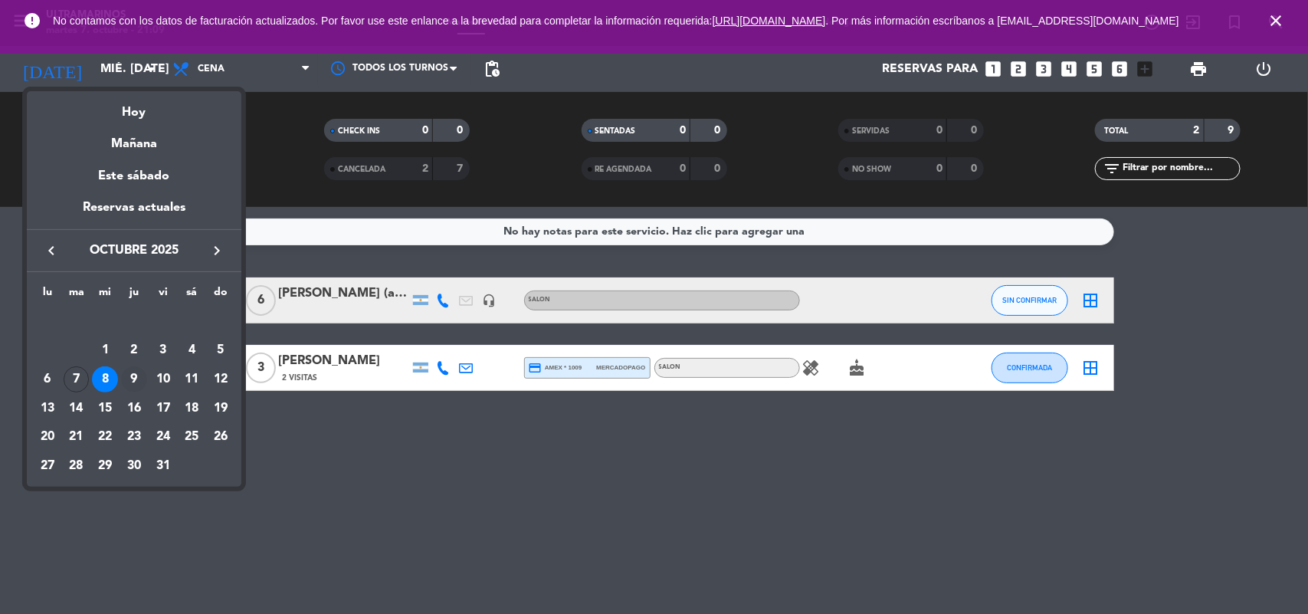
click at [134, 375] on div "9" at bounding box center [134, 379] width 26 height 26
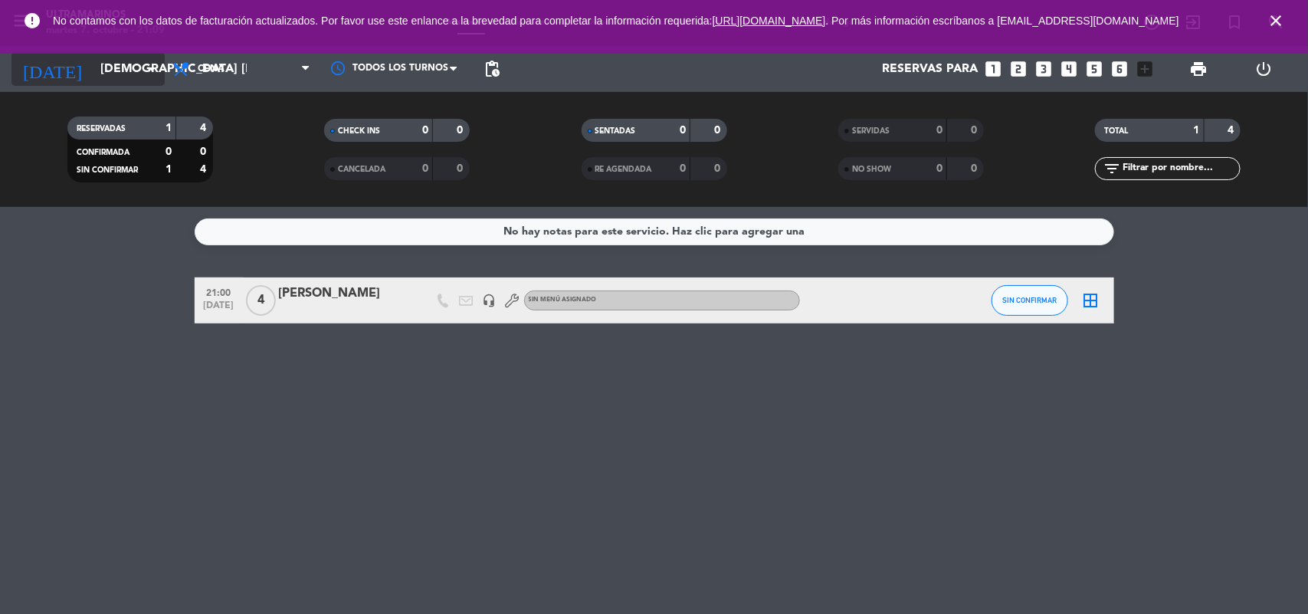
click at [125, 77] on input "[DEMOGRAPHIC_DATA] [DATE]" at bounding box center [174, 69] width 162 height 30
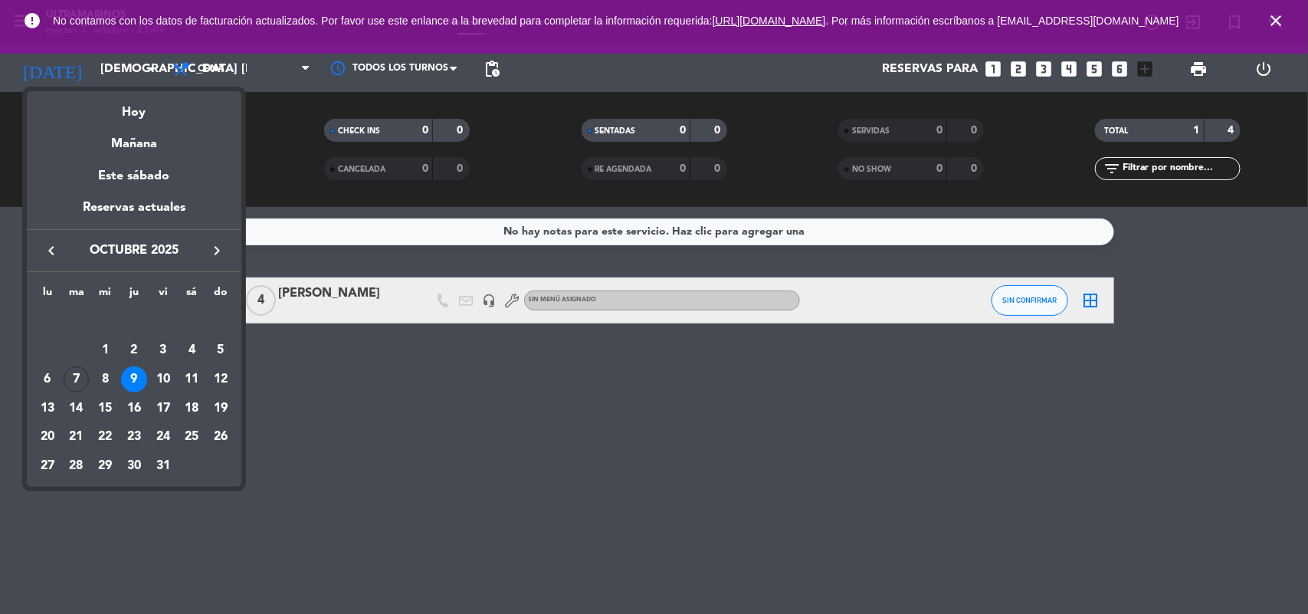
click at [165, 376] on div "10" at bounding box center [163, 379] width 26 height 26
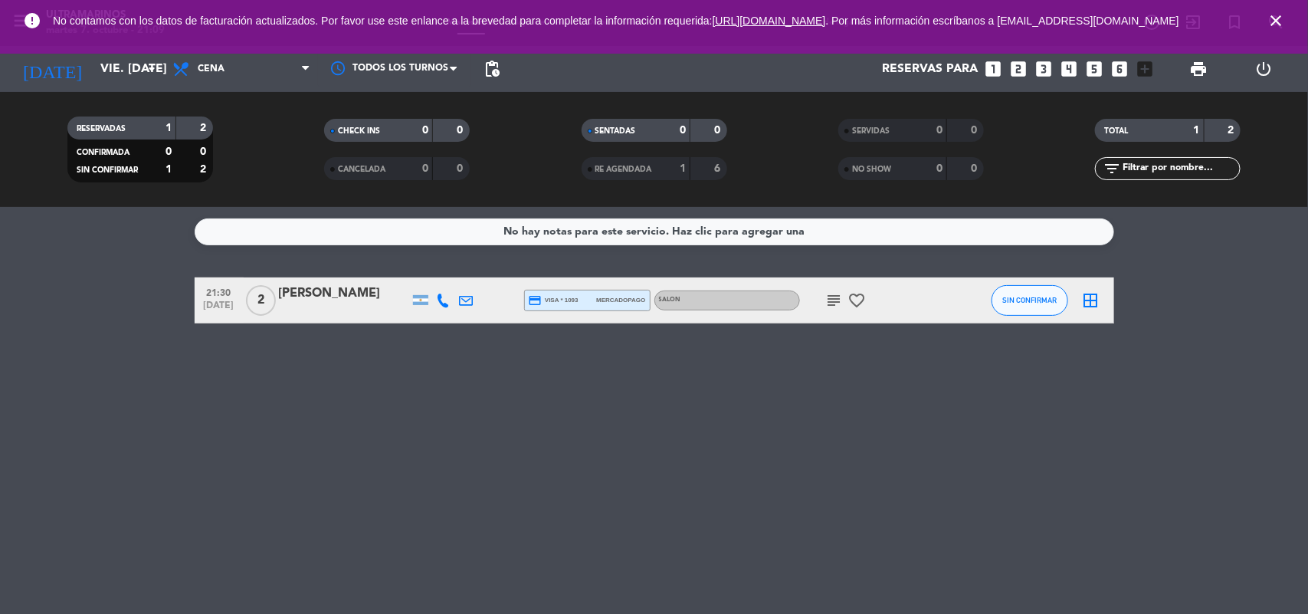
click at [1273, 28] on icon "close" at bounding box center [1276, 20] width 18 height 18
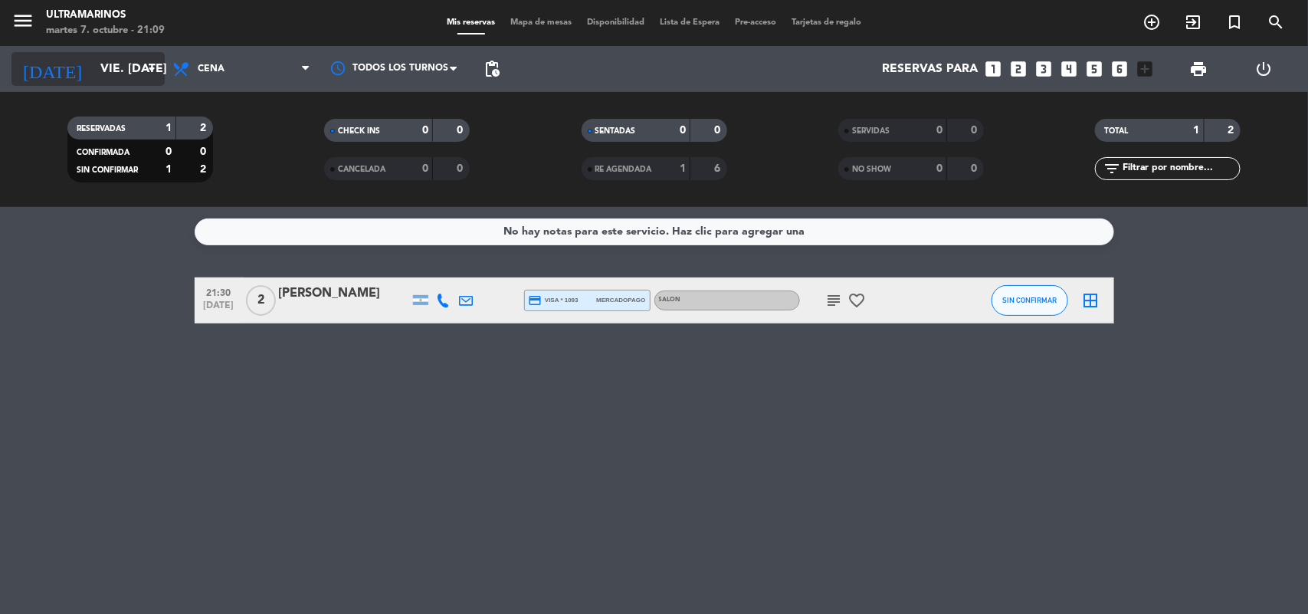
click at [104, 77] on input "vie. [DATE]" at bounding box center [174, 69] width 162 height 30
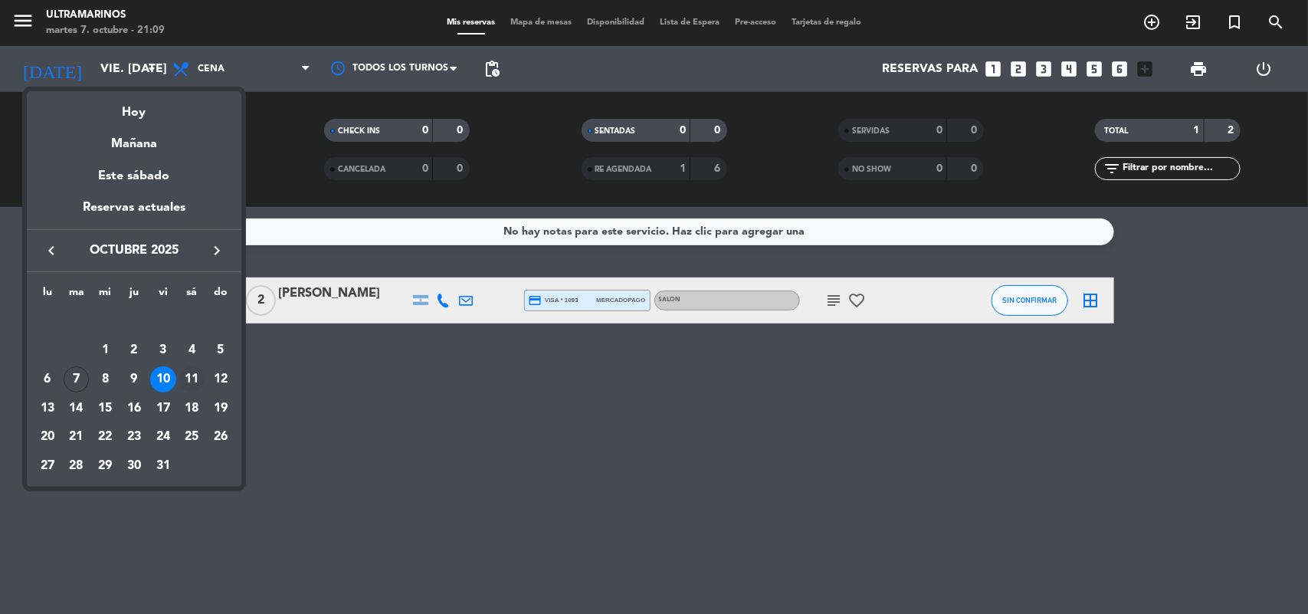
click at [192, 382] on div "11" at bounding box center [192, 379] width 26 height 26
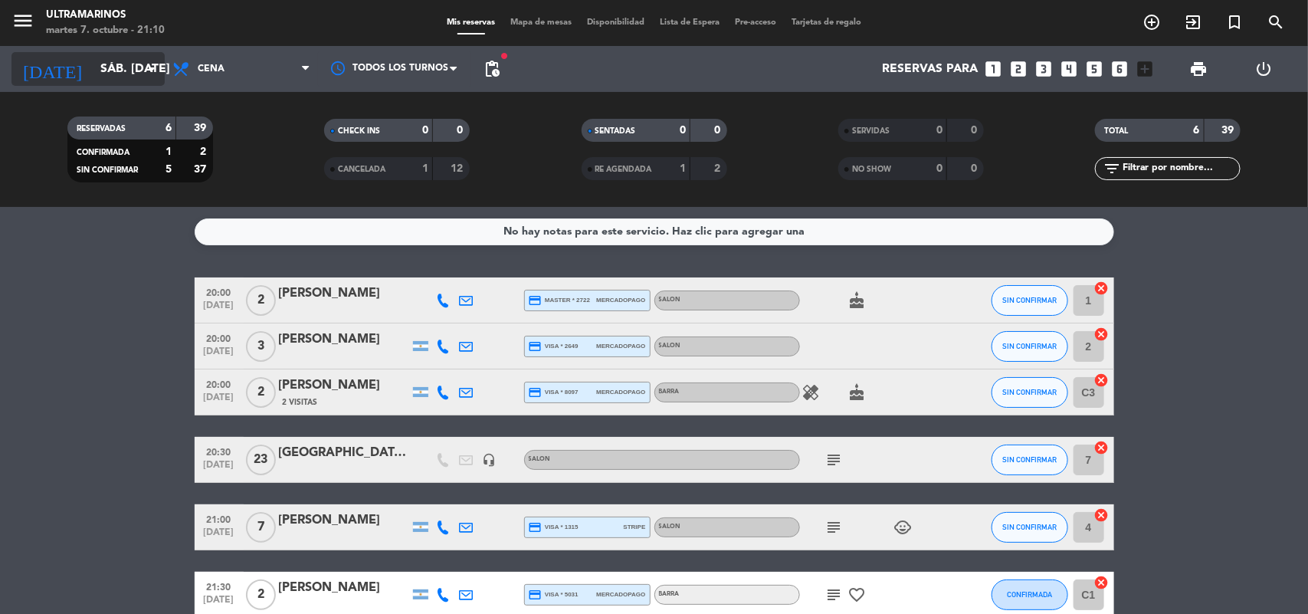
click at [102, 65] on input "sáb. [DATE]" at bounding box center [174, 69] width 162 height 30
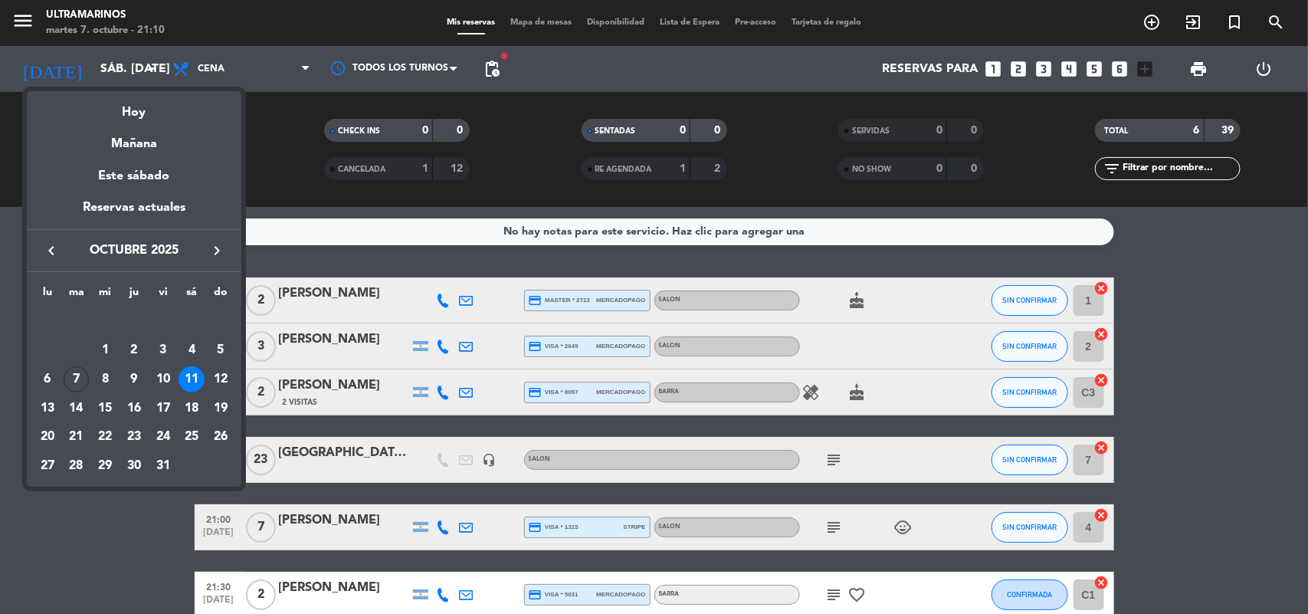
drag, startPoint x: 1223, startPoint y: 342, endPoint x: 1215, endPoint y: 353, distance: 13.8
click at [1221, 346] on div at bounding box center [654, 307] width 1308 height 614
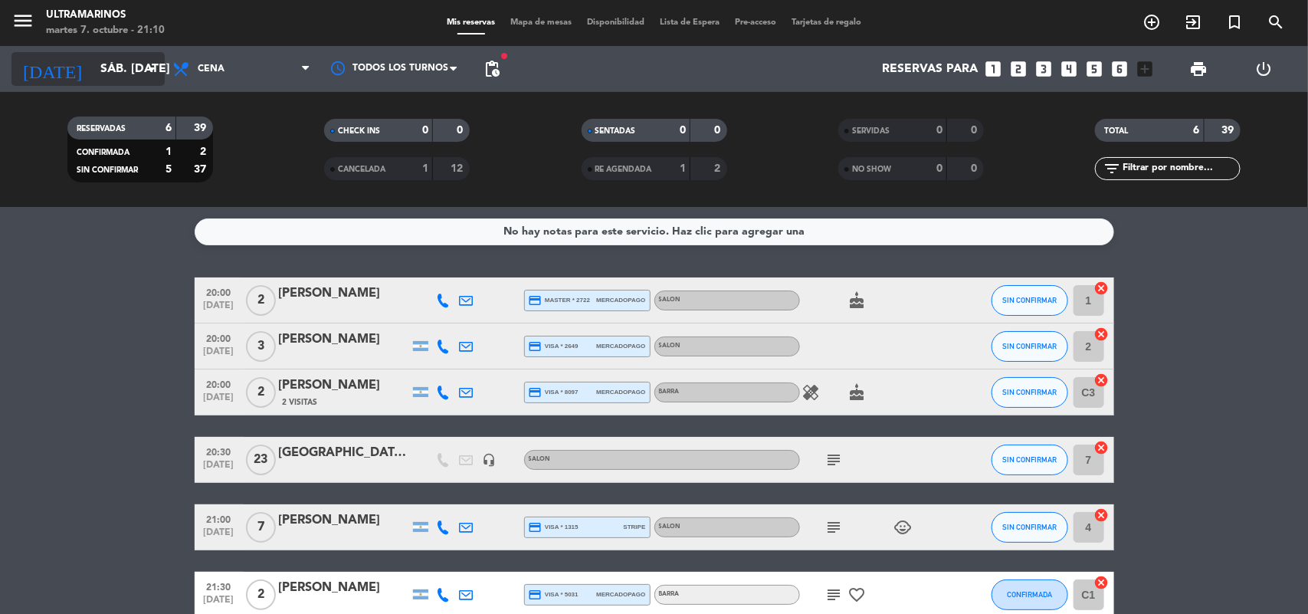
click at [100, 64] on input "sáb. [DATE]" at bounding box center [174, 69] width 162 height 30
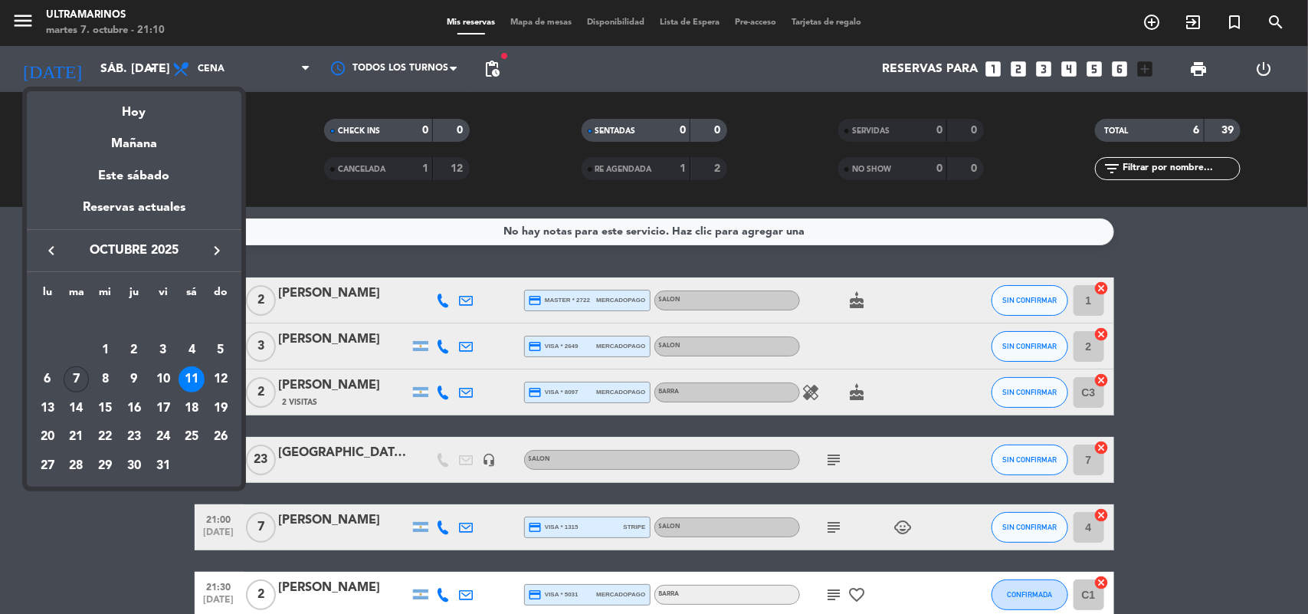
click at [82, 379] on div "7" at bounding box center [77, 379] width 26 height 26
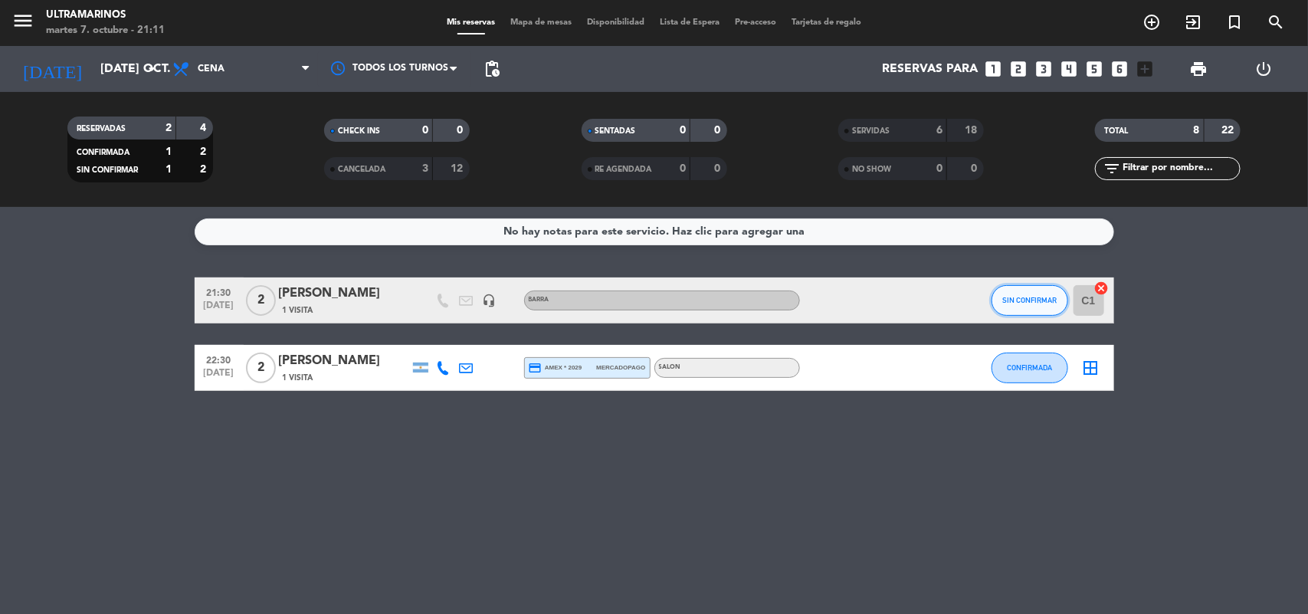
click at [1002, 295] on button "SIN CONFIRMAR" at bounding box center [1030, 300] width 77 height 31
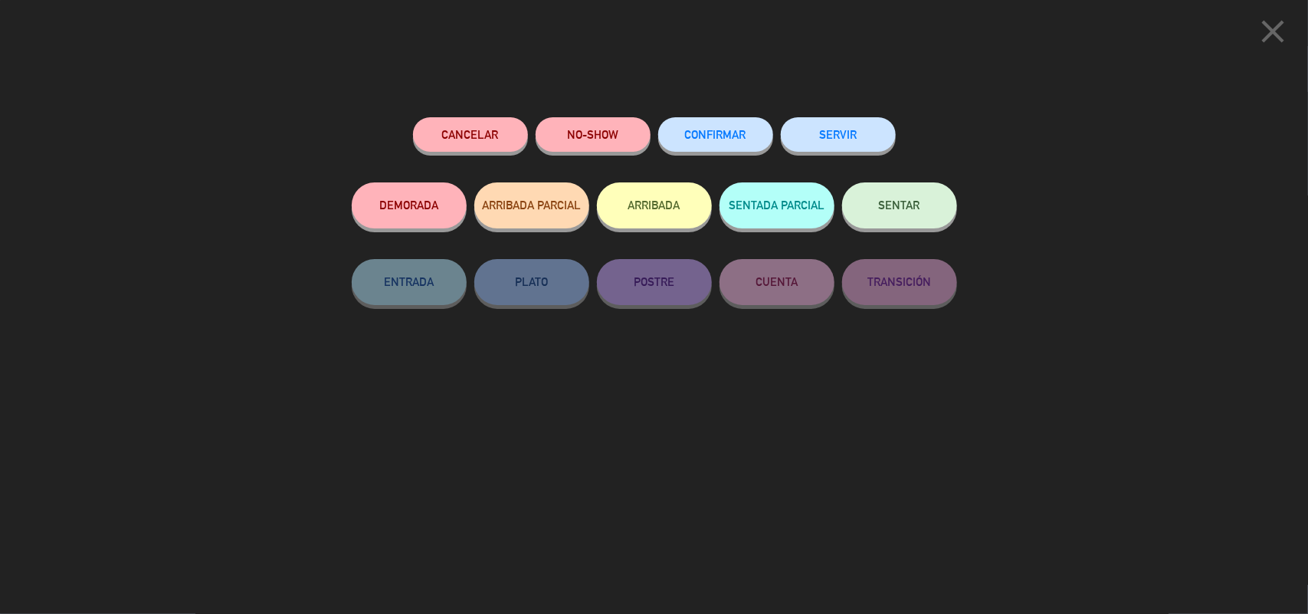
click at [719, 132] on span "CONFIRMAR" at bounding box center [715, 134] width 61 height 13
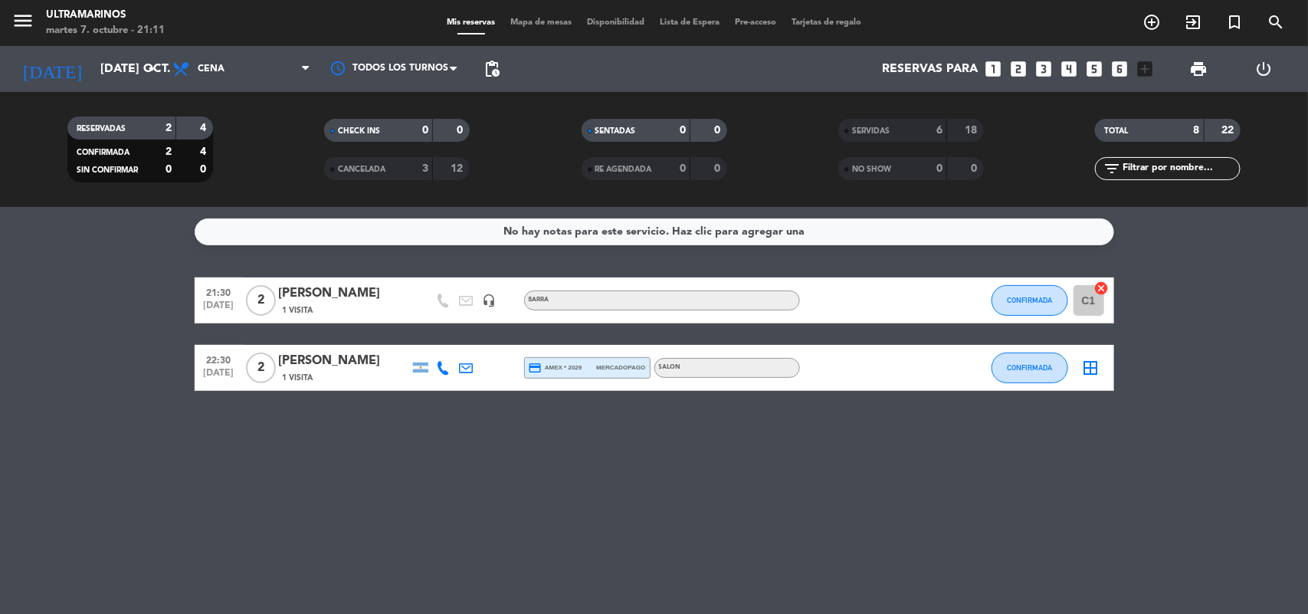
click at [398, 310] on div "1 Visita" at bounding box center [344, 309] width 130 height 13
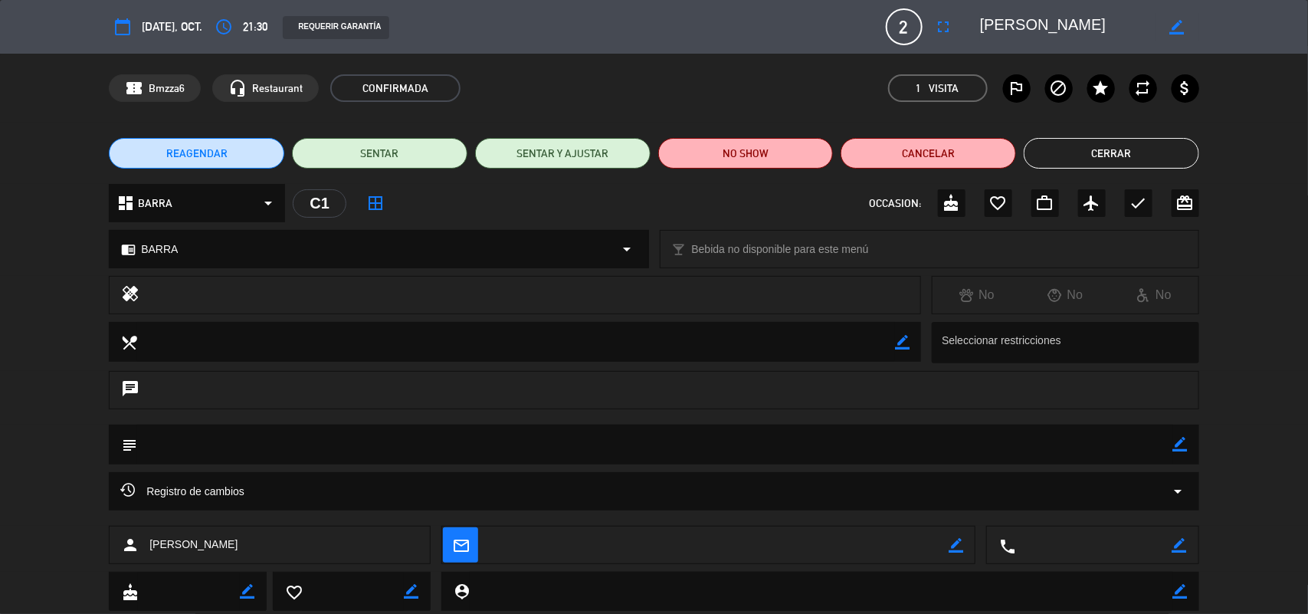
scroll to position [42, 0]
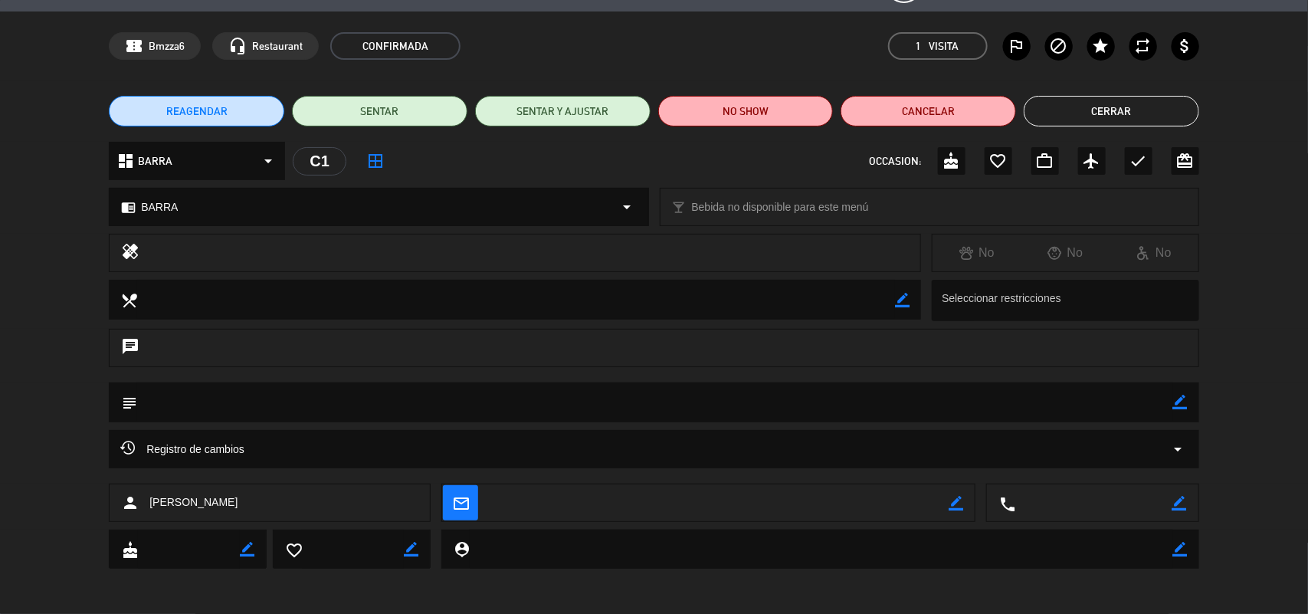
click at [1047, 107] on button "Cerrar" at bounding box center [1111, 111] width 175 height 31
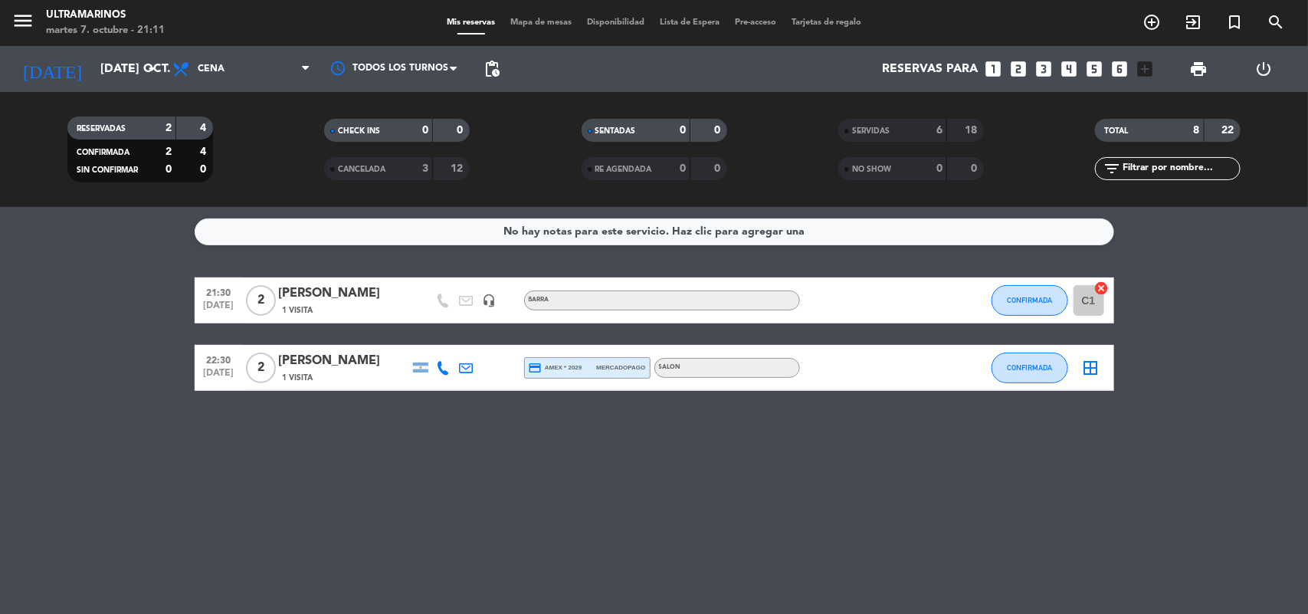
click at [85, 86] on div "[DATE] [DATE] oct. arrow_drop_down" at bounding box center [87, 69] width 153 height 46
click at [93, 65] on input "[DATE] oct." at bounding box center [174, 69] width 162 height 30
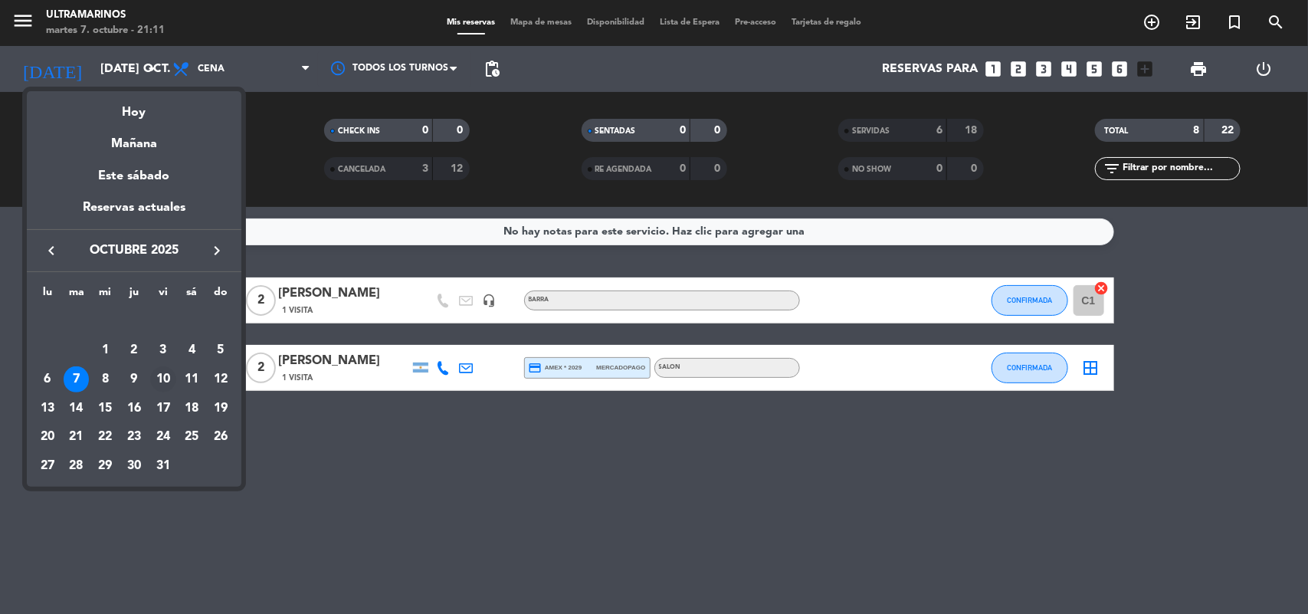
click at [162, 378] on div "10" at bounding box center [163, 379] width 26 height 26
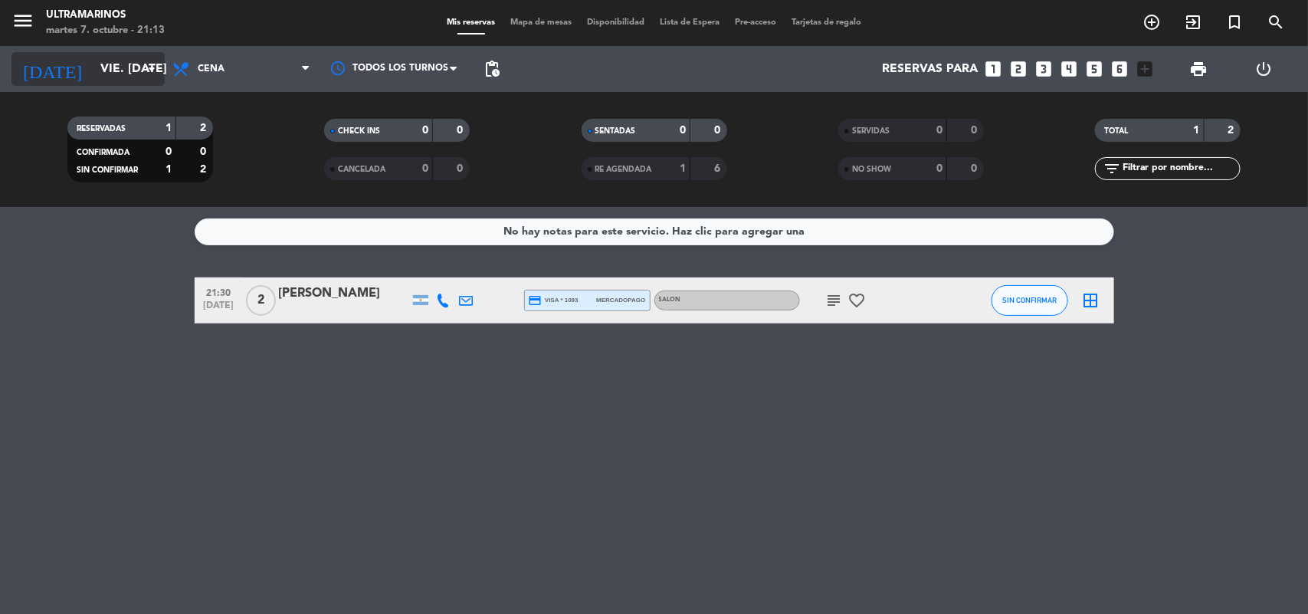
click at [129, 84] on div "[DATE] vie. [DATE] arrow_drop_down" at bounding box center [87, 69] width 153 height 34
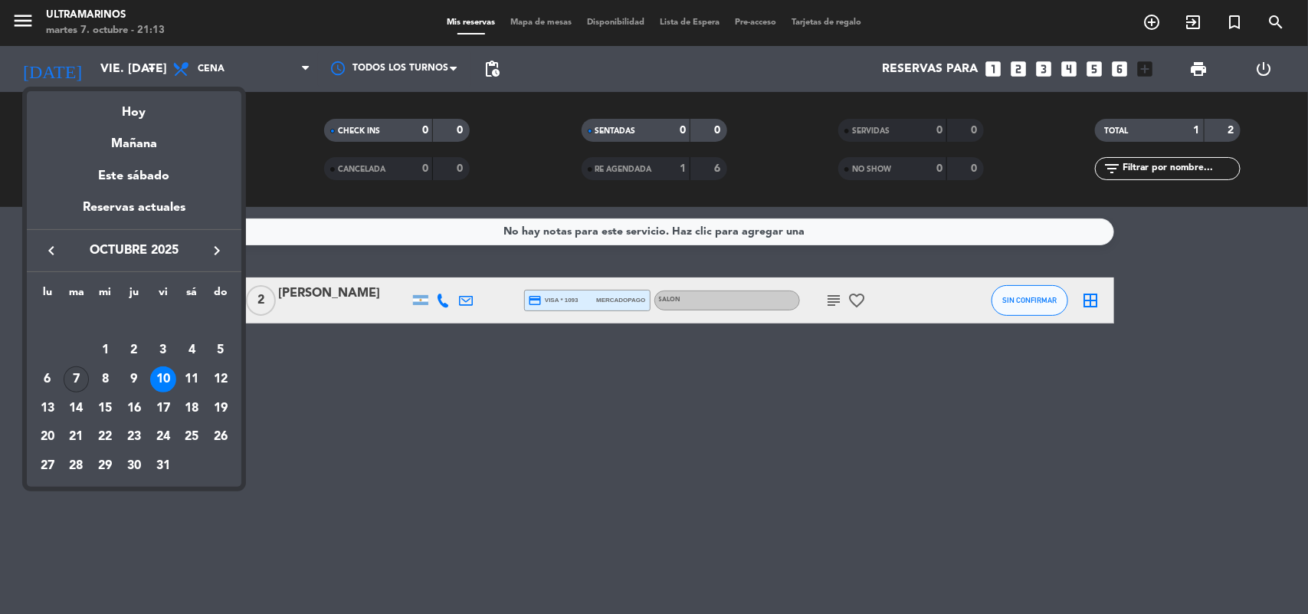
click at [67, 383] on div "7" at bounding box center [77, 379] width 26 height 26
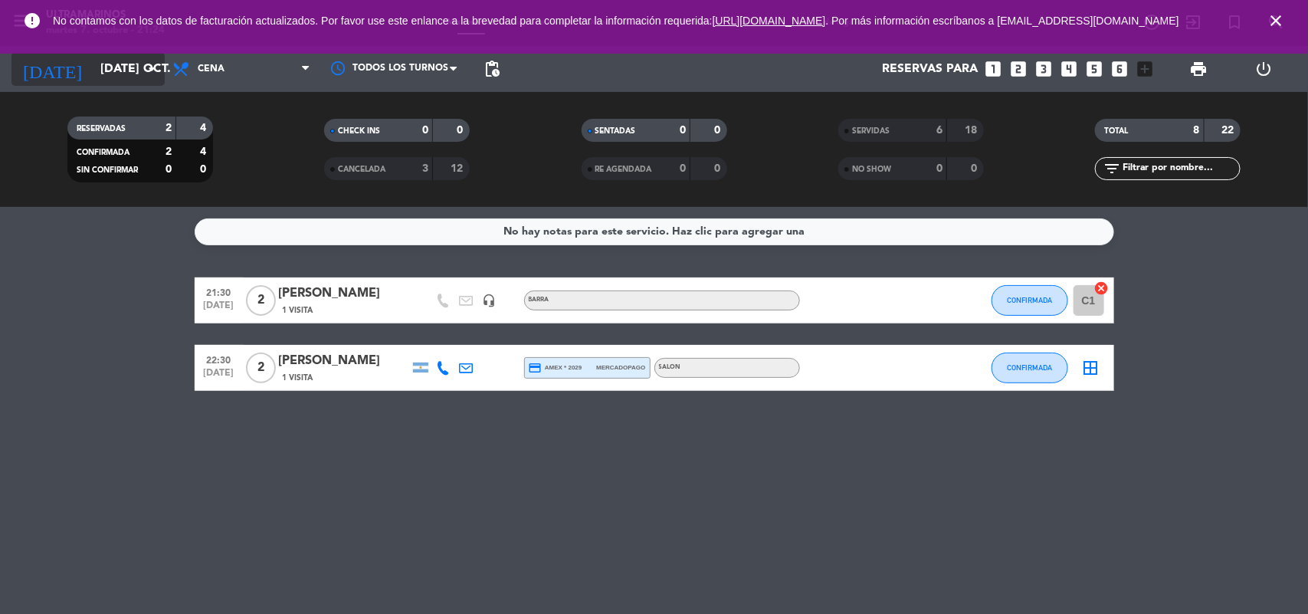
click at [134, 77] on input "[DATE] oct." at bounding box center [174, 69] width 162 height 30
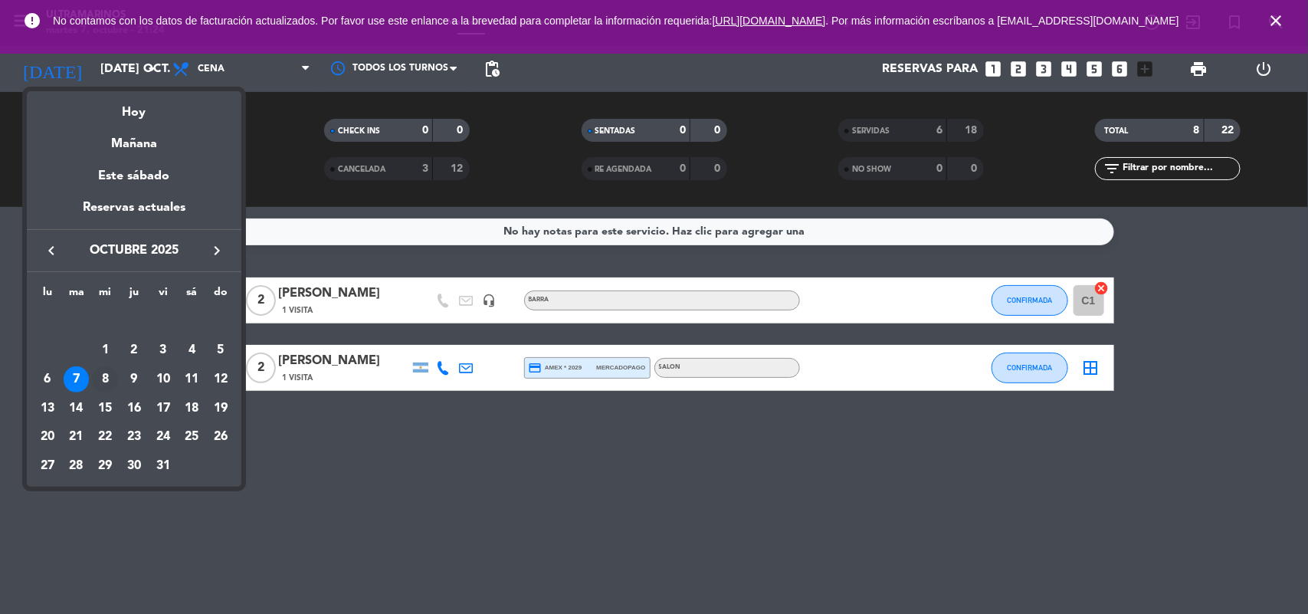
click at [107, 381] on div "8" at bounding box center [105, 379] width 26 height 26
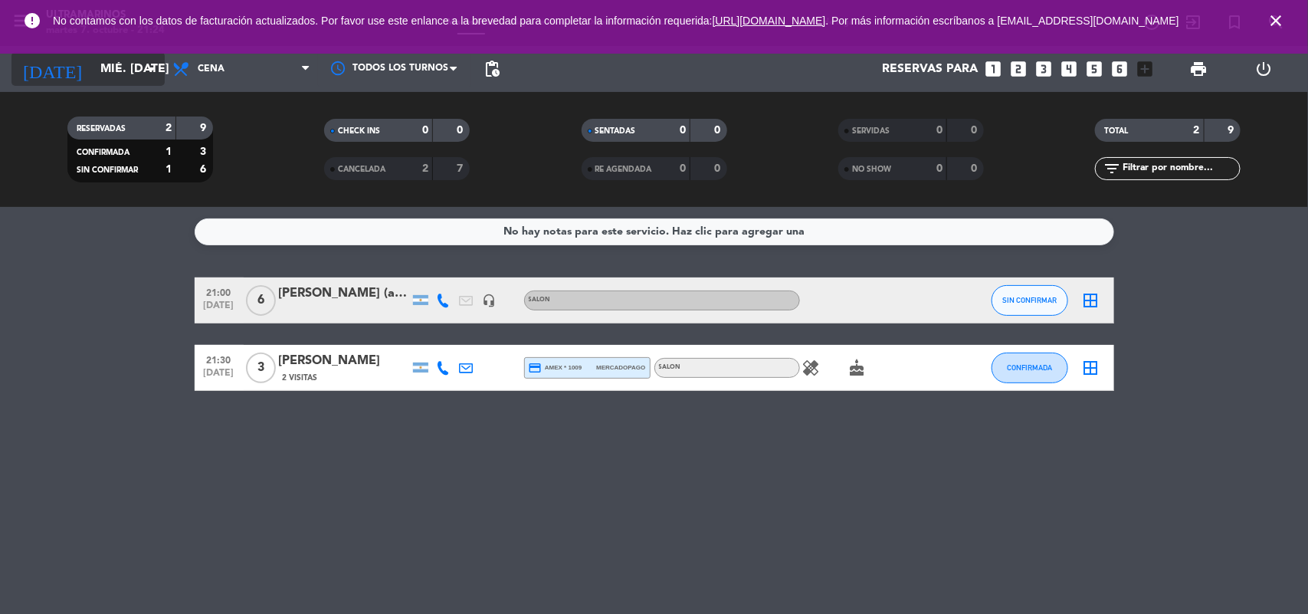
click at [116, 85] on div "[DATE] mié. [DATE] arrow_drop_down" at bounding box center [87, 69] width 153 height 46
click at [116, 84] on div "[DATE] mié. [DATE] arrow_drop_down" at bounding box center [87, 69] width 153 height 34
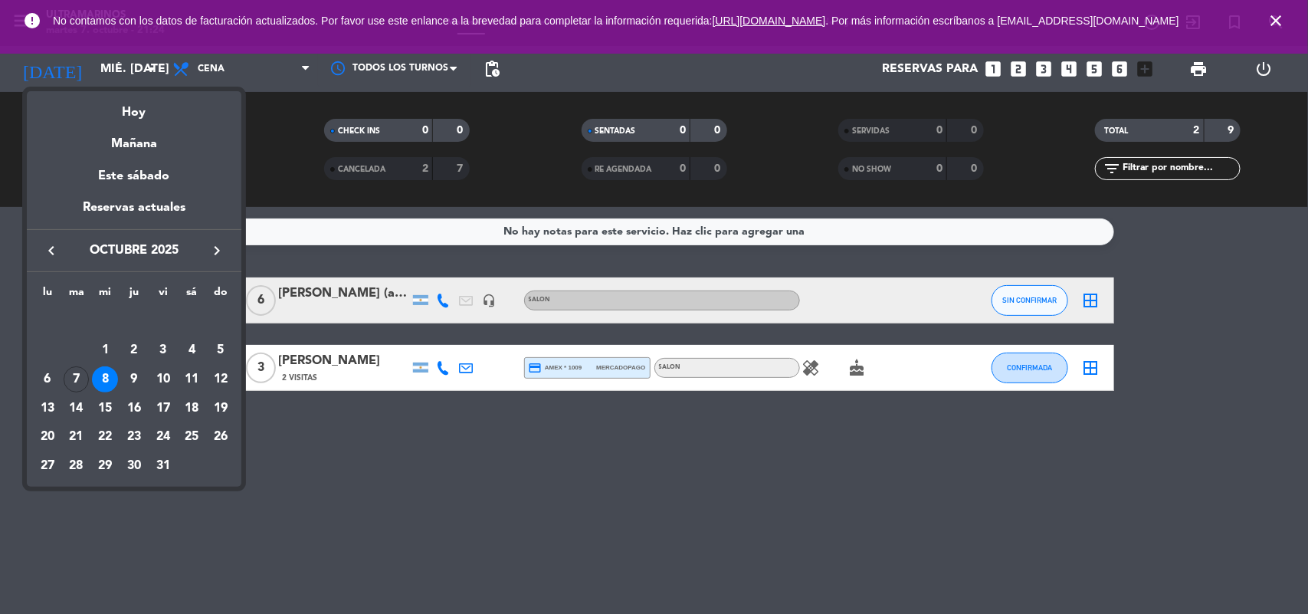
click at [132, 374] on div "9" at bounding box center [134, 379] width 26 height 26
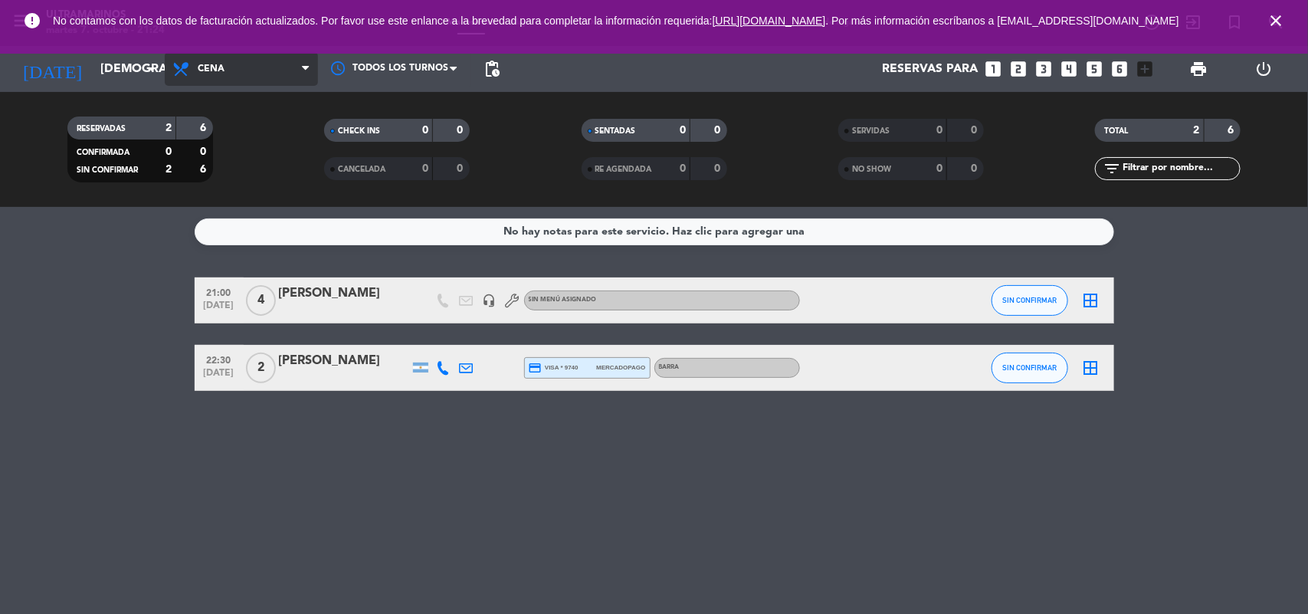
click at [300, 70] on span "Cena" at bounding box center [241, 69] width 153 height 34
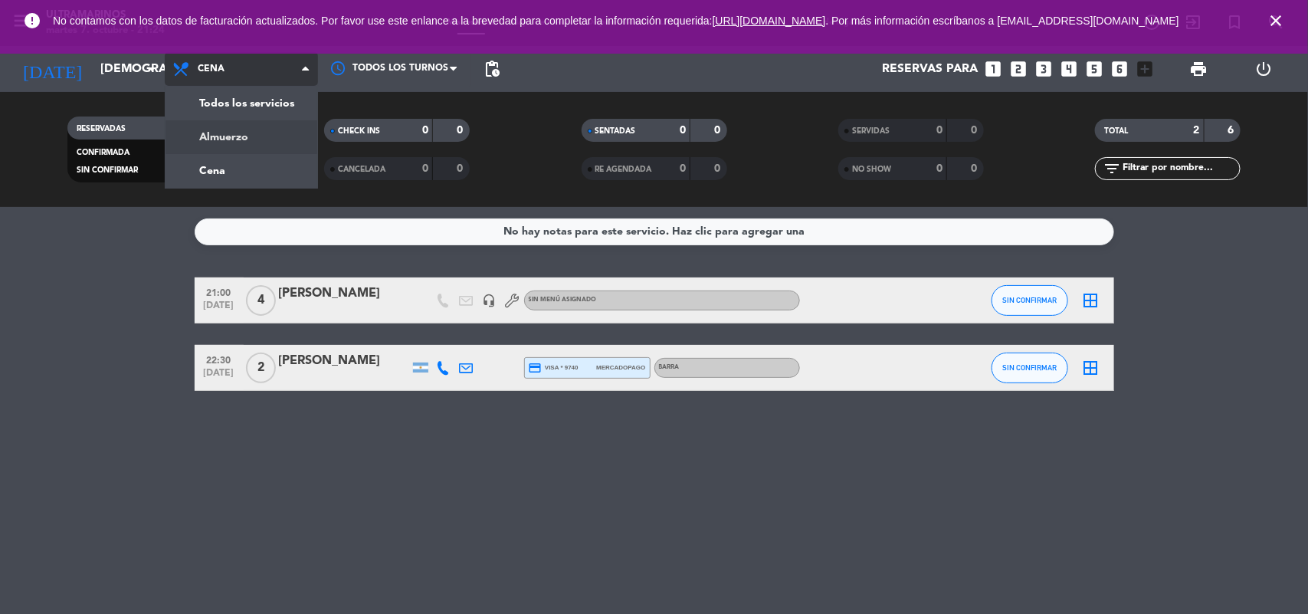
click at [253, 143] on div "menu Ultramarinos martes 7. octubre - 21:24 Mis reservas Mapa de mesas Disponib…" at bounding box center [654, 103] width 1308 height 207
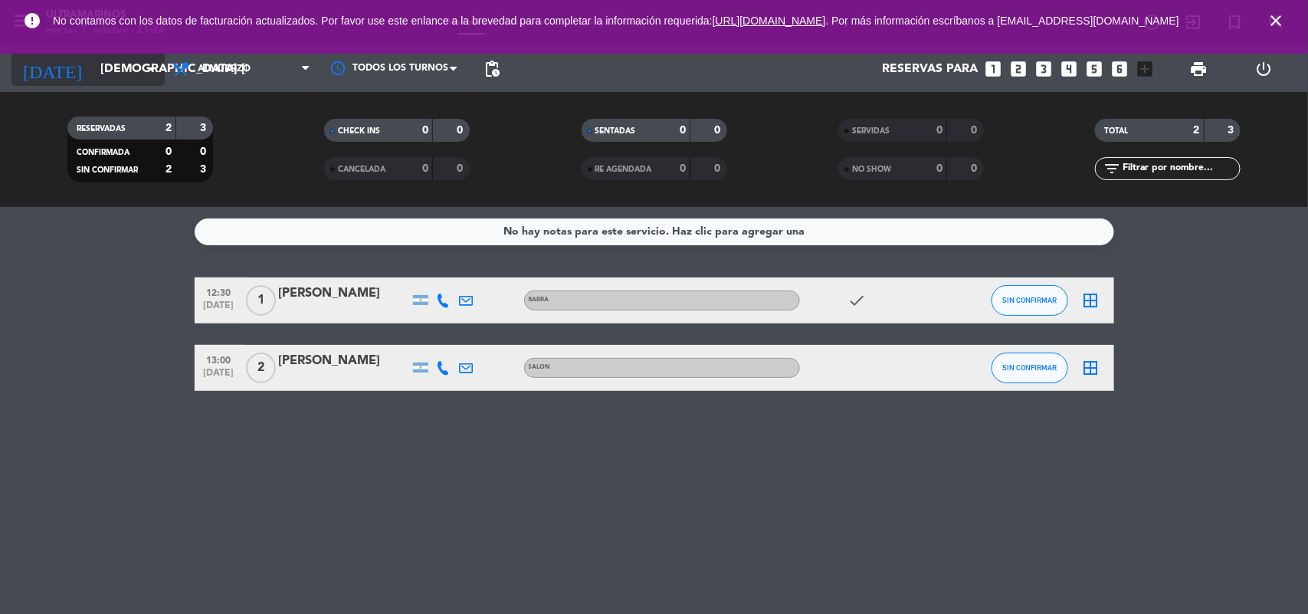
click at [150, 83] on input "[DEMOGRAPHIC_DATA] [DATE]" at bounding box center [174, 69] width 162 height 30
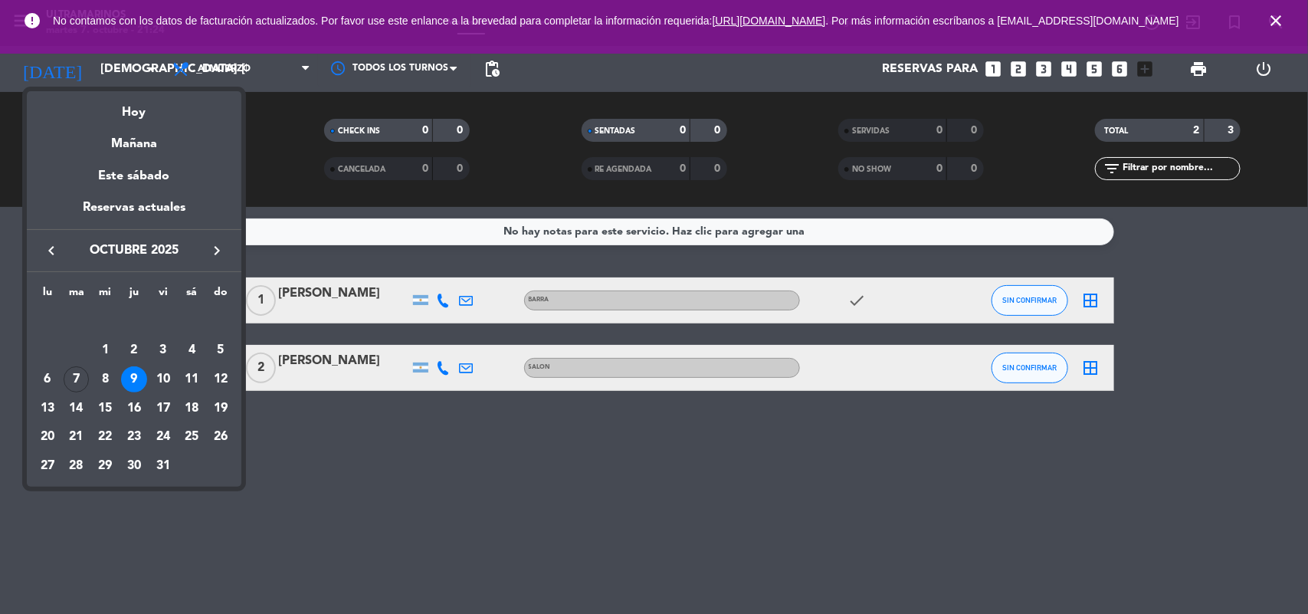
click at [161, 372] on div "10" at bounding box center [163, 379] width 26 height 26
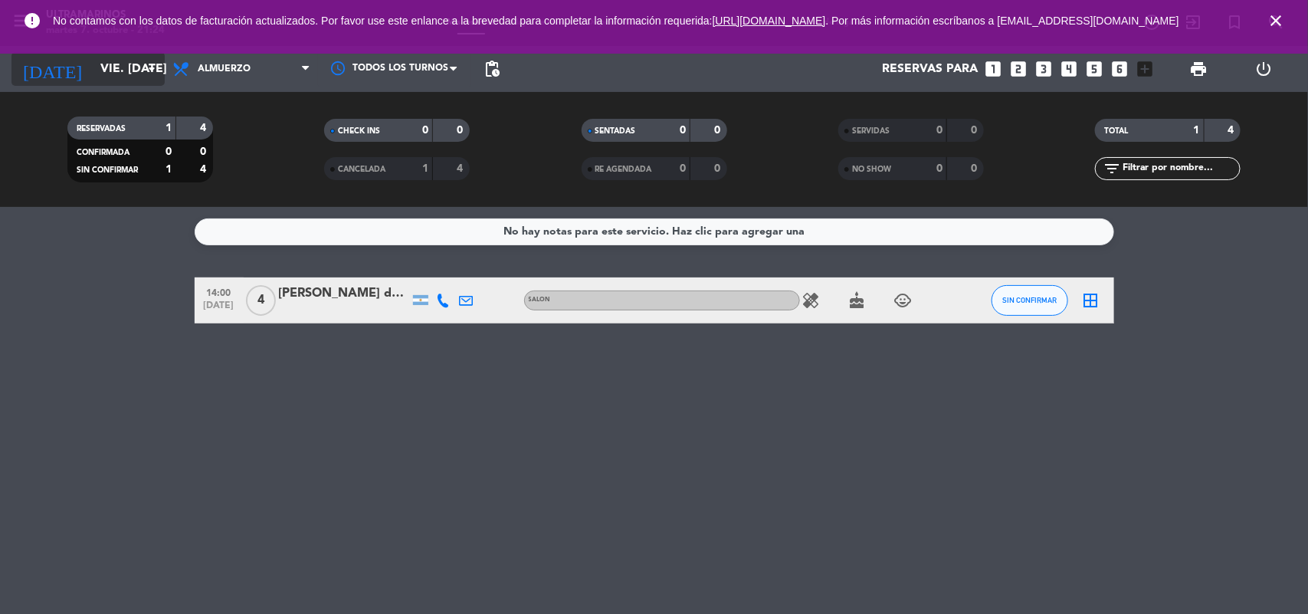
click at [113, 70] on input "vie. [DATE]" at bounding box center [174, 69] width 162 height 30
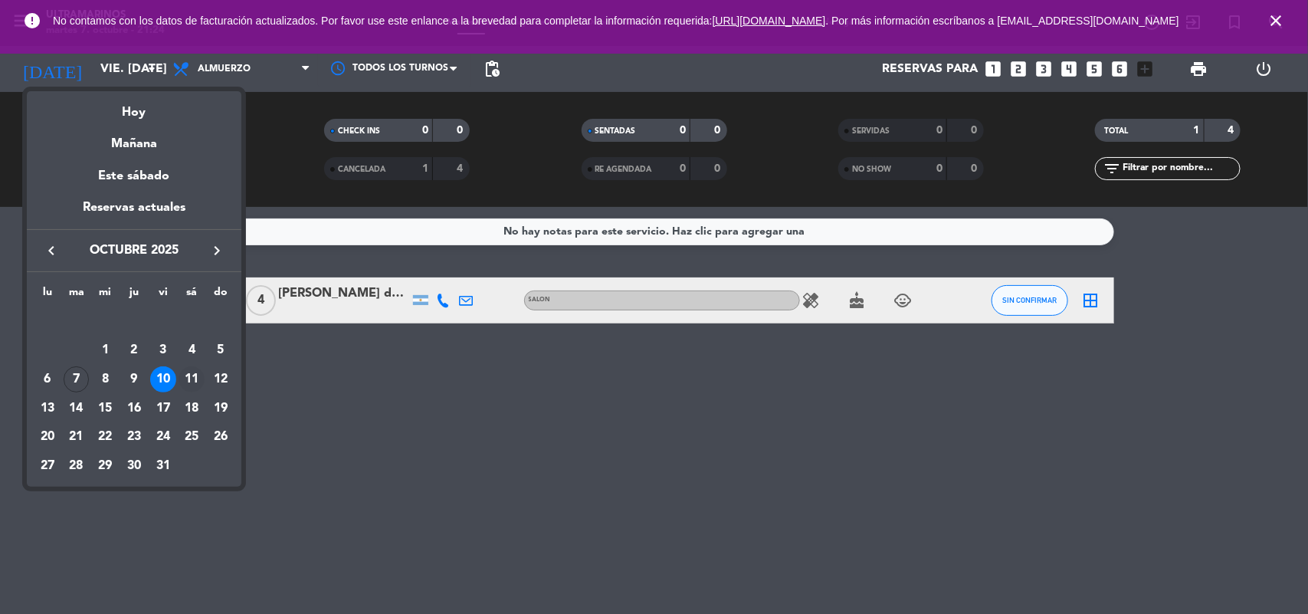
click at [196, 379] on div "11" at bounding box center [192, 379] width 26 height 26
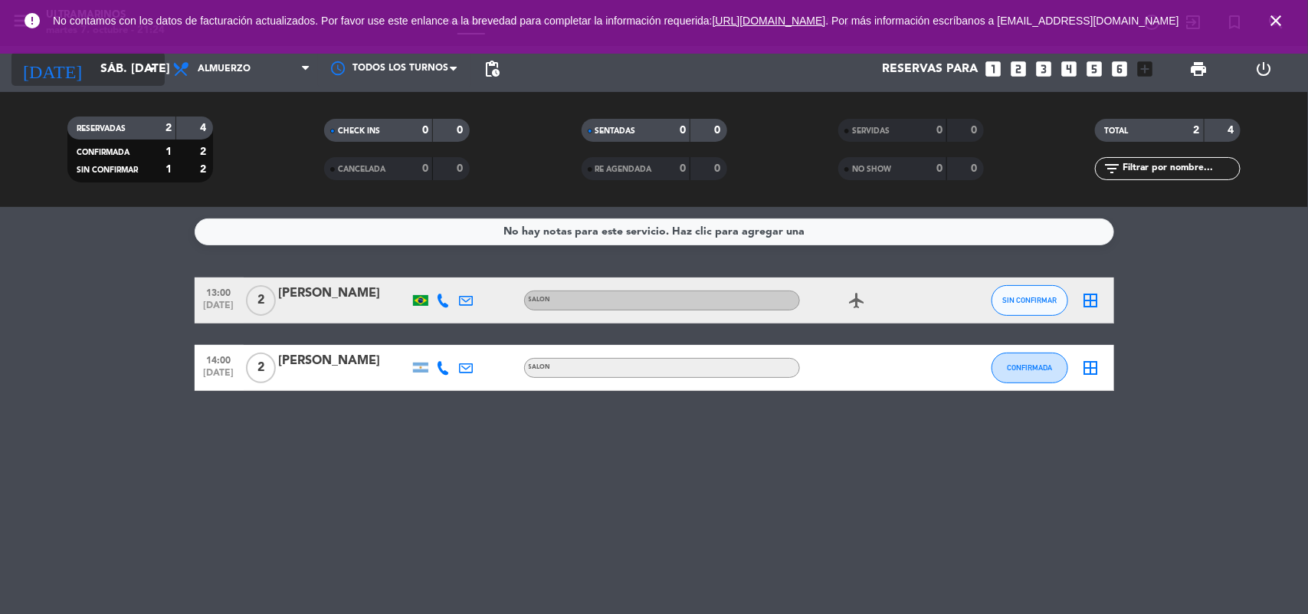
click at [126, 57] on input "sáb. [DATE]" at bounding box center [174, 69] width 162 height 30
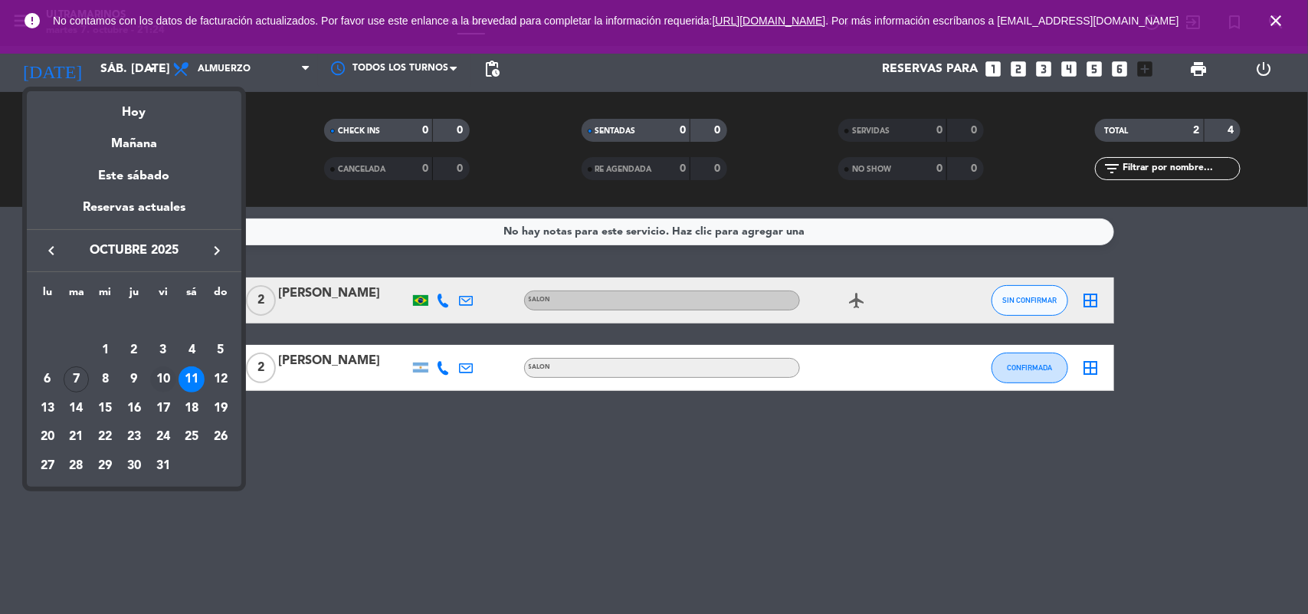
click at [153, 376] on div "10" at bounding box center [163, 379] width 26 height 26
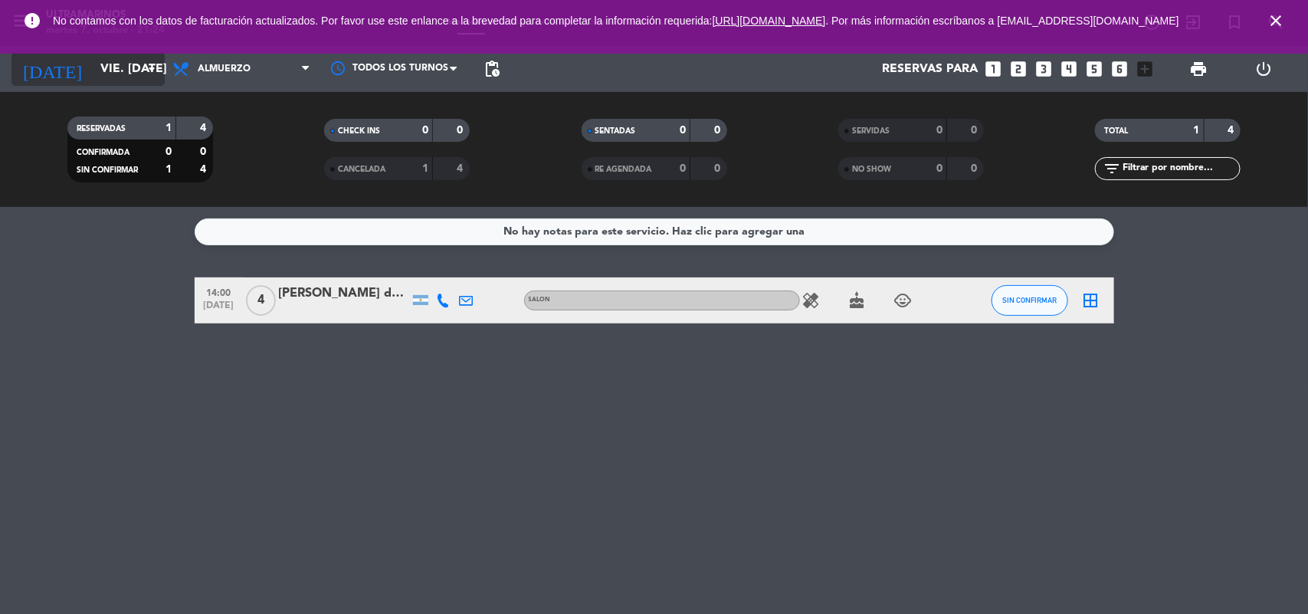
click at [93, 60] on input "vie. [DATE]" at bounding box center [174, 69] width 162 height 30
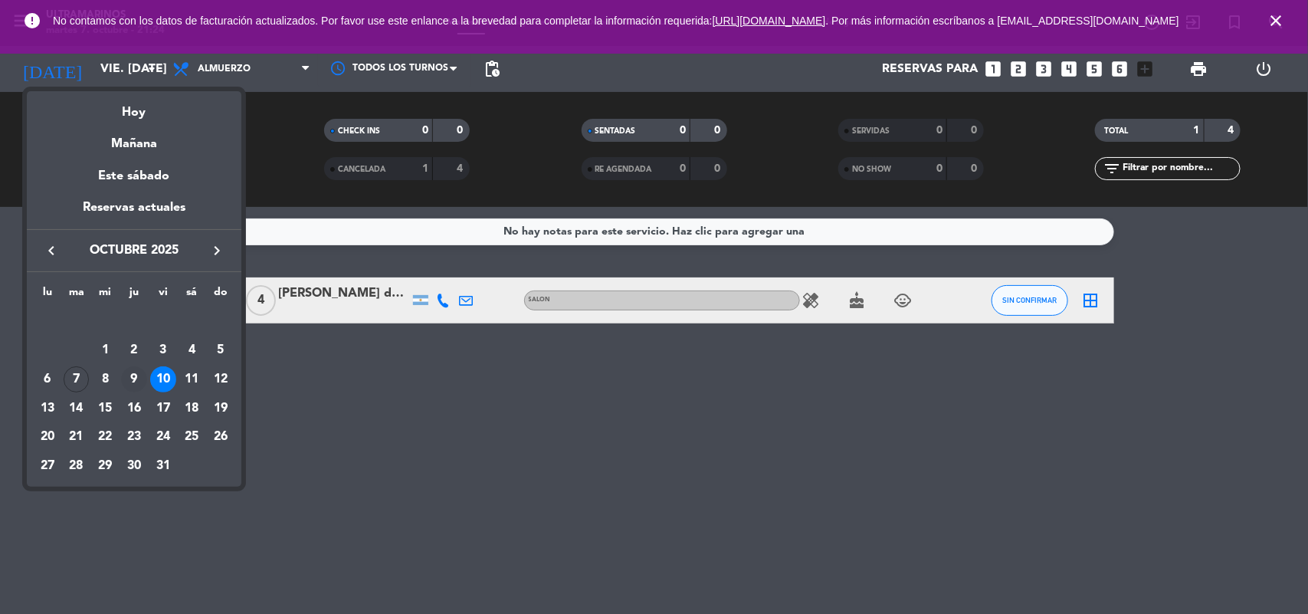
click at [128, 375] on div "9" at bounding box center [134, 379] width 26 height 26
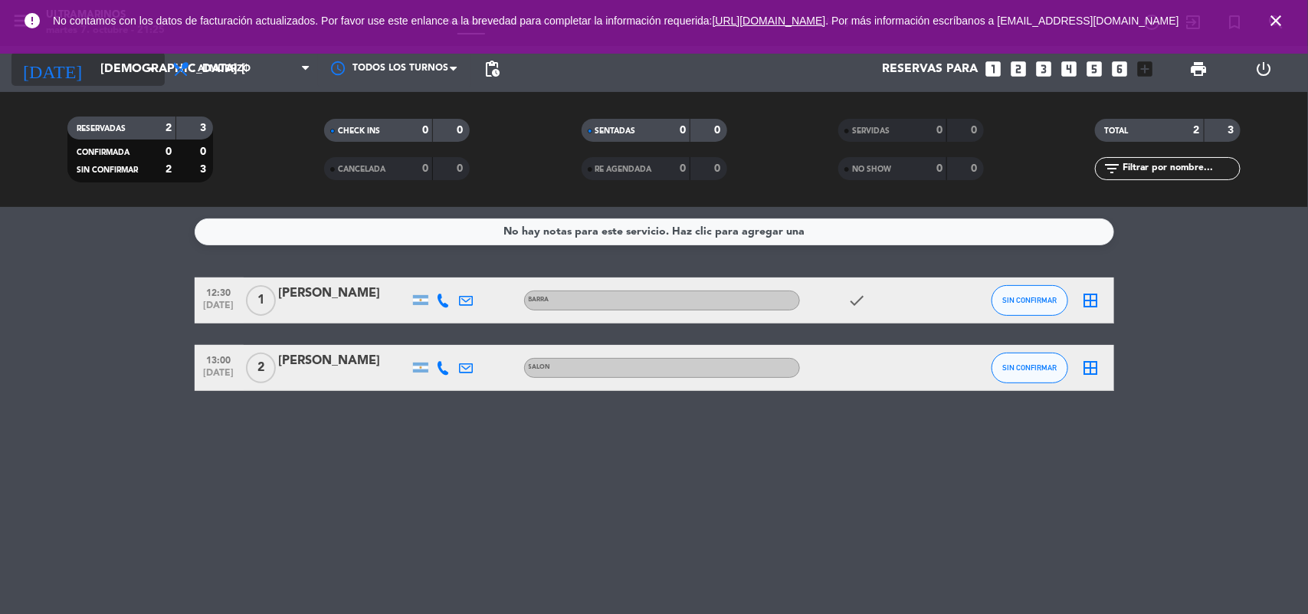
click at [93, 70] on input "[DEMOGRAPHIC_DATA] [DATE]" at bounding box center [174, 69] width 162 height 30
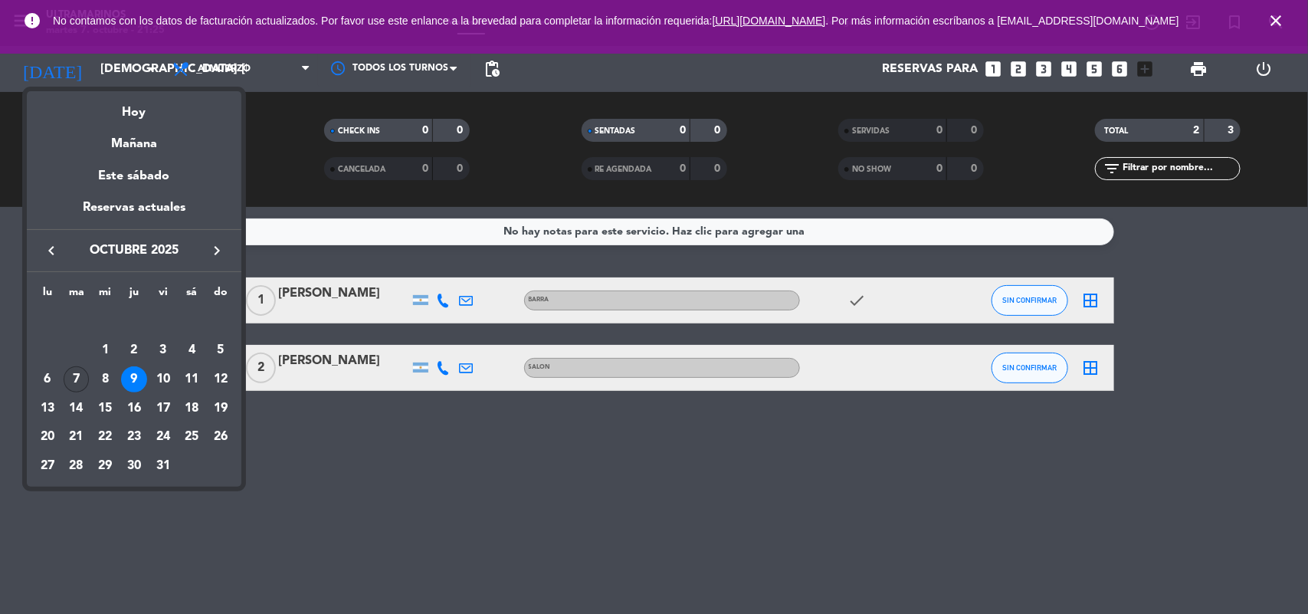
click at [78, 380] on div "7" at bounding box center [77, 379] width 26 height 26
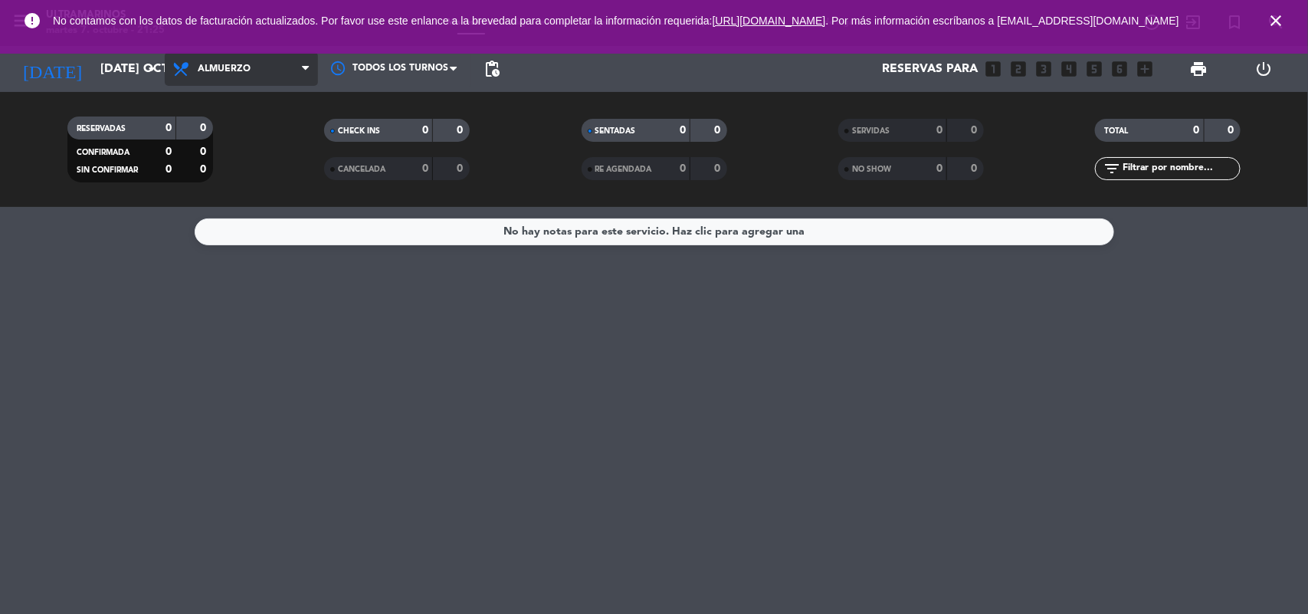
click at [257, 73] on span "Almuerzo" at bounding box center [241, 69] width 153 height 34
click at [238, 163] on div "menu Ultramarinos martes 7. octubre - 21:25 Mis reservas Mapa de mesas Disponib…" at bounding box center [654, 103] width 1308 height 207
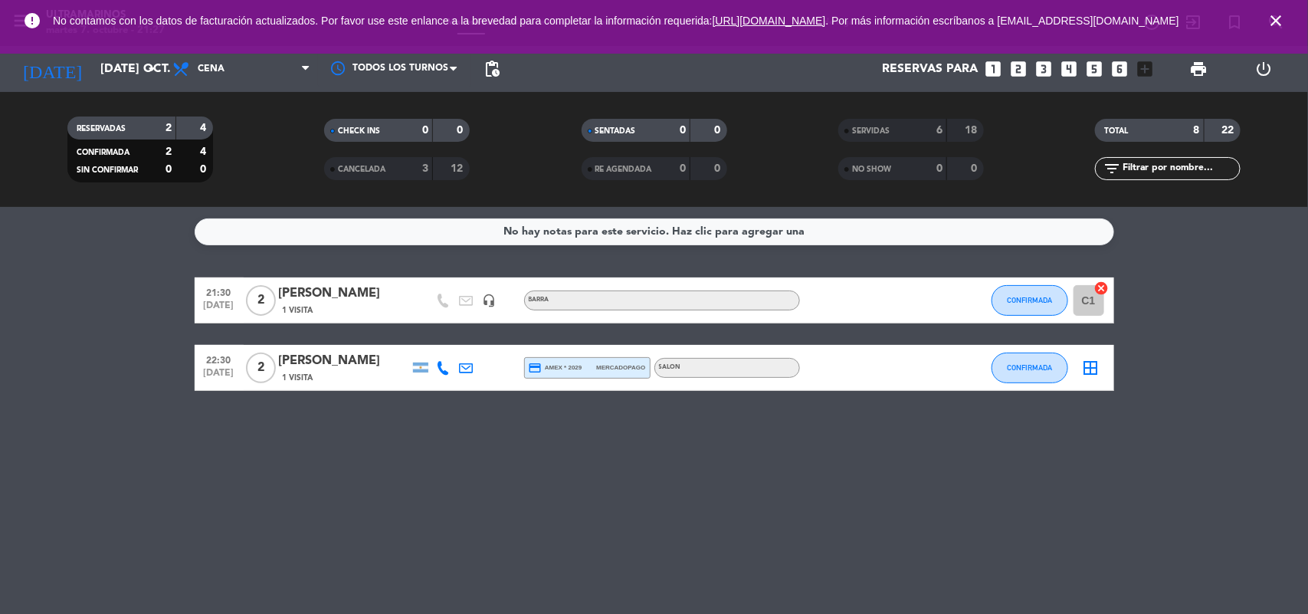
click at [1257, 388] on bookings-row "21:30 [DATE] 2 Diego Was 1 Visita headset_mic BARRA CONFIRMADA C1 cancel 22:30 …" at bounding box center [654, 333] width 1308 height 113
click at [147, 73] on icon "arrow_drop_down" at bounding box center [152, 69] width 18 height 18
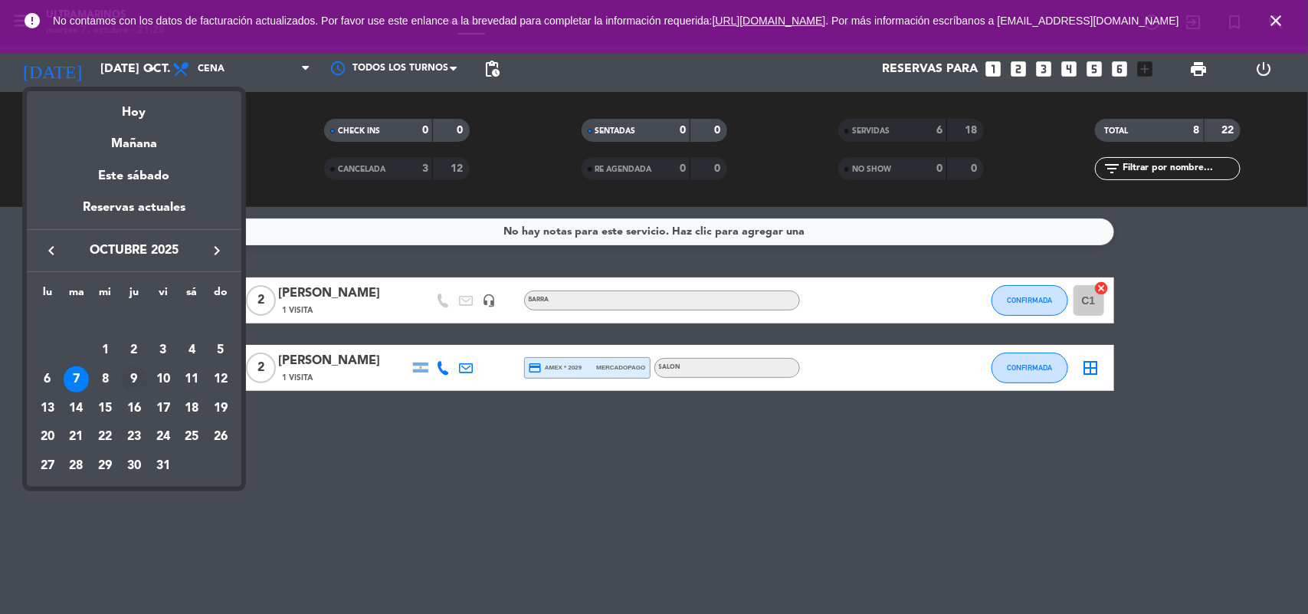
click at [131, 380] on div "9" at bounding box center [134, 379] width 26 height 26
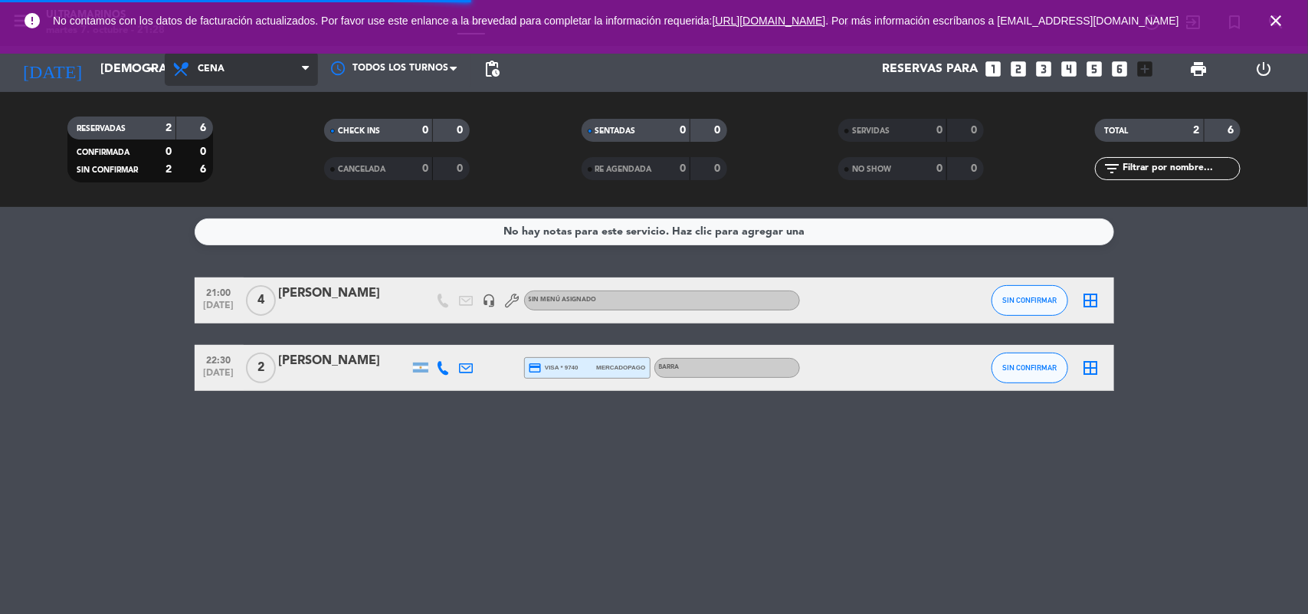
click at [227, 70] on span "Cena" at bounding box center [241, 69] width 153 height 34
click at [250, 128] on div "menu Ultramarinos martes 7. octubre - 21:28 Mis reservas Mapa de mesas Disponib…" at bounding box center [654, 103] width 1308 height 207
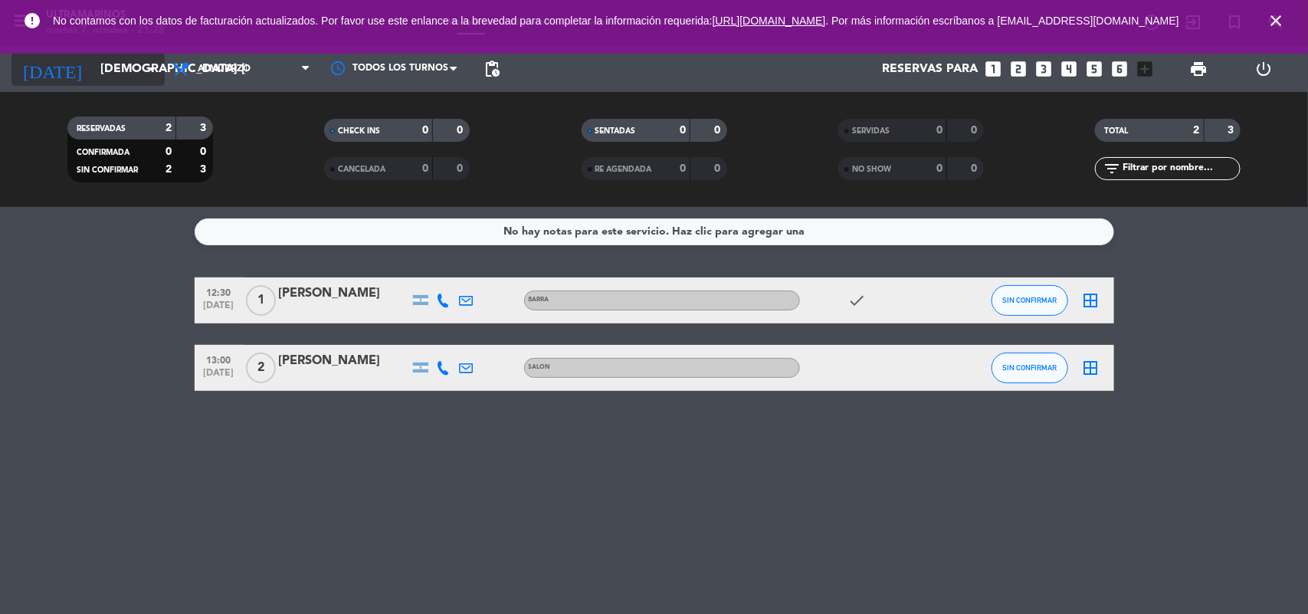
click at [120, 78] on input "[DEMOGRAPHIC_DATA] [DATE]" at bounding box center [174, 69] width 162 height 30
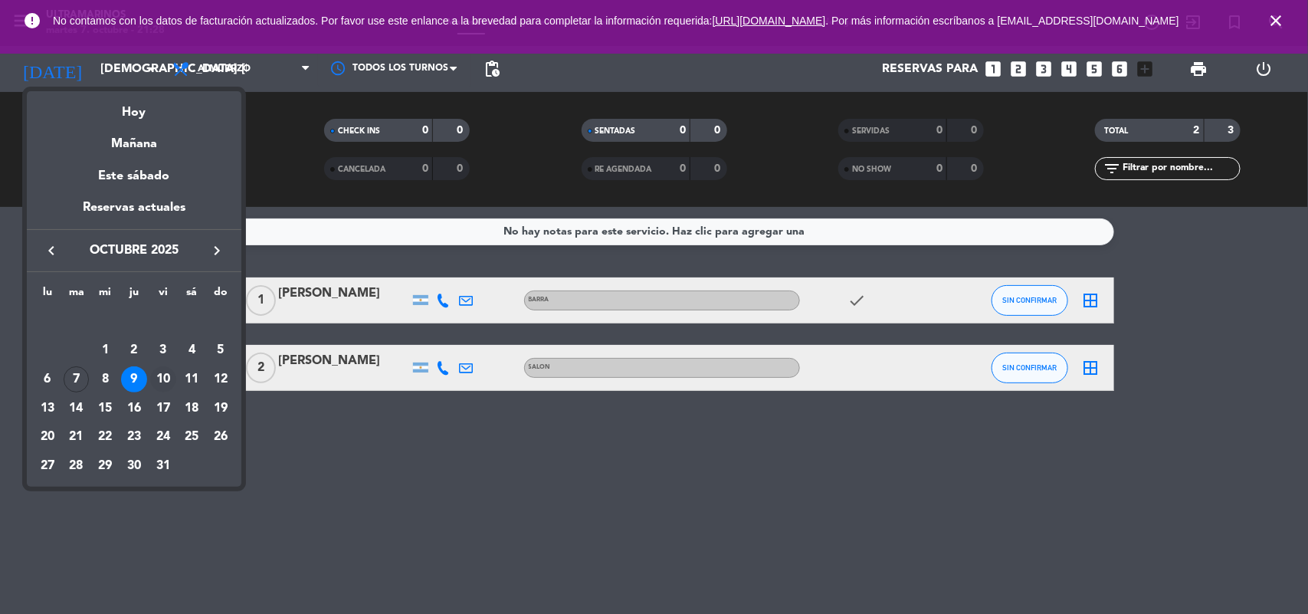
click at [165, 378] on div "10" at bounding box center [163, 379] width 26 height 26
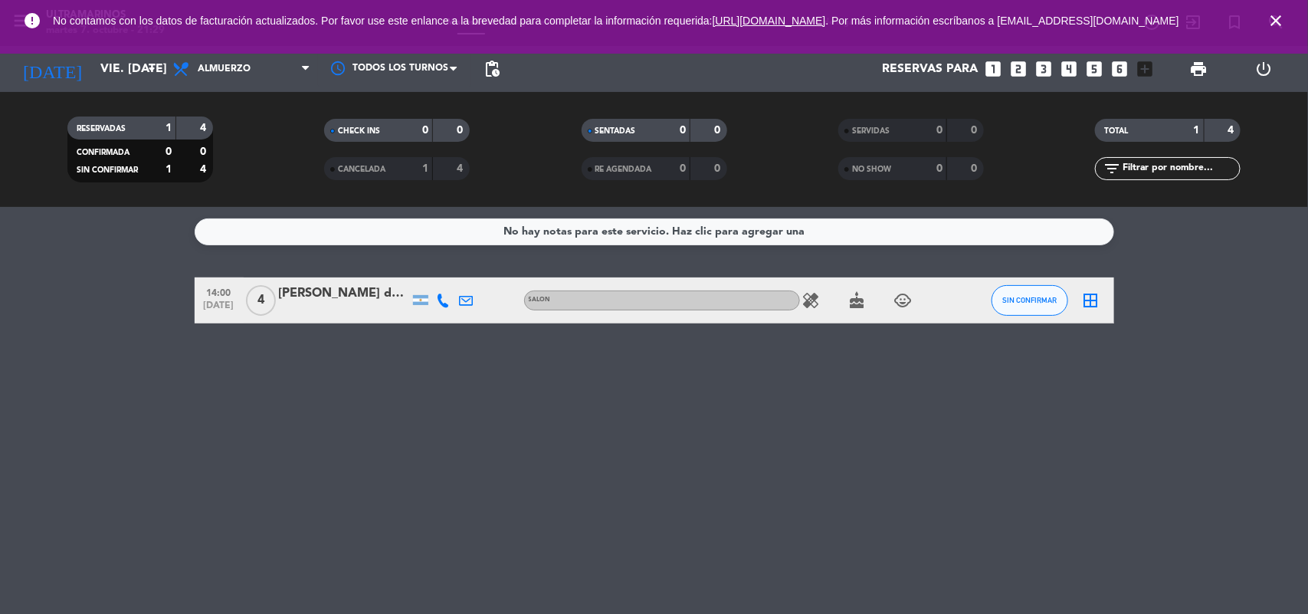
click at [815, 296] on icon "healing" at bounding box center [811, 300] width 18 height 18
click at [272, 84] on span "Almuerzo" at bounding box center [241, 69] width 153 height 34
click at [110, 166] on span "SIN CONFIRMAR" at bounding box center [107, 170] width 61 height 8
click at [161, 81] on input "vie. [DATE]" at bounding box center [174, 69] width 162 height 30
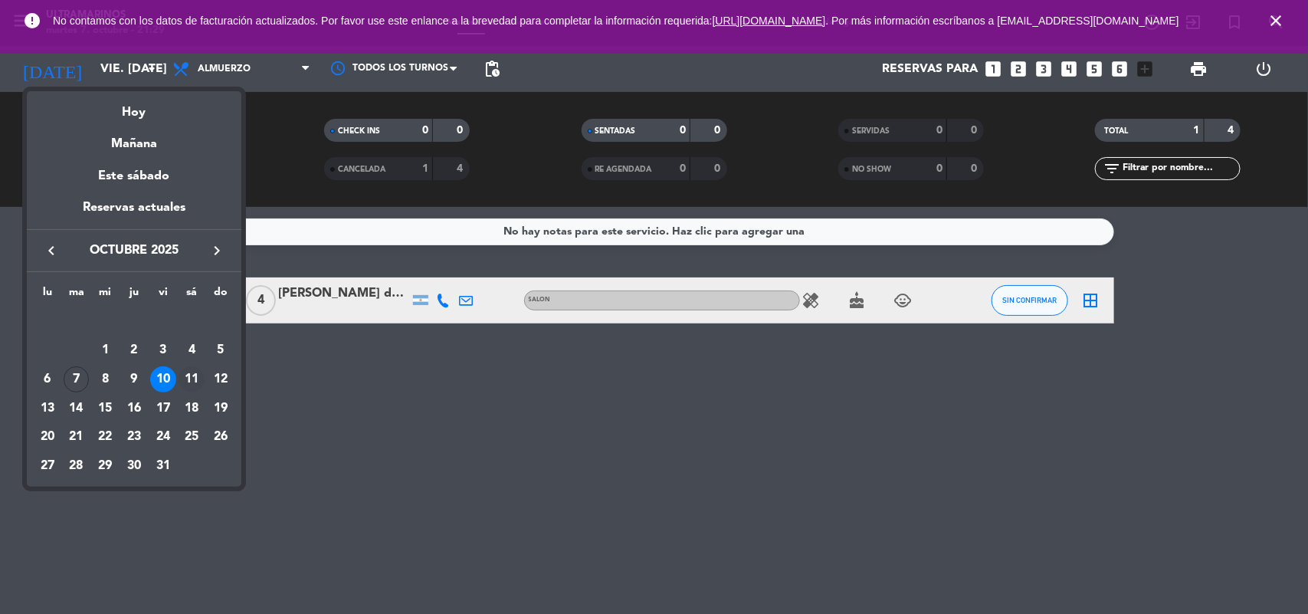
click at [194, 376] on div "11" at bounding box center [192, 379] width 26 height 26
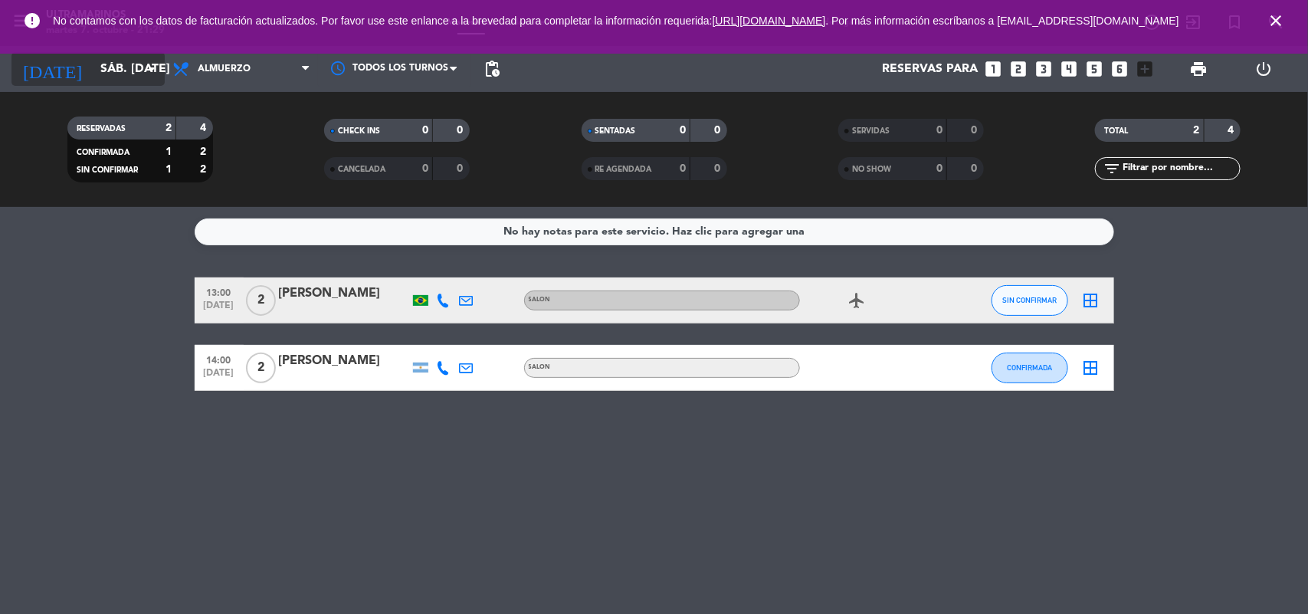
click at [146, 67] on icon "arrow_drop_down" at bounding box center [152, 69] width 18 height 18
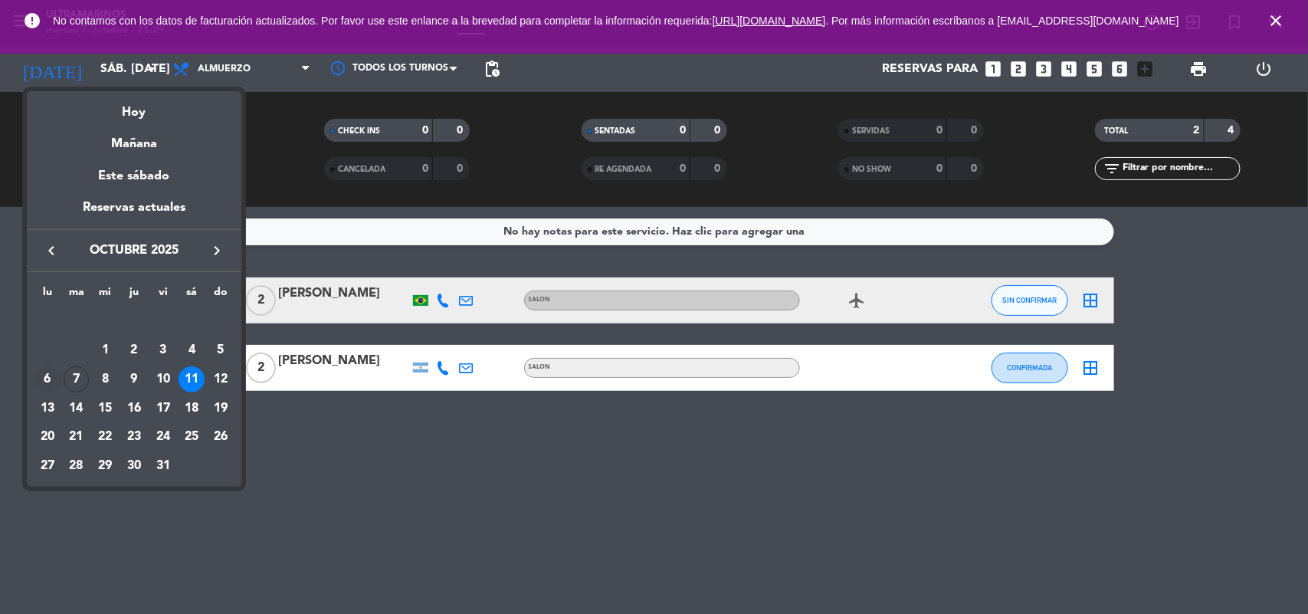
click at [44, 385] on div "6" at bounding box center [47, 379] width 26 height 26
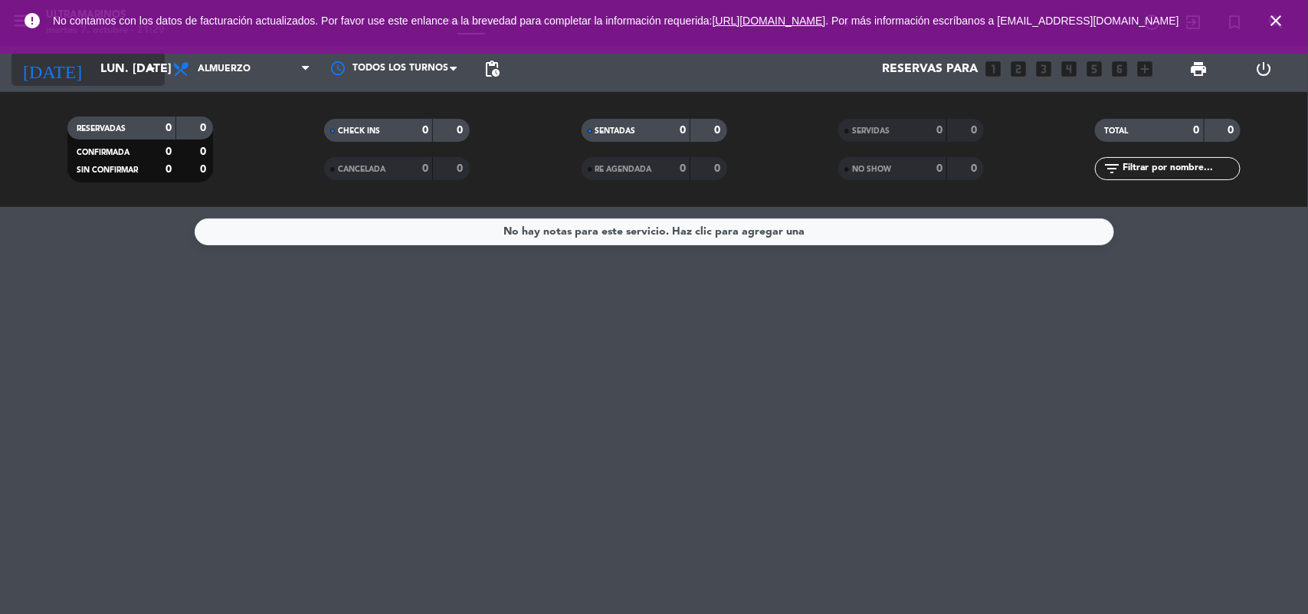
click at [132, 67] on input "lun. [DATE]" at bounding box center [174, 69] width 162 height 30
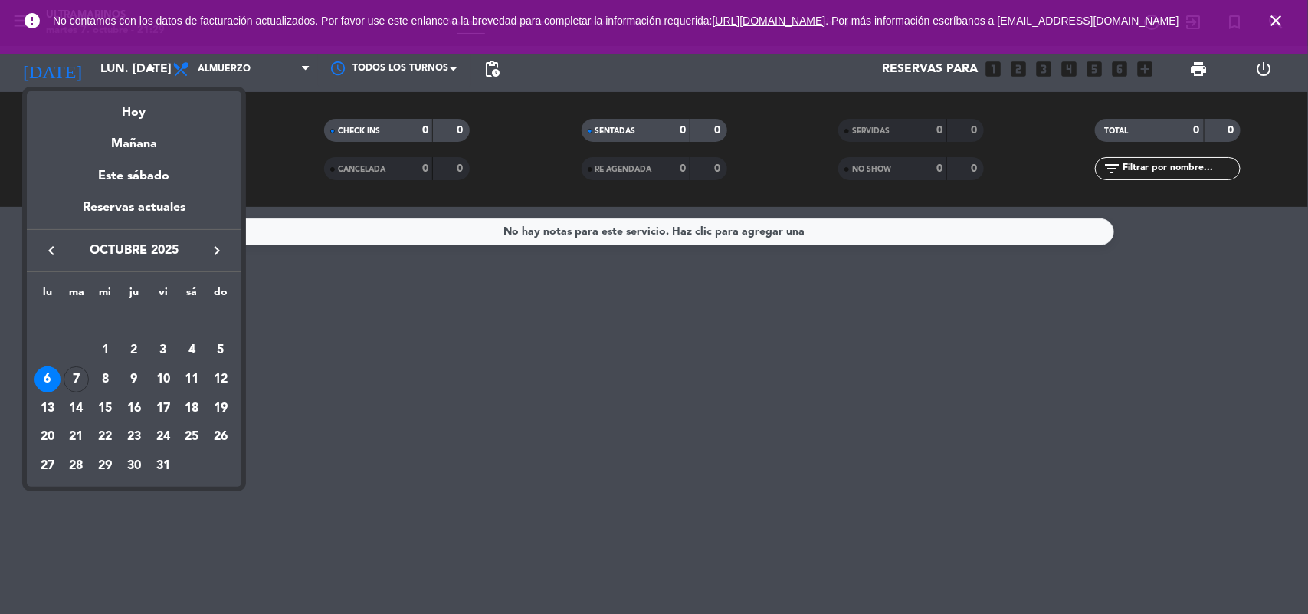
click at [81, 385] on div "7" at bounding box center [77, 379] width 26 height 26
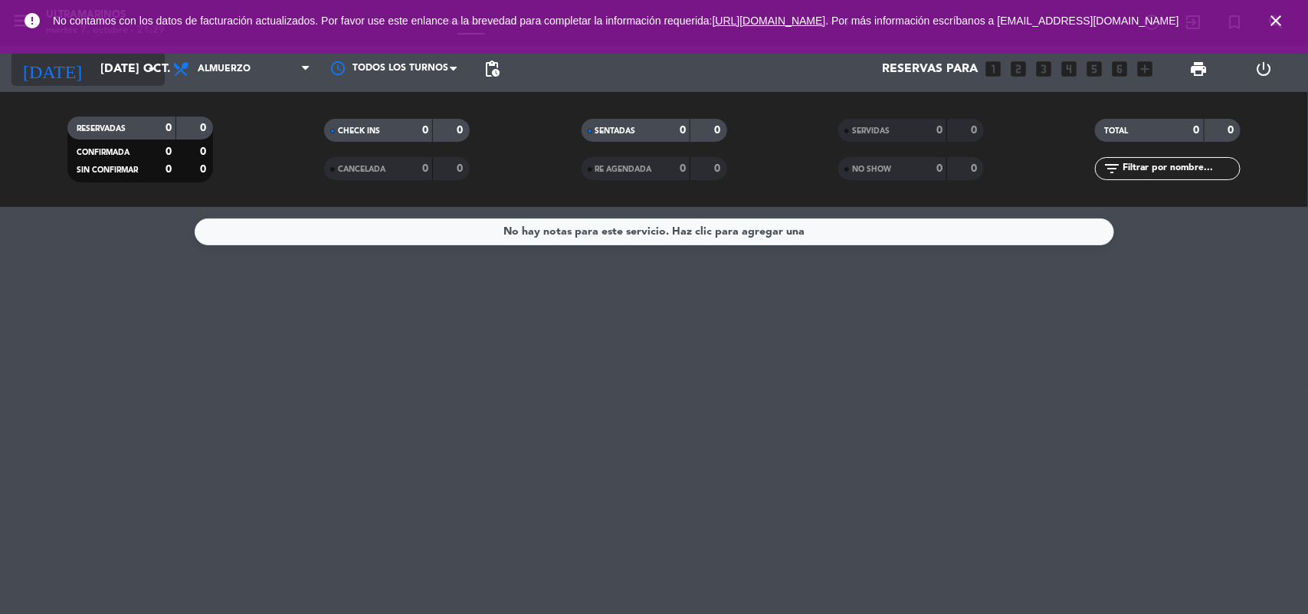
click at [121, 79] on input "[DATE] oct." at bounding box center [174, 69] width 162 height 30
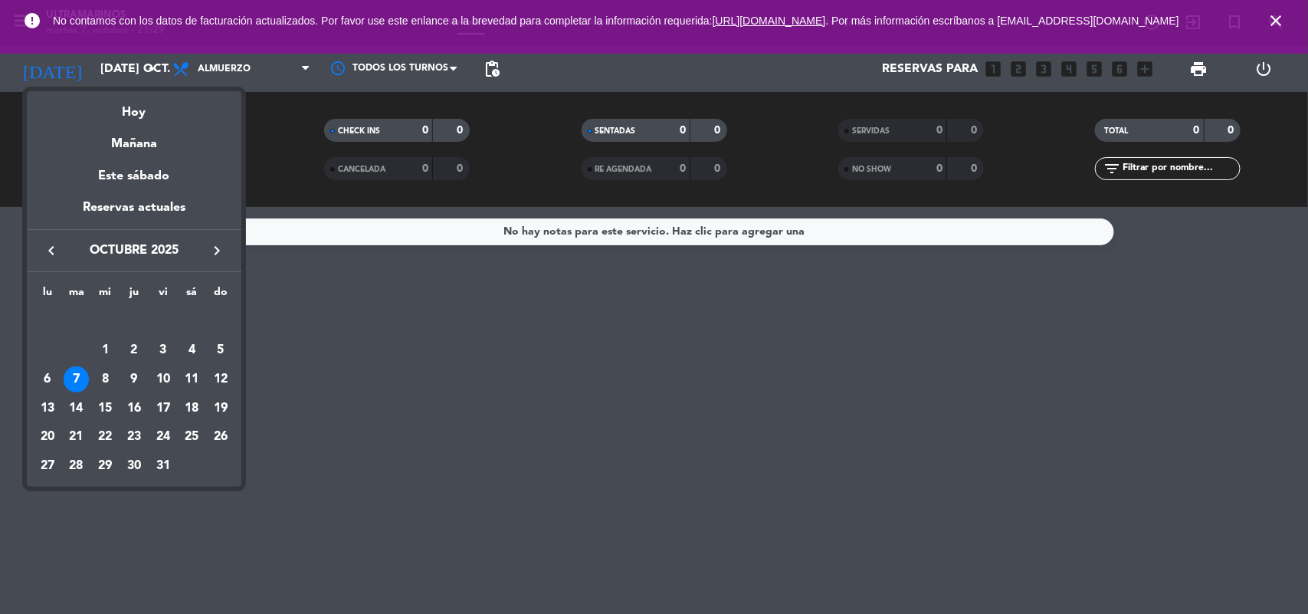
click at [349, 310] on div at bounding box center [654, 307] width 1308 height 614
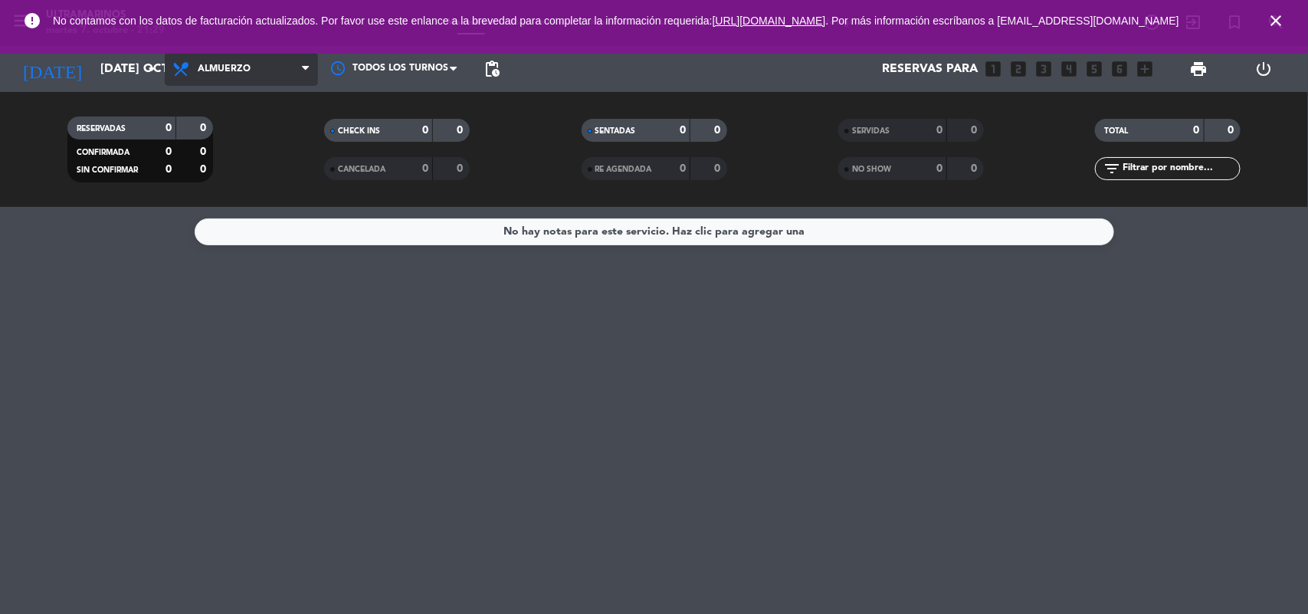
click at [234, 74] on span "Almuerzo" at bounding box center [241, 69] width 153 height 34
click at [270, 178] on div "menu Ultramarinos martes 7. octubre - 21:29 Mis reservas Mapa de mesas Disponib…" at bounding box center [654, 103] width 1308 height 207
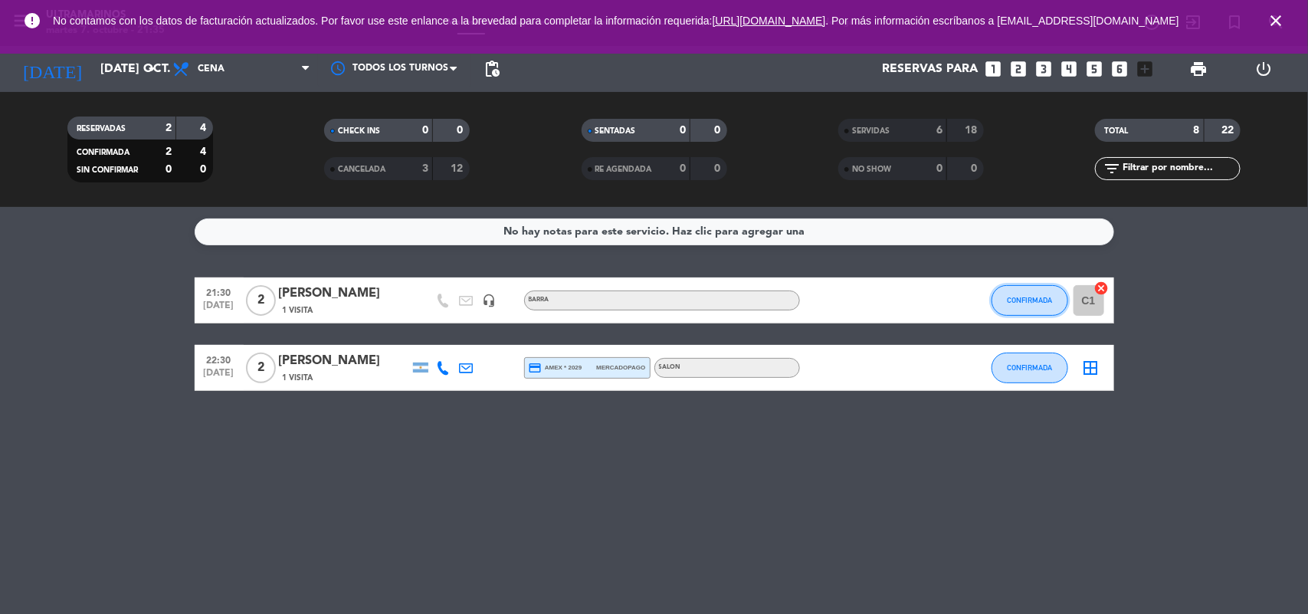
click at [1047, 299] on span "CONFIRMADA" at bounding box center [1029, 300] width 45 height 8
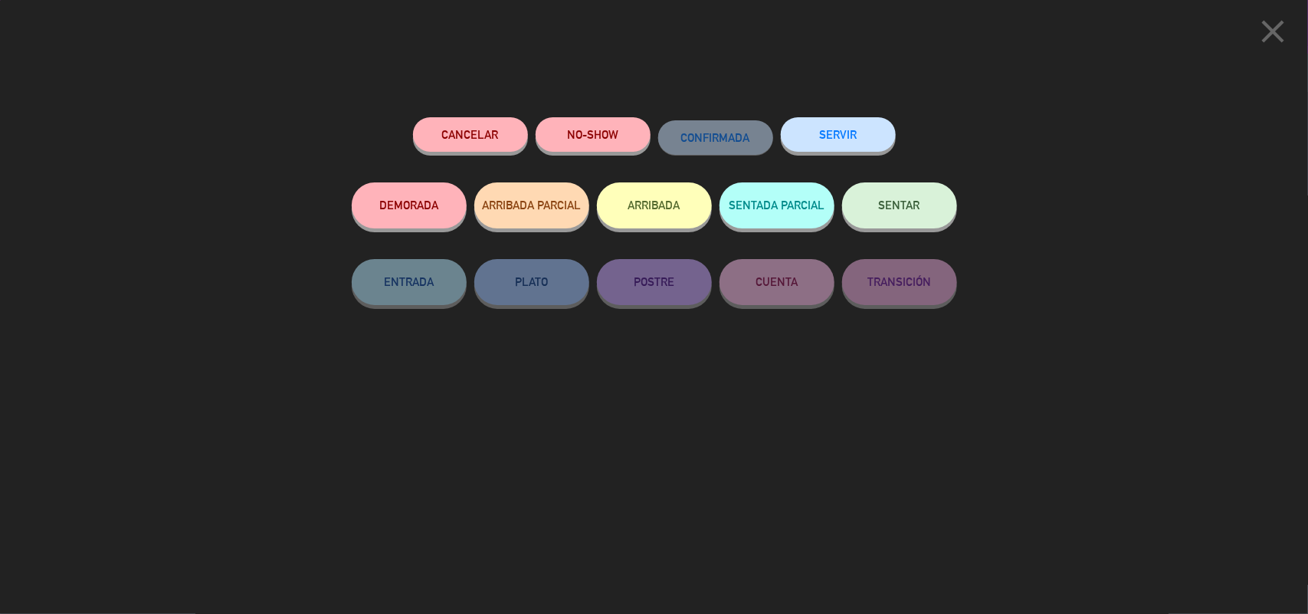
click at [613, 139] on button "NO-SHOW" at bounding box center [593, 134] width 115 height 34
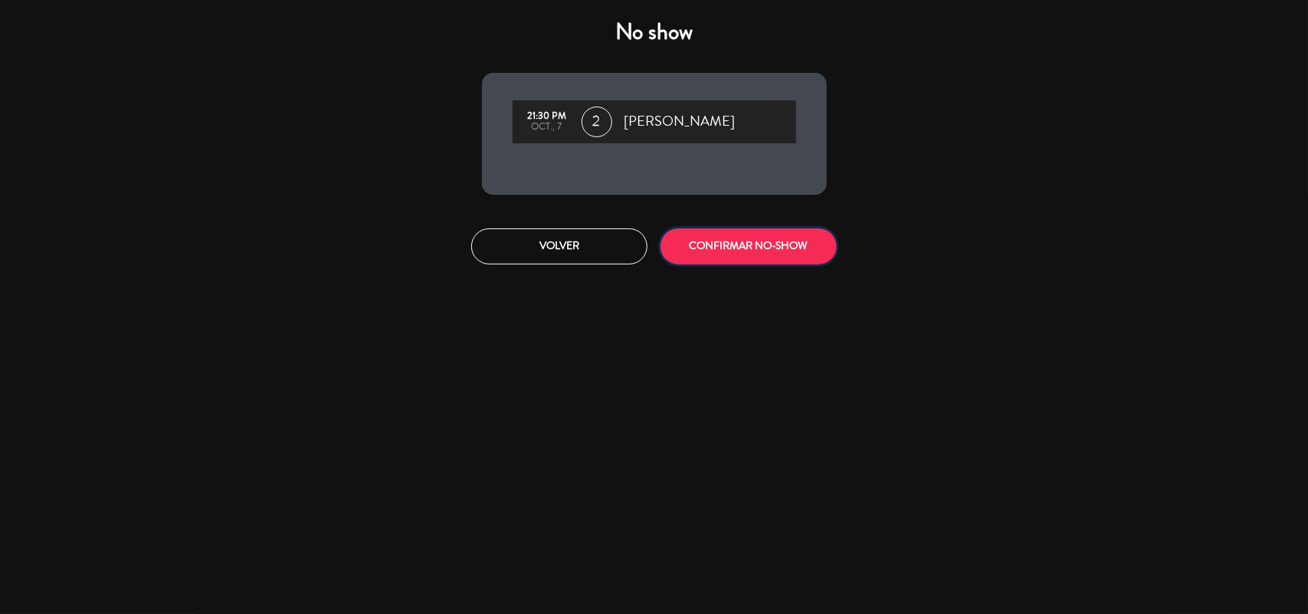
click at [749, 244] on button "CONFIRMAR NO-SHOW" at bounding box center [749, 246] width 176 height 36
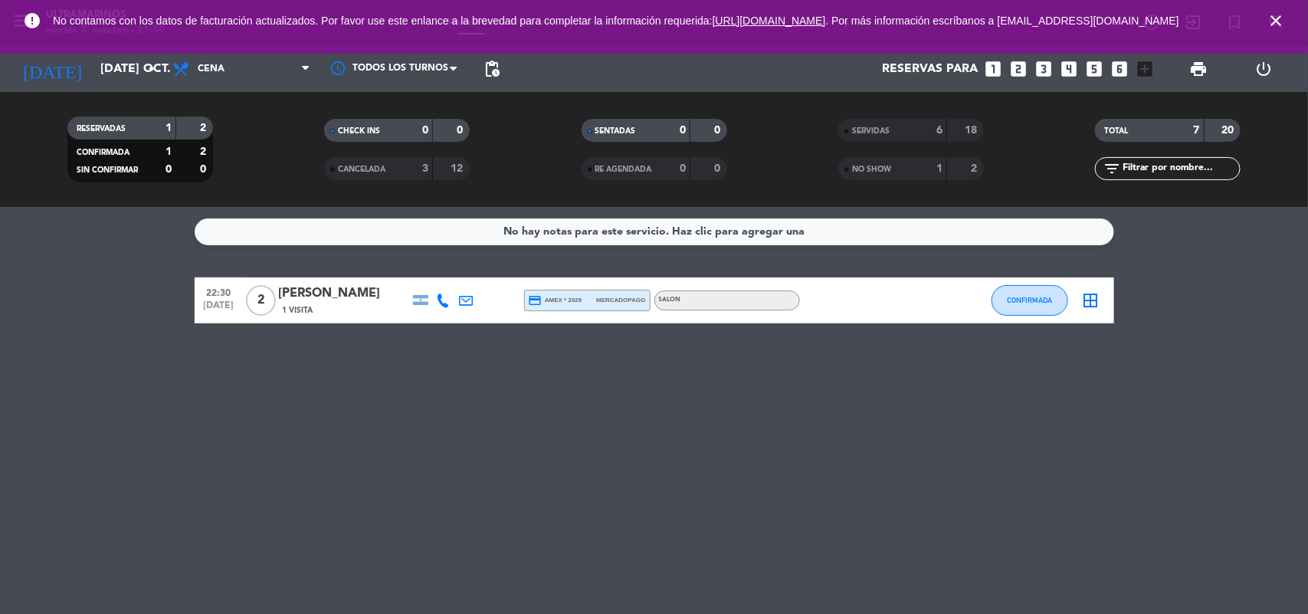
click at [334, 293] on div "[PERSON_NAME]" at bounding box center [344, 294] width 130 height 20
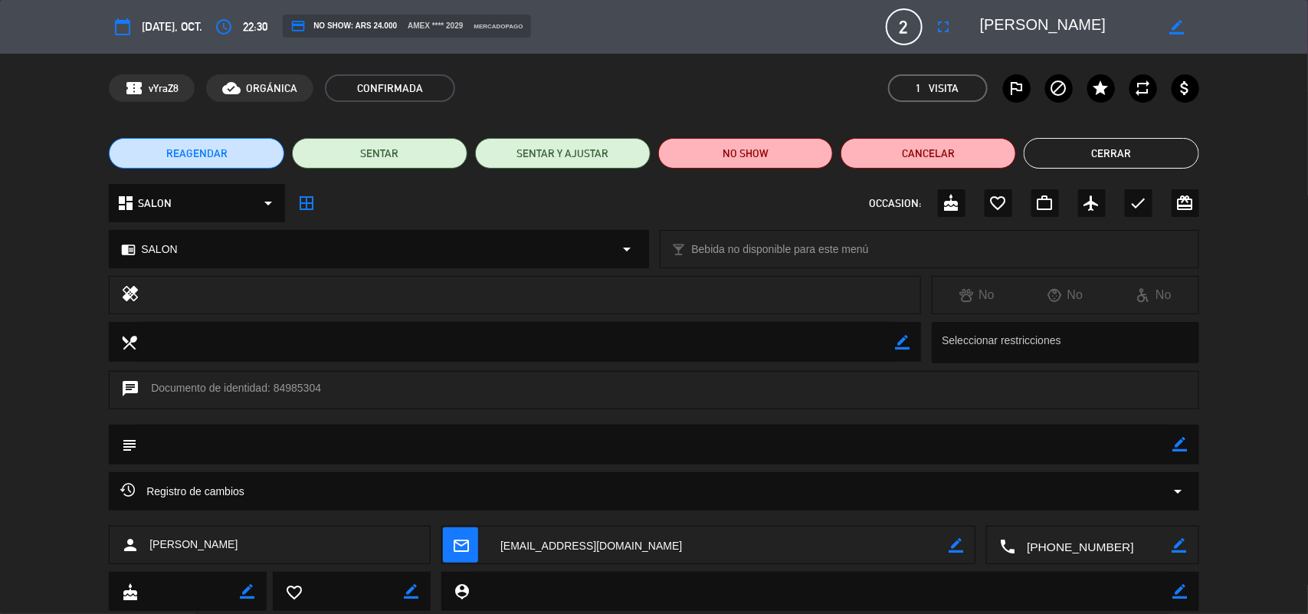
click at [1143, 144] on button "Cerrar" at bounding box center [1111, 153] width 175 height 31
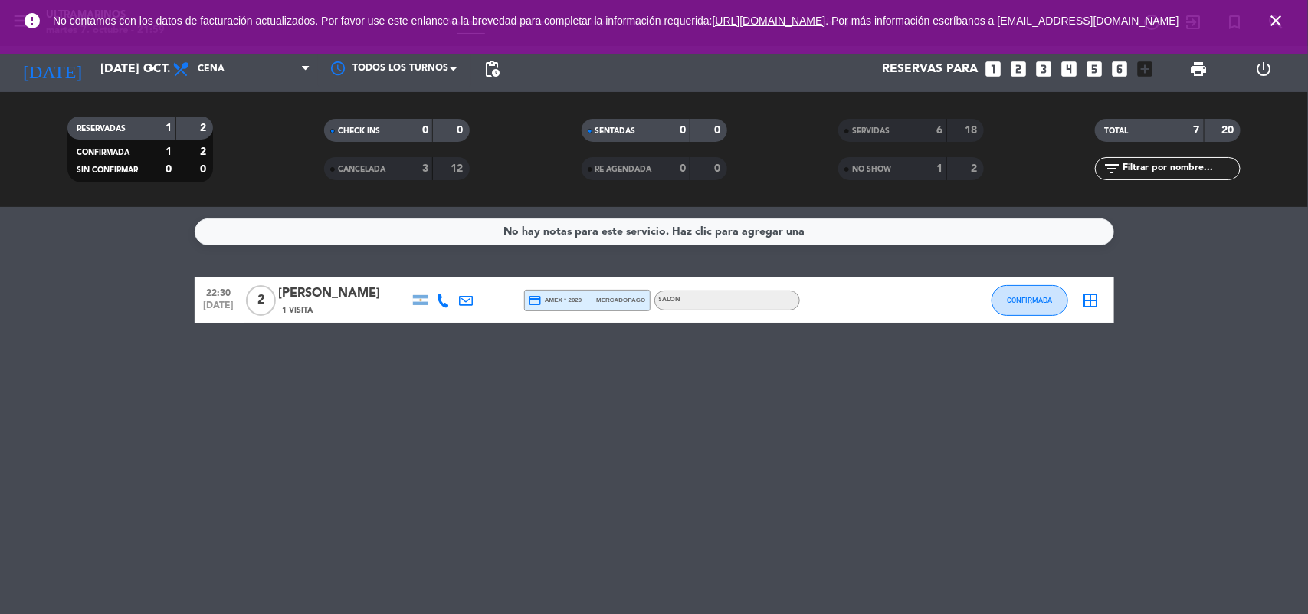
click at [444, 303] on icon at bounding box center [444, 300] width 14 height 14
click at [451, 270] on span "content_paste" at bounding box center [456, 273] width 11 height 11
drag, startPoint x: 706, startPoint y: 360, endPoint x: 690, endPoint y: 349, distance: 20.4
click at [709, 360] on div "No hay notas para este servicio. Haz clic para agregar una 22:30 [DATE] 2 [PERS…" at bounding box center [654, 410] width 1308 height 407
click at [515, 418] on div "No hay notas para este servicio. Haz clic para agregar una 22:30 [DATE] 2 [PERS…" at bounding box center [654, 410] width 1308 height 407
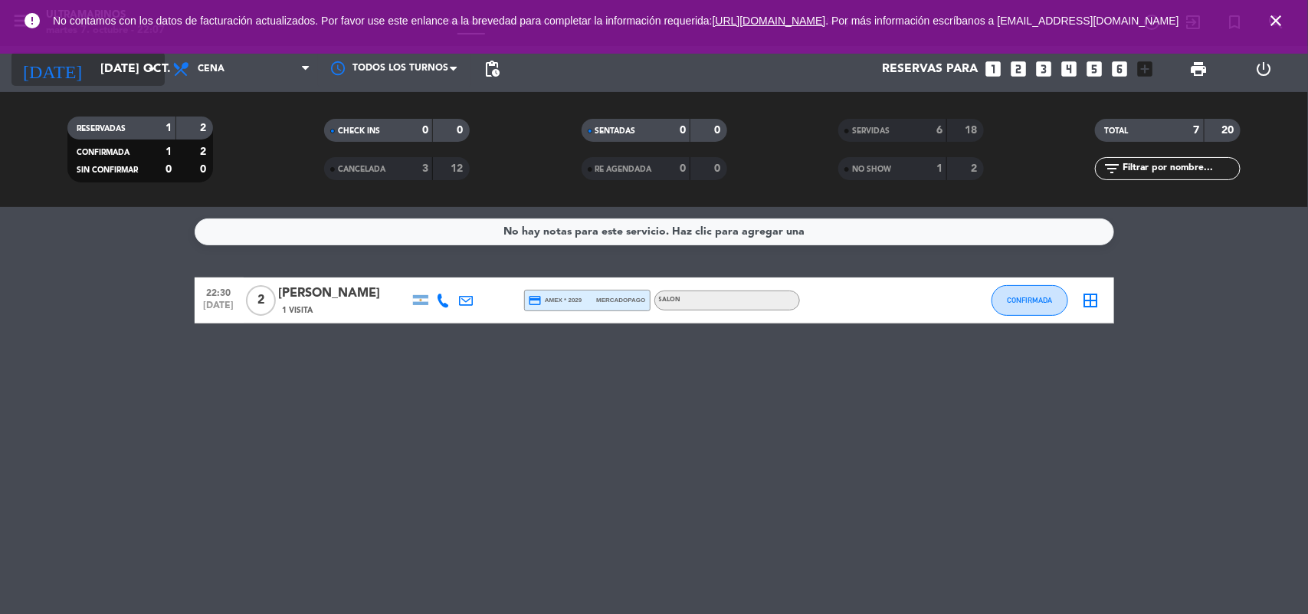
click at [126, 74] on input "[DATE] oct." at bounding box center [174, 69] width 162 height 30
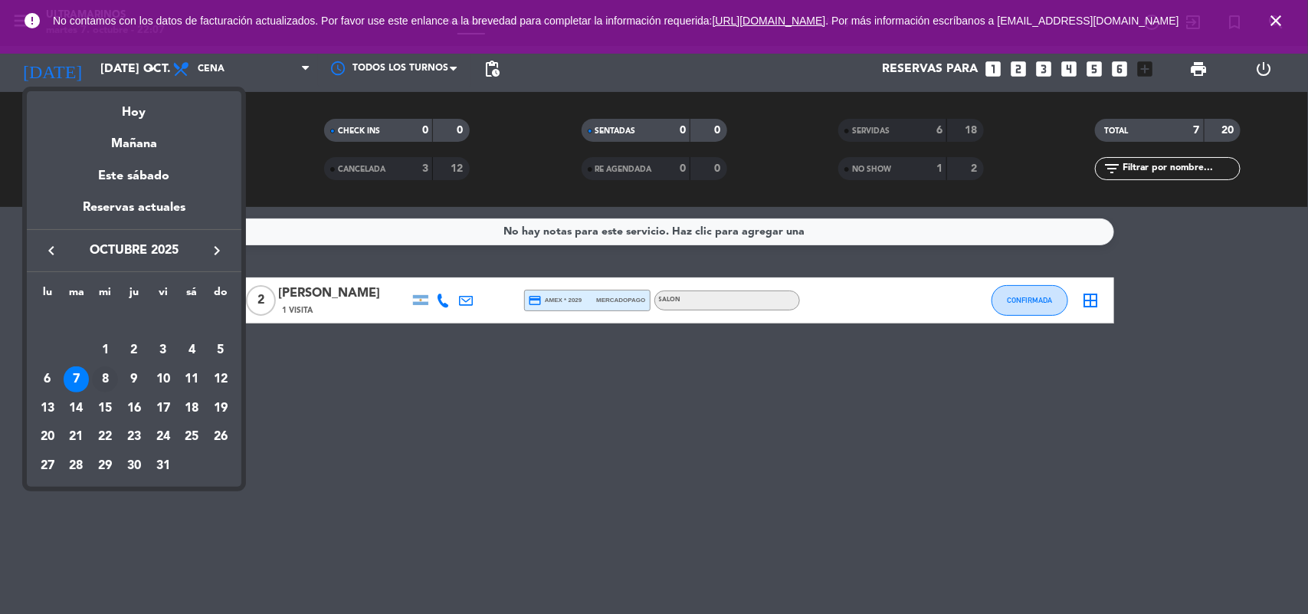
click at [108, 382] on div "8" at bounding box center [105, 379] width 26 height 26
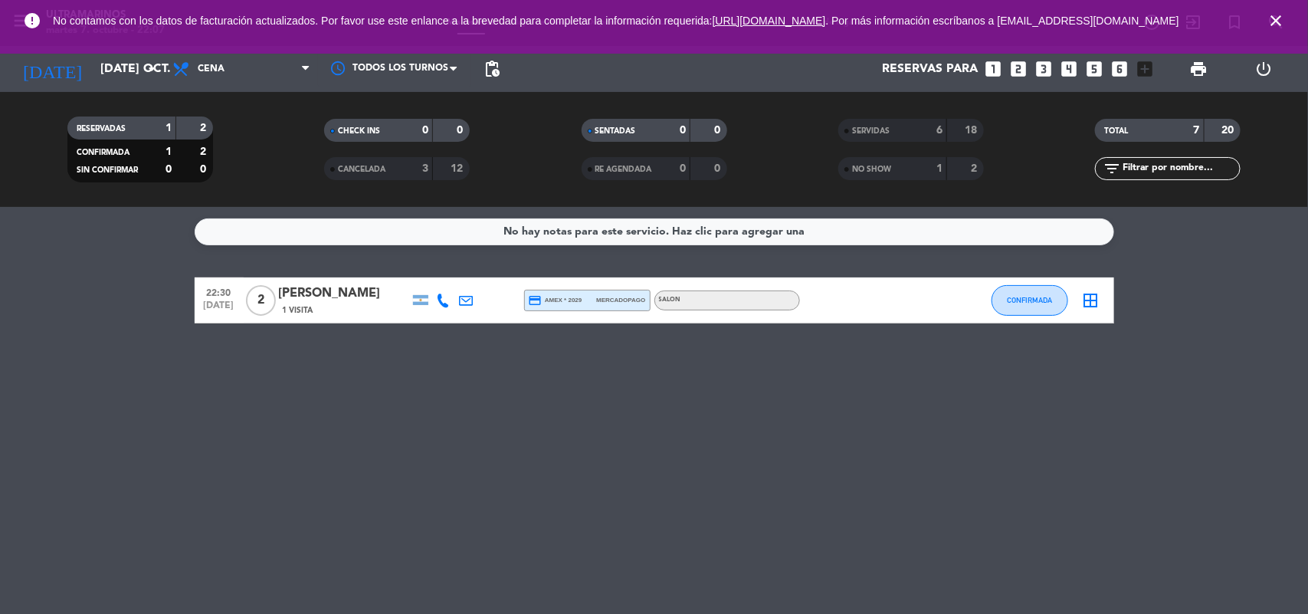
type input "mié. [DATE]"
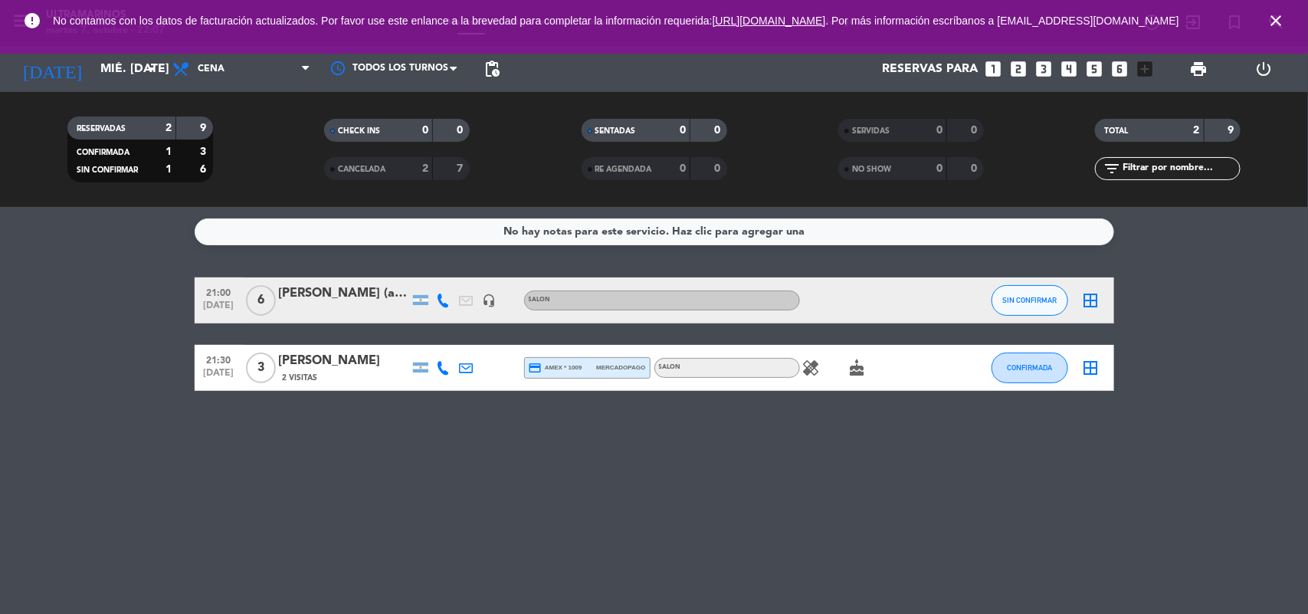
click at [339, 366] on div "[PERSON_NAME]" at bounding box center [344, 361] width 130 height 20
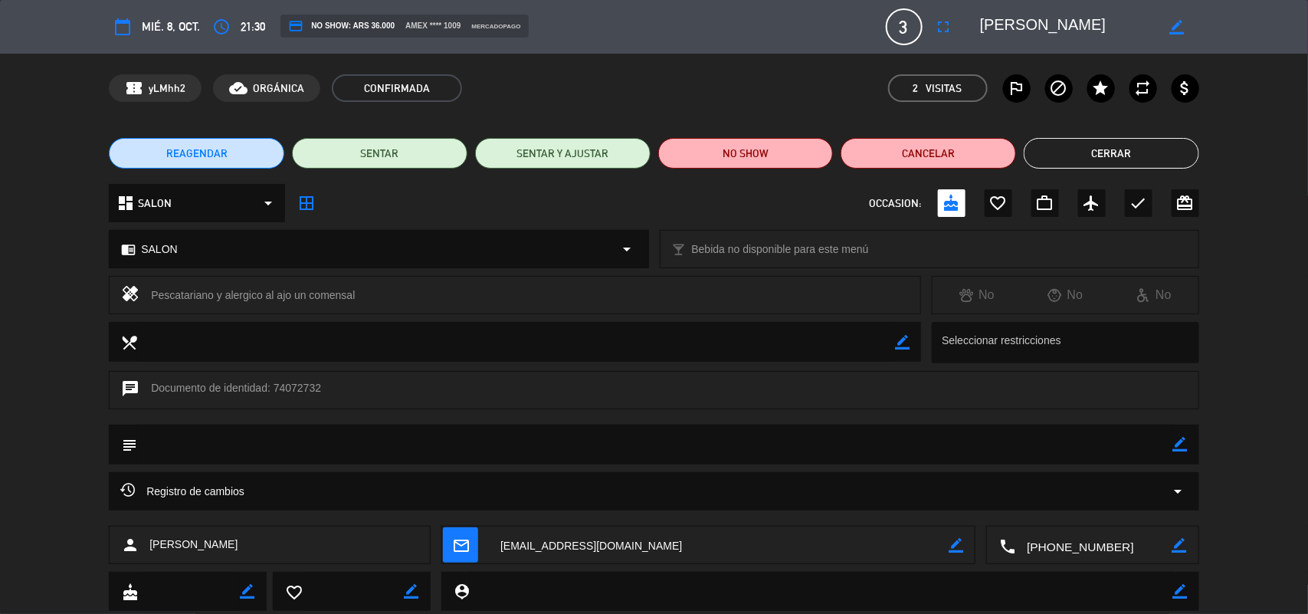
click at [1181, 443] on icon "border_color" at bounding box center [1180, 444] width 15 height 15
click at [1151, 438] on textarea at bounding box center [655, 444] width 1036 height 39
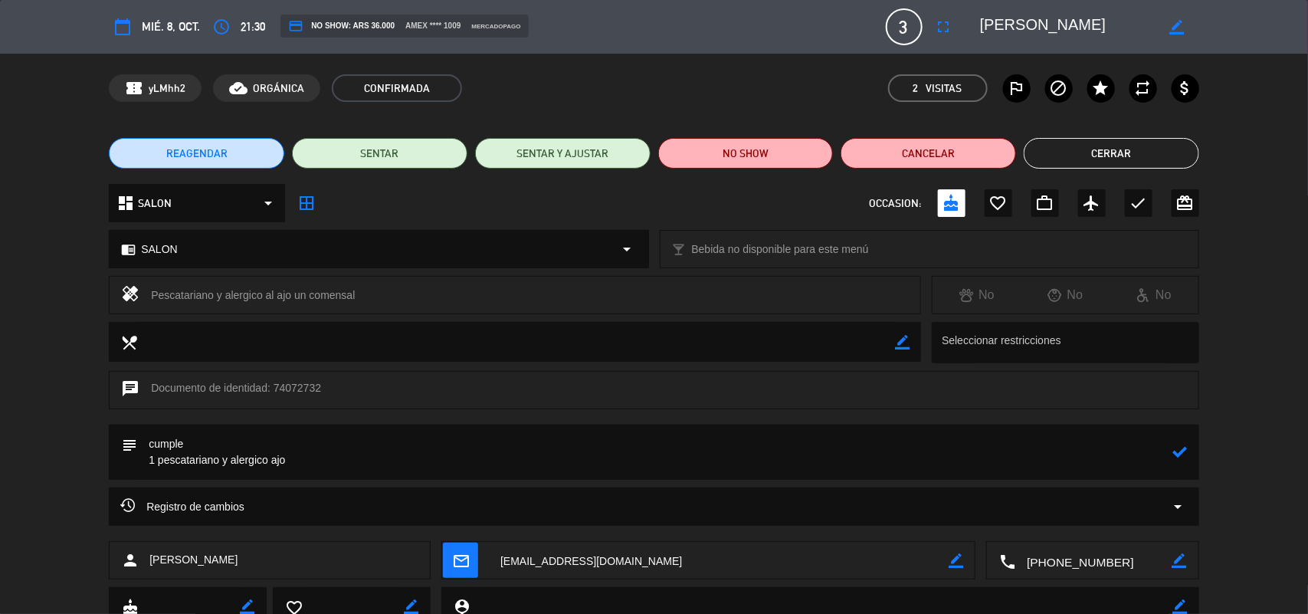
type textarea "cumple 1 pescatariano y alergico ajo"
click at [1178, 452] on icon at bounding box center [1180, 451] width 15 height 15
click at [1156, 146] on button "Cerrar" at bounding box center [1111, 153] width 175 height 31
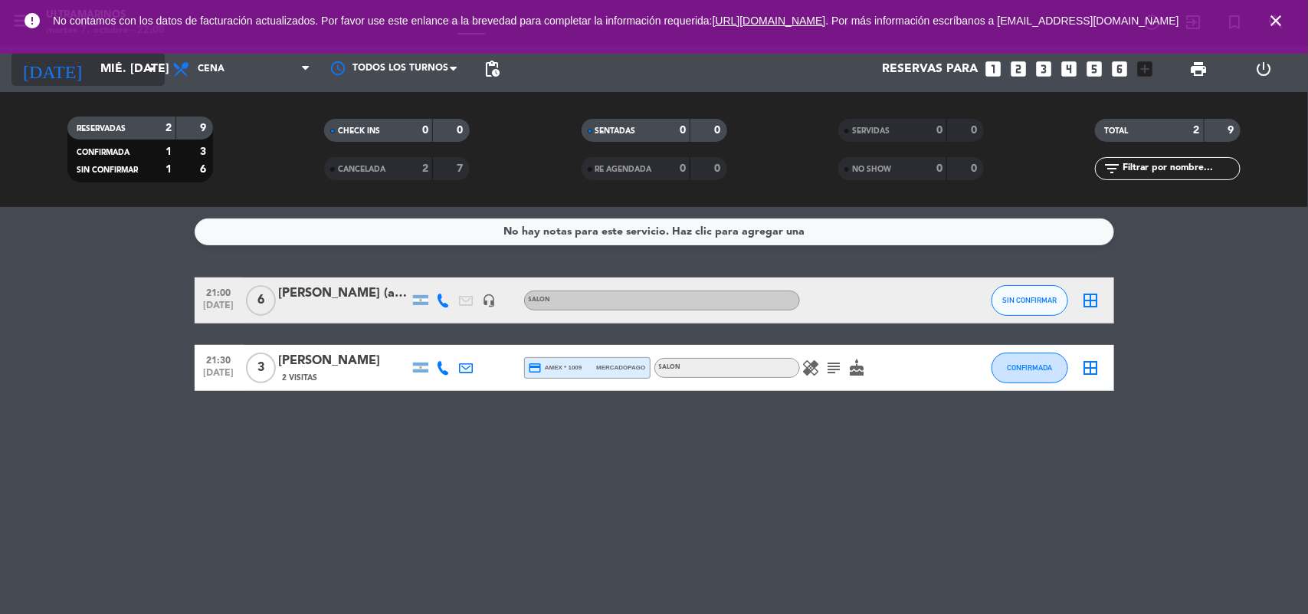
click at [110, 77] on input "mié. [DATE]" at bounding box center [174, 69] width 162 height 30
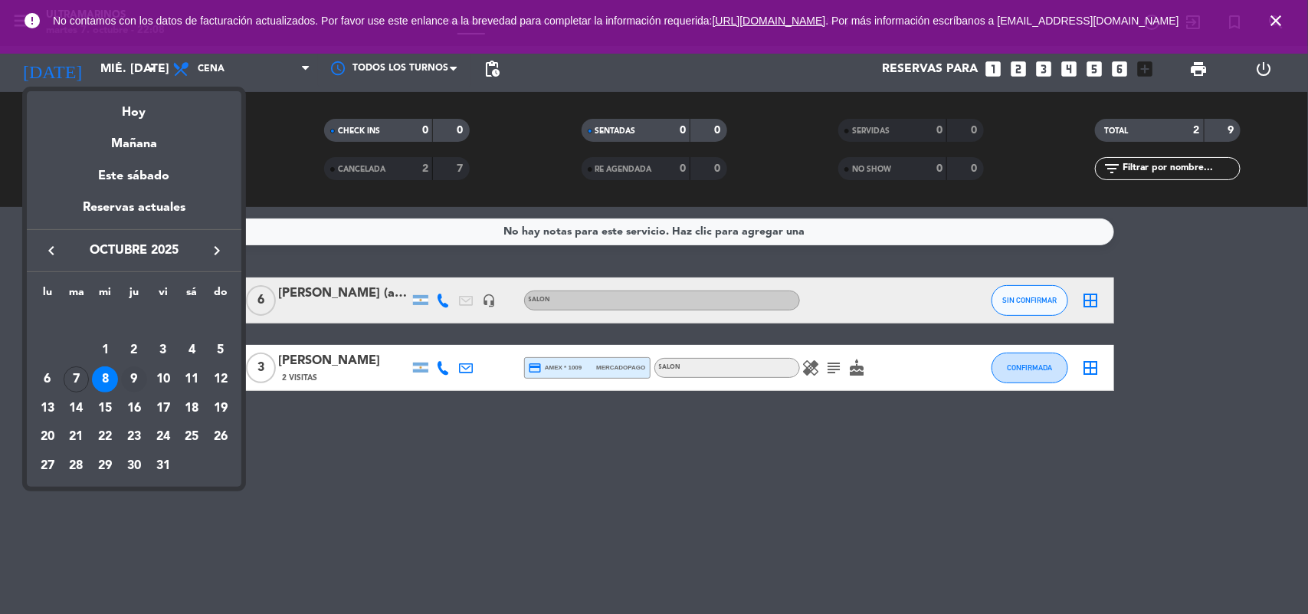
click at [129, 379] on div "9" at bounding box center [134, 379] width 26 height 26
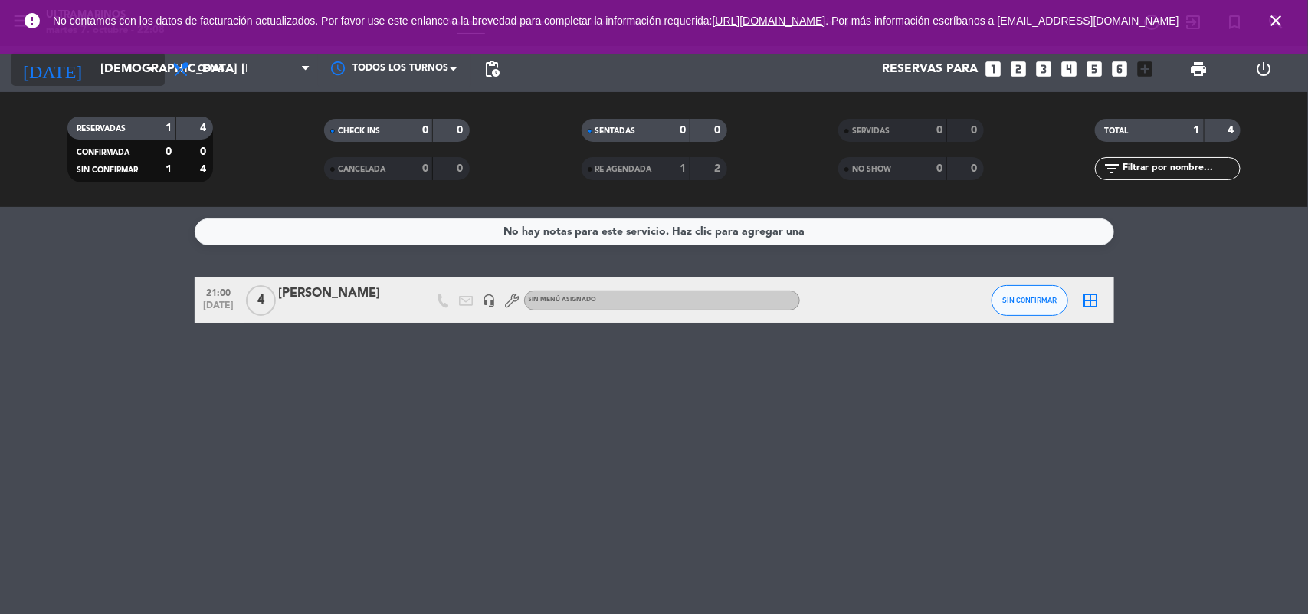
click at [93, 74] on input "[DEMOGRAPHIC_DATA] [DATE]" at bounding box center [174, 69] width 162 height 30
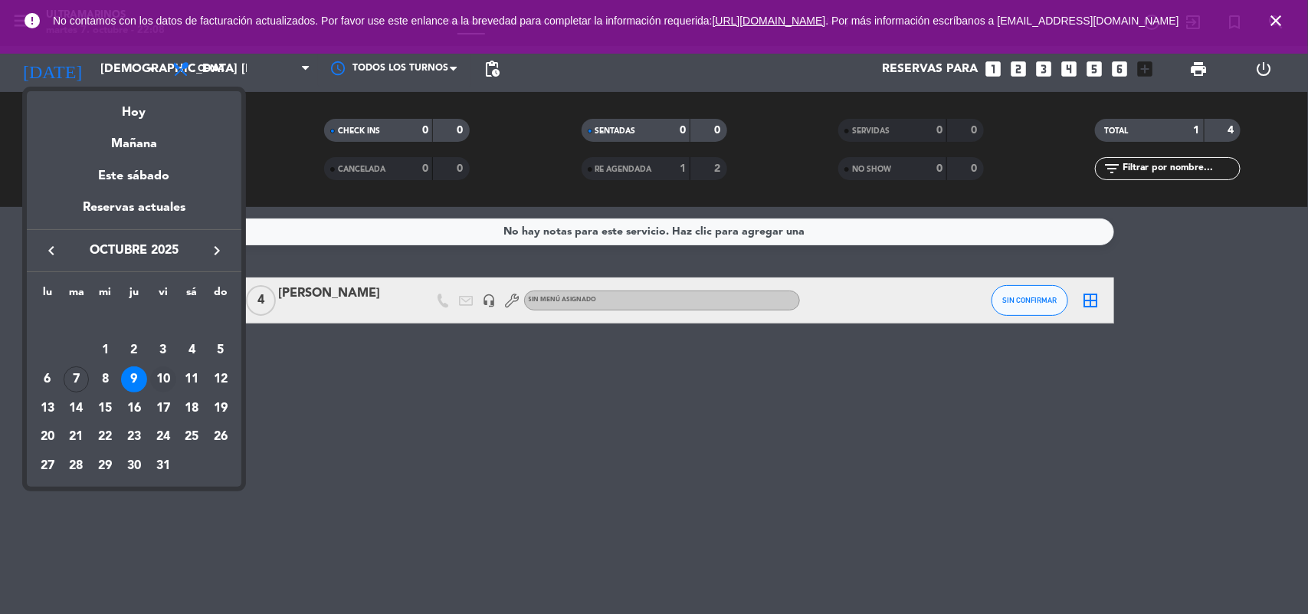
click at [163, 377] on div "10" at bounding box center [163, 379] width 26 height 26
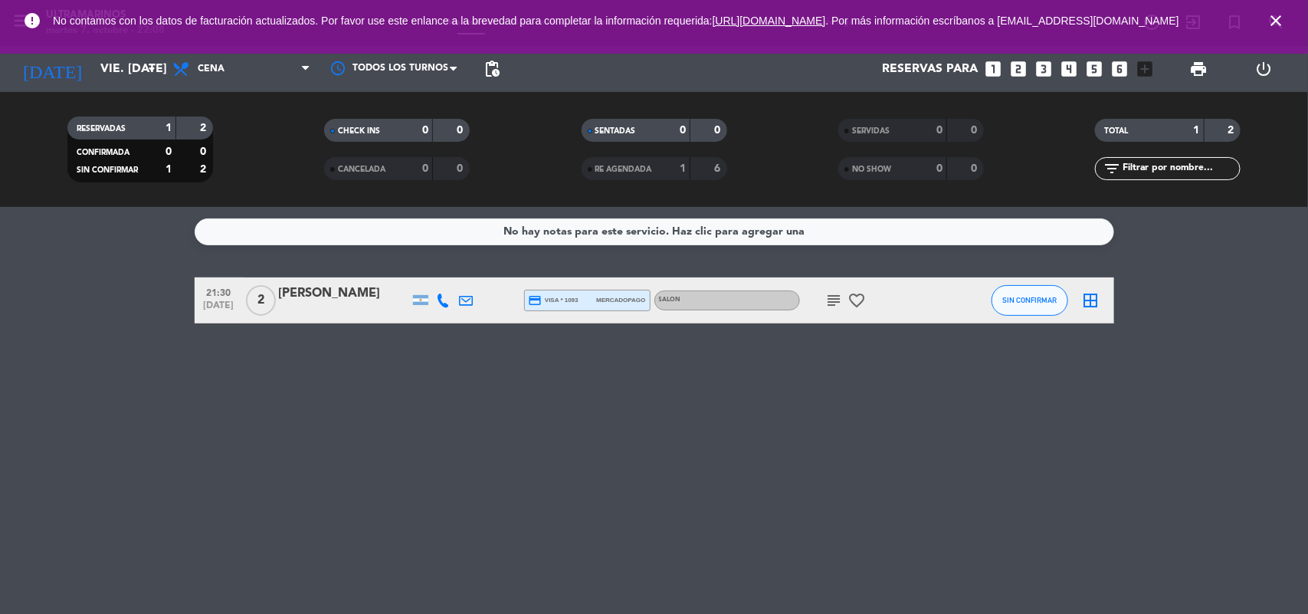
click at [837, 300] on icon "subject" at bounding box center [834, 300] width 18 height 18
click at [360, 308] on div at bounding box center [344, 310] width 130 height 12
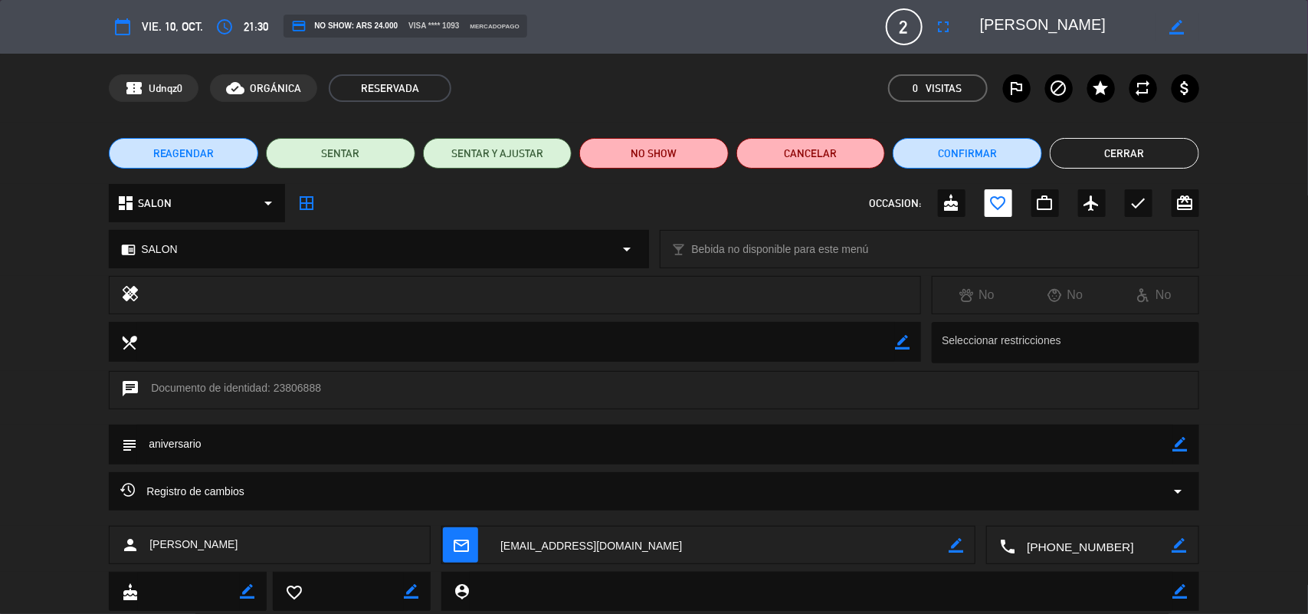
click at [1116, 149] on button "Cerrar" at bounding box center [1124, 153] width 149 height 31
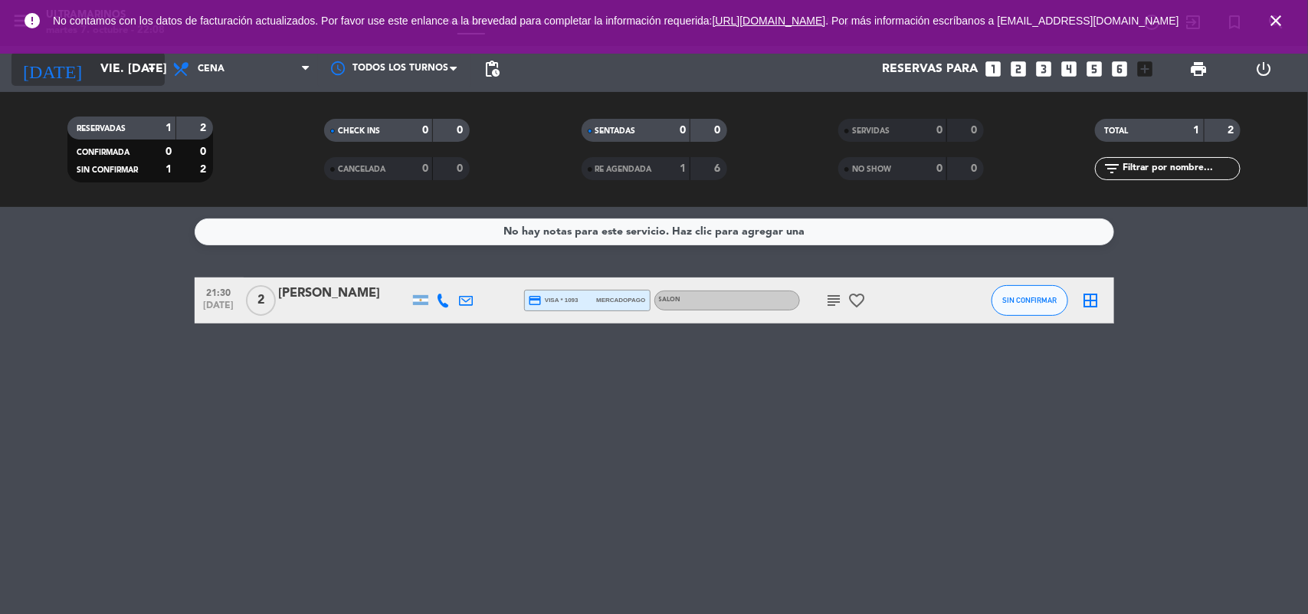
click at [112, 67] on input "vie. [DATE]" at bounding box center [174, 69] width 162 height 30
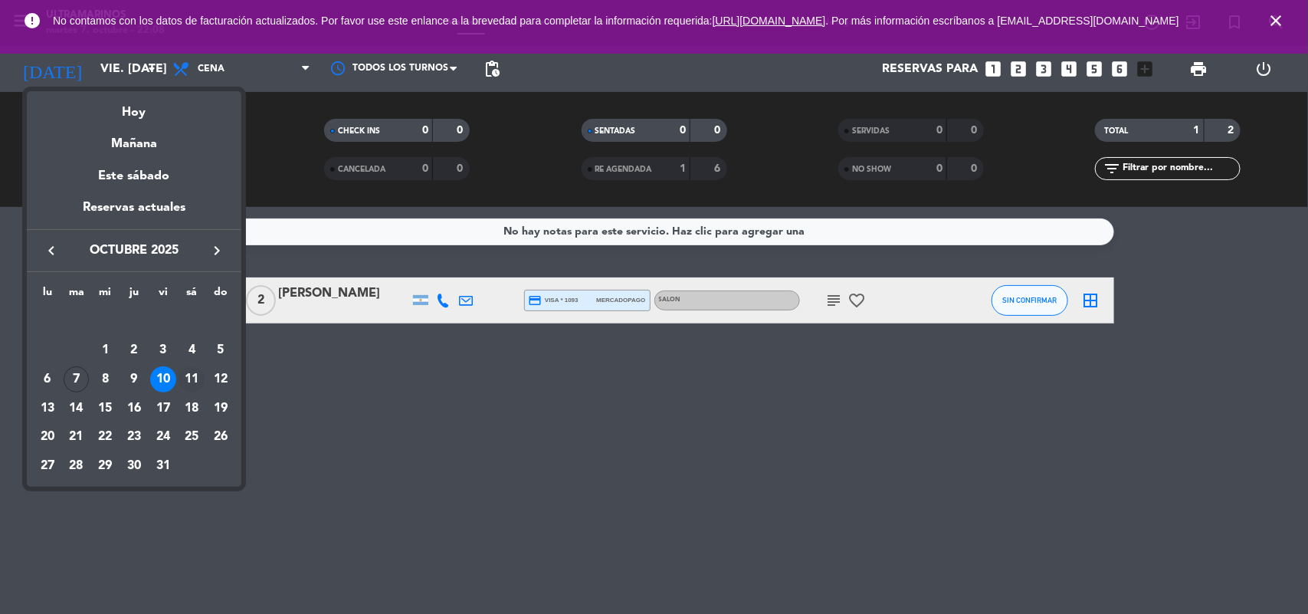
click at [198, 384] on div "11" at bounding box center [192, 379] width 26 height 26
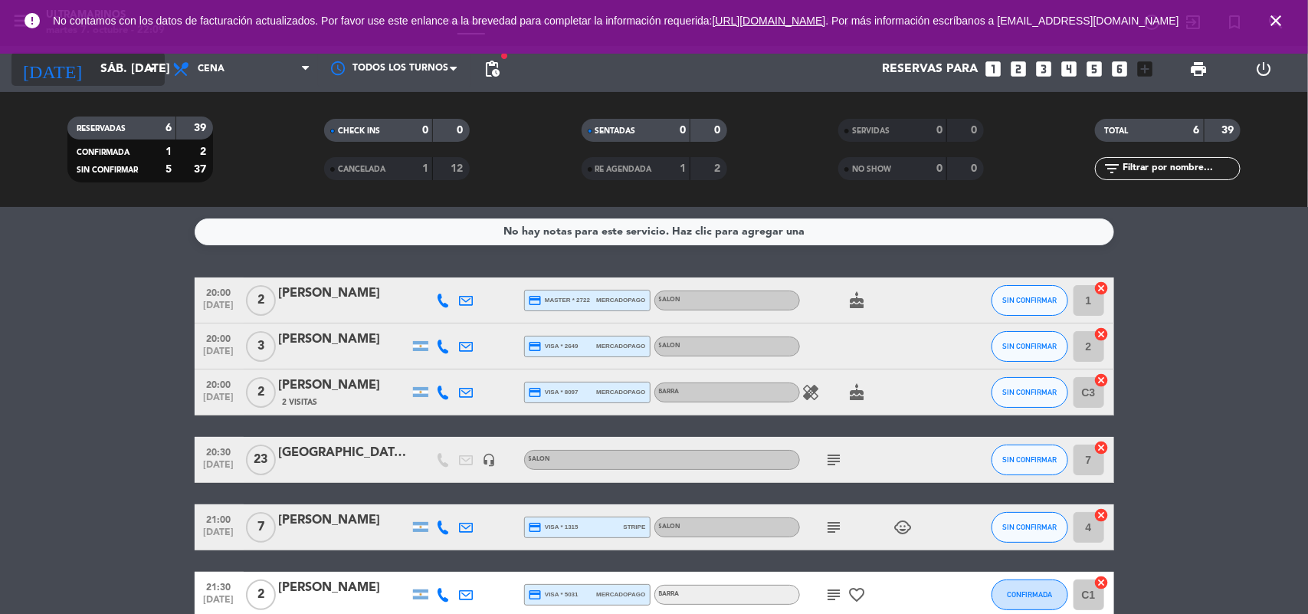
click at [103, 62] on input "sáb. [DATE]" at bounding box center [174, 69] width 162 height 30
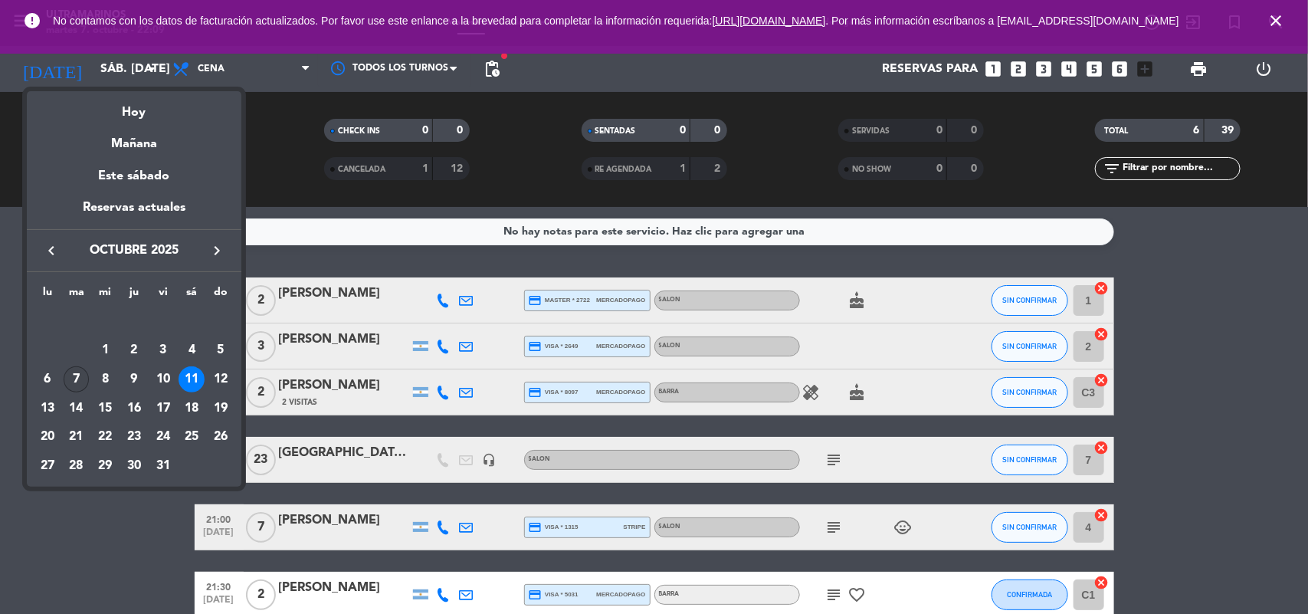
click at [77, 373] on div "7" at bounding box center [77, 379] width 26 height 26
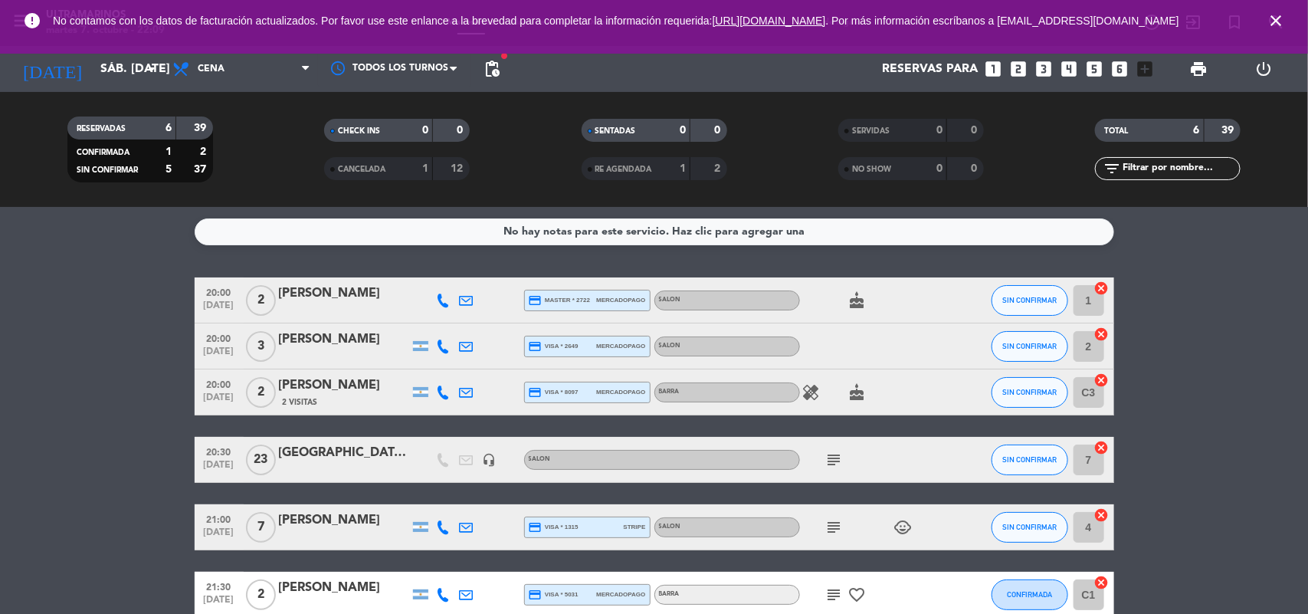
type input "[DATE] oct."
